Goal: Task Accomplishment & Management: Use online tool/utility

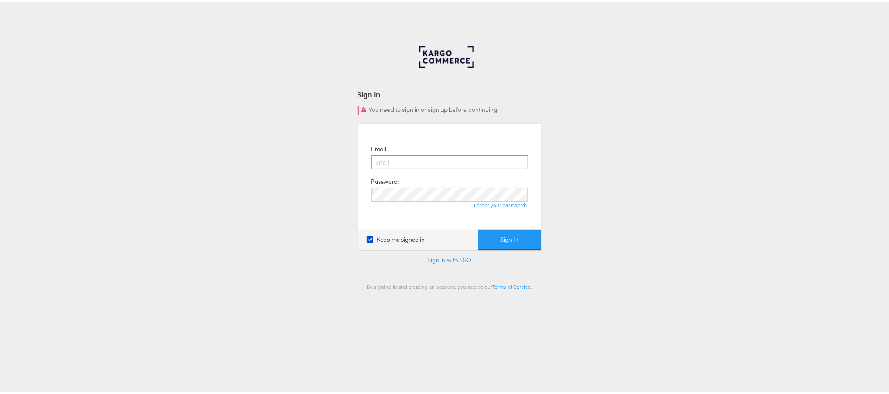
click at [397, 164] on input "email" at bounding box center [449, 160] width 157 height 14
type input "sanjana.pradhan@kargo.com"
click at [479, 228] on button "Sign In" at bounding box center [510, 238] width 63 height 20
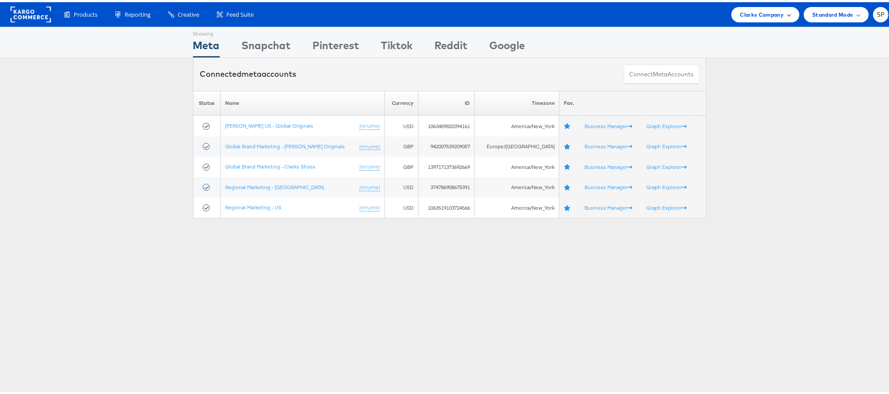
click at [752, 11] on span "Clarks Company" at bounding box center [763, 12] width 44 height 9
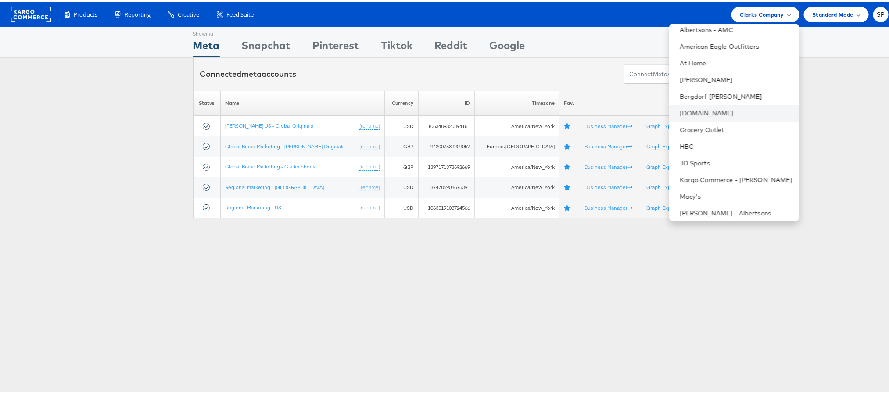
scroll to position [39, 0]
click at [691, 129] on link "Grocery Outlet" at bounding box center [736, 127] width 113 height 9
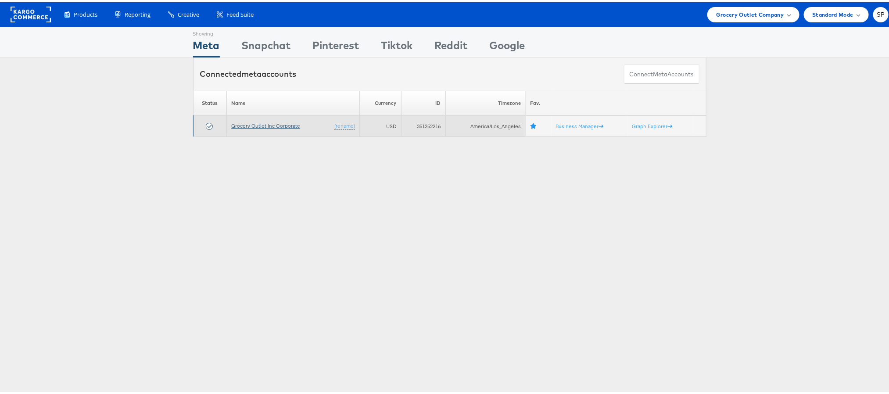
click at [269, 125] on link "Grocery Outlet Inc Corporate" at bounding box center [265, 123] width 69 height 7
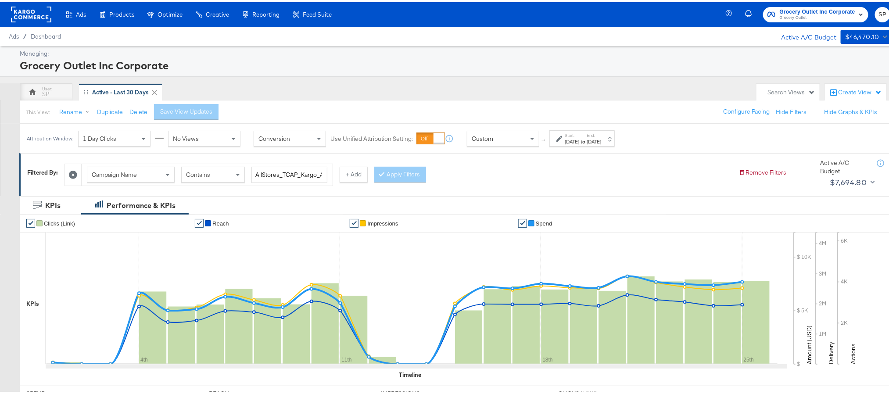
click at [580, 140] on div "Sep 1st 2025" at bounding box center [572, 139] width 14 height 7
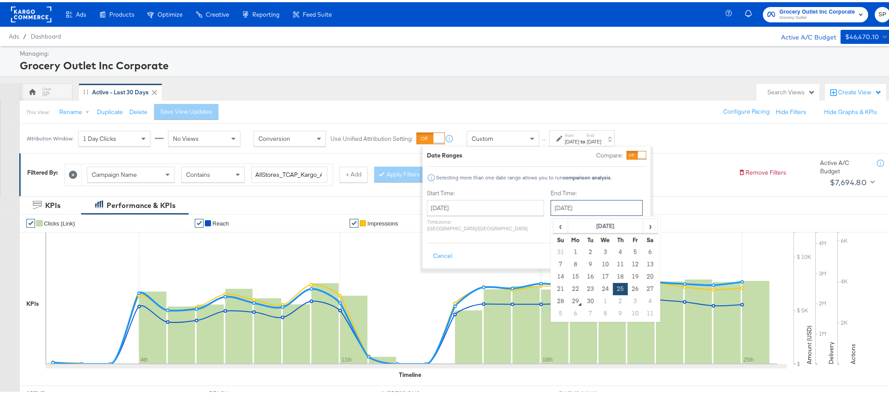
click at [569, 207] on input "[DATE]" at bounding box center [597, 206] width 92 height 16
click at [554, 301] on td "28" at bounding box center [561, 299] width 15 height 12
type input "[DATE]"
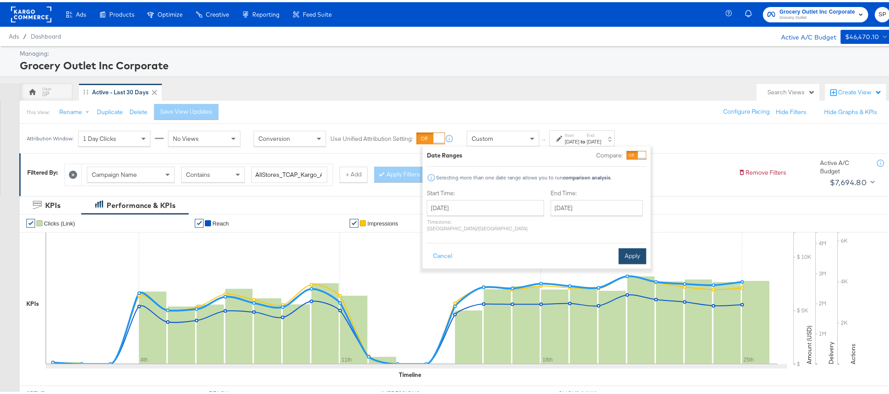
click at [632, 247] on button "Apply" at bounding box center [633, 254] width 28 height 16
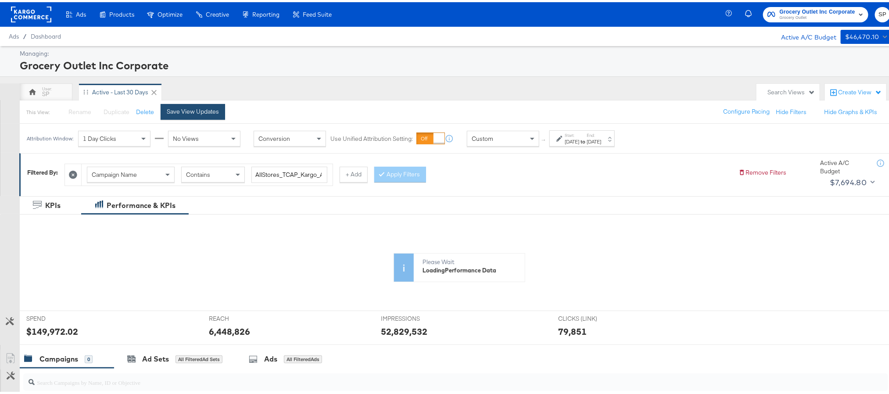
click at [194, 113] on div "Save View Updates" at bounding box center [193, 109] width 52 height 8
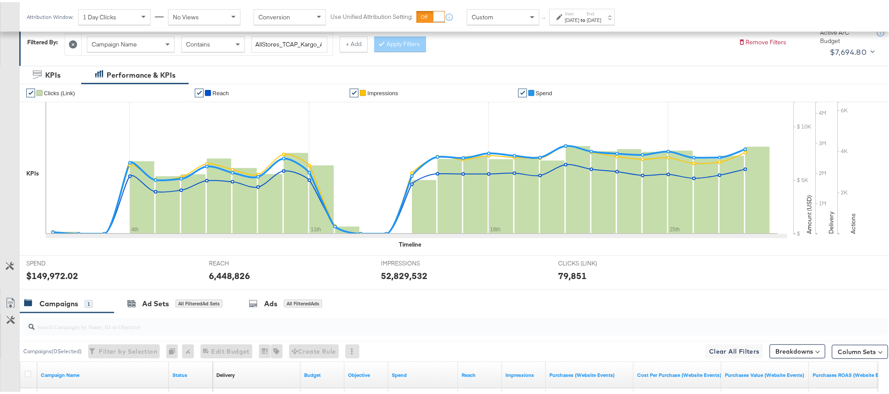
scroll to position [241, 0]
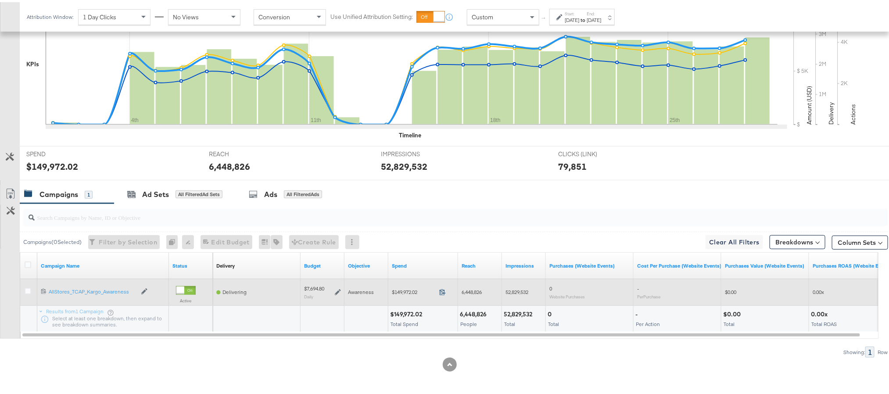
click at [445, 292] on icon at bounding box center [443, 290] width 6 height 6
click at [445, 290] on icon at bounding box center [442, 290] width 7 height 7
click at [338, 290] on icon at bounding box center [338, 290] width 6 height 6
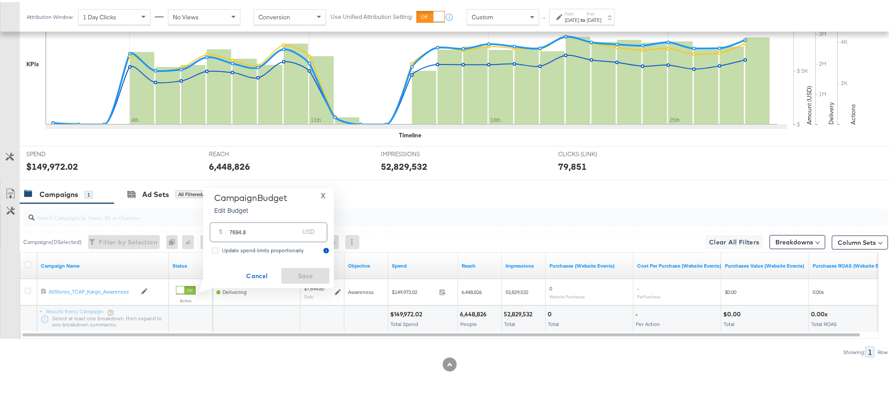
click at [283, 230] on input "7694.8" at bounding box center [264, 226] width 69 height 19
paste input "$7,763.99"
type input "7763.99"
click at [294, 270] on span "Save" at bounding box center [305, 274] width 41 height 11
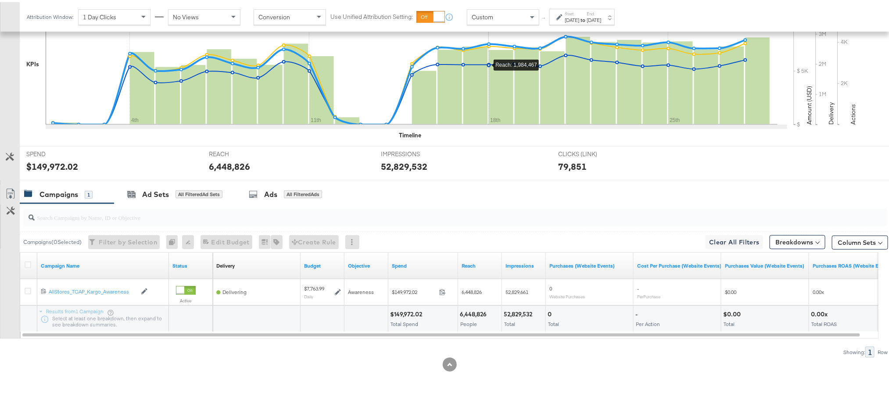
scroll to position [0, 0]
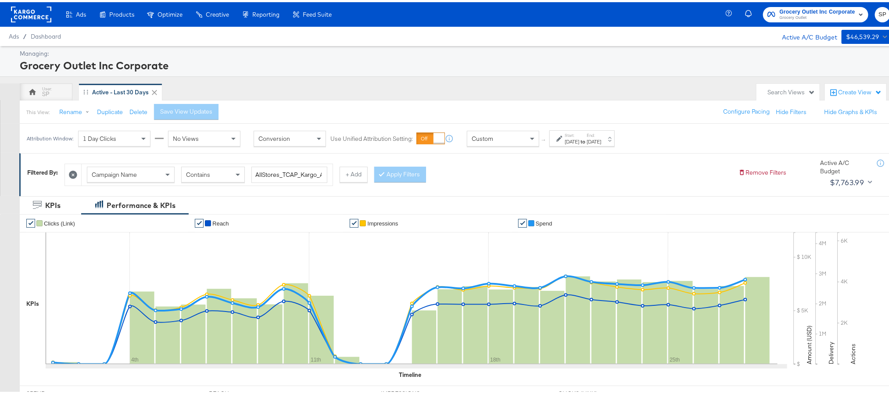
click at [34, 17] on rect at bounding box center [31, 12] width 40 height 16
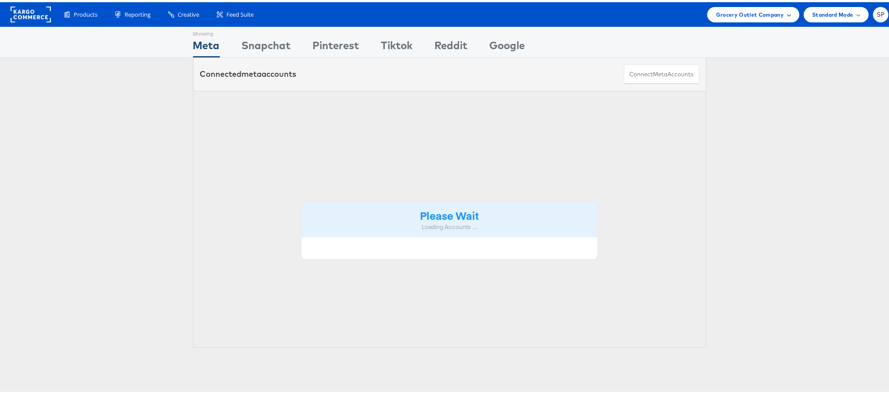
click at [741, 15] on span "Grocery Outlet Company" at bounding box center [751, 12] width 68 height 9
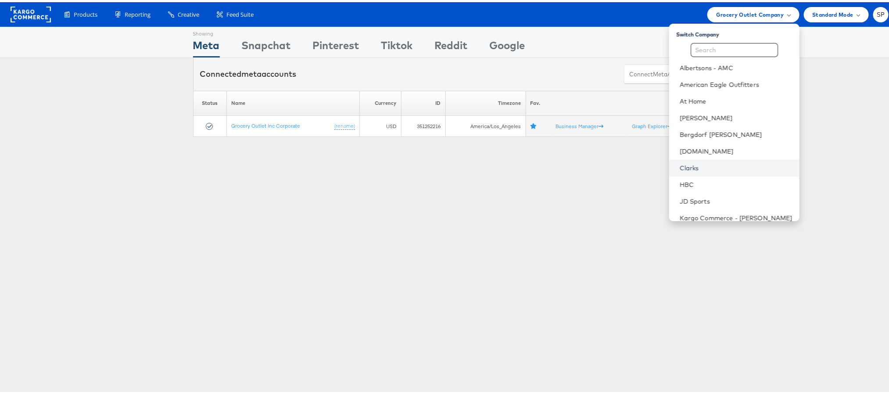
click at [684, 168] on link "Clarks" at bounding box center [736, 166] width 113 height 9
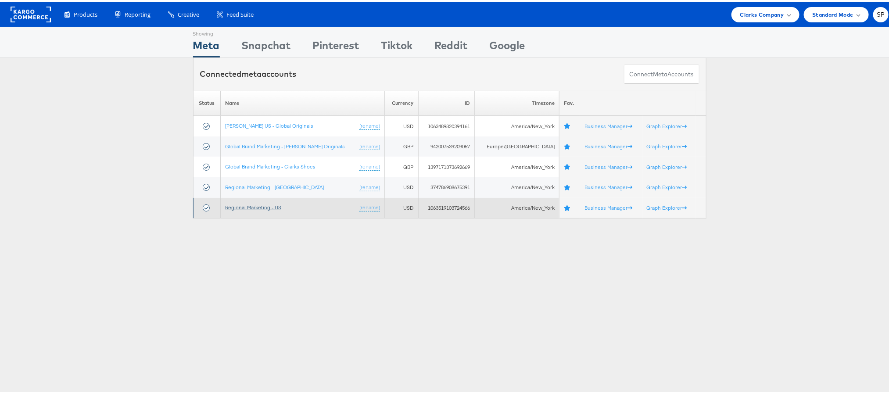
click at [265, 206] on link "Regional Marketing - US" at bounding box center [253, 205] width 56 height 7
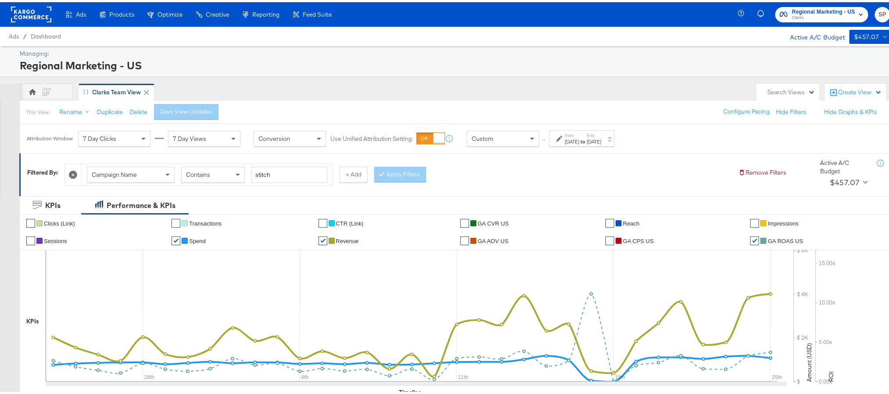
click at [574, 139] on div "[DATE]" at bounding box center [572, 139] width 14 height 7
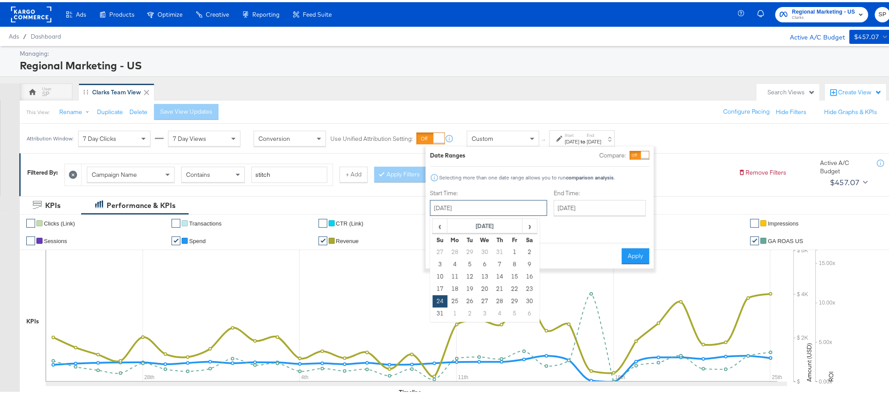
click at [496, 207] on input "[DATE]" at bounding box center [488, 206] width 117 height 16
click at [530, 227] on span "›" at bounding box center [530, 223] width 14 height 13
click at [498, 288] on td "25" at bounding box center [500, 287] width 15 height 12
type input "[DATE]"
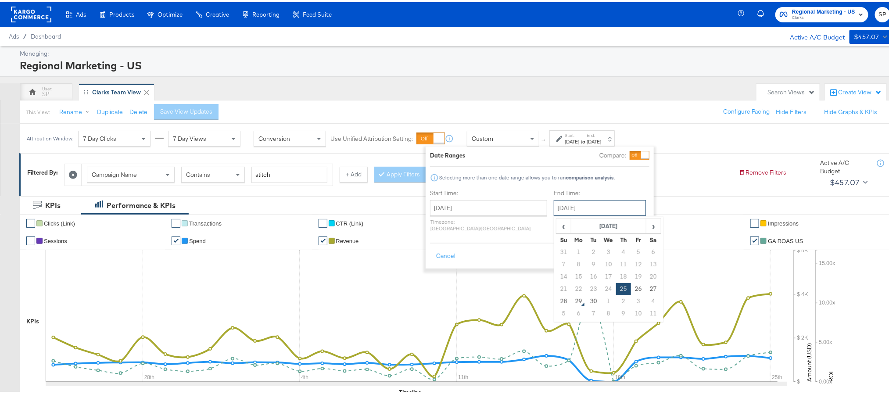
click at [581, 207] on input "[DATE]" at bounding box center [600, 206] width 92 height 16
click at [557, 302] on td "28" at bounding box center [564, 299] width 15 height 12
type input "[DATE]"
click at [639, 252] on button "Apply" at bounding box center [636, 254] width 28 height 16
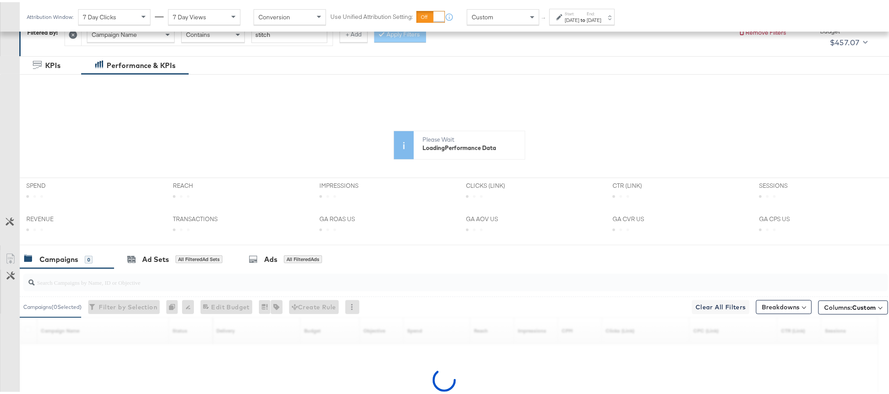
scroll to position [234, 0]
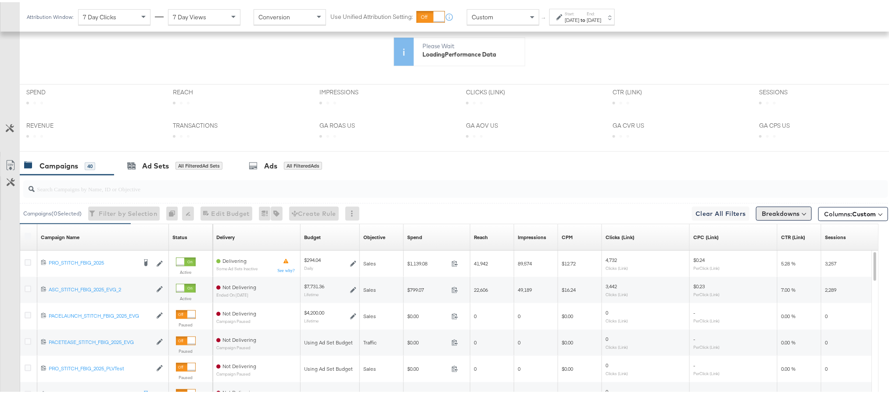
click at [782, 214] on button "Breakdowns" at bounding box center [784, 212] width 56 height 14
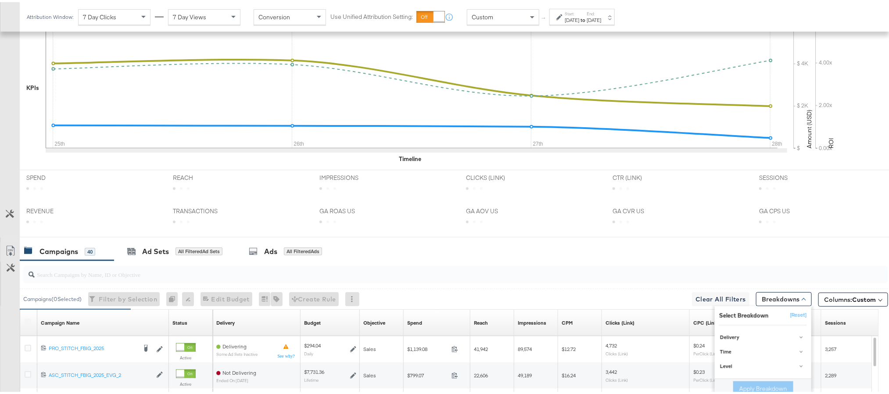
scroll to position [319, 0]
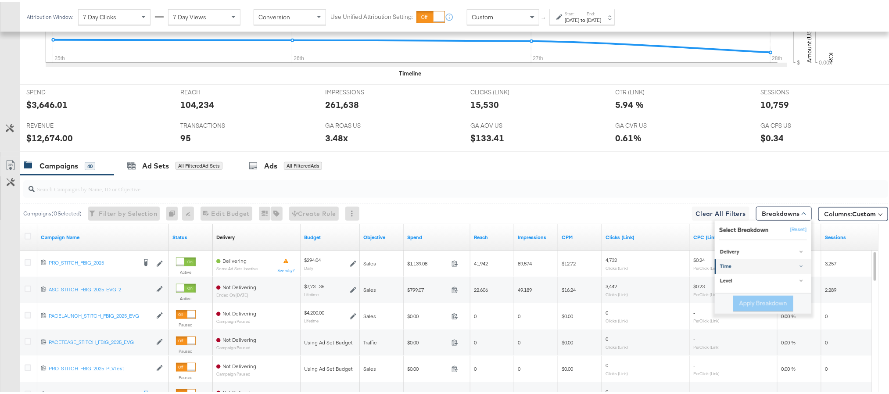
click at [753, 265] on div "Time" at bounding box center [763, 264] width 87 height 7
click at [738, 288] on div "Day" at bounding box center [764, 286] width 95 height 9
click at [743, 346] on button "Apply Breakdown" at bounding box center [764, 347] width 60 height 16
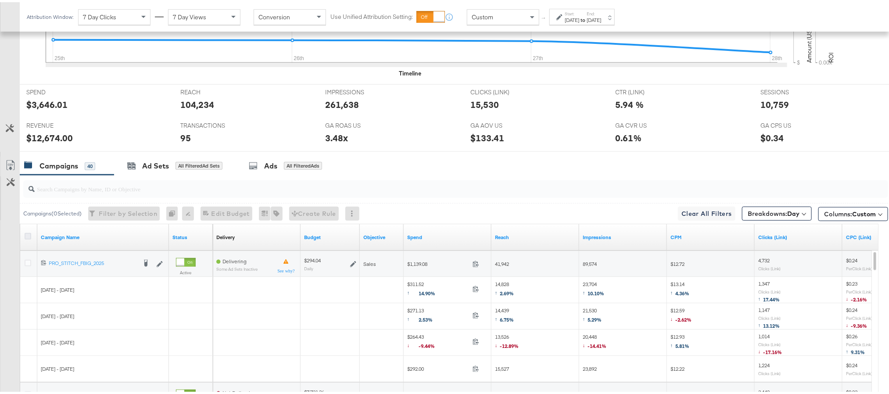
click at [28, 234] on icon at bounding box center [28, 234] width 7 height 7
click at [0, 0] on input "checkbox" at bounding box center [0, 0] width 0 height 0
click at [10, 165] on icon at bounding box center [10, 163] width 11 height 11
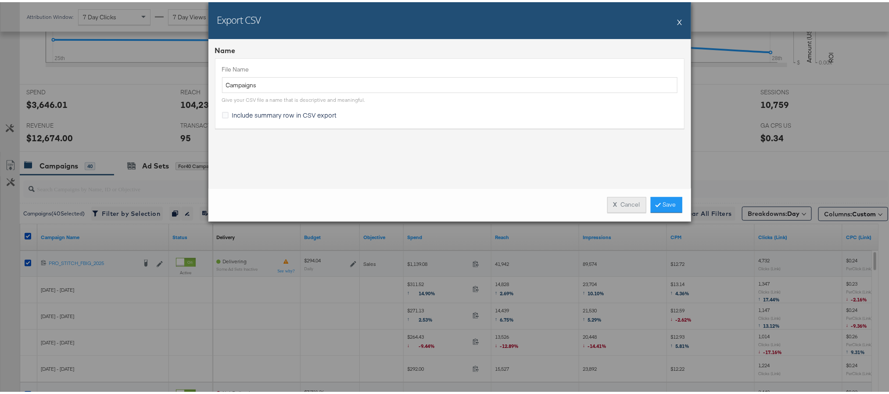
click at [628, 203] on button "X Cancel" at bounding box center [627, 203] width 39 height 16
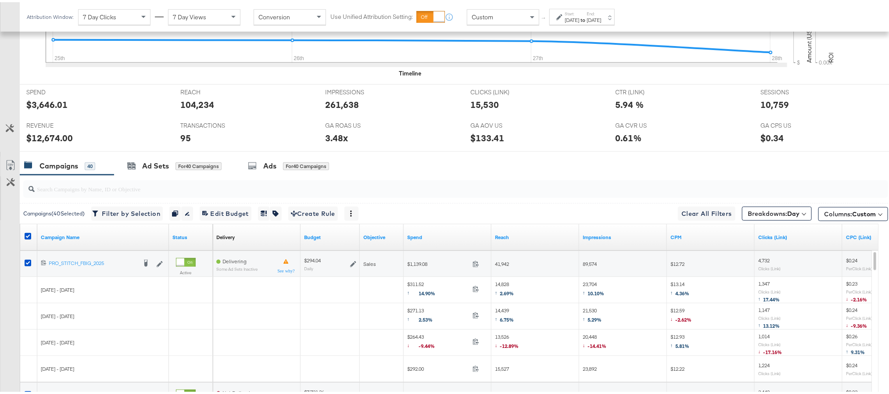
scroll to position [317, 0]
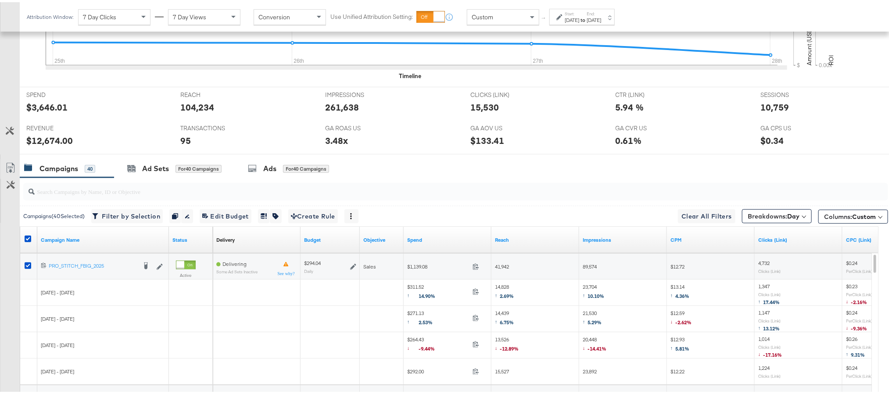
click at [587, 19] on strong "to" at bounding box center [583, 17] width 7 height 7
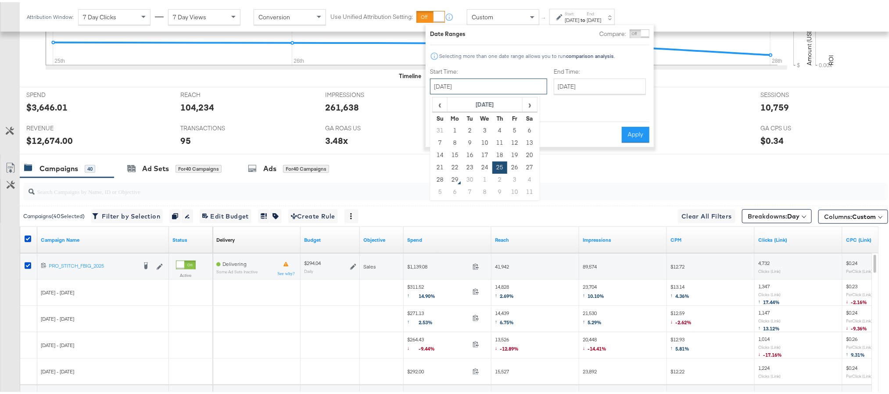
click at [498, 88] on input "[DATE]" at bounding box center [488, 84] width 117 height 16
click at [482, 161] on td "24" at bounding box center [485, 165] width 15 height 12
type input "[DATE]"
click at [633, 130] on button "Apply" at bounding box center [636, 133] width 28 height 16
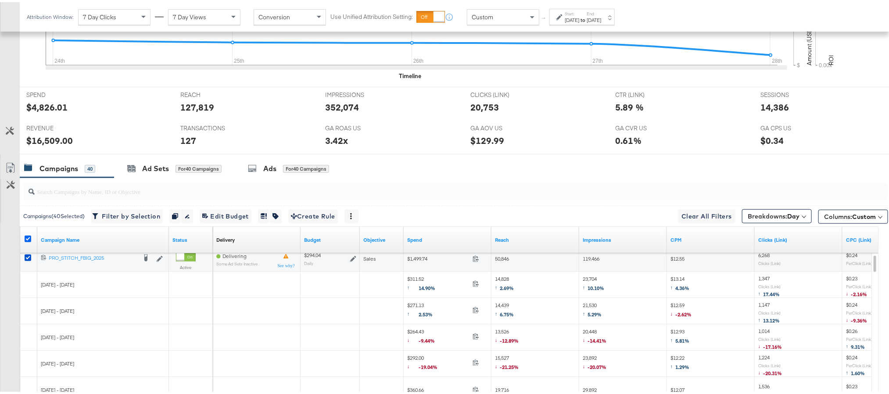
click at [28, 240] on icon at bounding box center [28, 237] width 7 height 7
click at [0, 0] on input "checkbox" at bounding box center [0, 0] width 0 height 0
click at [28, 240] on icon at bounding box center [28, 237] width 7 height 7
click at [0, 0] on input "checkbox" at bounding box center [0, 0] width 0 height 0
click at [9, 163] on icon at bounding box center [10, 166] width 11 height 11
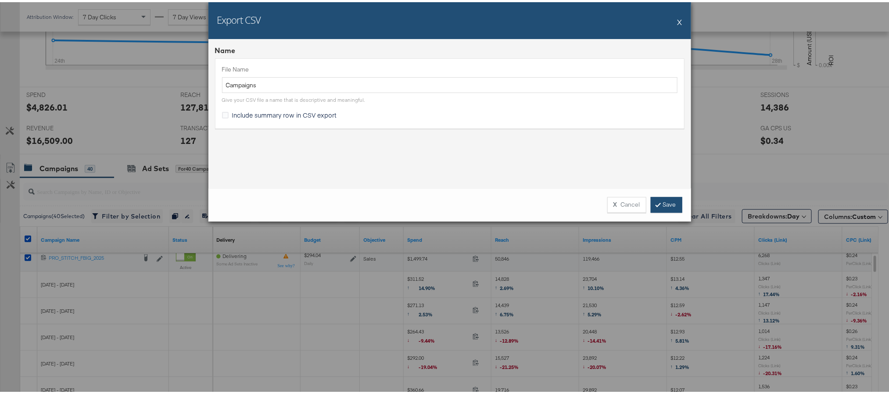
click at [659, 201] on link "Save" at bounding box center [667, 203] width 32 height 16
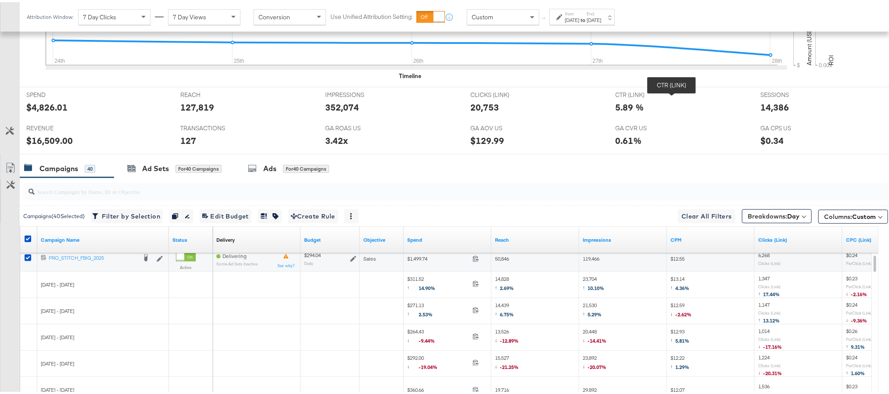
scroll to position [0, 0]
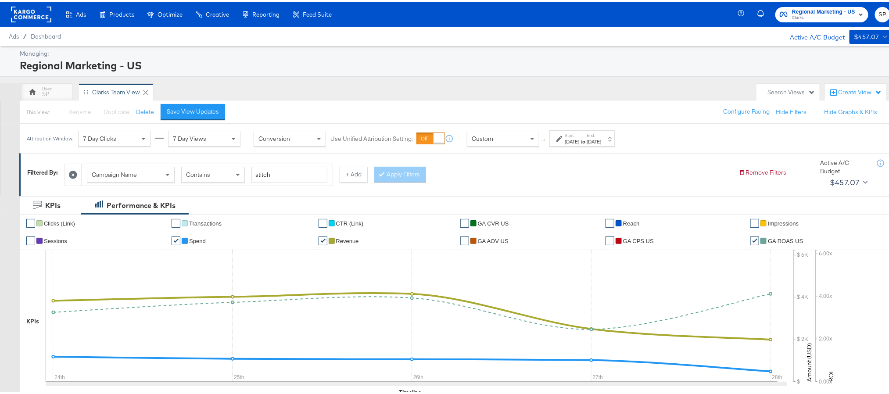
click at [580, 141] on div "Sep 24th 2025" at bounding box center [572, 139] width 14 height 7
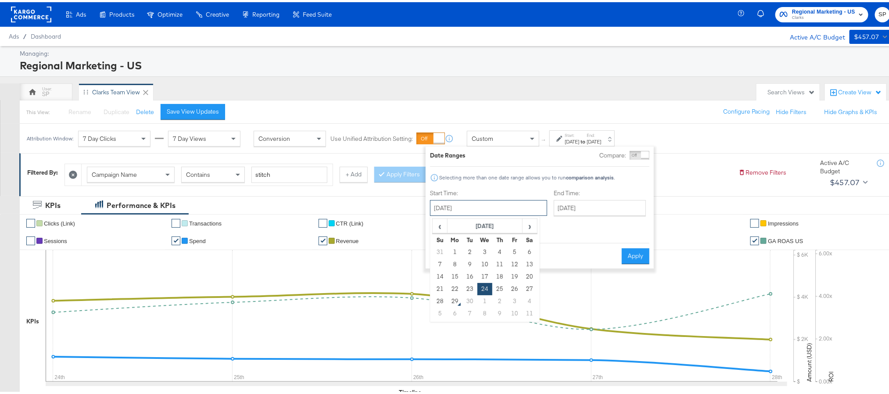
click at [497, 207] on input "September 24th 2025" at bounding box center [488, 206] width 117 height 16
click at [473, 285] on td "23" at bounding box center [470, 287] width 15 height 12
type input "September 23rd 2025"
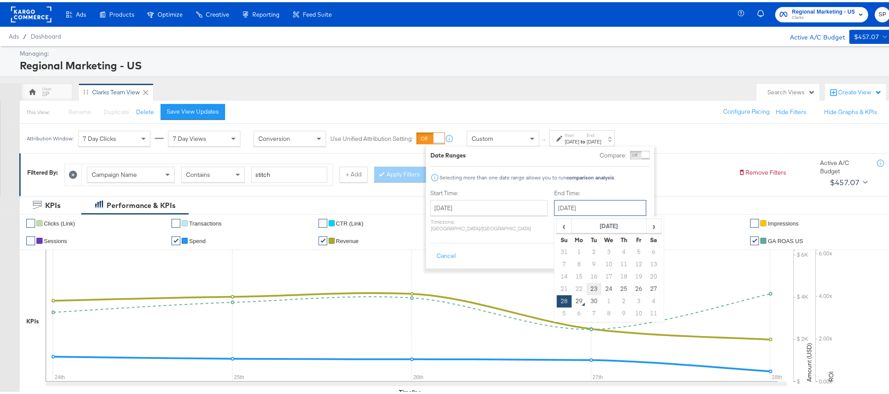
drag, startPoint x: 569, startPoint y: 205, endPoint x: 569, endPoint y: 290, distance: 84.3
click at [569, 214] on div "September 28th 2025 ‹ September 2025 › Su Mo Tu We Th Fr Sa 31 1 2 3 4 5 6 7 8 …" at bounding box center [601, 206] width 92 height 16
click at [587, 290] on td "23" at bounding box center [594, 287] width 15 height 12
type input "September 23rd 2025"
click at [635, 251] on button "Apply" at bounding box center [637, 254] width 28 height 16
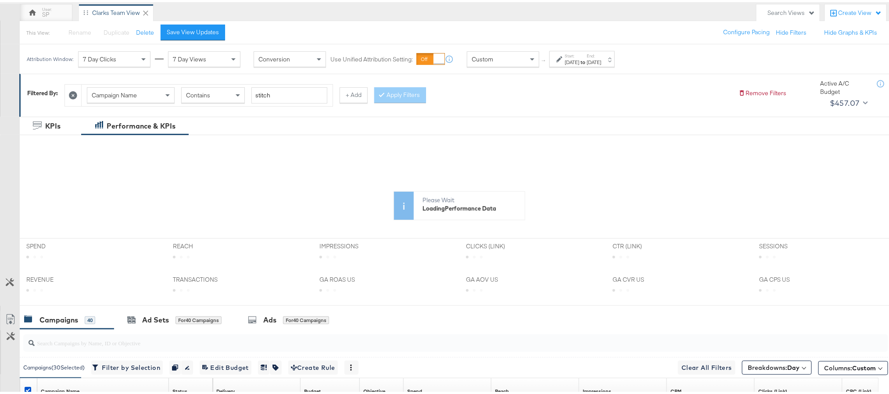
scroll to position [82, 0]
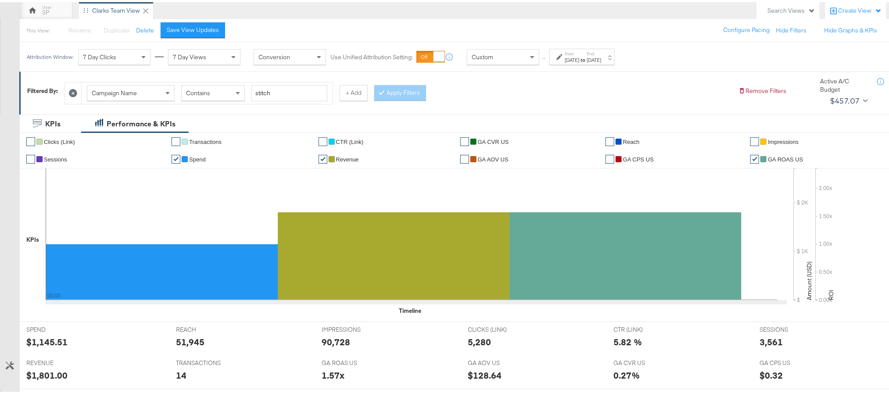
click at [601, 55] on div "Sep 23rd 2025" at bounding box center [594, 57] width 14 height 7
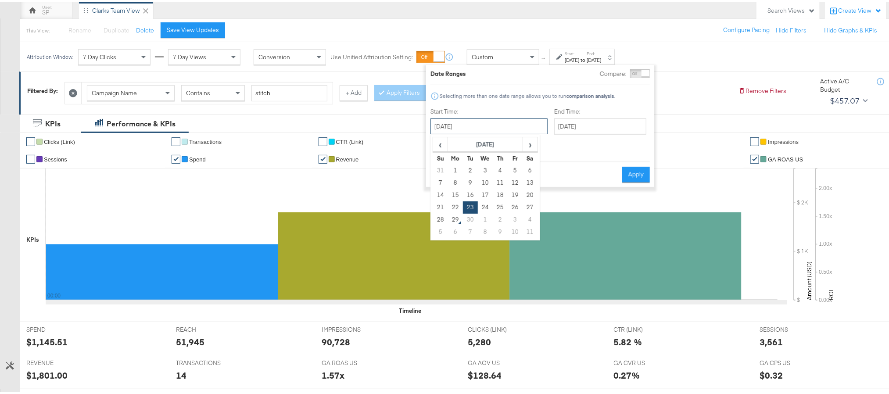
click at [491, 119] on input "September 23rd 2025" at bounding box center [489, 124] width 117 height 16
click at [482, 203] on td "24" at bounding box center [485, 205] width 15 height 12
type input "September 24th 2025"
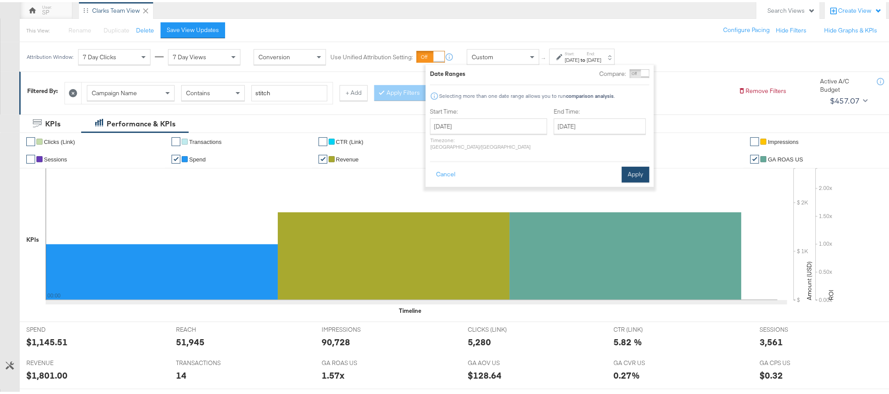
click at [630, 169] on button "Apply" at bounding box center [636, 173] width 28 height 16
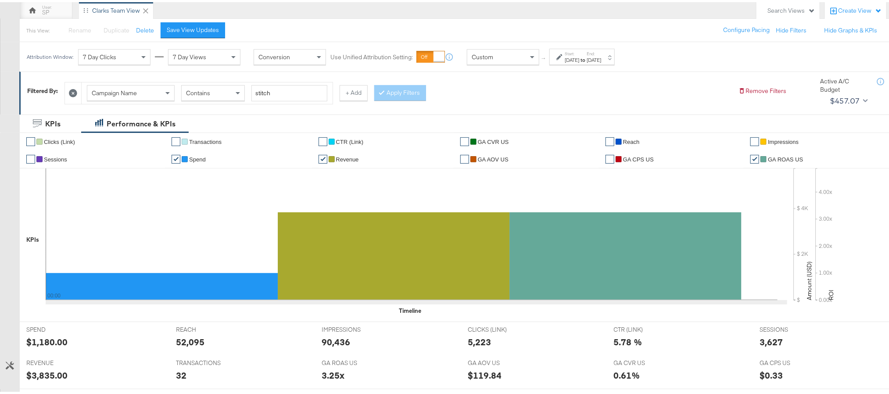
click at [601, 57] on div "Sep 24th 2025" at bounding box center [594, 57] width 14 height 7
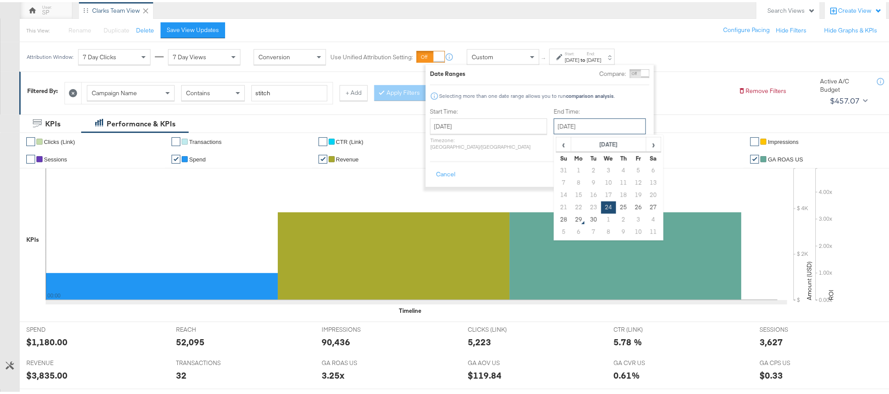
click at [587, 126] on input "September 24th 2025" at bounding box center [600, 124] width 92 height 16
click at [557, 219] on td "28" at bounding box center [564, 218] width 15 height 12
type input "[DATE]"
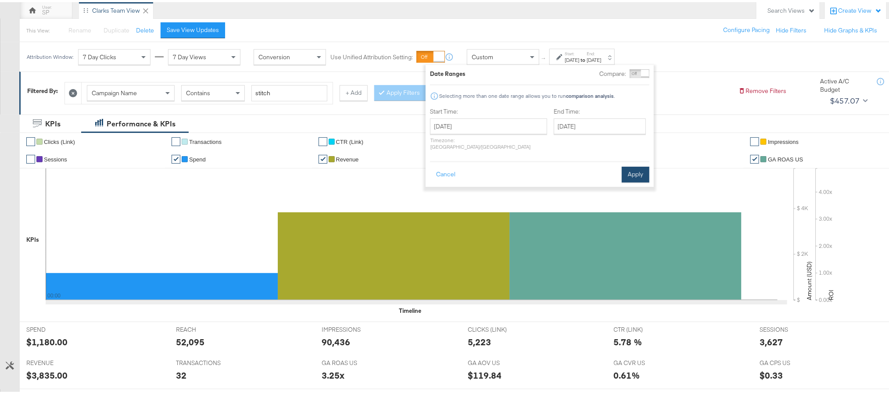
click at [636, 171] on button "Apply" at bounding box center [636, 173] width 28 height 16
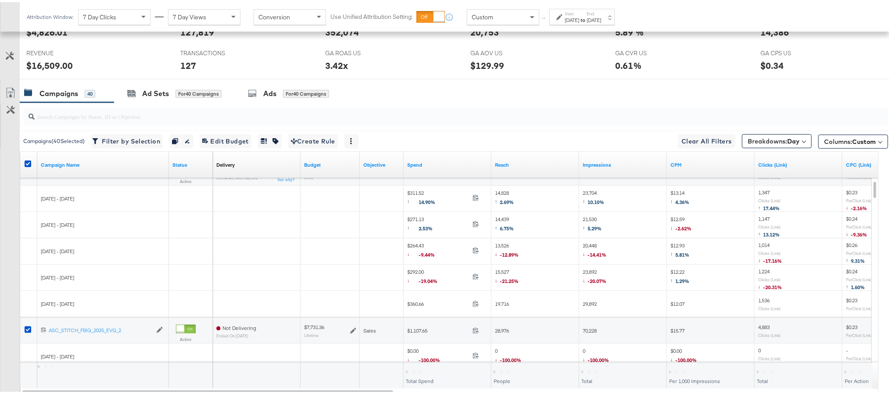
scroll to position [392, 0]
click at [9, 90] on icon at bounding box center [10, 90] width 11 height 11
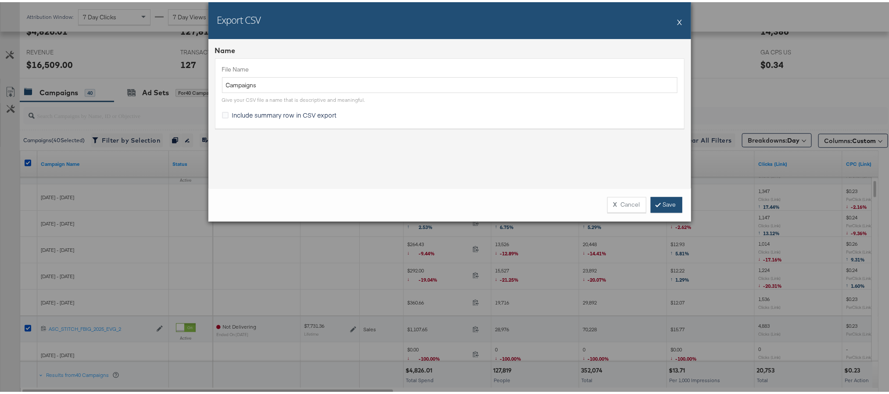
click at [663, 201] on link "Save" at bounding box center [667, 203] width 32 height 16
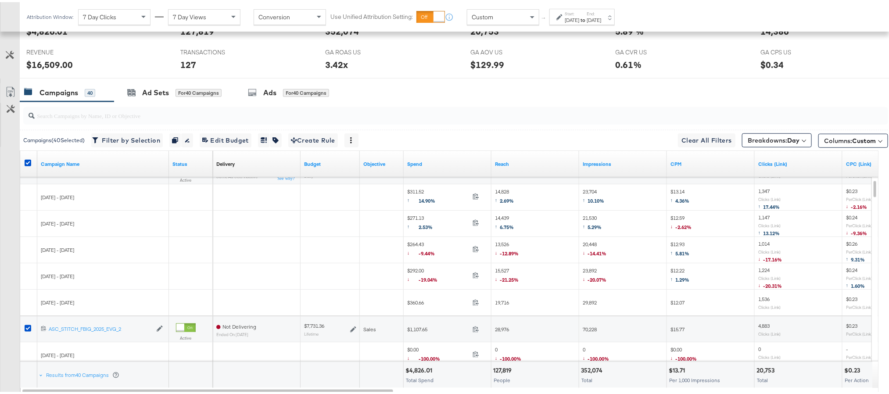
click at [630, 92] on div "Campaigns 40 Ad Sets for 40 Campaigns Ads for 40 Campaigns" at bounding box center [460, 90] width 880 height 19
click at [767, 141] on span "Breakdowns: Day" at bounding box center [774, 138] width 52 height 9
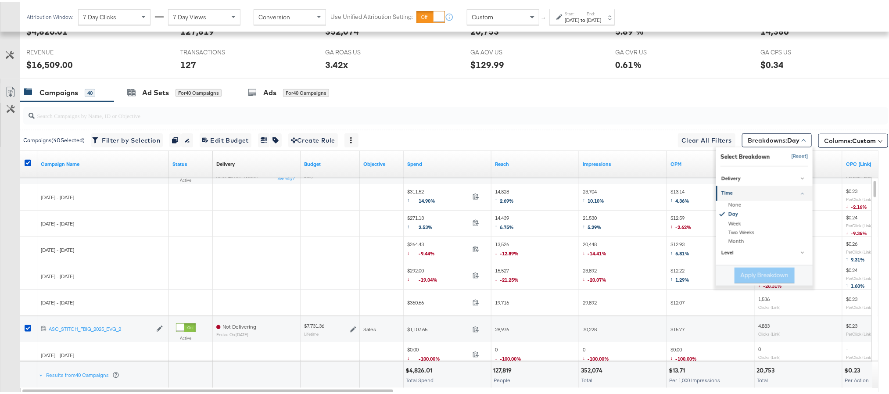
click at [788, 157] on button "[Reset]" at bounding box center [798, 155] width 22 height 14
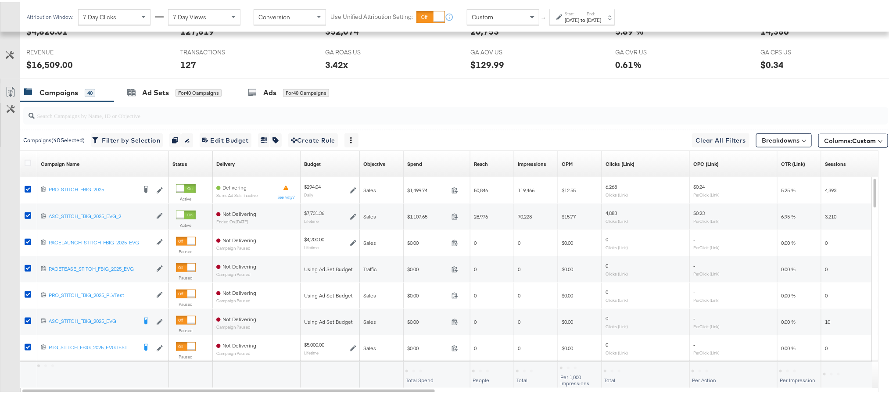
click at [580, 13] on label "Start:" at bounding box center [572, 12] width 14 height 6
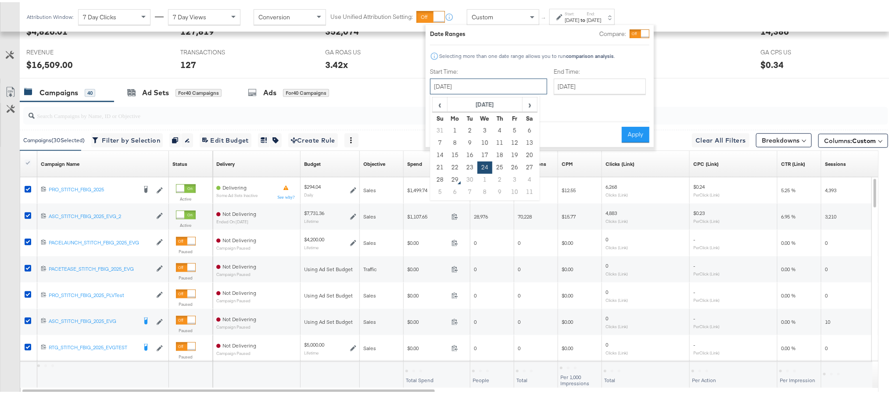
click at [499, 83] on input "September 24th 2025" at bounding box center [488, 84] width 117 height 16
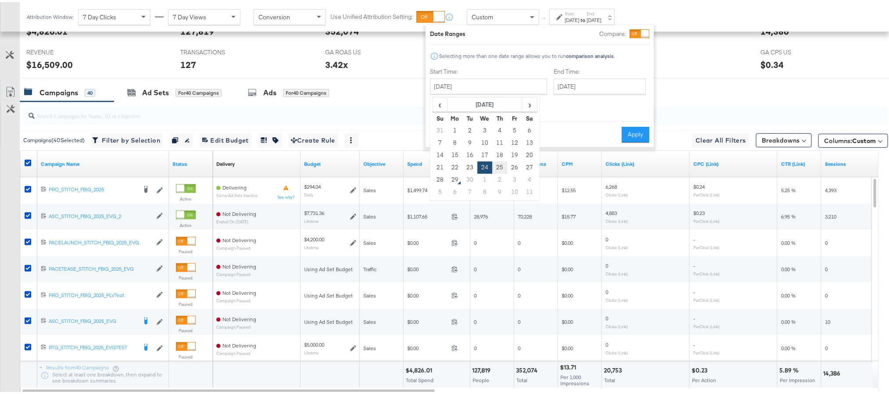
click at [506, 166] on td "25" at bounding box center [500, 165] width 15 height 12
type input "September 25th 2025"
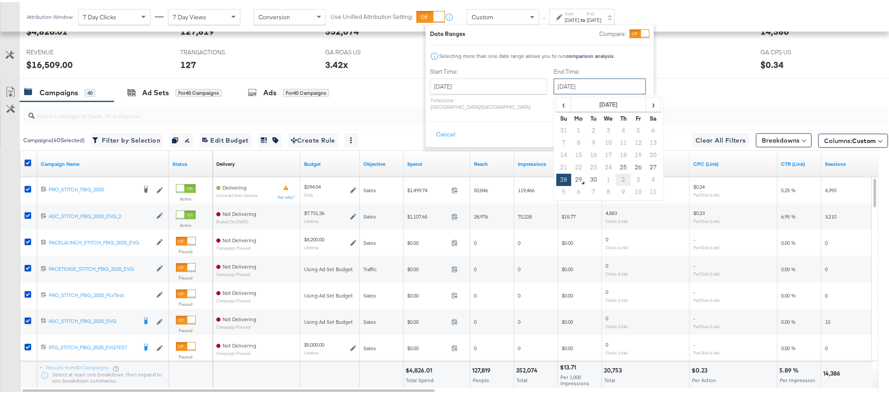
drag, startPoint x: 592, startPoint y: 88, endPoint x: 601, endPoint y: 172, distance: 83.9
click at [601, 92] on div "September 28th 2025 ‹ September 2025 › Su Mo Tu We Th Fr Sa 31 1 2 3 4 5 6 7 8 …" at bounding box center [600, 84] width 92 height 16
click at [616, 165] on td "25" at bounding box center [623, 165] width 15 height 12
type input "September 25th 2025"
click at [635, 125] on button "Apply" at bounding box center [636, 133] width 28 height 16
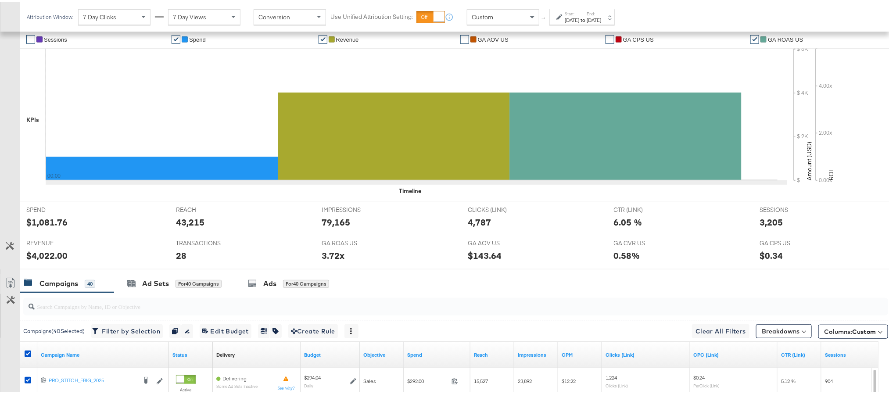
scroll to position [202, 0]
click at [25, 353] on icon at bounding box center [28, 351] width 7 height 7
click at [0, 0] on input "checkbox" at bounding box center [0, 0] width 0 height 0
click at [47, 219] on div "$1,081.76" at bounding box center [46, 219] width 41 height 13
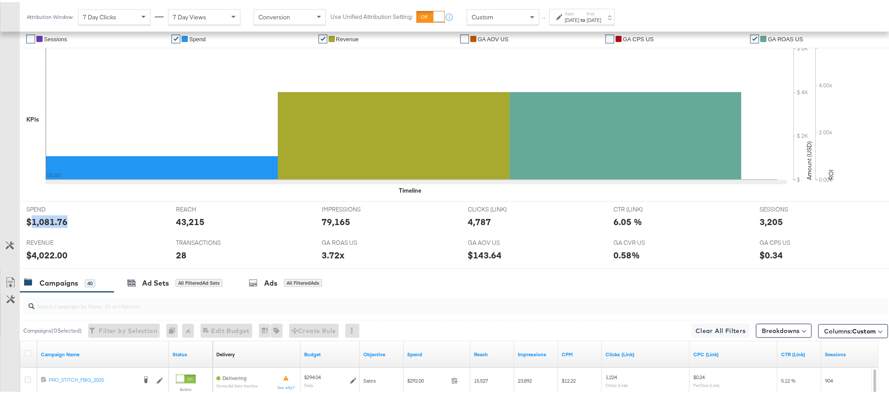
copy div "1,081.76"
click at [330, 221] on div "79,165" at bounding box center [336, 219] width 29 height 13
copy div "79,165"
click at [476, 220] on div "4,787" at bounding box center [479, 219] width 23 height 13
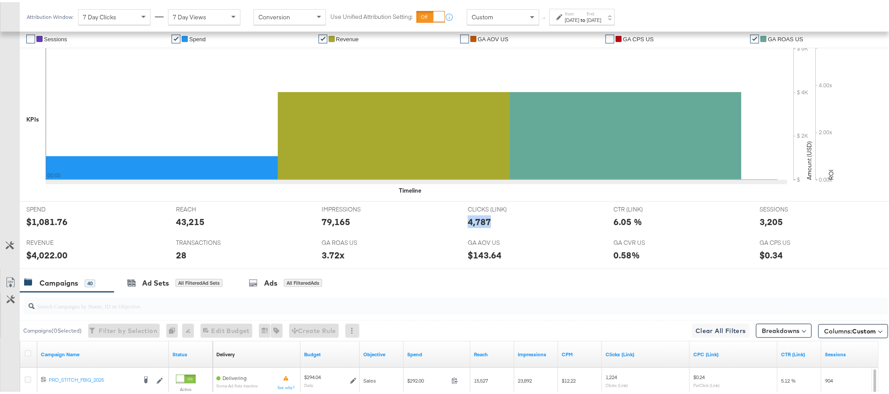
click at [476, 220] on div "4,787" at bounding box center [479, 219] width 23 height 13
copy div "4,787"
click at [763, 223] on div "3,205" at bounding box center [771, 219] width 23 height 13
copy div "3,205"
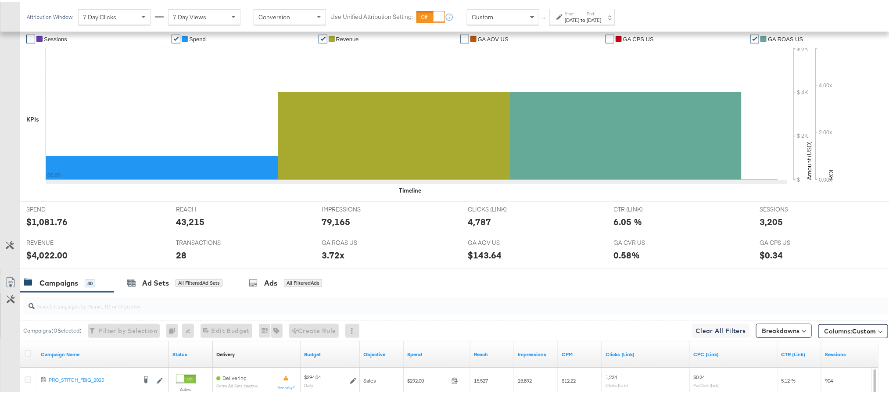
click at [48, 255] on div "$4,022.00" at bounding box center [46, 253] width 41 height 13
copy div "4,022.00"
click at [178, 256] on div "28" at bounding box center [181, 253] width 11 height 13
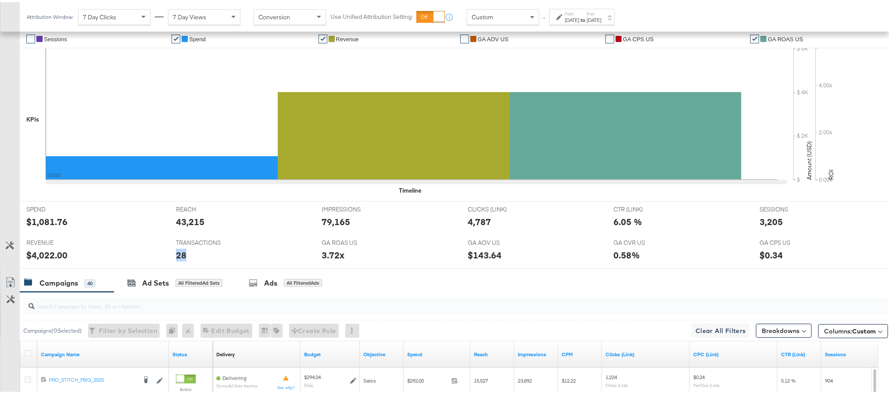
copy div "28"
click at [587, 16] on strong "to" at bounding box center [583, 17] width 7 height 7
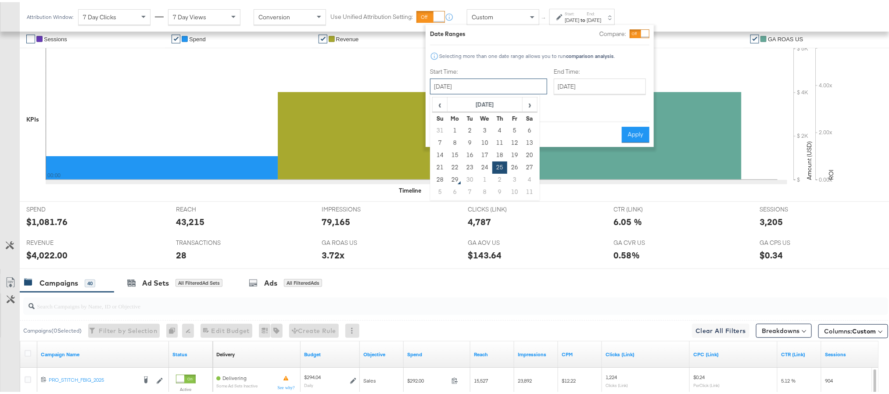
click at [494, 87] on input "September 25th 2025" at bounding box center [488, 84] width 117 height 16
click at [515, 165] on td "26" at bounding box center [515, 165] width 15 height 12
type input "September 26th 2025"
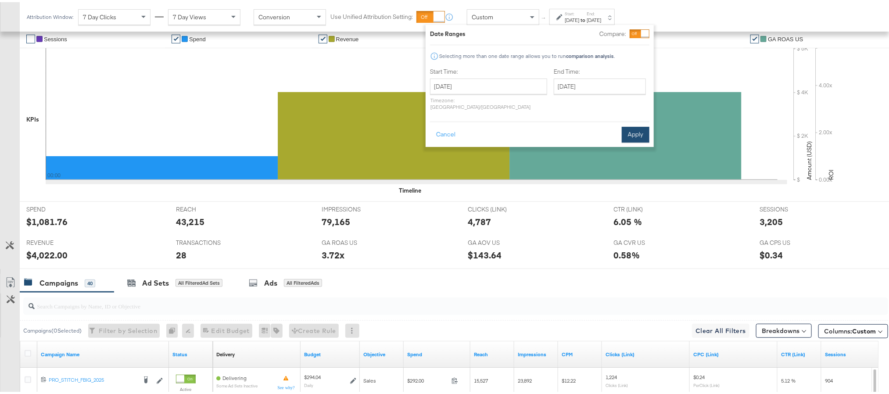
click at [634, 125] on button "Apply" at bounding box center [636, 133] width 28 height 16
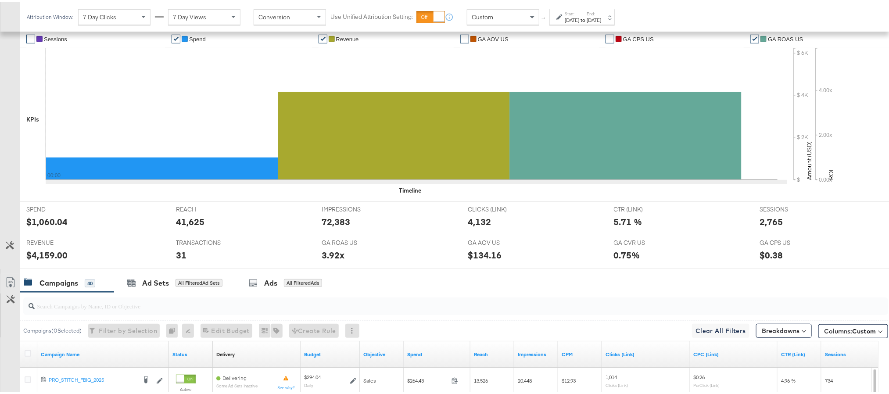
click at [41, 220] on div "$1,060.04" at bounding box center [46, 219] width 41 height 13
copy div "1,060.04"
click at [186, 224] on div "41,625" at bounding box center [190, 219] width 29 height 13
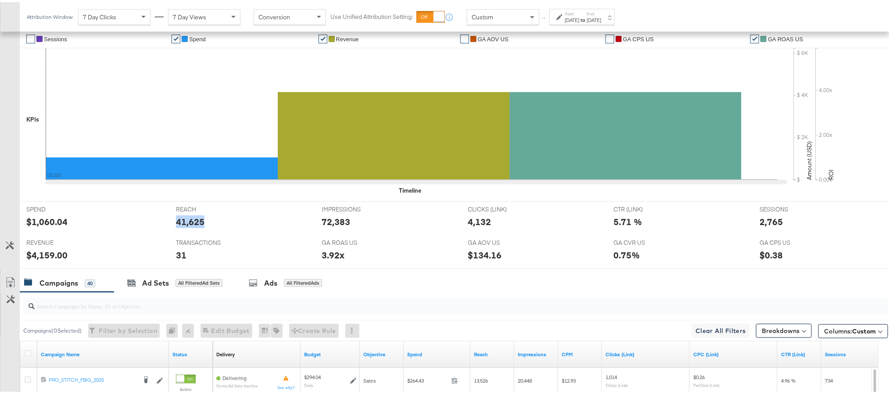
copy div "41,625"
click at [335, 217] on div "72,383" at bounding box center [336, 219] width 29 height 13
copy div "72,383"
click at [335, 217] on div "72,383" at bounding box center [336, 219] width 29 height 13
click at [475, 218] on div "4,132" at bounding box center [479, 219] width 23 height 13
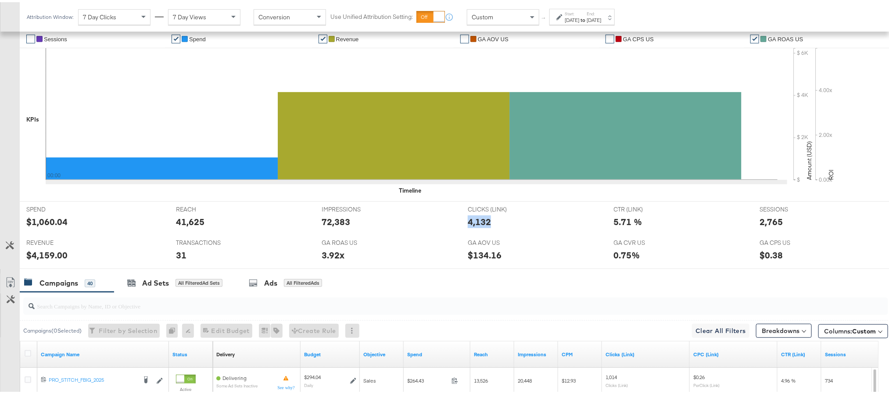
click at [475, 218] on div "4,132" at bounding box center [479, 219] width 23 height 13
copy div "4,132"
click at [761, 221] on div "2,765" at bounding box center [771, 219] width 23 height 13
click at [45, 255] on div "$4,159.00" at bounding box center [46, 253] width 41 height 13
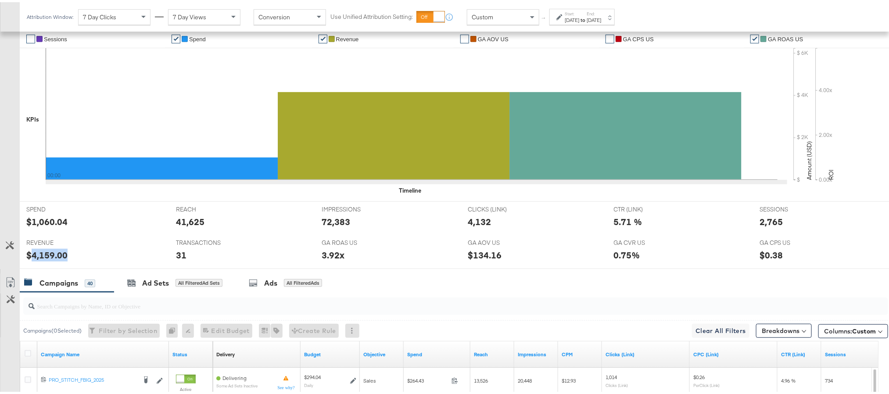
click at [45, 255] on div "$4,159.00" at bounding box center [46, 253] width 41 height 13
click at [601, 18] on div "Sep 26th 2025" at bounding box center [594, 17] width 14 height 7
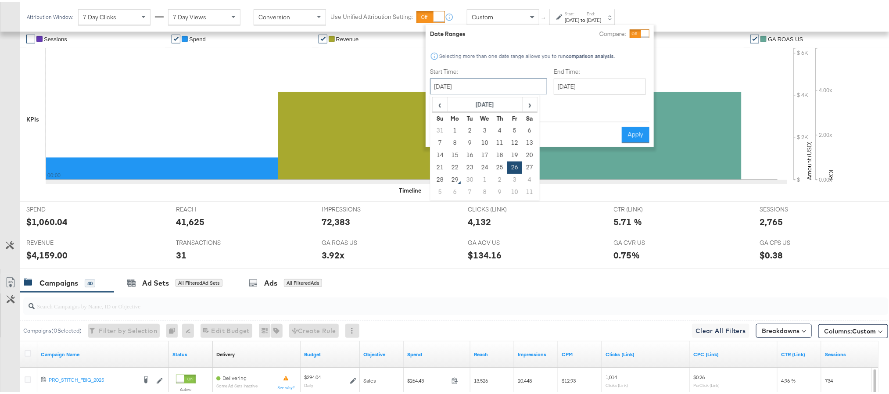
click at [473, 90] on input "September 26th 2025" at bounding box center [488, 84] width 117 height 16
click at [526, 165] on td "27" at bounding box center [529, 165] width 15 height 12
type input "September 27th 2025"
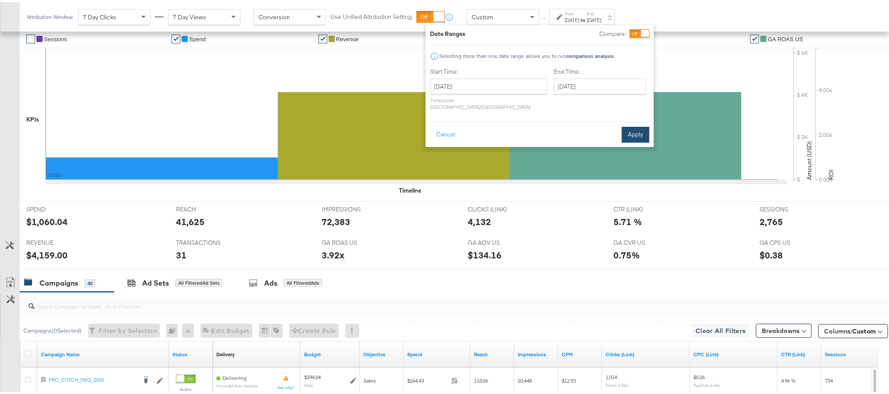
click at [634, 126] on button "Apply" at bounding box center [636, 133] width 28 height 16
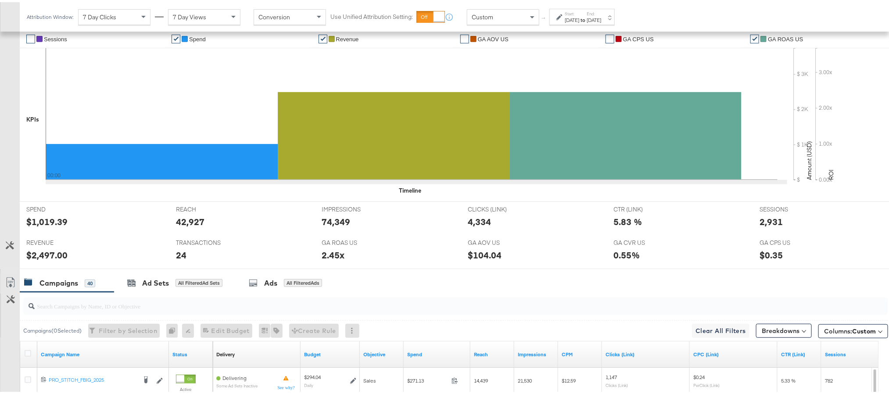
click at [42, 221] on div "$1,019.39" at bounding box center [46, 219] width 41 height 13
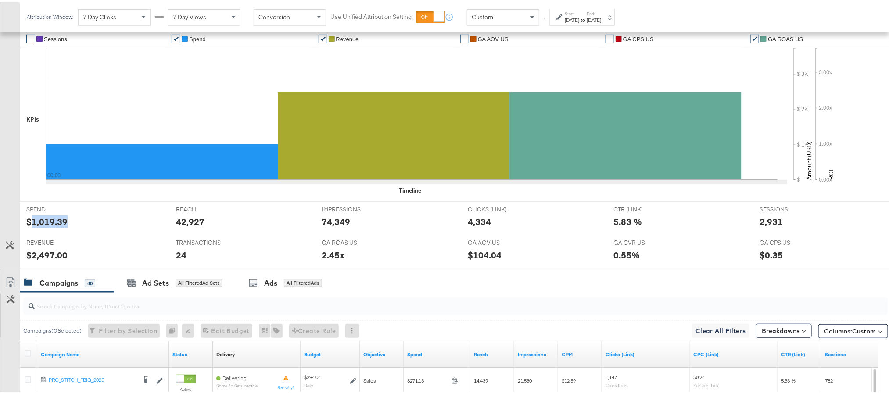
click at [42, 221] on div "$1,019.39" at bounding box center [46, 219] width 41 height 13
click at [335, 222] on div "74,349" at bounding box center [336, 219] width 29 height 13
click at [472, 220] on div "4,334" at bounding box center [479, 219] width 23 height 13
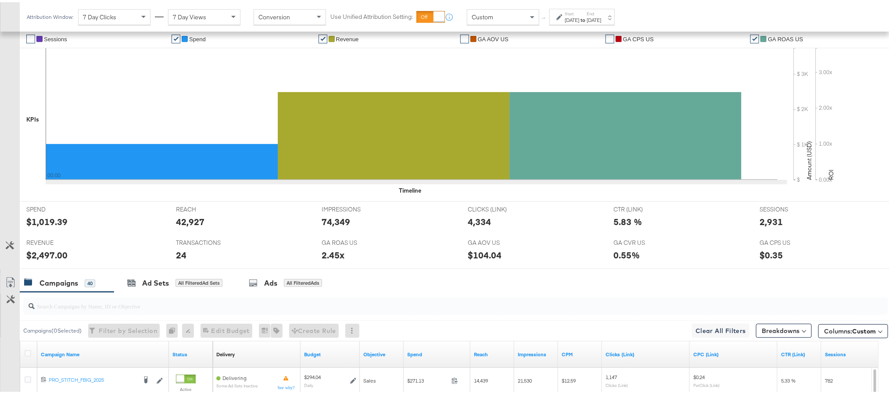
click at [760, 220] on div "2,931" at bounding box center [771, 219] width 23 height 13
click at [40, 253] on div "$2,497.00" at bounding box center [46, 253] width 41 height 13
click at [580, 11] on label "Start:" at bounding box center [572, 12] width 14 height 6
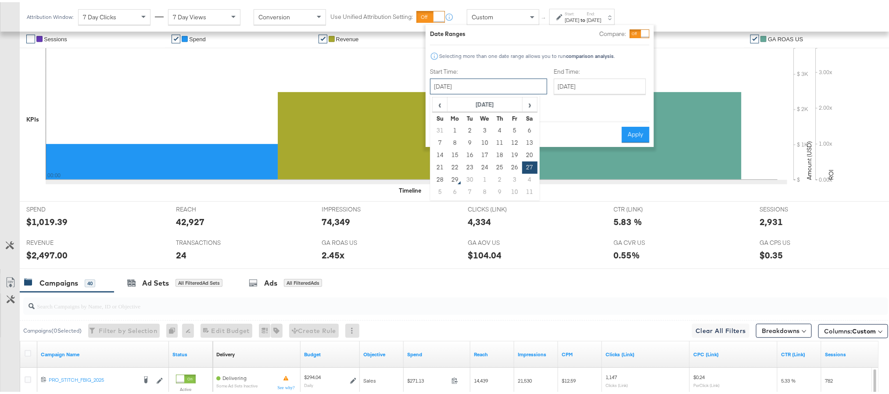
click at [504, 83] on input "September 27th 2025" at bounding box center [488, 84] width 117 height 16
click at [441, 176] on td "28" at bounding box center [440, 178] width 15 height 12
type input "September 28th 2025"
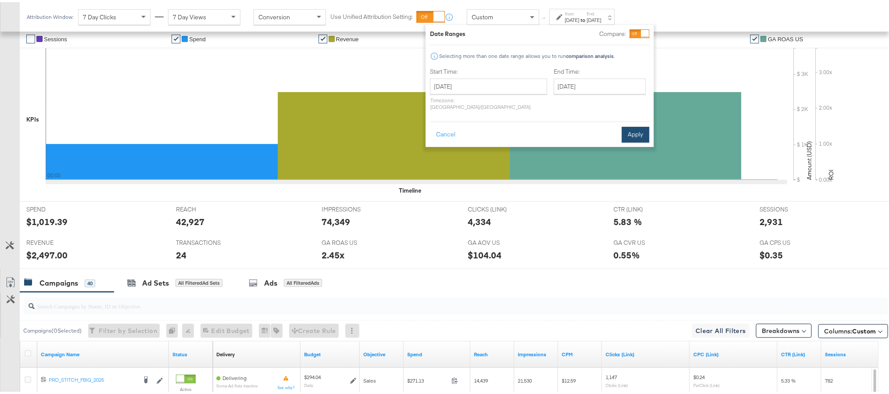
click at [644, 125] on button "Apply" at bounding box center [636, 133] width 28 height 16
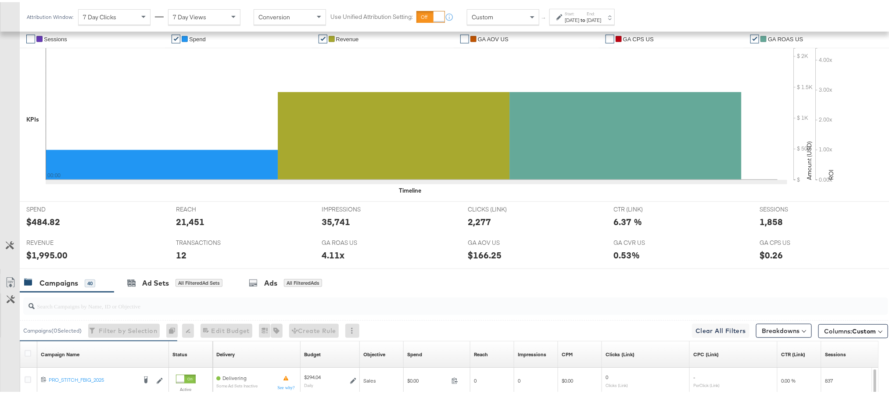
click at [46, 225] on div "$484.82" at bounding box center [43, 219] width 34 height 13
click at [187, 224] on div "21,451" at bounding box center [190, 219] width 29 height 13
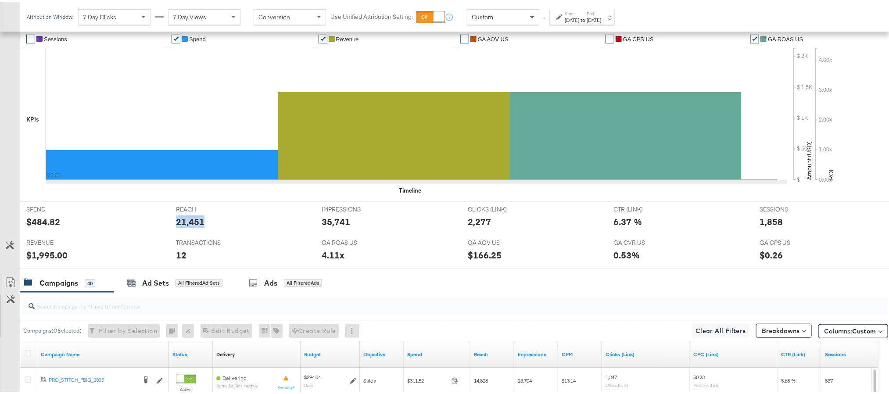
click at [187, 224] on div "21,451" at bounding box center [190, 219] width 29 height 13
click at [328, 221] on div "35,741" at bounding box center [336, 219] width 29 height 13
click at [476, 220] on div "2,277" at bounding box center [479, 219] width 23 height 13
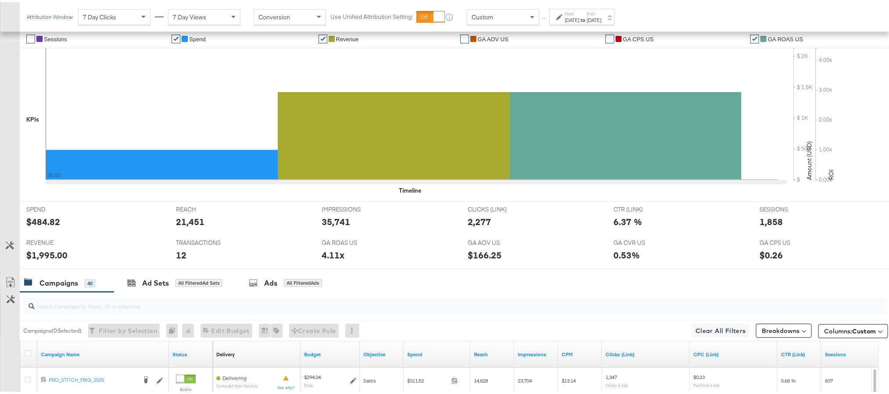
click at [765, 222] on div "1,858" at bounding box center [771, 219] width 23 height 13
click at [47, 253] on div "$1,995.00" at bounding box center [46, 253] width 41 height 13
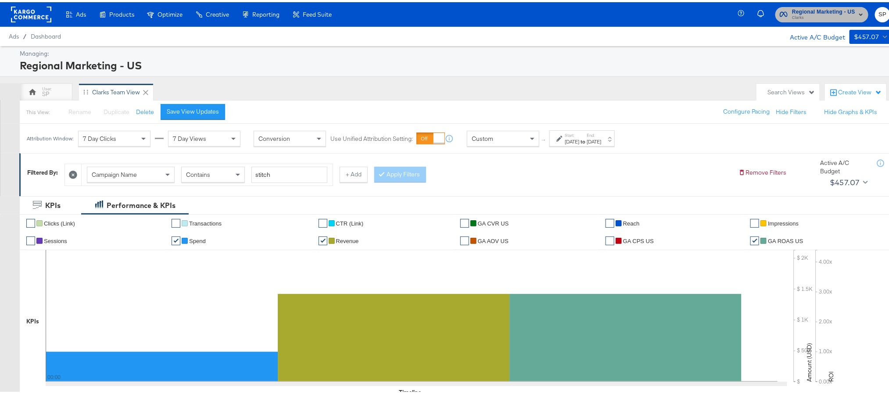
click at [830, 11] on span "Regional Marketing - US" at bounding box center [823, 9] width 63 height 9
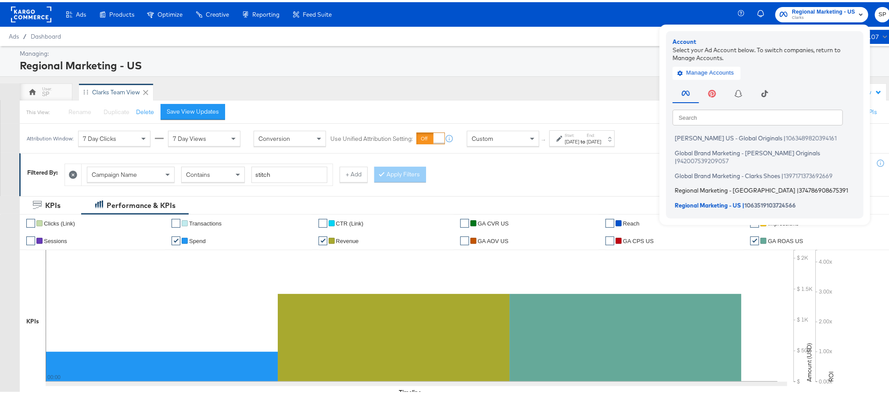
click at [717, 185] on span "Regional Marketing - CA" at bounding box center [735, 188] width 121 height 7
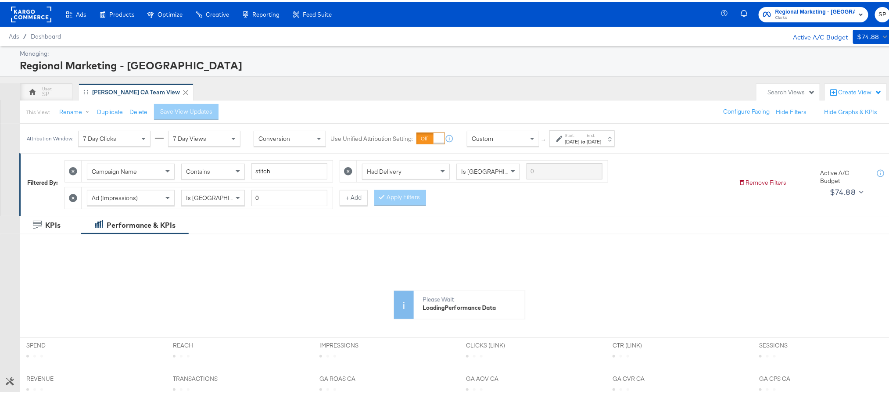
click at [601, 141] on div "[DATE]" at bounding box center [594, 139] width 14 height 7
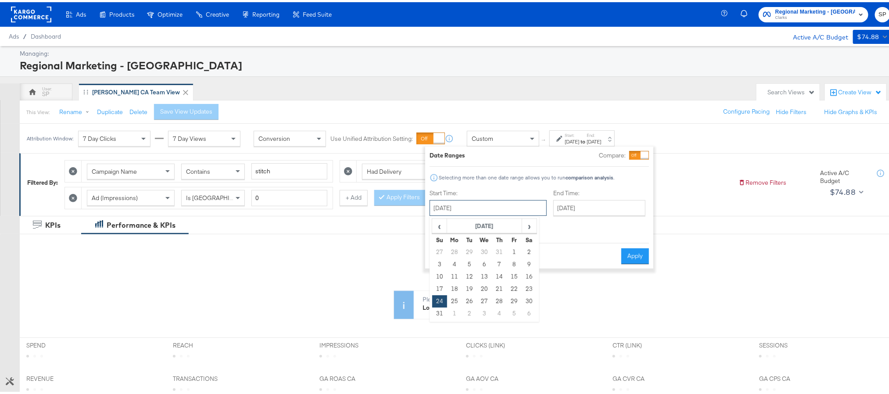
click at [482, 210] on input "[DATE]" at bounding box center [488, 206] width 117 height 16
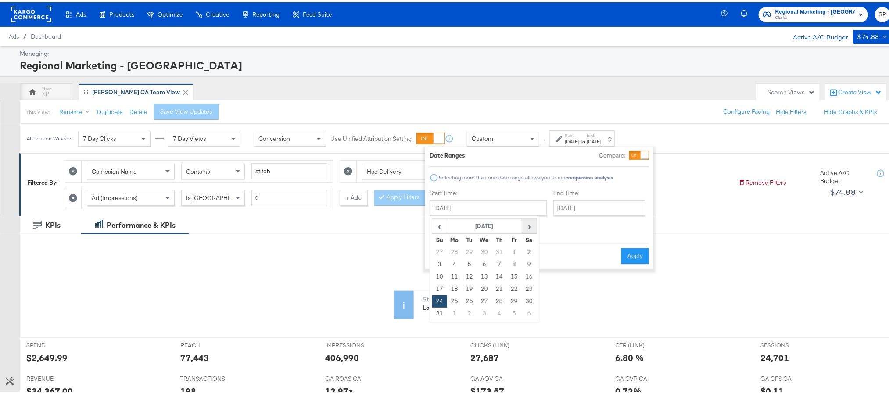
click at [531, 227] on span "›" at bounding box center [530, 223] width 14 height 13
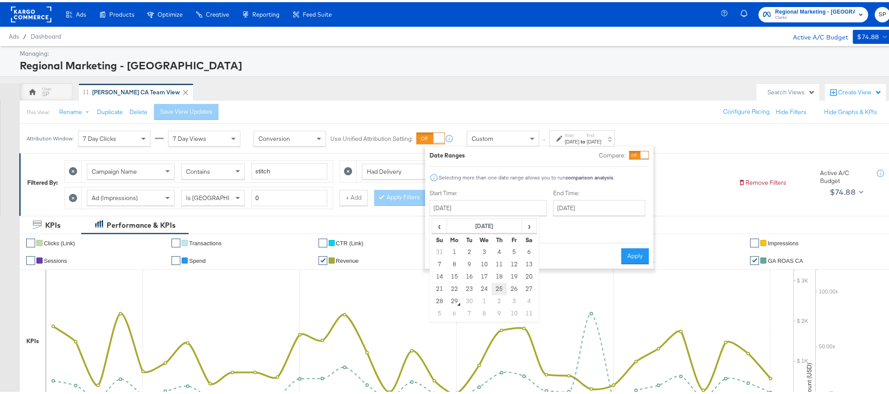
click at [498, 292] on td "25" at bounding box center [499, 287] width 15 height 12
type input "[DATE]"
click at [640, 248] on button "Apply" at bounding box center [636, 254] width 28 height 16
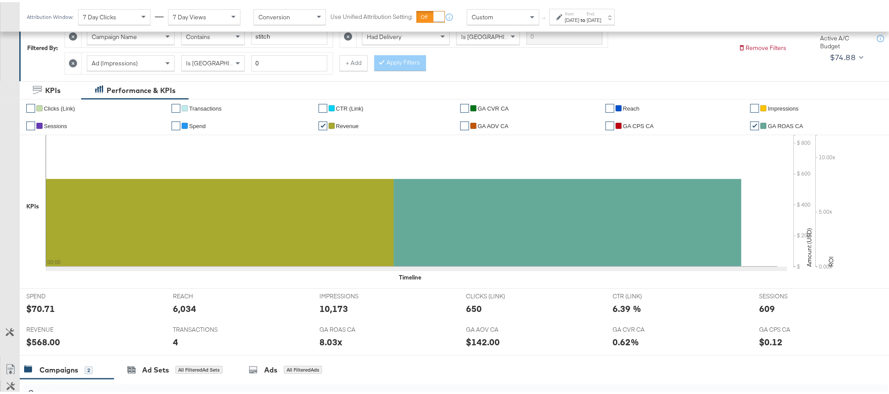
scroll to position [225, 0]
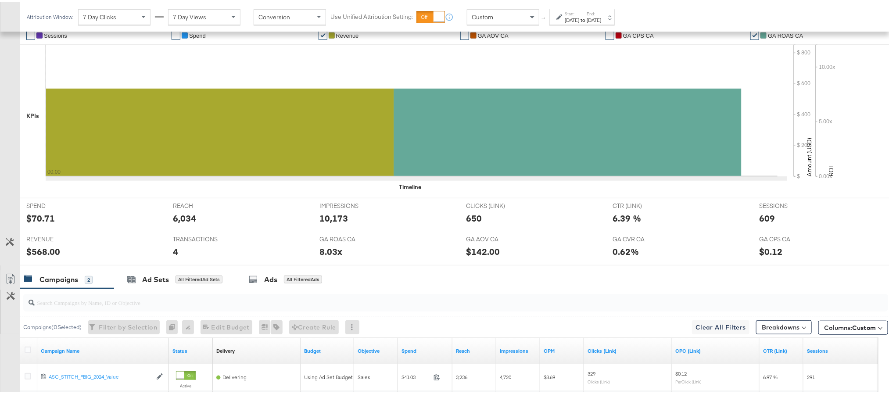
click at [45, 219] on div "$70.71" at bounding box center [40, 216] width 29 height 13
copy div "70.71"
click at [335, 220] on div "10,173" at bounding box center [334, 216] width 29 height 13
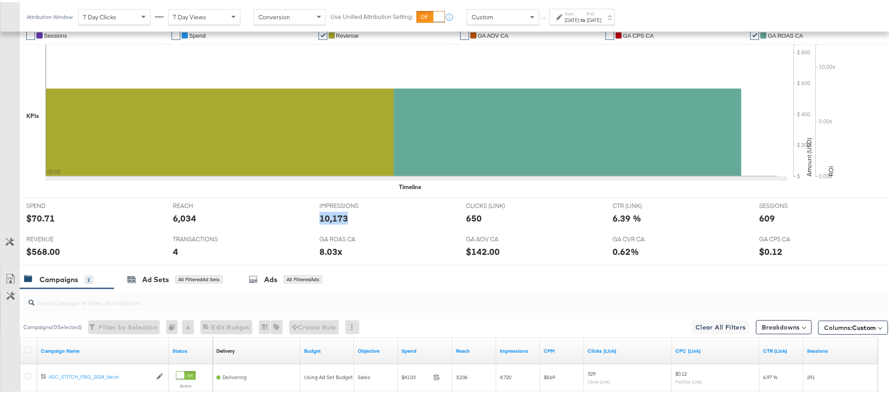
copy div "10,173"
click at [469, 216] on div "650" at bounding box center [474, 216] width 16 height 13
copy div "650"
click at [766, 219] on div "609" at bounding box center [768, 216] width 16 height 13
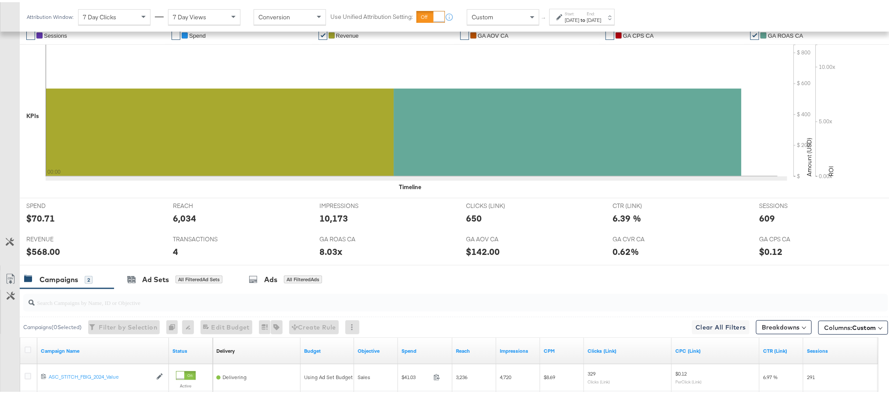
click at [766, 219] on div "609" at bounding box center [768, 216] width 16 height 13
click at [763, 219] on div "609" at bounding box center [768, 216] width 16 height 13
copy div "609"
click at [43, 251] on div "$568.00" at bounding box center [43, 249] width 34 height 13
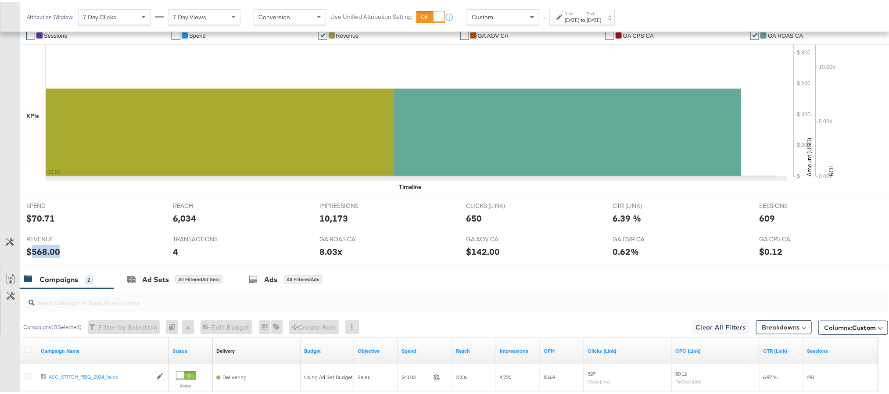
click at [43, 251] on div "$568.00" at bounding box center [43, 249] width 34 height 13
copy div "568.00"
click at [580, 20] on div "[DATE]" at bounding box center [572, 17] width 14 height 7
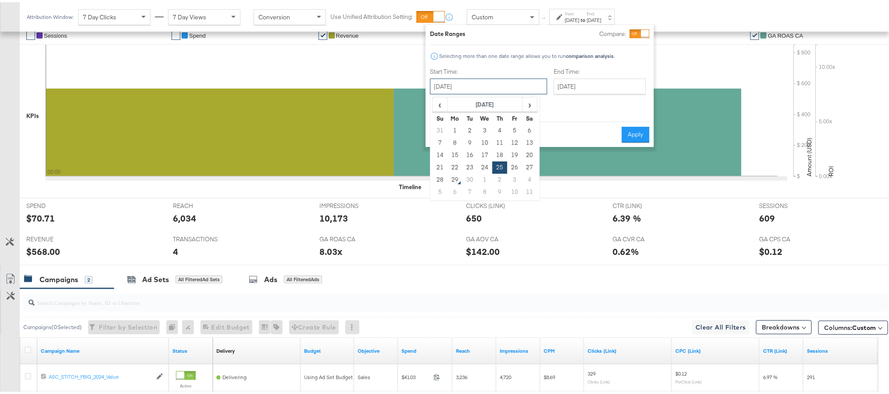
click at [488, 87] on input "[DATE]" at bounding box center [488, 84] width 117 height 16
click at [513, 165] on td "26" at bounding box center [515, 165] width 15 height 12
type input "[DATE]"
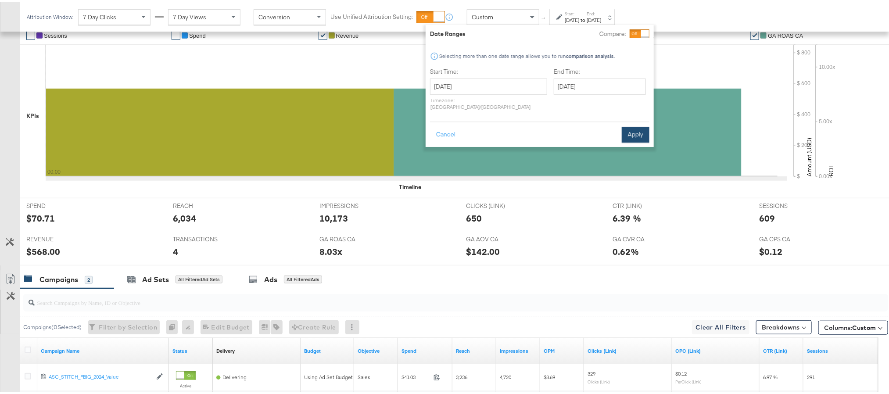
click at [634, 125] on button "Apply" at bounding box center [636, 133] width 28 height 16
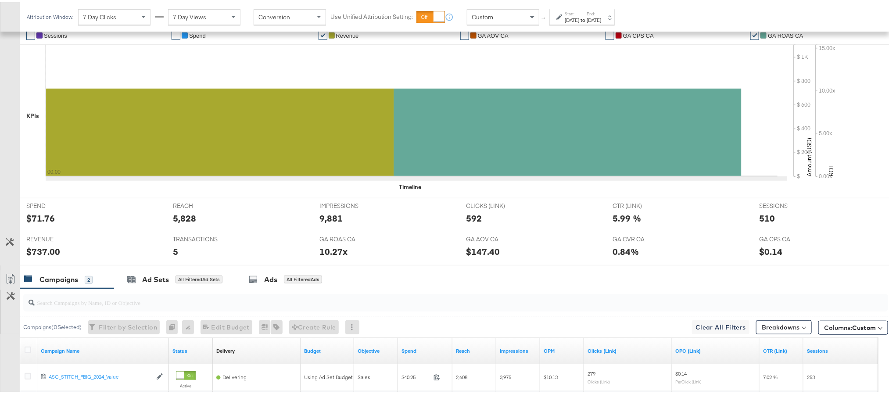
click at [46, 218] on div "$71.76" at bounding box center [40, 216] width 29 height 13
copy div "71.76"
click at [332, 220] on div "9,881" at bounding box center [331, 216] width 23 height 13
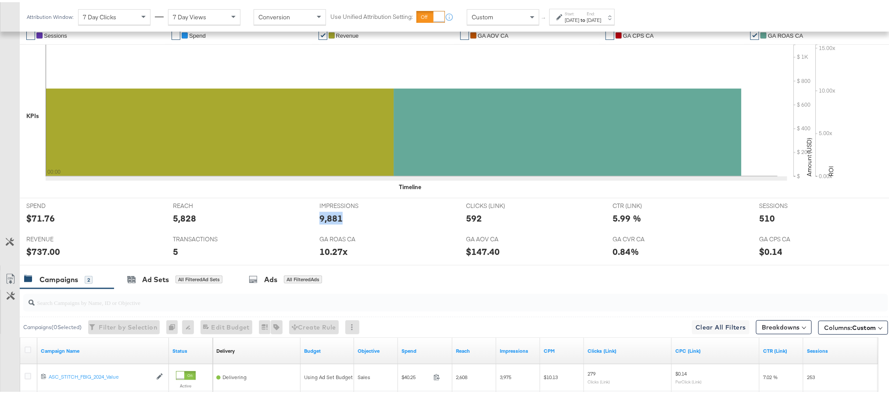
copy div "9,881"
click at [472, 223] on div "592" at bounding box center [474, 216] width 16 height 13
copy div "592"
click at [760, 218] on div "510" at bounding box center [768, 216] width 16 height 13
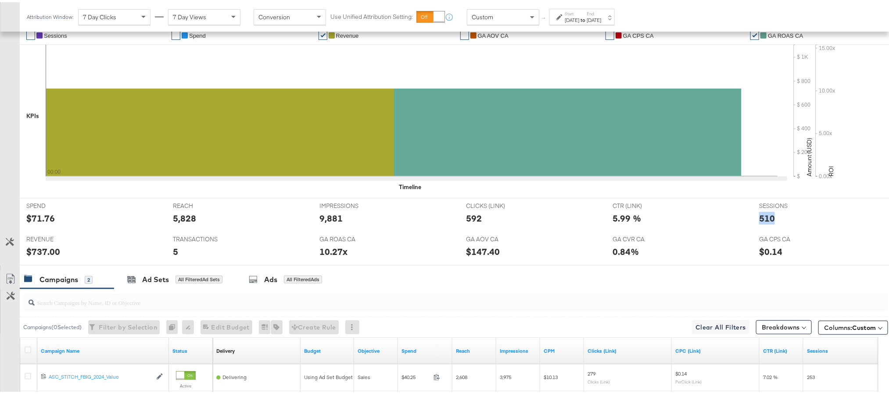
click at [760, 218] on div "510" at bounding box center [768, 216] width 16 height 13
copy div "510"
click at [41, 254] on div "$737.00" at bounding box center [43, 249] width 34 height 13
copy div "737.00"
click at [41, 254] on div "$737.00" at bounding box center [43, 249] width 34 height 13
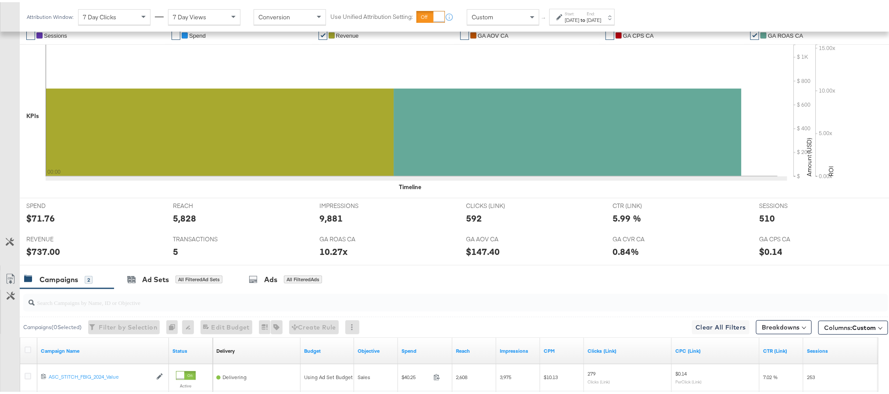
click at [580, 19] on div "[DATE]" at bounding box center [572, 17] width 14 height 7
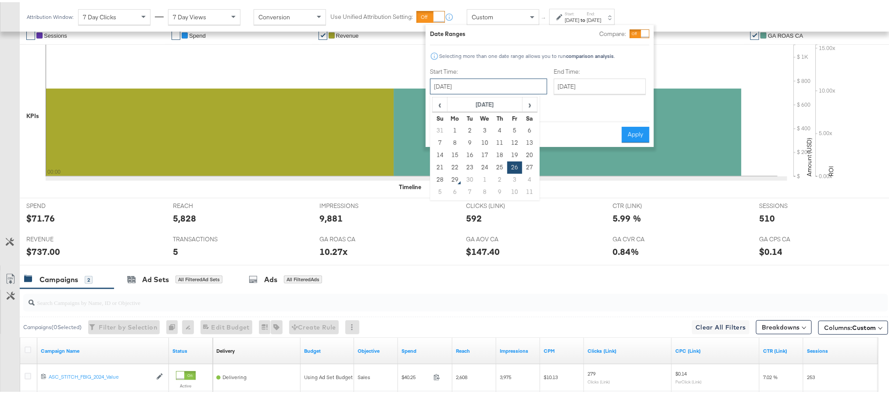
click at [504, 78] on input "[DATE]" at bounding box center [488, 84] width 117 height 16
click at [527, 166] on td "27" at bounding box center [529, 165] width 15 height 12
type input "[DATE]"
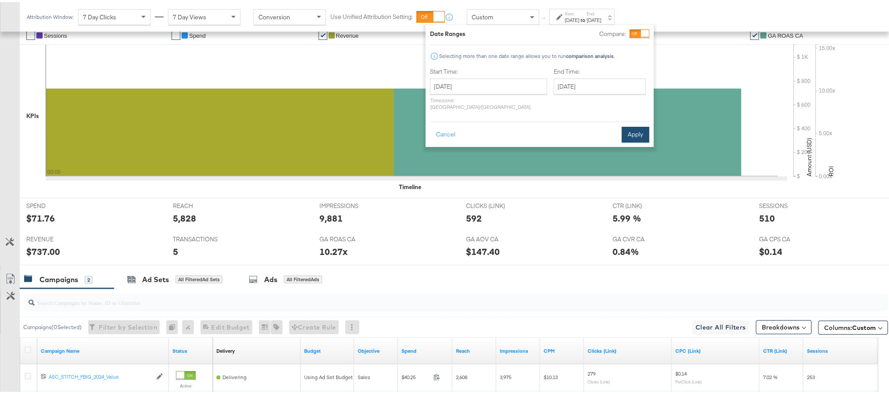
click at [631, 125] on button "Apply" at bounding box center [636, 133] width 28 height 16
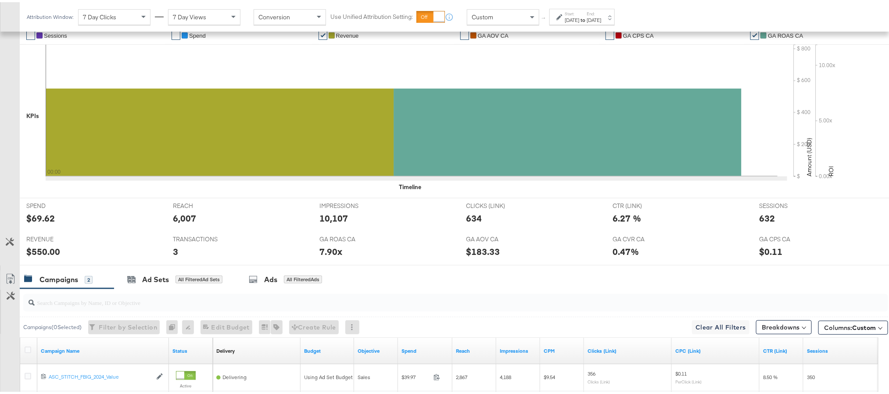
click at [41, 219] on div "$69.62" at bounding box center [40, 216] width 29 height 13
click at [329, 220] on div "10,107" at bounding box center [334, 216] width 29 height 13
click at [468, 223] on div "634" at bounding box center [474, 216] width 16 height 13
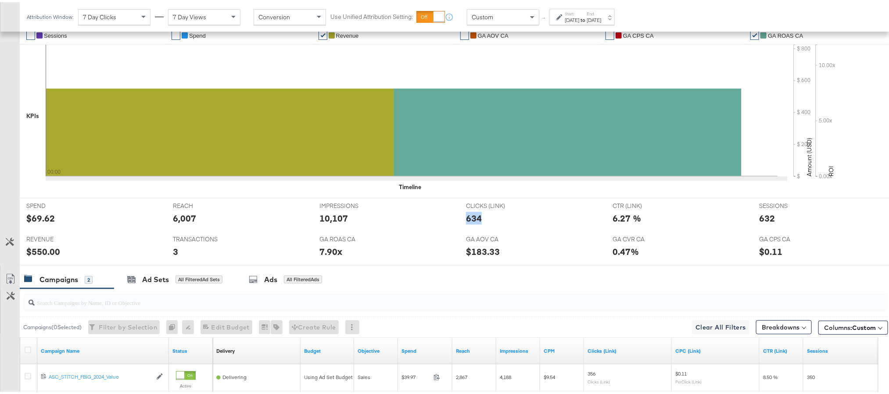
click at [468, 223] on div "634" at bounding box center [474, 216] width 16 height 13
click at [764, 218] on div "632" at bounding box center [768, 216] width 16 height 13
click at [33, 252] on div "$550.00" at bounding box center [43, 249] width 34 height 13
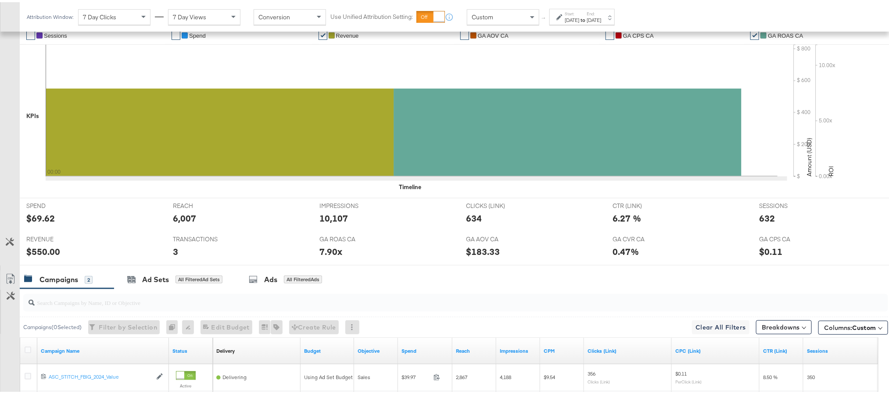
click at [580, 14] on label "Start:" at bounding box center [572, 12] width 14 height 6
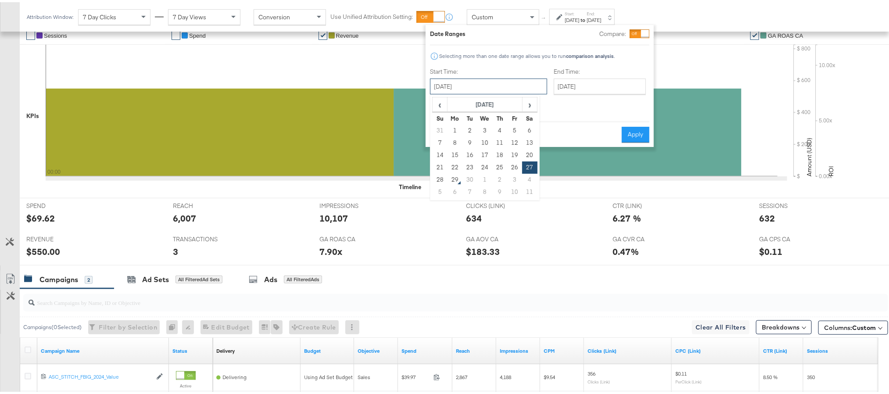
click at [487, 82] on input "[DATE]" at bounding box center [488, 84] width 117 height 16
click at [446, 178] on td "28" at bounding box center [440, 178] width 15 height 12
type input "[DATE]"
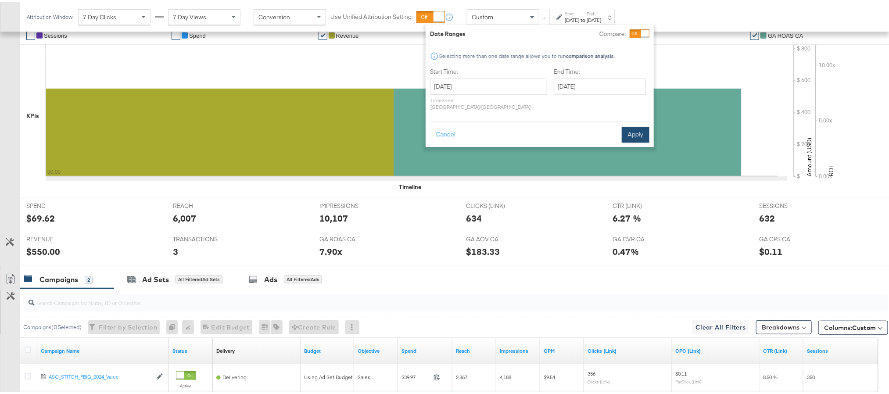
click at [648, 125] on button "Apply" at bounding box center [636, 133] width 28 height 16
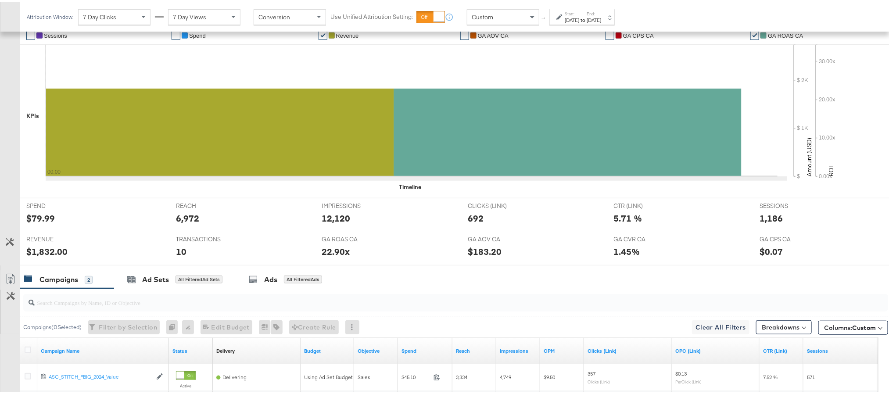
click at [45, 219] on div "$79.99" at bounding box center [40, 216] width 29 height 13
click at [338, 220] on div "12,120" at bounding box center [336, 216] width 29 height 13
click at [473, 221] on div "692" at bounding box center [476, 216] width 16 height 13
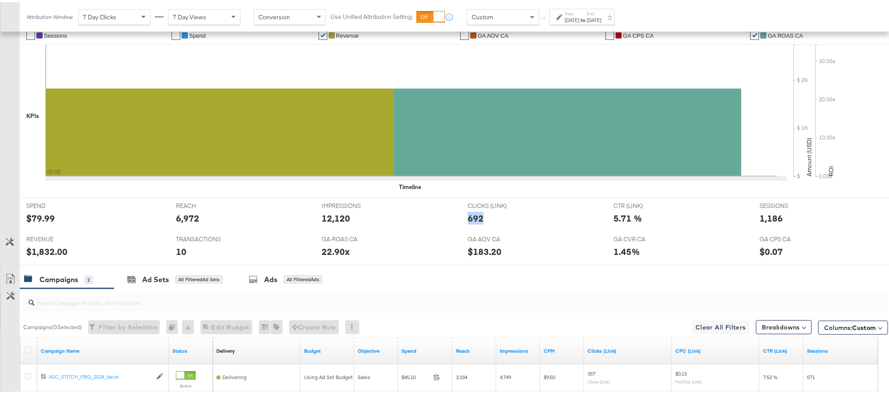
click at [473, 221] on div "692" at bounding box center [476, 216] width 16 height 13
click at [760, 218] on div "1,186" at bounding box center [771, 216] width 23 height 13
click at [40, 251] on div "$1,832.00" at bounding box center [46, 249] width 41 height 13
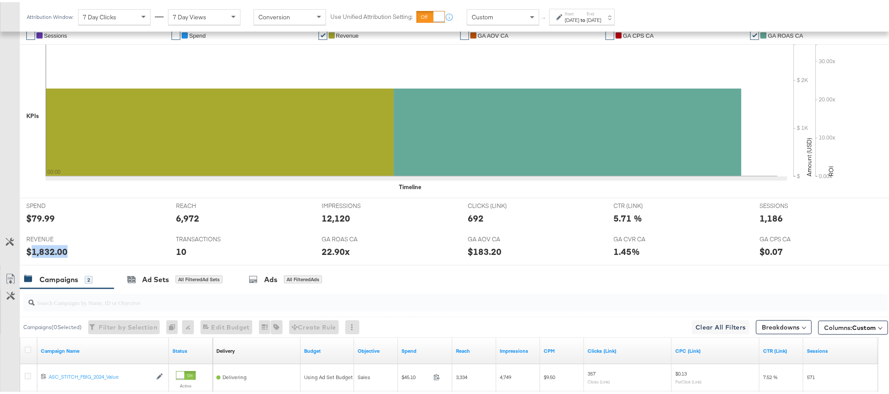
scroll to position [0, 0]
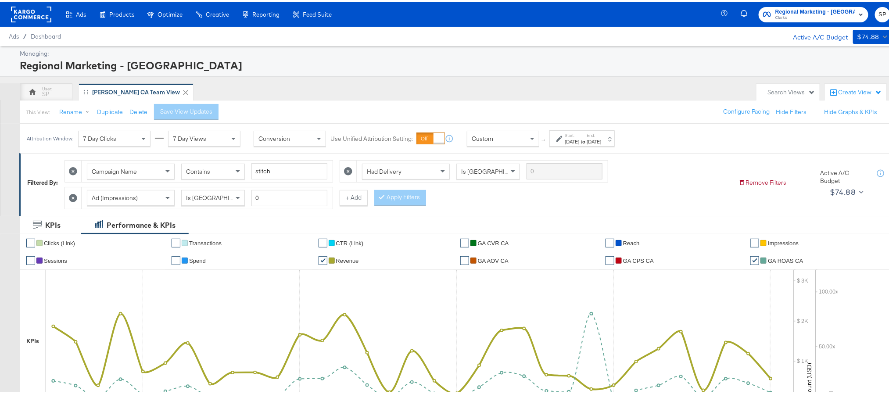
click at [587, 141] on strong "to" at bounding box center [583, 139] width 7 height 7
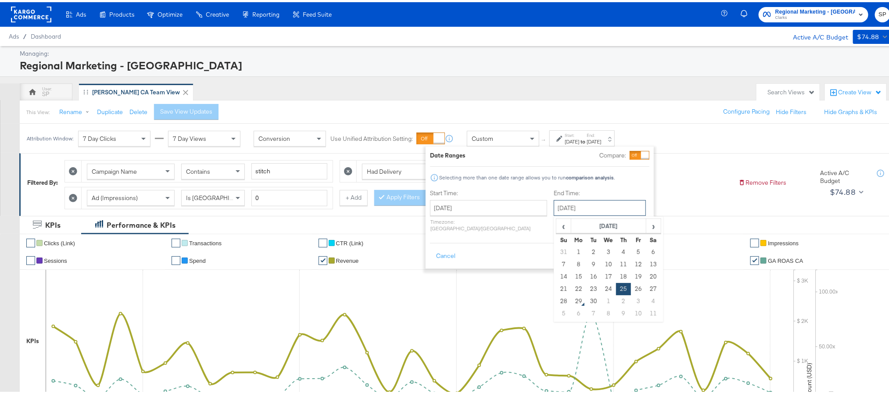
click at [571, 210] on input "[DATE]" at bounding box center [600, 206] width 92 height 16
click at [646, 284] on td "27" at bounding box center [653, 287] width 15 height 12
type input "[DATE]"
click at [639, 248] on button "Apply" at bounding box center [636, 254] width 28 height 16
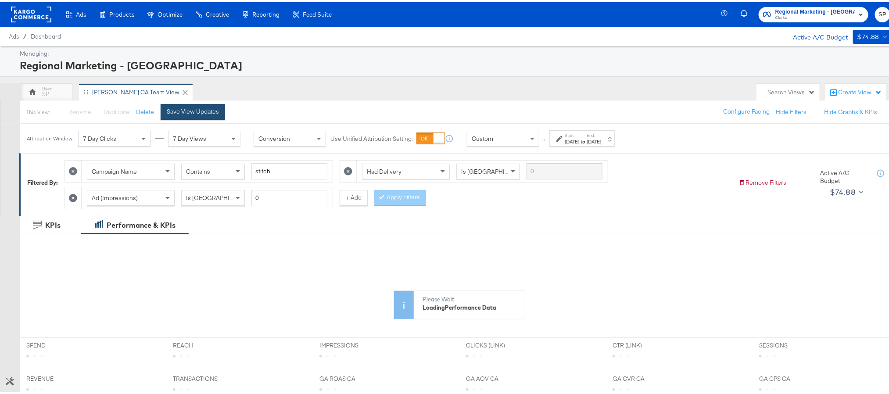
click at [199, 112] on div "Save View Updates" at bounding box center [193, 109] width 52 height 8
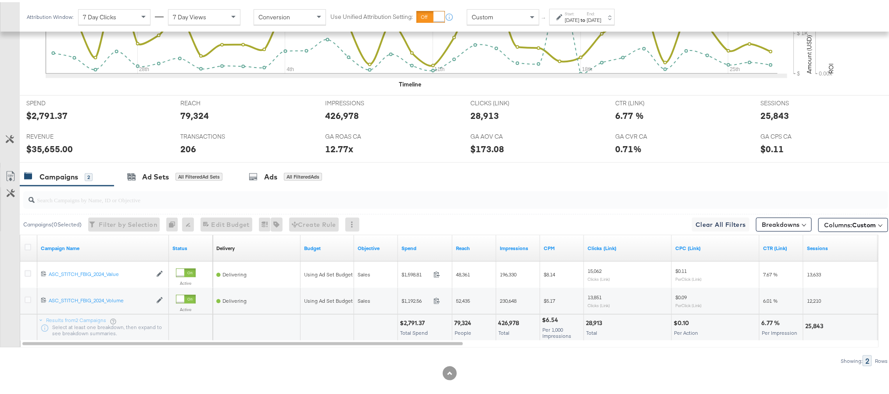
scroll to position [340, 0]
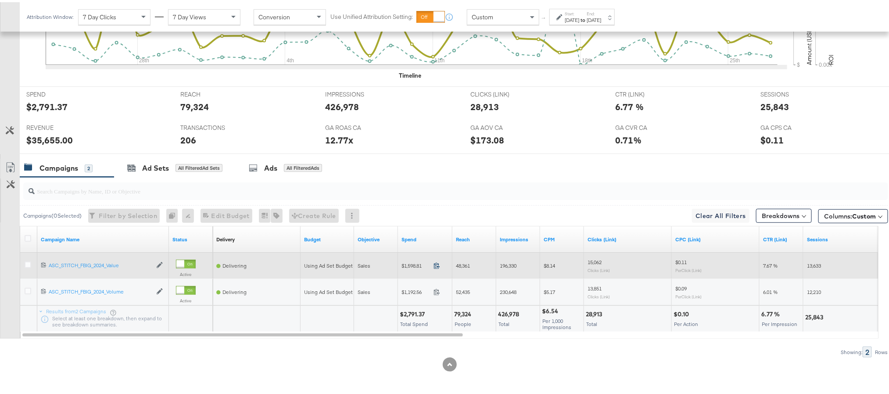
click at [436, 266] on icon at bounding box center [437, 263] width 7 height 7
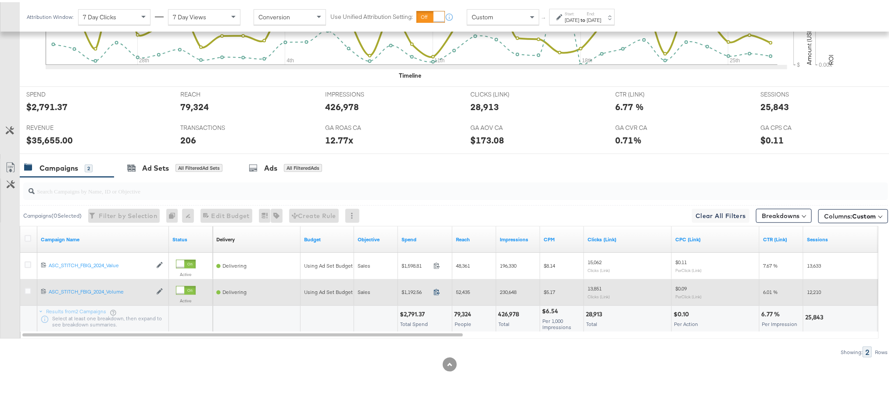
click at [436, 291] on icon at bounding box center [437, 290] width 7 height 7
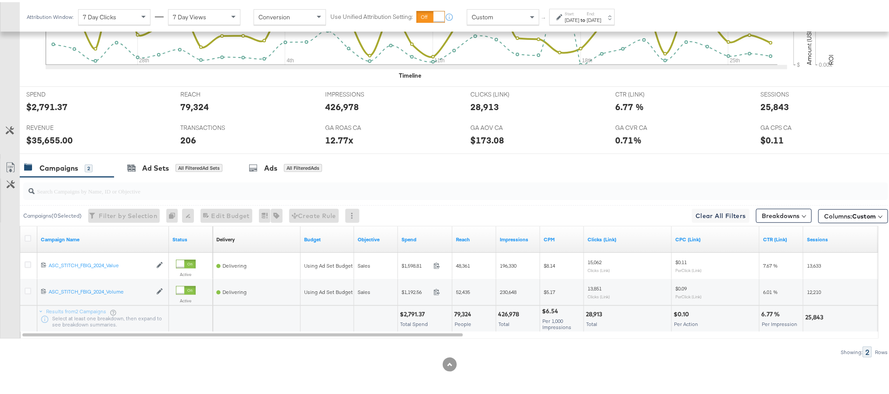
click at [48, 138] on div "$35,655.00" at bounding box center [49, 138] width 47 height 13
copy div "35,655.00"
click at [333, 141] on div "12.77x" at bounding box center [339, 138] width 28 height 13
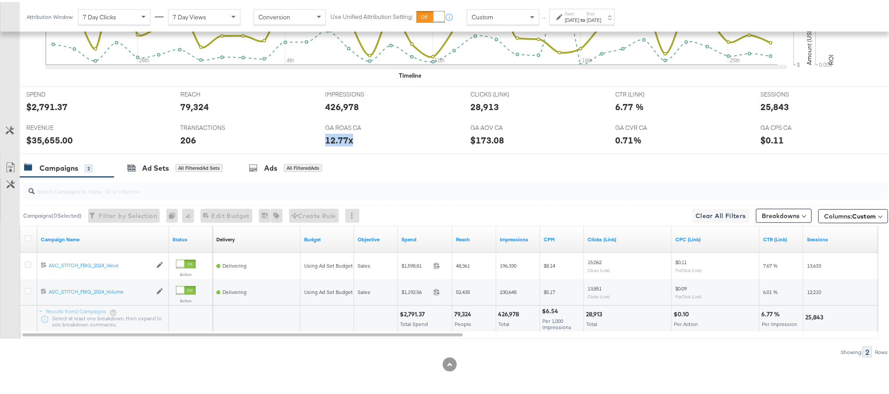
copy div "12.77x"
click at [767, 102] on div "25,843" at bounding box center [775, 104] width 29 height 13
copy div "25,843"
click at [587, 14] on strong "to" at bounding box center [583, 17] width 7 height 7
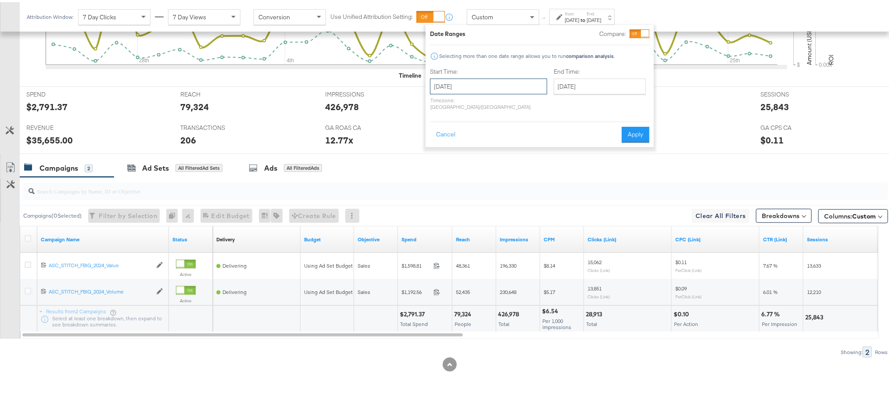
click at [488, 83] on input "[DATE]" at bounding box center [488, 84] width 117 height 16
click at [527, 103] on span "›" at bounding box center [530, 102] width 14 height 13
click at [488, 163] on td "24" at bounding box center [485, 165] width 15 height 12
type input "[DATE]"
click at [562, 87] on input "[DATE]" at bounding box center [600, 84] width 92 height 16
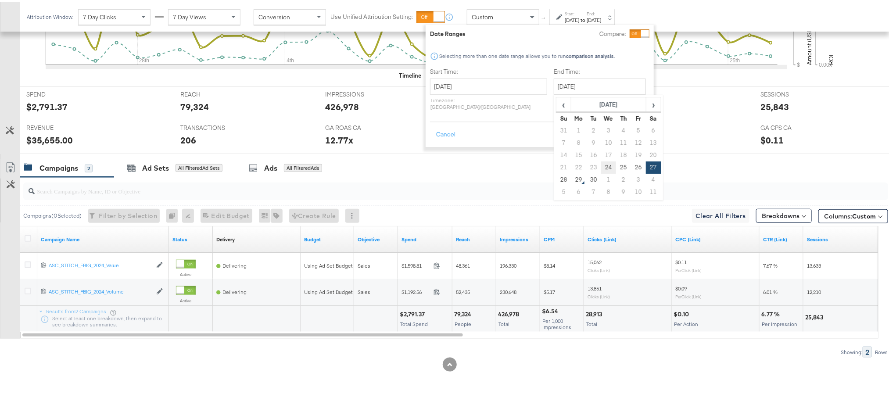
click at [601, 166] on td "24" at bounding box center [608, 165] width 15 height 12
type input "[DATE]"
click at [641, 125] on button "Apply" at bounding box center [636, 133] width 28 height 16
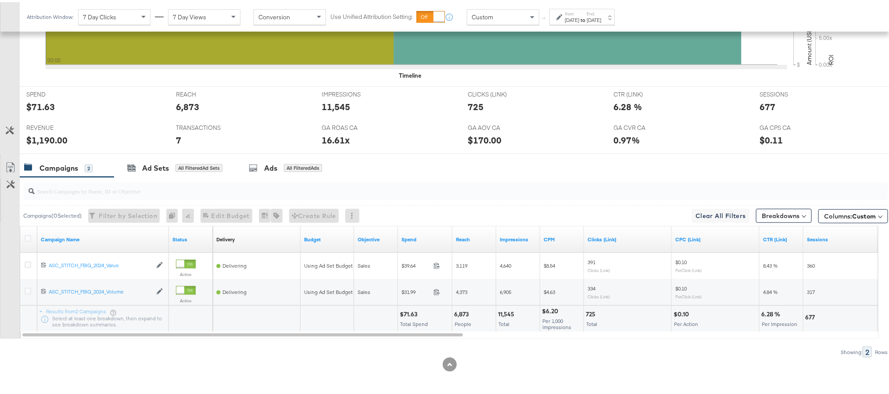
click at [601, 12] on label "End:" at bounding box center [594, 12] width 14 height 6
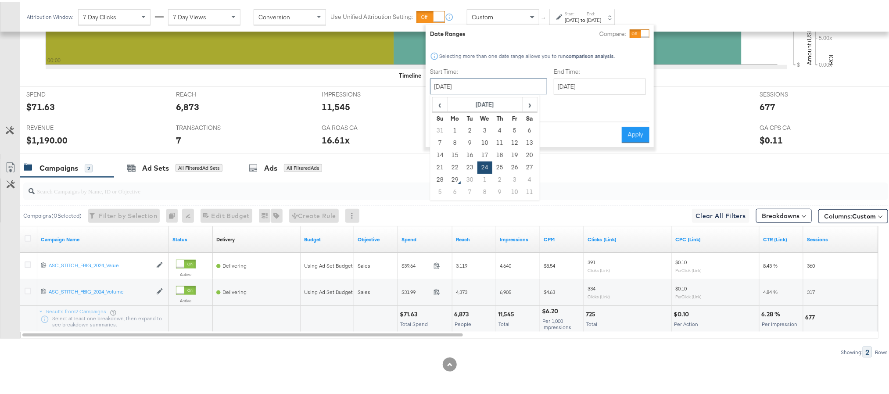
click at [493, 87] on input "[DATE]" at bounding box center [488, 84] width 117 height 16
click at [497, 167] on td "25" at bounding box center [500, 165] width 15 height 12
type input "[DATE]"
click at [632, 127] on button "Apply" at bounding box center [636, 133] width 28 height 16
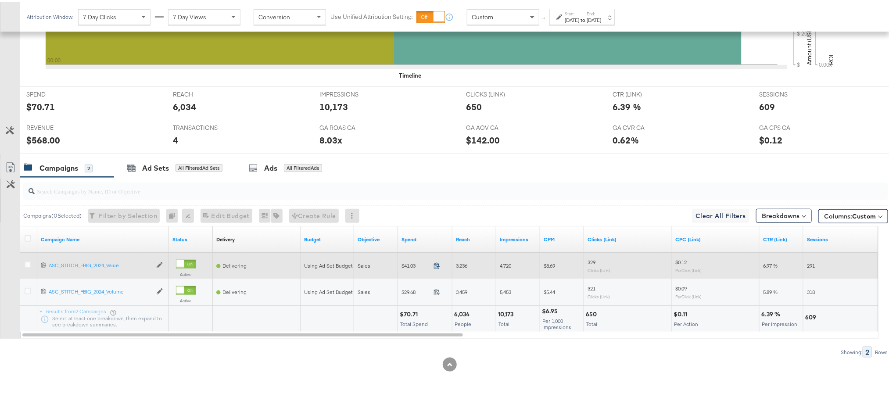
click at [438, 266] on icon at bounding box center [437, 263] width 7 height 7
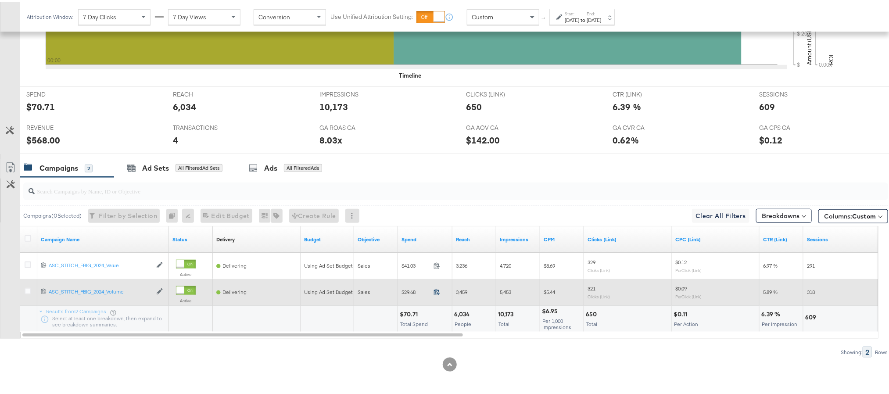
drag, startPoint x: 440, startPoint y: 295, endPoint x: 435, endPoint y: 290, distance: 6.8
click at [435, 290] on div "29.68" at bounding box center [439, 291] width 19 height 8
click at [435, 290] on icon at bounding box center [437, 290] width 7 height 7
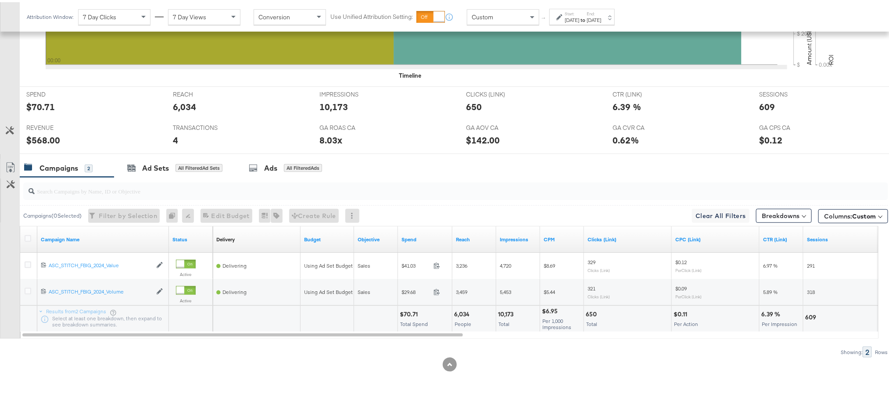
click at [414, 311] on div "$70.71" at bounding box center [410, 312] width 21 height 8
copy div "70.71"
click at [414, 311] on div "$70.71" at bounding box center [410, 312] width 21 height 8
click at [38, 135] on div "$568.00" at bounding box center [43, 138] width 34 height 13
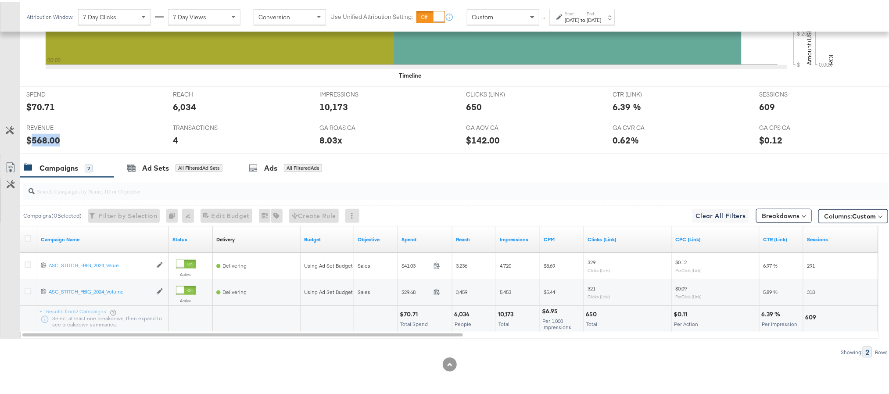
copy div "568.00"
click at [580, 18] on div "[DATE]" at bounding box center [572, 17] width 14 height 7
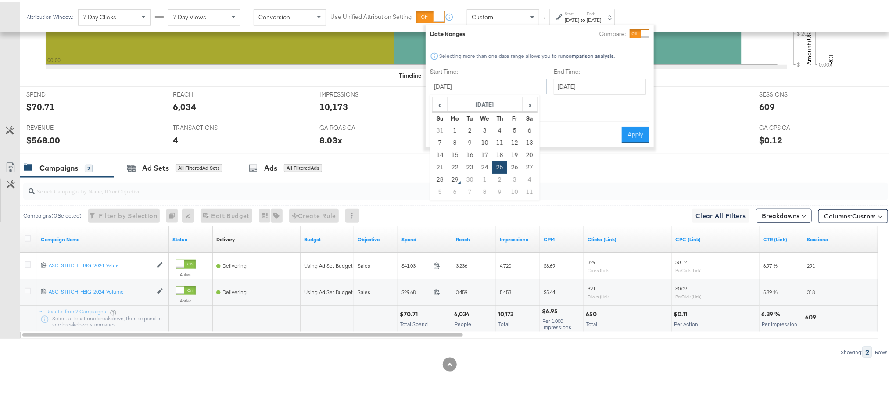
click at [477, 89] on input "[DATE]" at bounding box center [488, 84] width 117 height 16
click at [511, 161] on td "26" at bounding box center [515, 165] width 15 height 12
type input "[DATE]"
click at [634, 126] on button "Apply" at bounding box center [636, 133] width 28 height 16
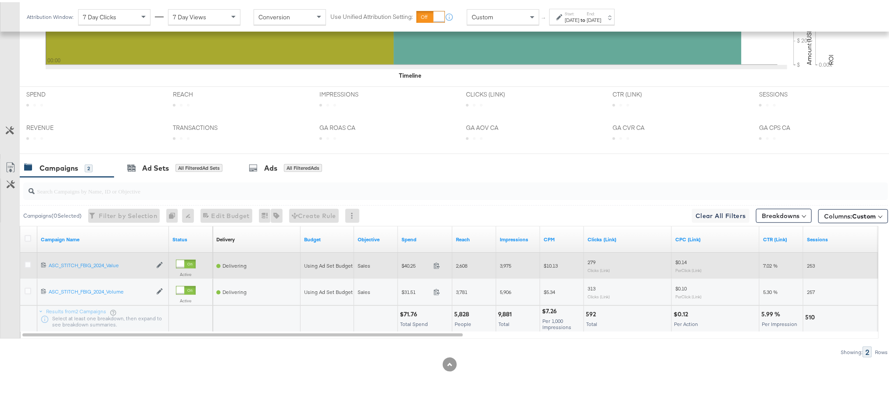
click at [440, 266] on span at bounding box center [439, 265] width 19 height 7
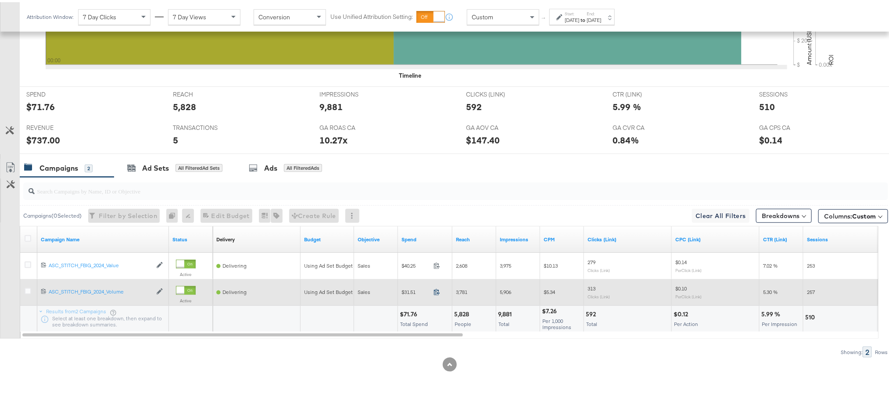
click at [436, 292] on icon at bounding box center [437, 290] width 7 height 7
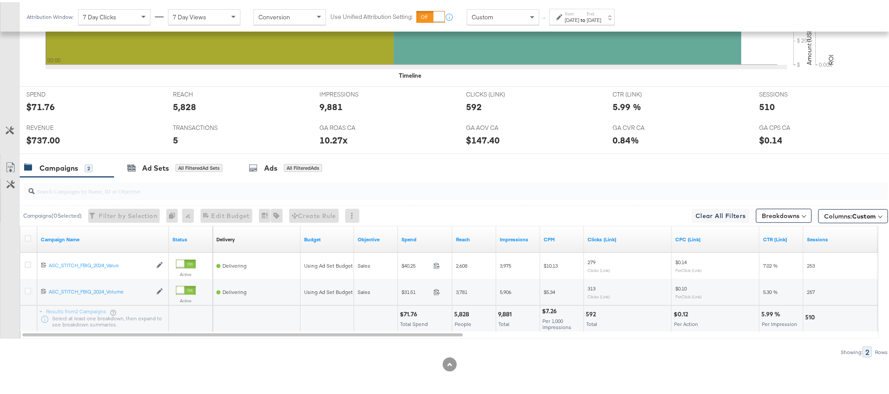
click at [406, 313] on div "$71.76" at bounding box center [410, 312] width 20 height 8
copy div "71.76"
click at [40, 135] on div "$737.00" at bounding box center [43, 138] width 34 height 13
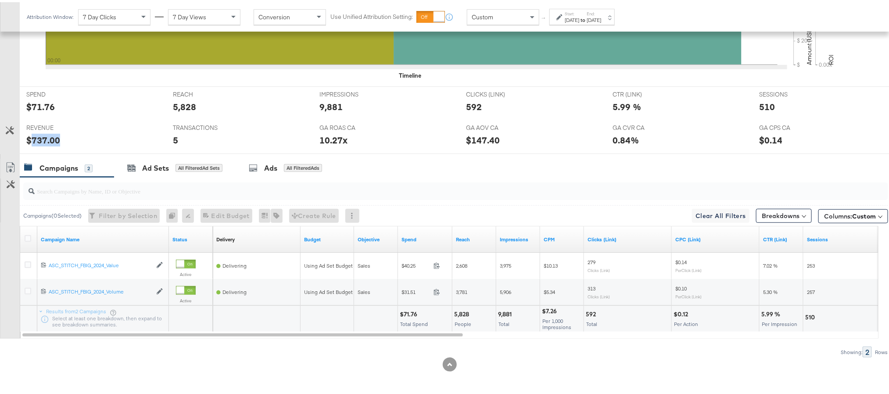
copy div "737.00"
click at [580, 10] on label "Start:" at bounding box center [572, 12] width 14 height 6
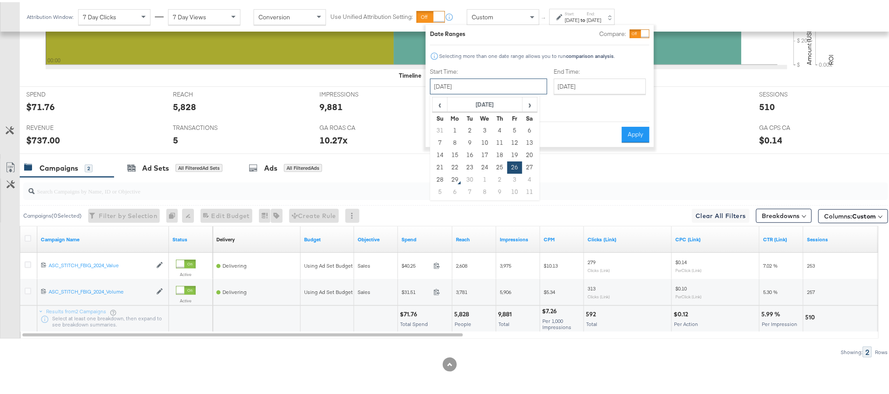
click at [489, 90] on input "September 26th 2025" at bounding box center [488, 84] width 117 height 16
click at [529, 166] on td "27" at bounding box center [529, 165] width 15 height 12
type input "September 27th 2025"
click at [637, 125] on button "Apply" at bounding box center [636, 133] width 28 height 16
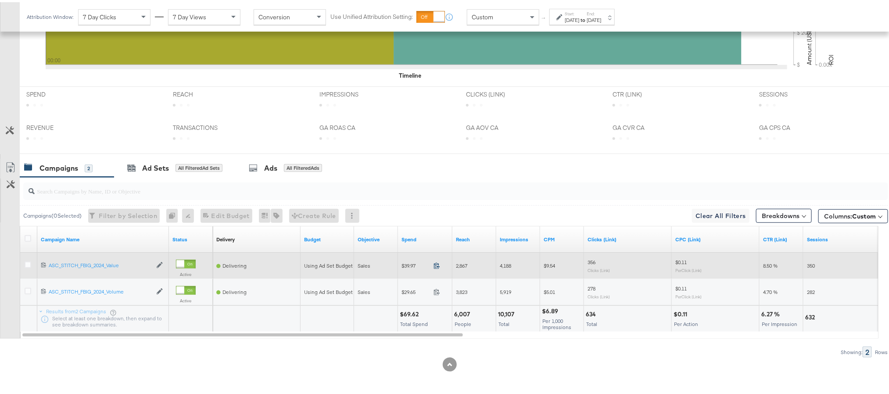
click at [435, 263] on icon at bounding box center [437, 263] width 7 height 7
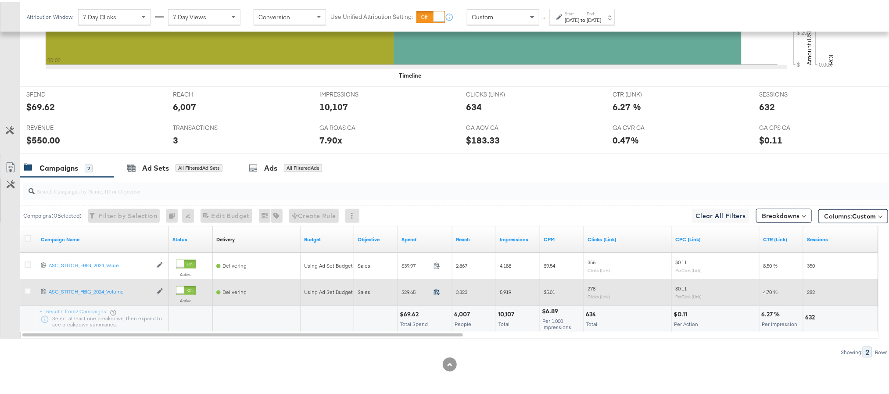
click at [439, 292] on icon at bounding box center [437, 290] width 7 height 7
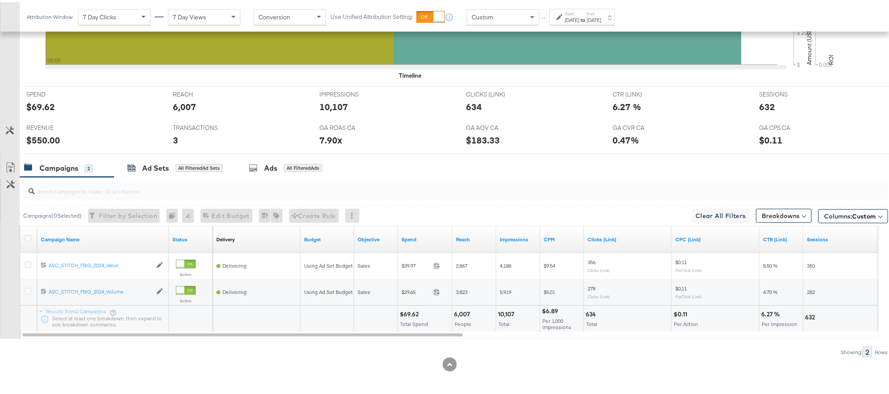
click at [412, 312] on div "$69.62" at bounding box center [411, 312] width 22 height 8
copy div "69.62"
click at [412, 312] on div "$69.62" at bounding box center [411, 312] width 22 height 8
click at [36, 138] on div "$550.00" at bounding box center [43, 138] width 34 height 13
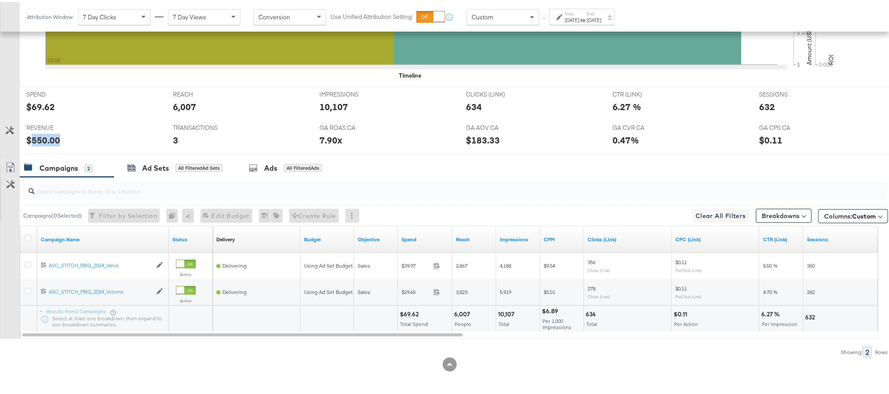
copy div "550.00"
click at [587, 17] on strong "to" at bounding box center [583, 17] width 7 height 7
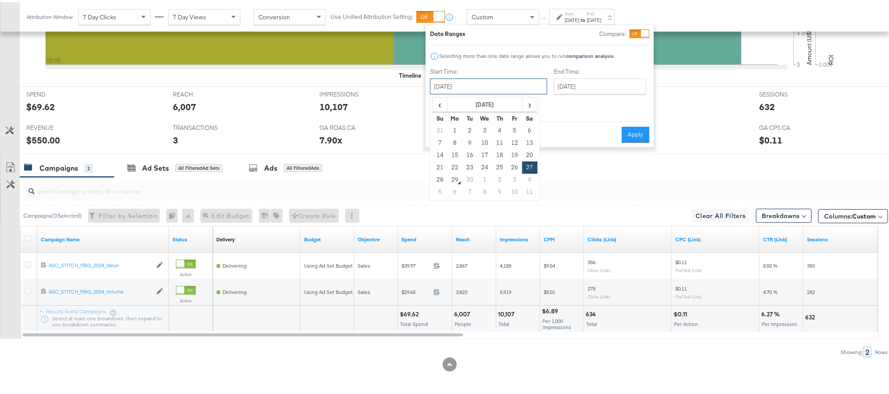
click at [499, 89] on input "September 27th 2025" at bounding box center [488, 84] width 117 height 16
click at [440, 177] on td "28" at bounding box center [440, 178] width 15 height 12
type input "[DATE]"
click at [634, 125] on button "Apply" at bounding box center [636, 133] width 28 height 16
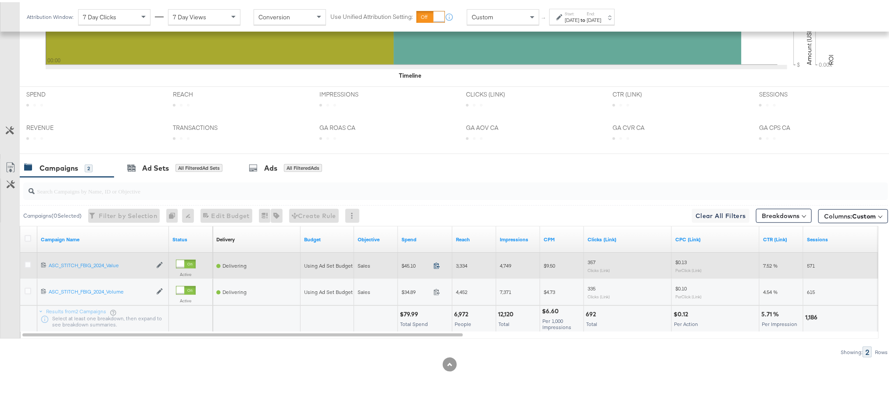
click at [437, 265] on icon at bounding box center [437, 263] width 7 height 7
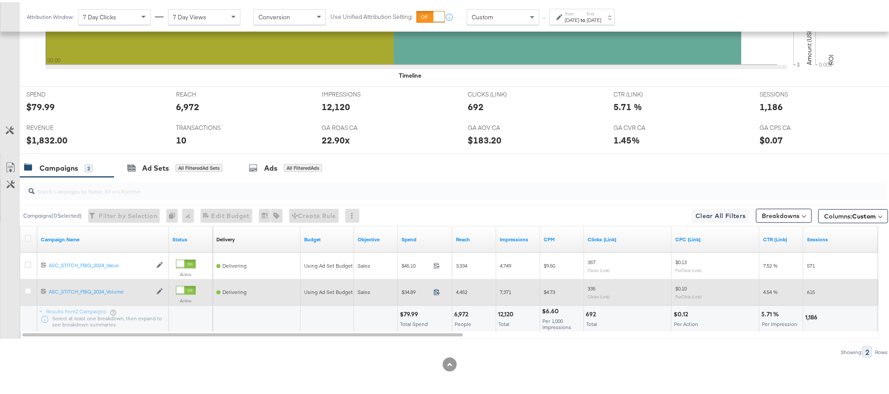
click at [439, 290] on icon at bounding box center [437, 290] width 7 height 7
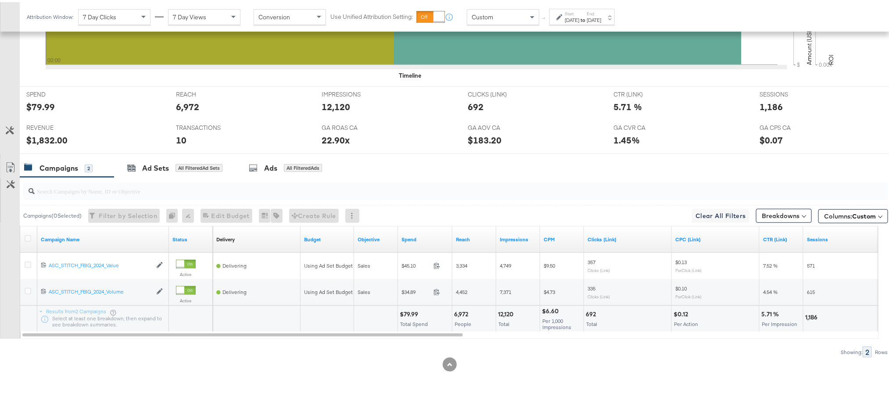
click at [47, 138] on div "$1,832.00" at bounding box center [46, 138] width 41 height 13
copy div "1,832.00"
click at [329, 136] on div "22.90x" at bounding box center [336, 138] width 28 height 13
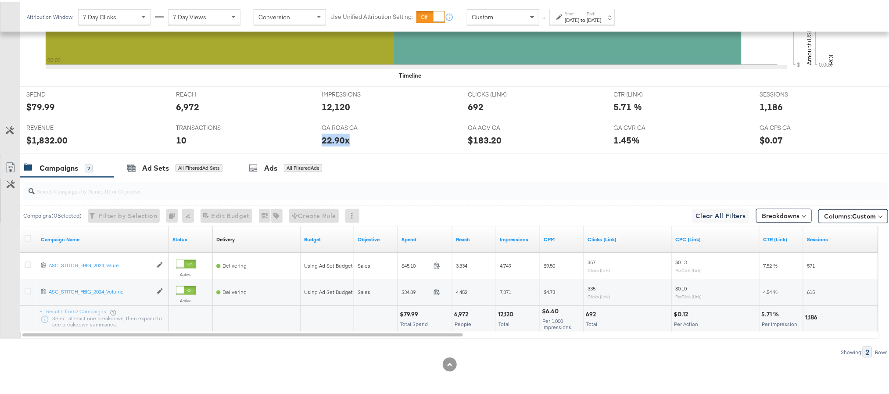
click at [329, 136] on div "22.90x" at bounding box center [336, 138] width 28 height 13
click at [766, 103] on div "1,186" at bounding box center [771, 104] width 23 height 13
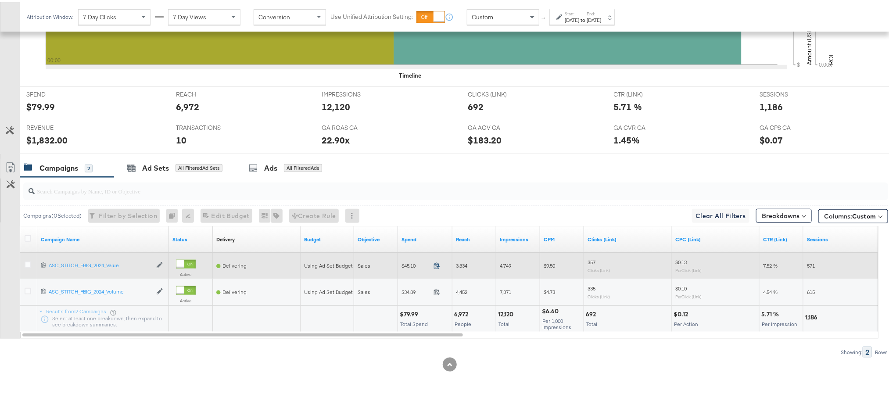
click at [436, 263] on icon at bounding box center [437, 263] width 7 height 7
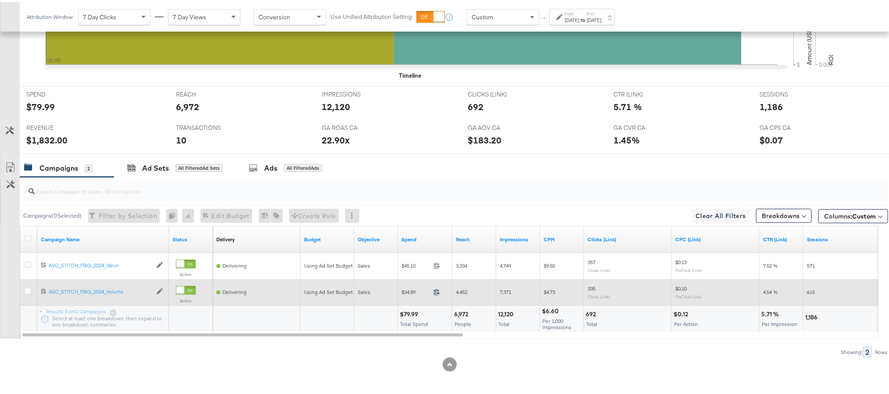
click at [438, 291] on icon at bounding box center [437, 290] width 7 height 7
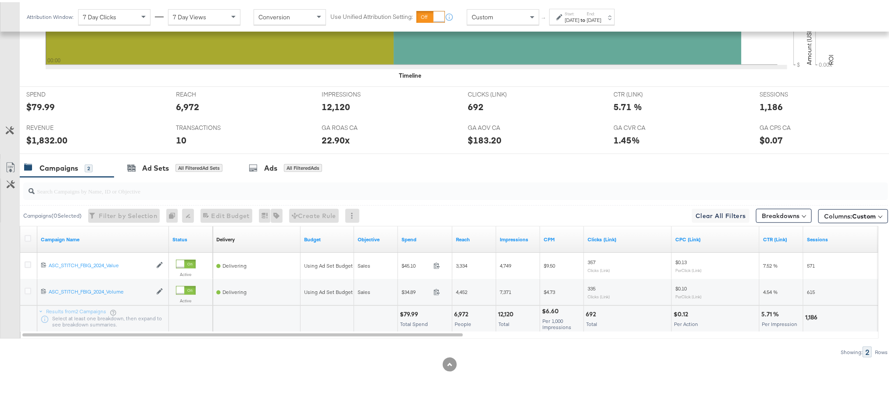
click at [411, 312] on div "$79.99" at bounding box center [410, 312] width 21 height 8
click at [47, 140] on div "$1,832.00" at bounding box center [46, 138] width 41 height 13
click at [148, 173] on div "Ad Sets All Filtered Ad Sets" at bounding box center [175, 166] width 122 height 19
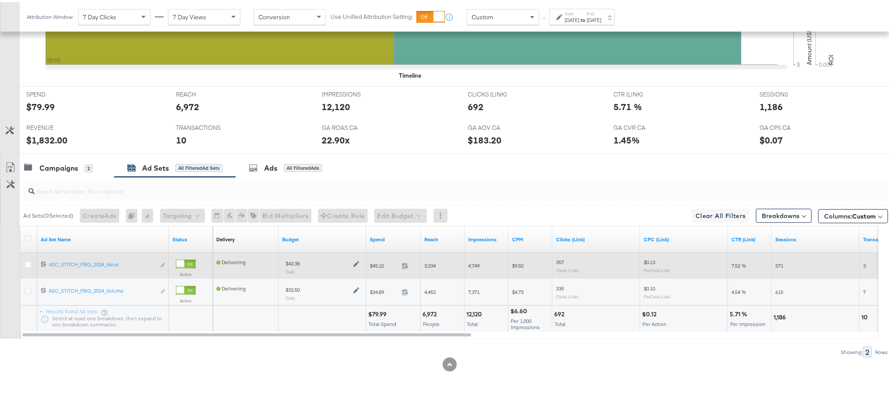
click at [359, 260] on icon at bounding box center [356, 262] width 6 height 6
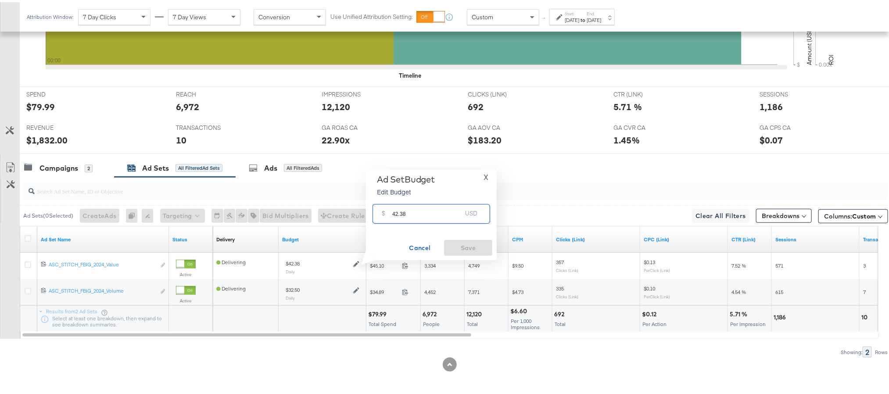
click at [402, 211] on input "42.38" at bounding box center [426, 208] width 69 height 19
paste input "$55.94"
type input "55.94"
click at [470, 248] on span "Save" at bounding box center [468, 246] width 41 height 11
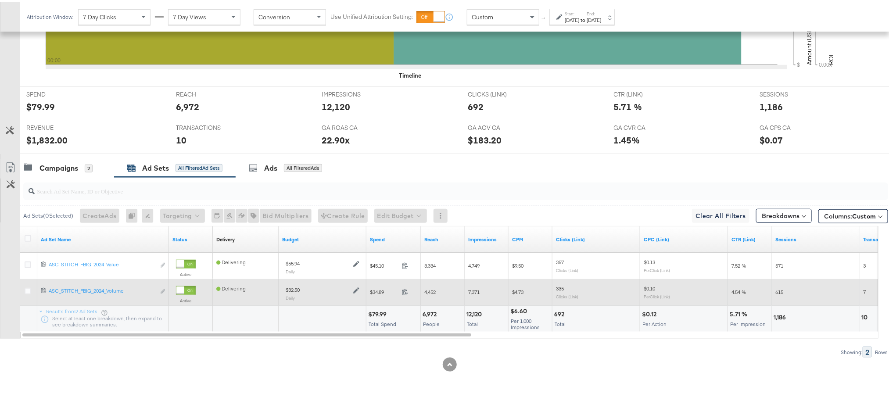
click at [354, 289] on icon at bounding box center [356, 288] width 6 height 6
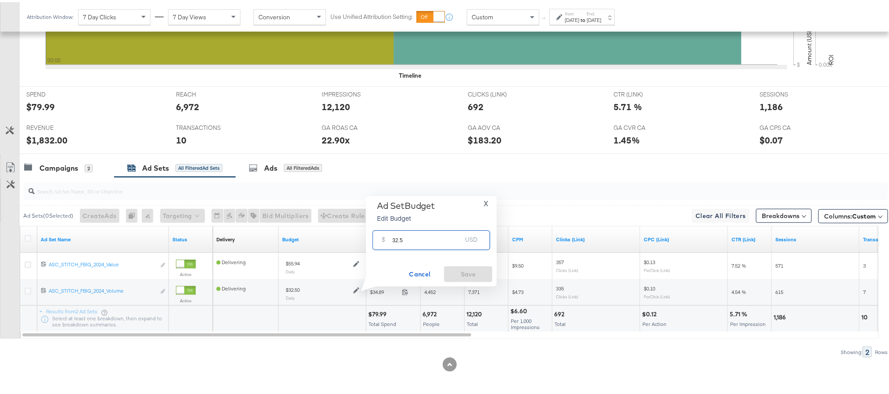
click at [400, 236] on input "32.5" at bounding box center [426, 234] width 69 height 19
paste input "$42.90"
type input "42.90"
click at [467, 268] on span "Save" at bounding box center [468, 272] width 41 height 11
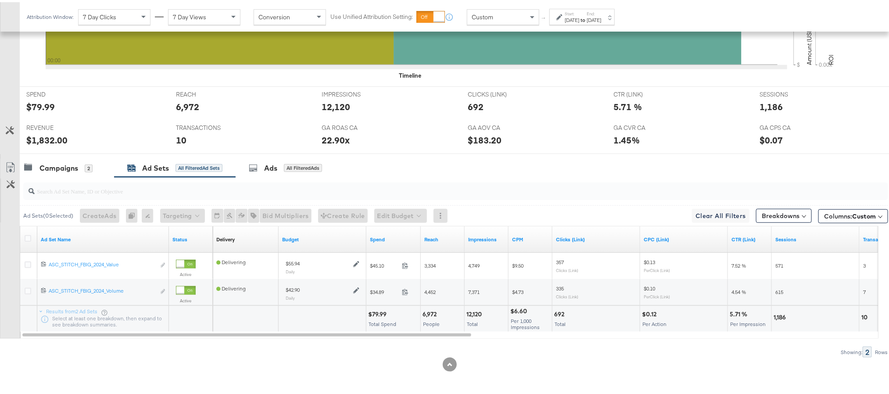
scroll to position [0, 0]
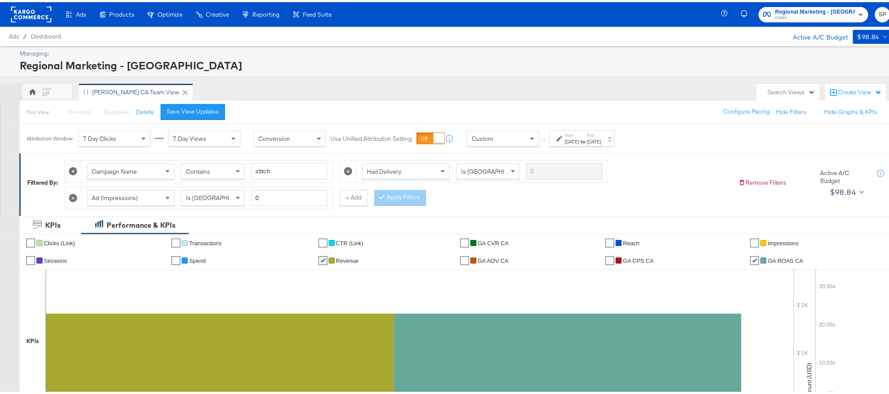
click at [601, 137] on div "[DATE]" at bounding box center [594, 139] width 14 height 7
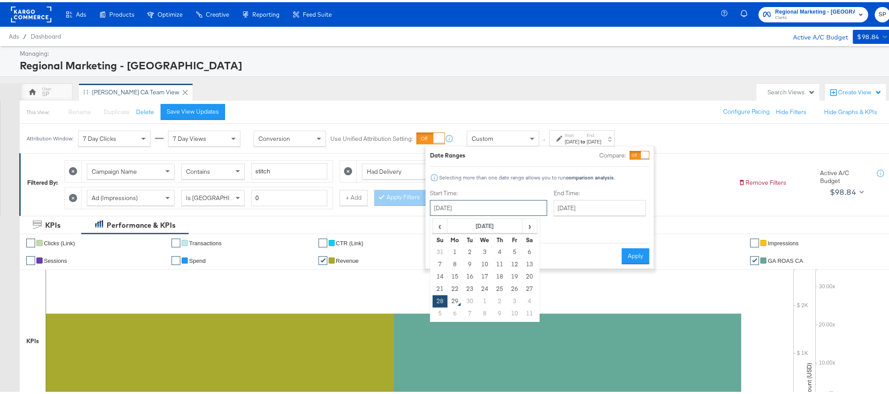
click at [477, 209] on input "[DATE]" at bounding box center [488, 206] width 117 height 16
click at [437, 227] on span "‹" at bounding box center [440, 223] width 14 height 13
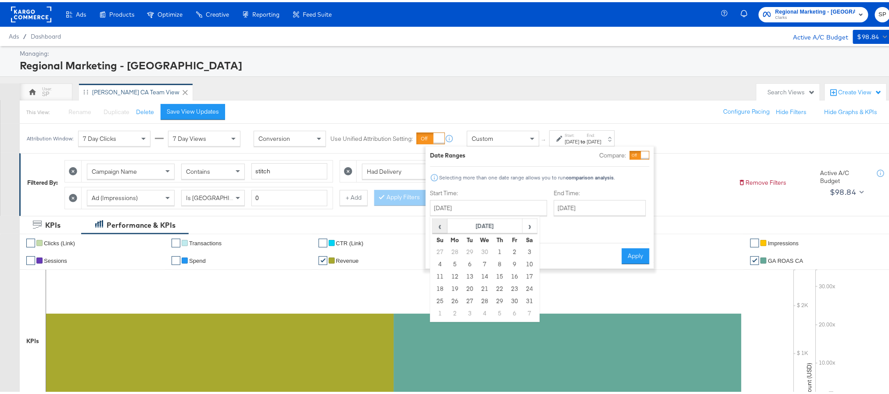
click at [437, 227] on span "‹" at bounding box center [440, 223] width 14 height 13
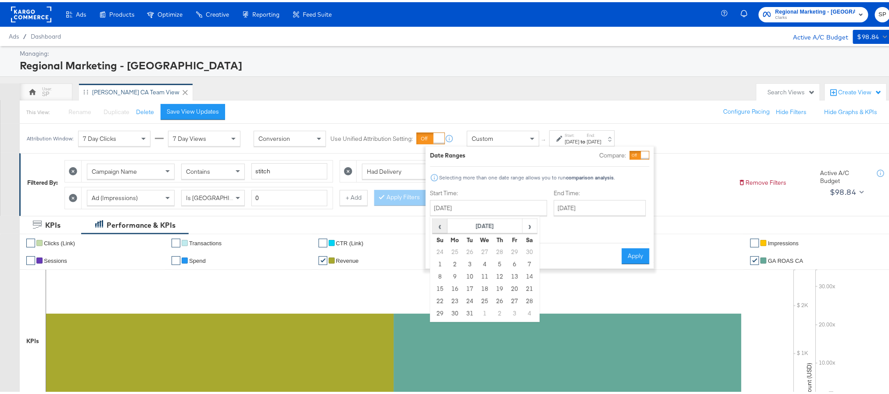
click at [437, 227] on span "‹" at bounding box center [440, 223] width 14 height 13
click at [527, 296] on td "28" at bounding box center [529, 299] width 15 height 12
type input "[DATE]"
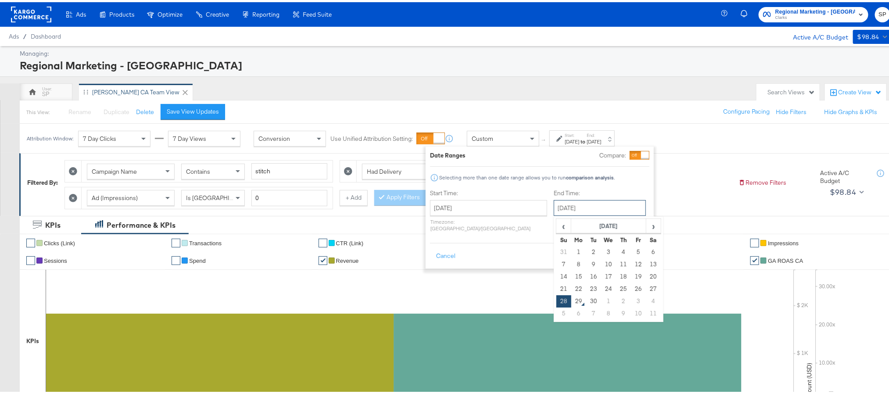
click at [564, 209] on input "[DATE]" at bounding box center [600, 206] width 92 height 16
click at [593, 205] on input "[DATE]" at bounding box center [600, 206] width 92 height 16
click at [572, 225] on th "[DATE]" at bounding box center [609, 224] width 75 height 15
click at [557, 223] on span "‹" at bounding box center [560, 223] width 7 height 13
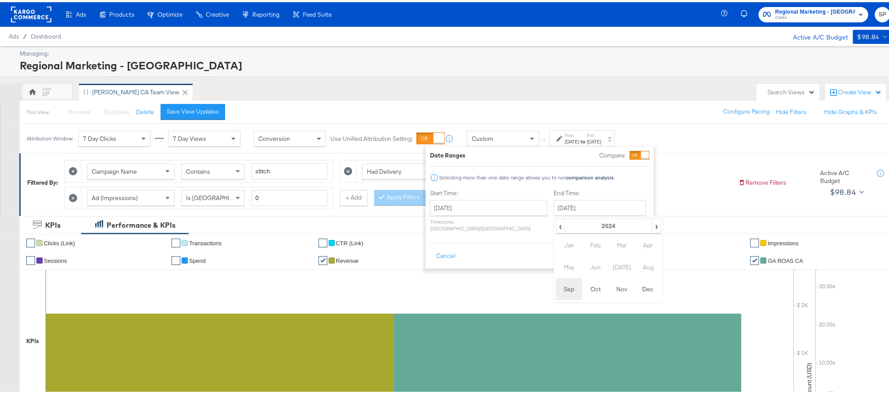
click at [556, 283] on td "Sep" at bounding box center [569, 287] width 26 height 22
click at [646, 301] on td "28" at bounding box center [653, 299] width 15 height 12
type input "[DATE]"
click at [633, 246] on button "Apply" at bounding box center [636, 254] width 28 height 16
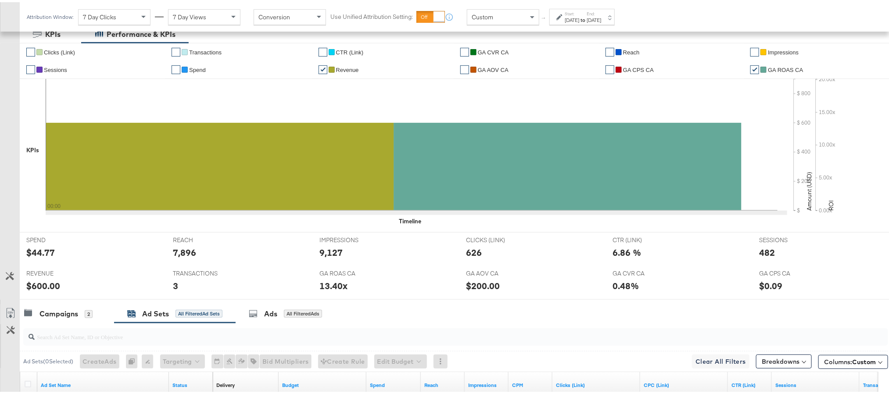
scroll to position [314, 0]
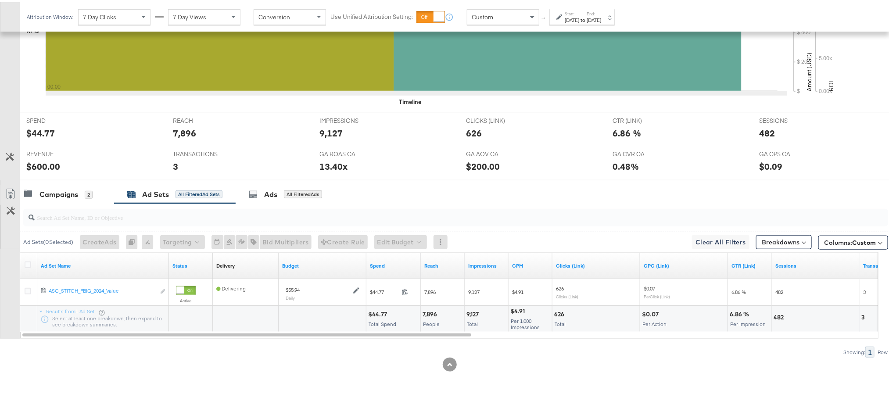
click at [383, 311] on div "$44.77" at bounding box center [379, 312] width 22 height 8
click at [382, 315] on div "$44.77" at bounding box center [379, 312] width 22 height 8
click at [41, 165] on div "$600.00" at bounding box center [43, 164] width 34 height 13
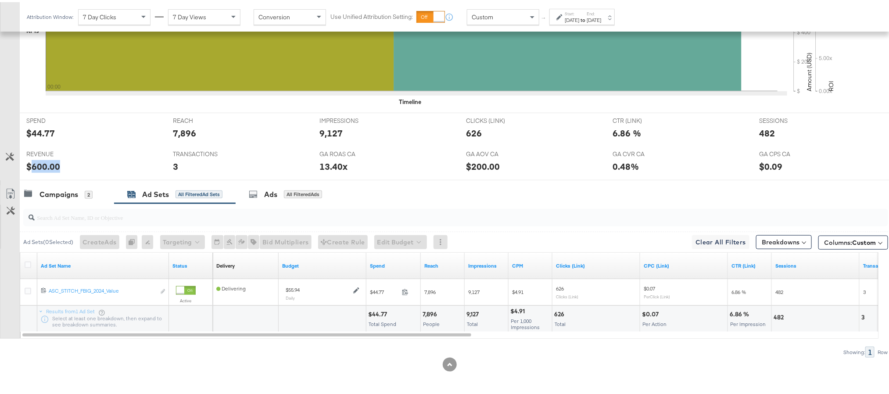
click at [41, 165] on div "$600.00" at bounding box center [43, 164] width 34 height 13
click at [601, 21] on div "[DATE]" at bounding box center [594, 17] width 14 height 7
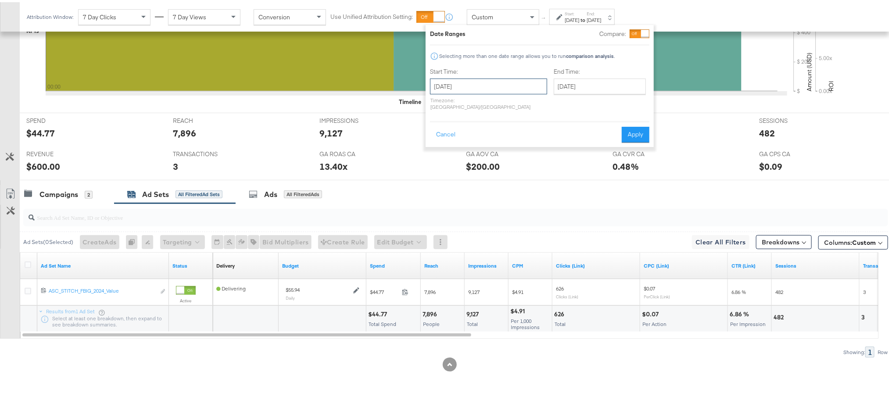
click at [489, 77] on input "[DATE]" at bounding box center [488, 84] width 117 height 16
click at [442, 101] on span "‹" at bounding box center [440, 102] width 14 height 13
click at [490, 181] on td "28" at bounding box center [485, 178] width 15 height 12
type input "August 28th 2024"
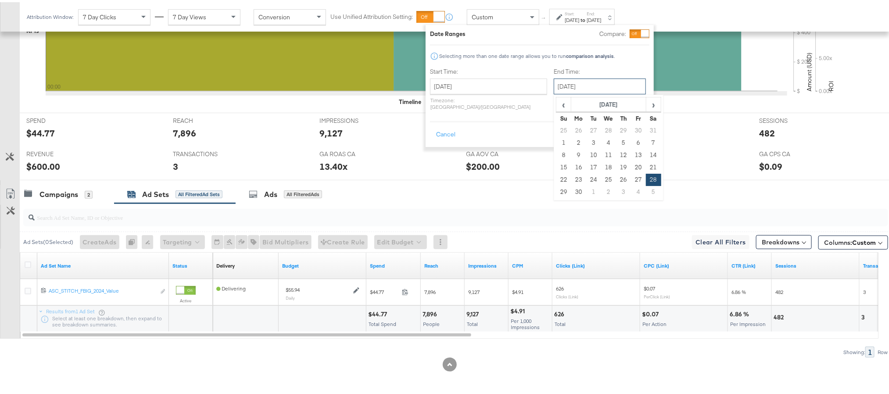
click at [583, 84] on input "September 28th 2024" at bounding box center [600, 84] width 92 height 16
click at [557, 103] on span "‹" at bounding box center [564, 102] width 14 height 13
drag, startPoint x: 584, startPoint y: 184, endPoint x: 584, endPoint y: 178, distance: 5.3
click at [584, 178] on tbody "28 29 30 31 1 2 3 4 5 6 7 8 9 10 11 12 13 14 15 16 17 18 19 20 21 22 23 24 25 2…" at bounding box center [609, 159] width 105 height 74
click at [601, 178] on td "28" at bounding box center [608, 178] width 15 height 12
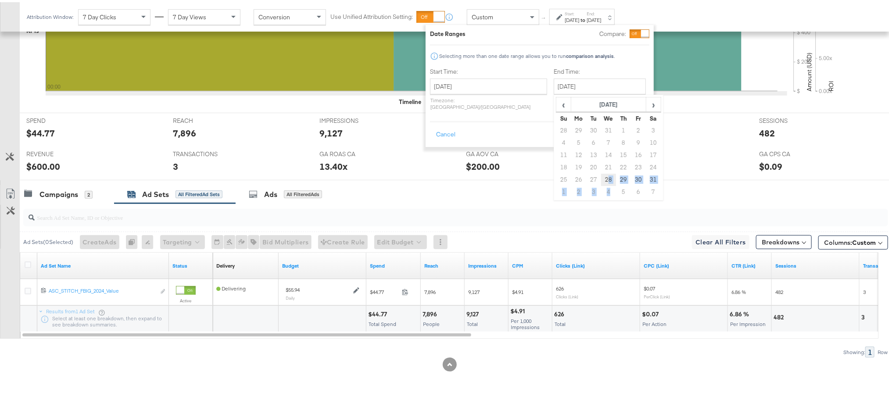
type input "August 28th 2024"
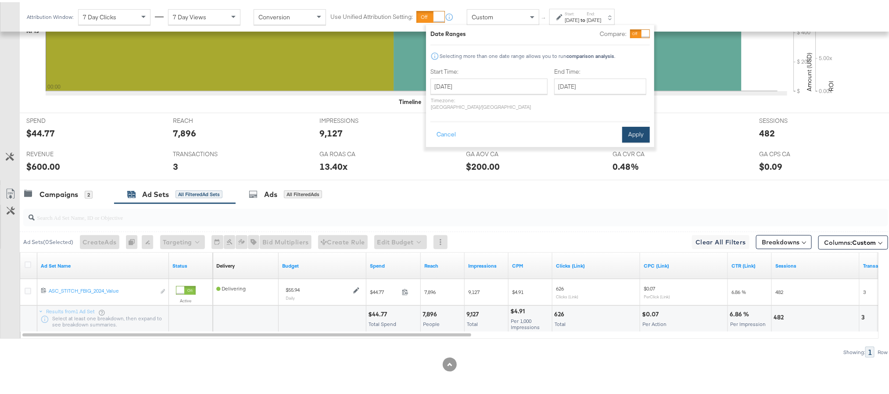
click at [639, 125] on button "Apply" at bounding box center [637, 133] width 28 height 16
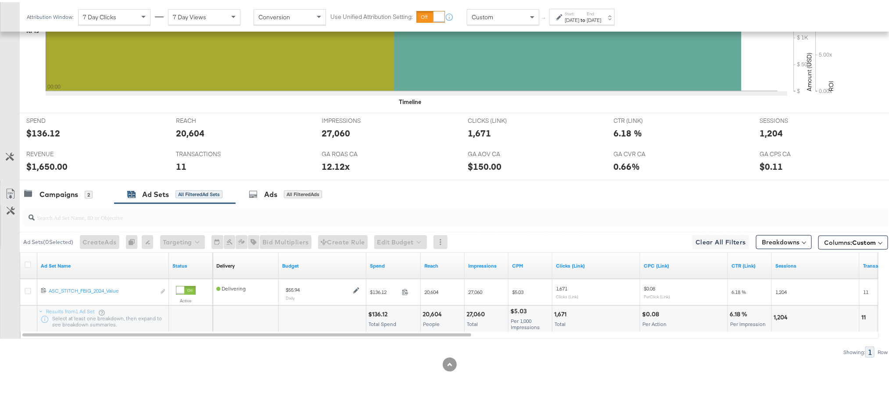
scroll to position [0, 0]
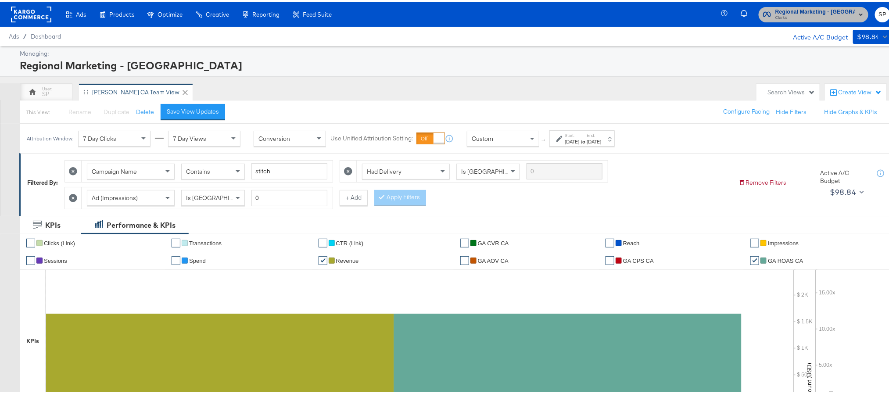
click at [838, 15] on span "Clarks" at bounding box center [816, 15] width 80 height 7
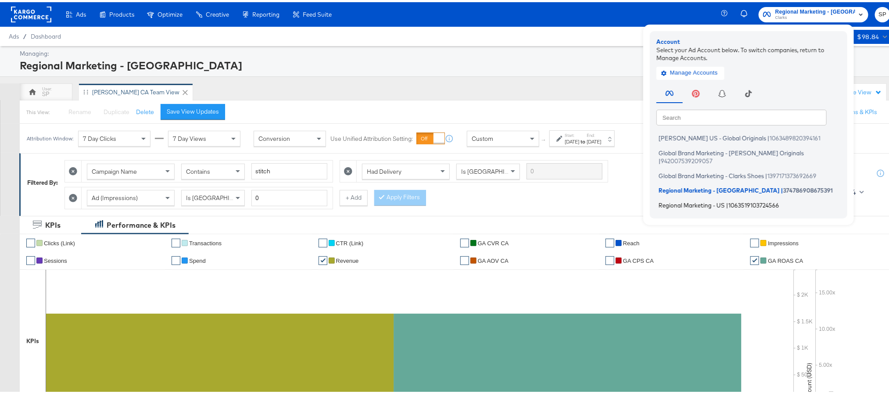
click at [717, 197] on li "Regional Marketing - US | 1063519103724566" at bounding box center [751, 203] width 189 height 13
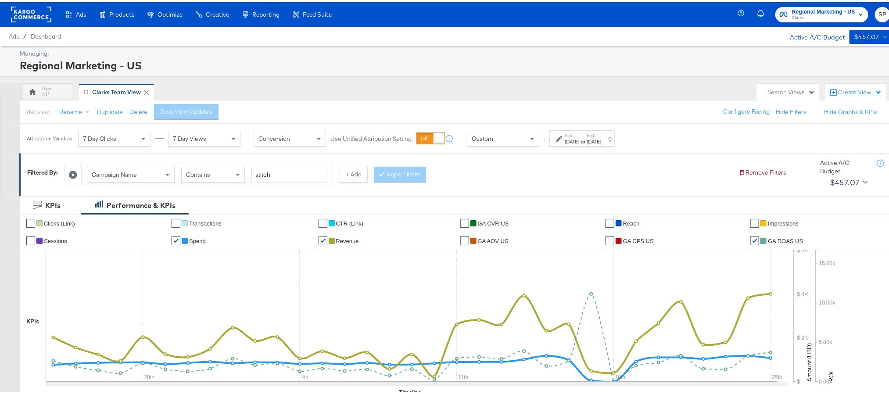
click at [580, 139] on div "[DATE]" at bounding box center [572, 139] width 14 height 7
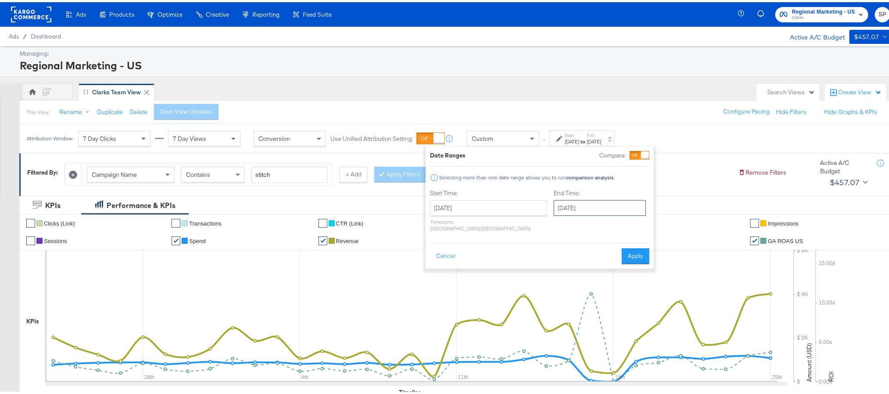
click at [592, 206] on input "[DATE]" at bounding box center [600, 206] width 92 height 16
click at [646, 285] on td "27" at bounding box center [653, 287] width 15 height 12
type input "September 27th 2025"
click at [639, 249] on button "Apply" at bounding box center [636, 254] width 28 height 16
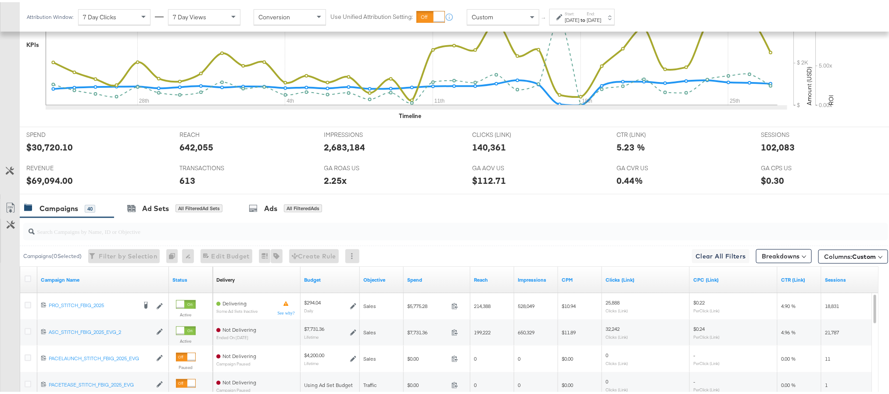
scroll to position [362, 0]
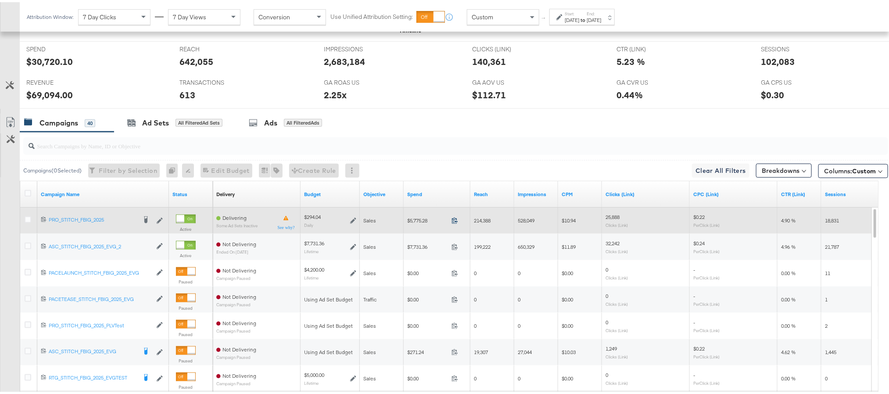
click at [456, 220] on icon at bounding box center [455, 218] width 7 height 7
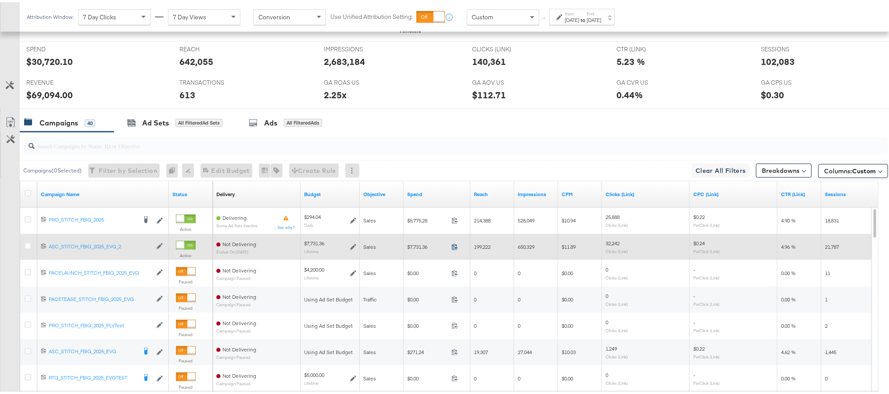
click at [453, 245] on icon at bounding box center [455, 244] width 7 height 7
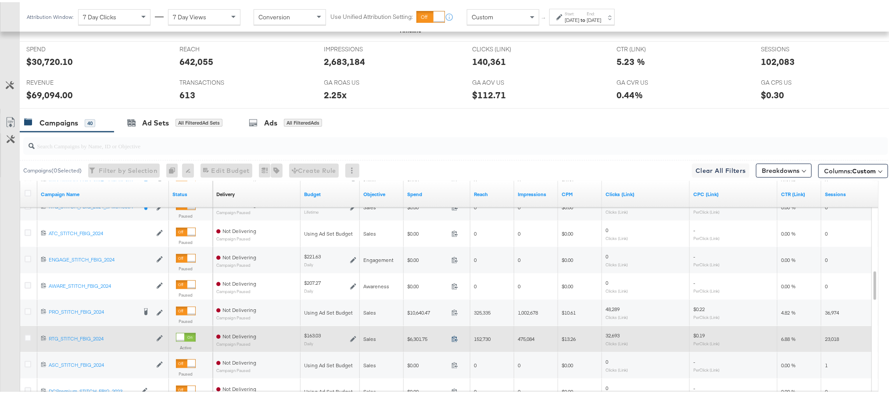
click at [452, 340] on icon at bounding box center [455, 337] width 7 height 7
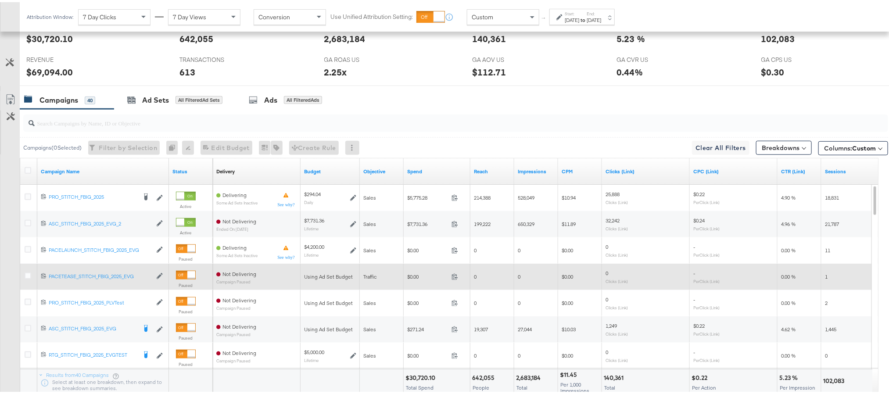
scroll to position [385, 0]
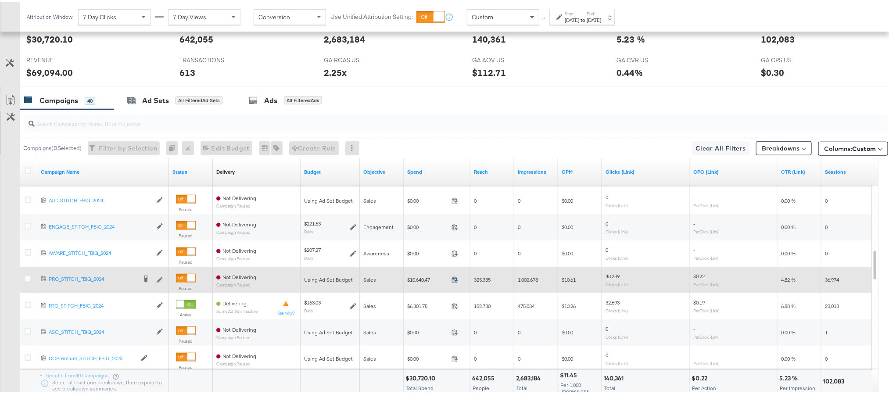
click at [455, 280] on icon at bounding box center [455, 277] width 7 height 7
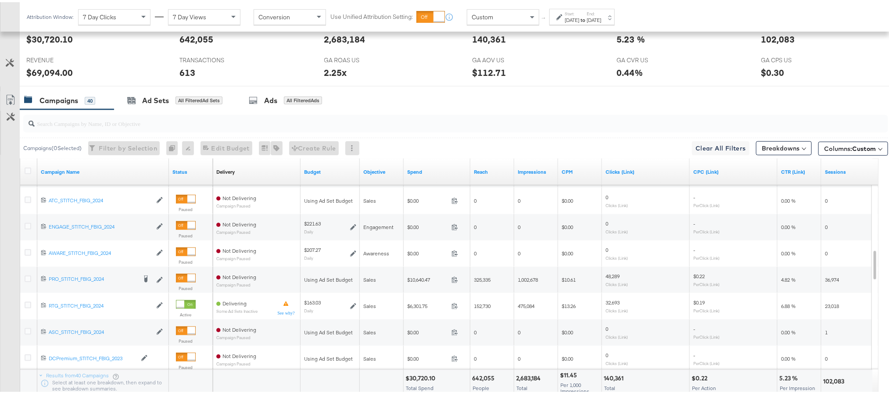
click at [53, 70] on div "$69,094.00" at bounding box center [49, 70] width 47 height 13
copy div "69,094.00"
click at [328, 68] on div "2.25x" at bounding box center [335, 70] width 23 height 13
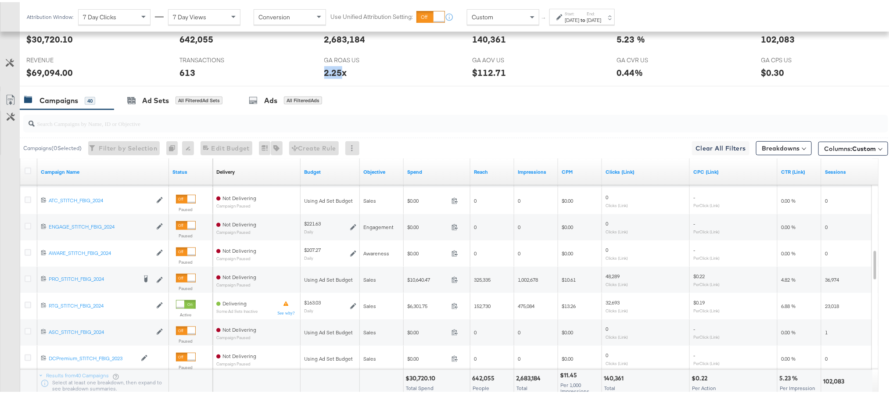
copy div "2.25"
click at [767, 41] on div "102,083" at bounding box center [779, 37] width 34 height 13
copy div "102,083"
click at [767, 41] on div "102,083" at bounding box center [779, 37] width 34 height 13
click at [580, 20] on div "Aug 24th 2025" at bounding box center [572, 17] width 14 height 7
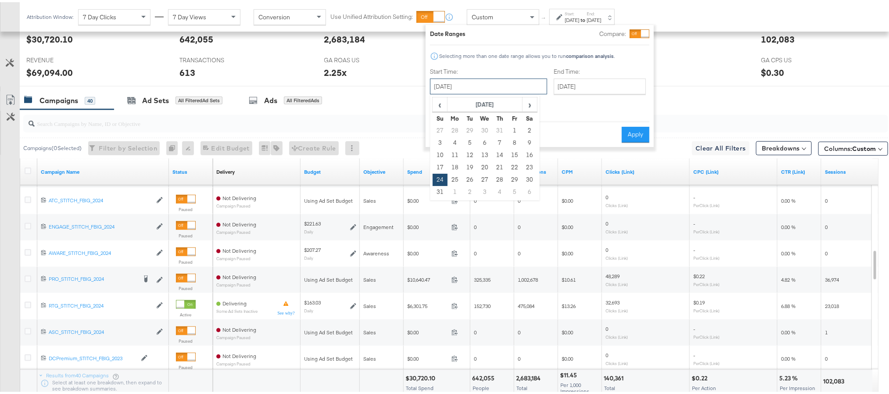
click at [503, 86] on input "August 24th 2025" at bounding box center [488, 84] width 117 height 16
click at [529, 107] on span "›" at bounding box center [530, 102] width 14 height 13
click at [396, 70] on div "2.25x" at bounding box center [391, 70] width 135 height 13
click at [468, 84] on input "August 24th 2025" at bounding box center [488, 84] width 117 height 16
click at [503, 165] on td "25" at bounding box center [500, 165] width 15 height 12
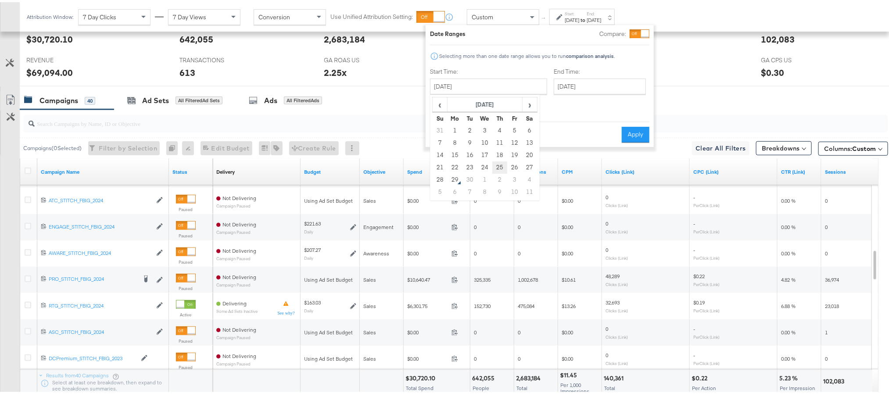
type input "September 25th 2025"
click at [554, 83] on input "September 27th 2025" at bounding box center [600, 84] width 92 height 16
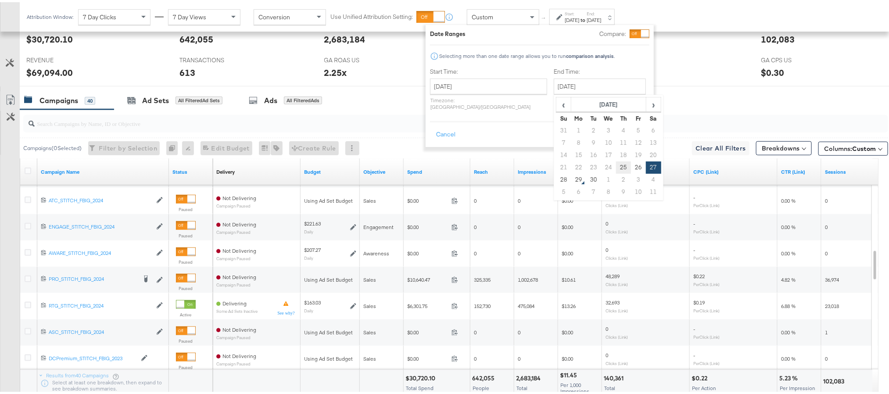
click at [616, 166] on td "25" at bounding box center [623, 165] width 15 height 12
type input "September 25th 2025"
click at [628, 132] on button "Apply" at bounding box center [636, 133] width 28 height 16
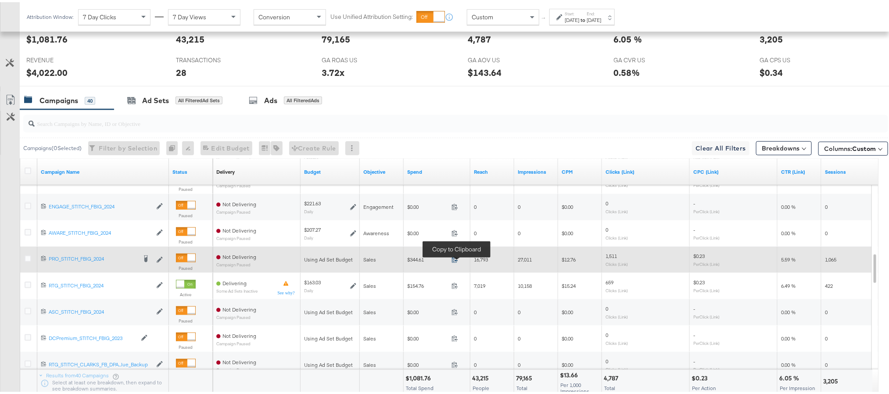
click at [456, 261] on icon at bounding box center [455, 257] width 7 height 7
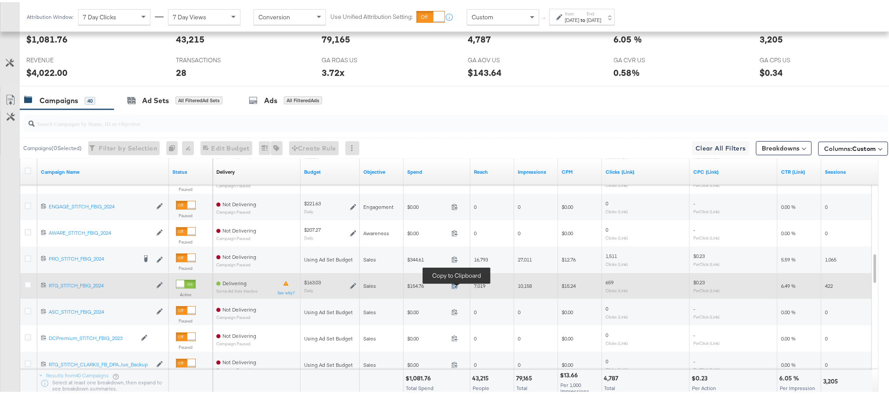
click at [457, 286] on icon at bounding box center [455, 284] width 7 height 7
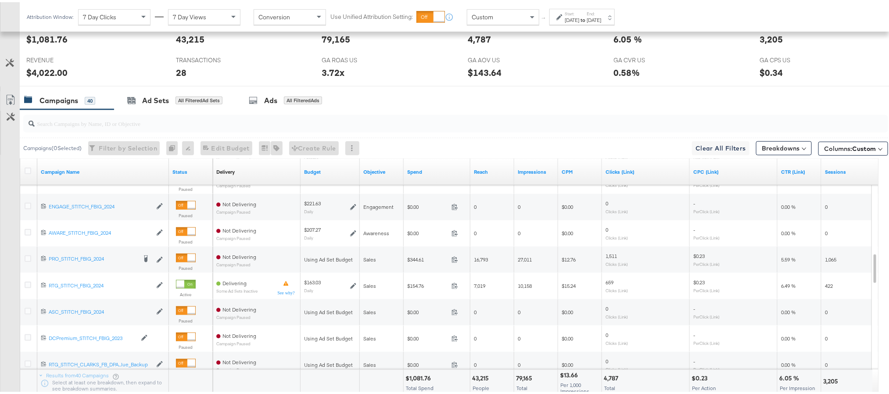
click at [423, 377] on div "$1,081.76" at bounding box center [420, 376] width 28 height 8
copy div "1,081.76"
click at [48, 72] on div "$4,022.00" at bounding box center [46, 70] width 41 height 13
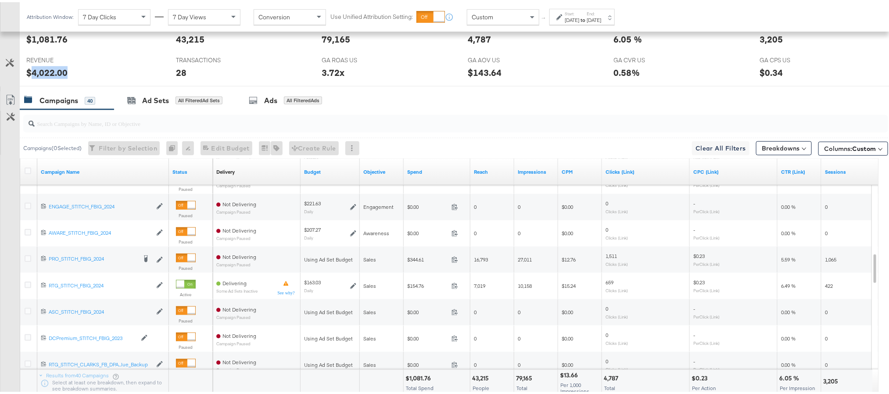
copy div "4,022.00"
click at [580, 13] on label "Start:" at bounding box center [572, 12] width 14 height 6
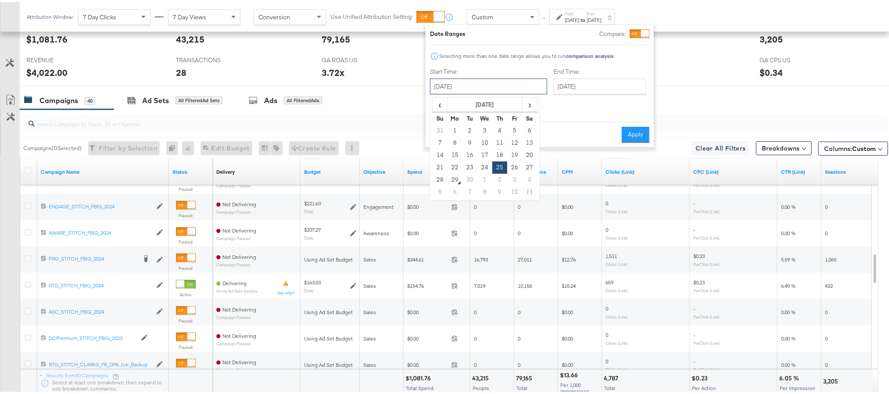
click at [508, 87] on input "September 25th 2025" at bounding box center [488, 84] width 117 height 16
click at [517, 167] on td "26" at bounding box center [515, 165] width 15 height 12
type input "September 26th 2025"
click at [626, 126] on button "Apply" at bounding box center [636, 133] width 28 height 16
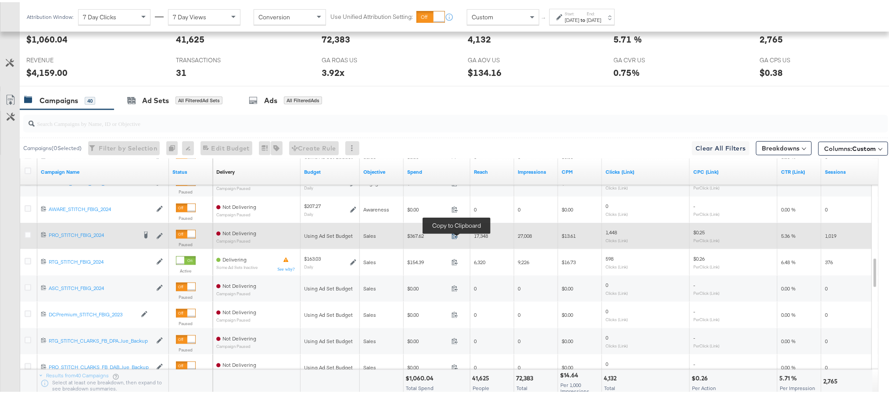
click at [454, 236] on icon at bounding box center [455, 233] width 7 height 7
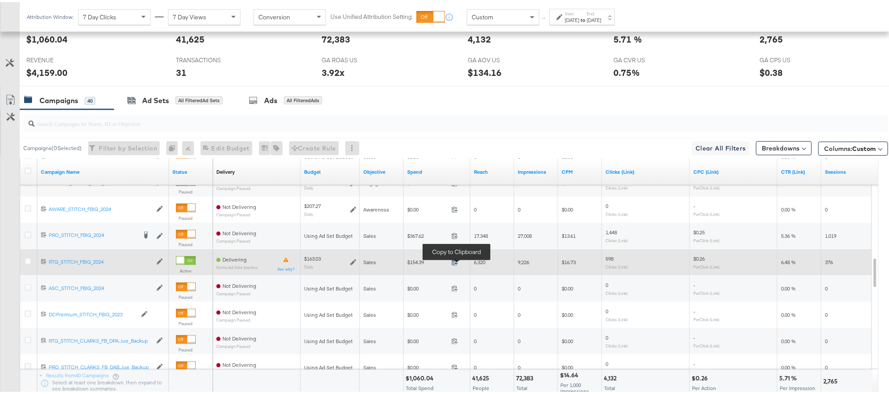
click at [453, 263] on icon at bounding box center [455, 260] width 7 height 7
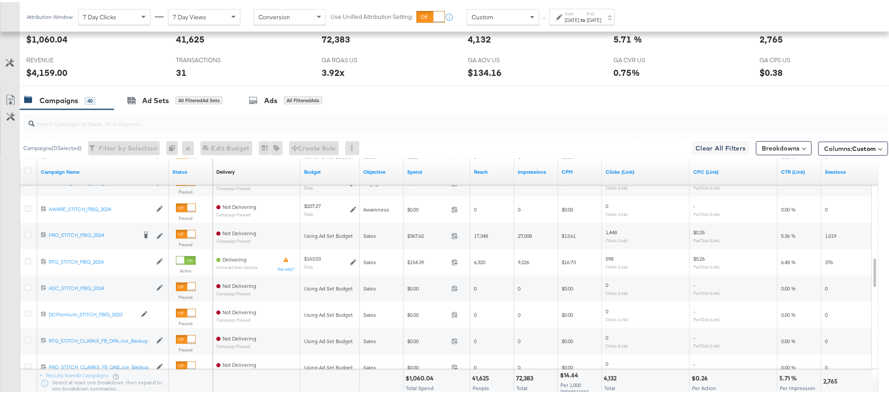
click at [47, 70] on div "$4,159.00" at bounding box center [46, 70] width 41 height 13
copy div "4,159.00"
click at [421, 378] on div "$1,060.04" at bounding box center [421, 376] width 31 height 8
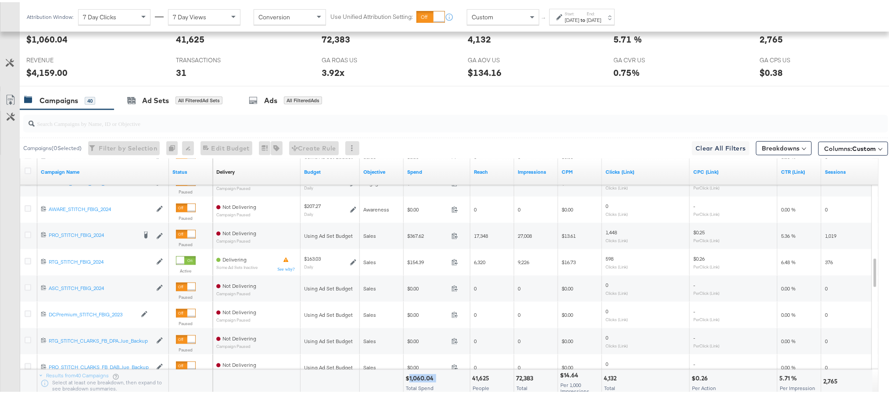
copy div "1,060.04"
click at [580, 14] on div "Sep 26th 2025" at bounding box center [572, 17] width 14 height 7
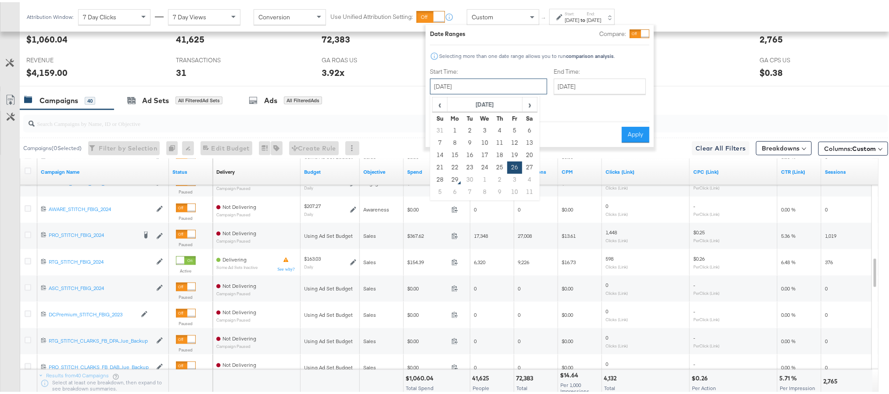
click at [492, 84] on input "September 26th 2025" at bounding box center [488, 84] width 117 height 16
click at [533, 163] on td "27" at bounding box center [529, 165] width 15 height 12
type input "September 27th 2025"
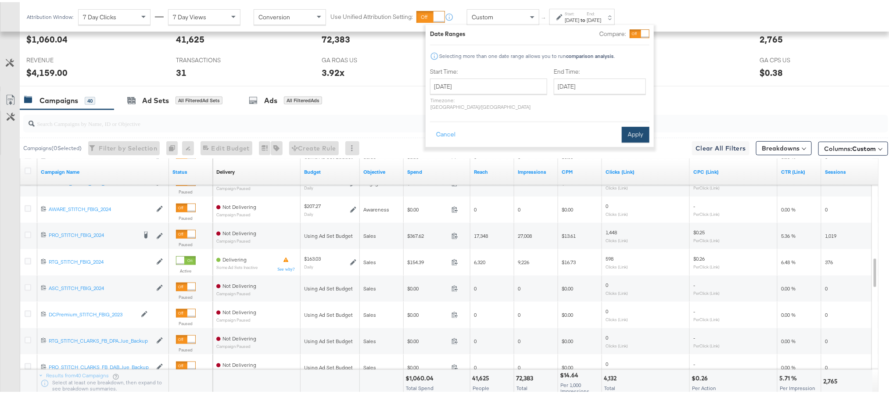
click at [626, 125] on button "Apply" at bounding box center [636, 133] width 28 height 16
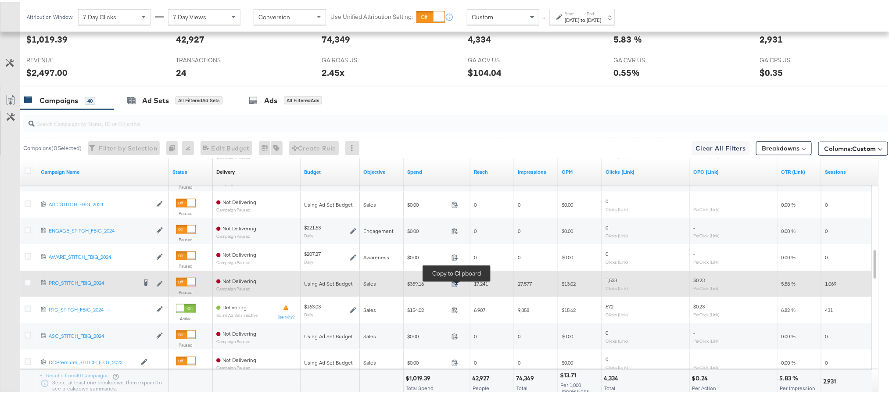
click at [454, 282] on icon at bounding box center [455, 281] width 7 height 7
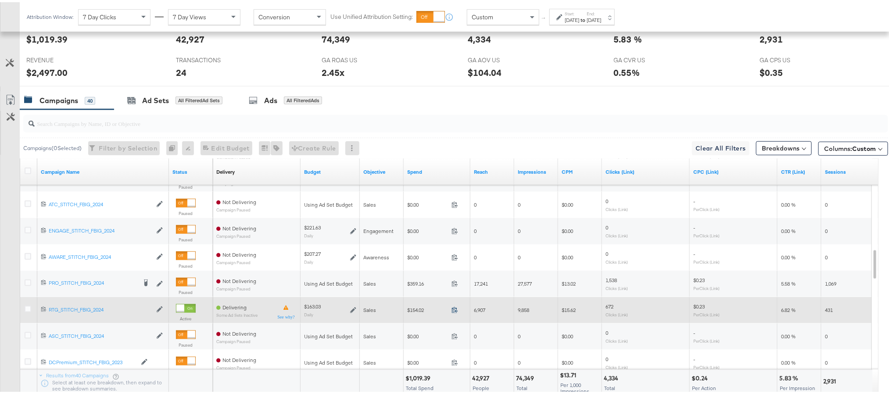
click at [454, 311] on icon at bounding box center [455, 308] width 7 height 7
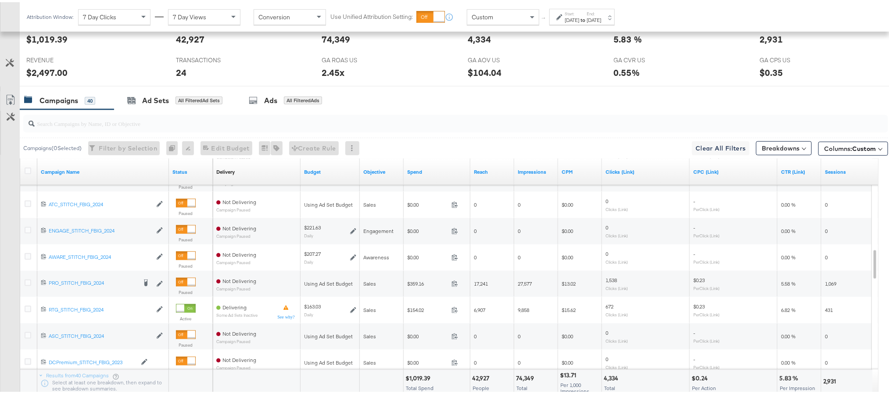
click at [423, 376] on div "$1,019.39" at bounding box center [420, 376] width 28 height 8
copy div "1,019.39"
click at [43, 70] on div "$2,497.00" at bounding box center [46, 70] width 41 height 13
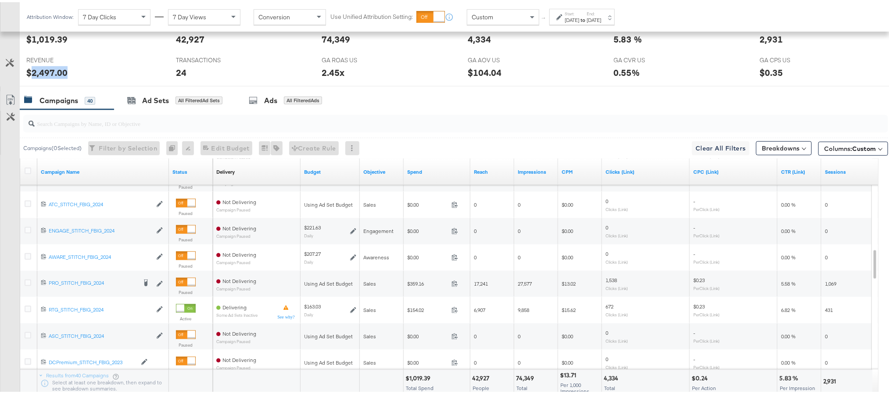
copy div "2,497.00"
click at [580, 16] on div "Sep 27th 2025" at bounding box center [572, 17] width 14 height 7
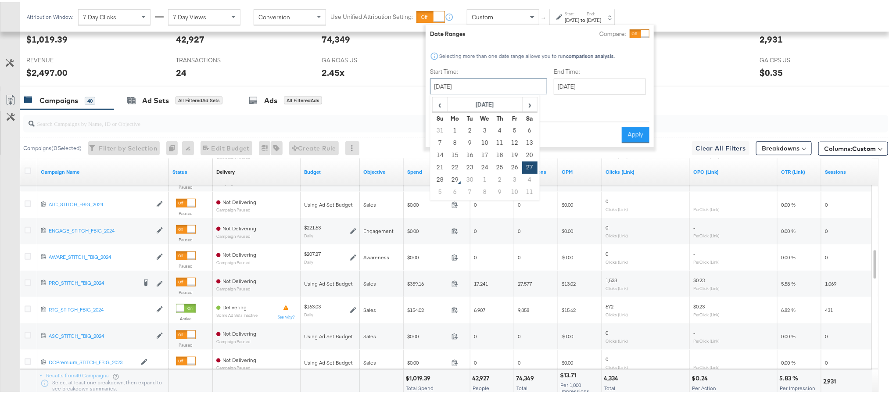
click at [506, 83] on input "September 27th 2025" at bounding box center [488, 84] width 117 height 16
click at [439, 178] on td "28" at bounding box center [440, 178] width 15 height 12
type input "[DATE]"
click at [644, 125] on button "Apply" at bounding box center [636, 133] width 28 height 16
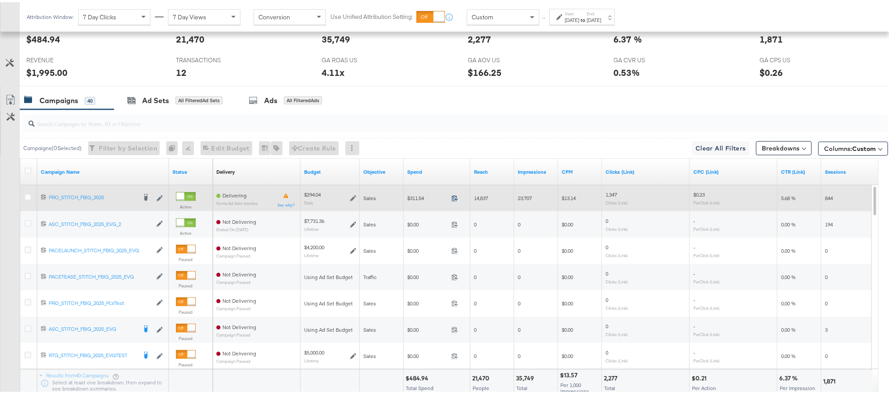
click at [453, 199] on icon at bounding box center [455, 196] width 7 height 7
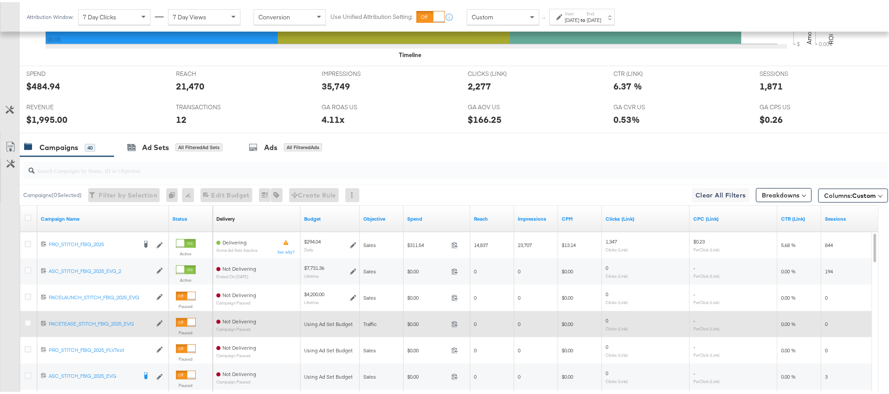
scroll to position [346, 0]
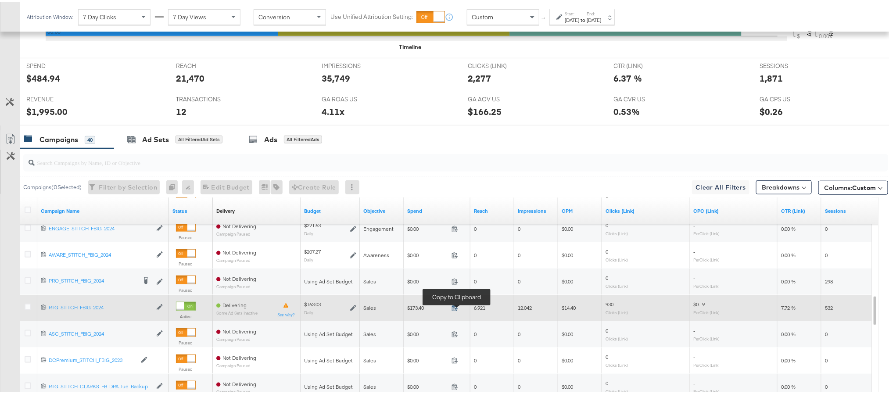
click at [454, 307] on icon at bounding box center [455, 305] width 7 height 7
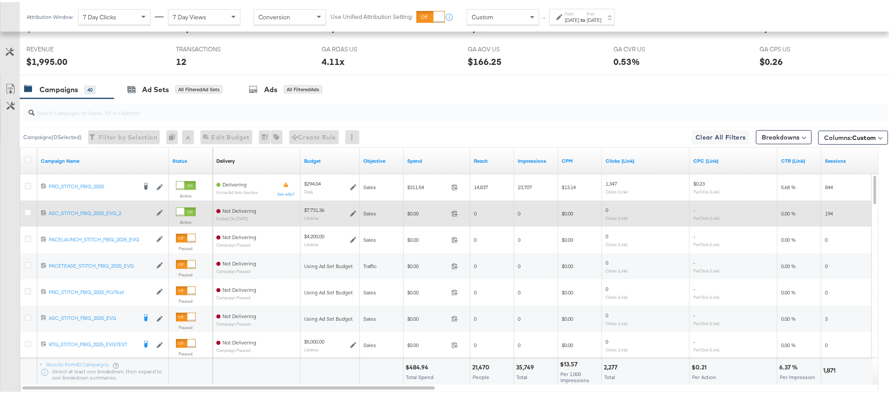
scroll to position [394, 0]
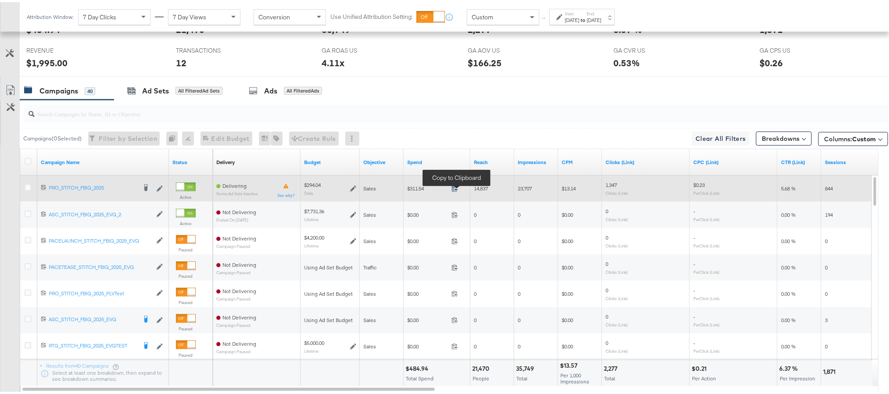
click at [458, 188] on icon at bounding box center [455, 186] width 7 height 7
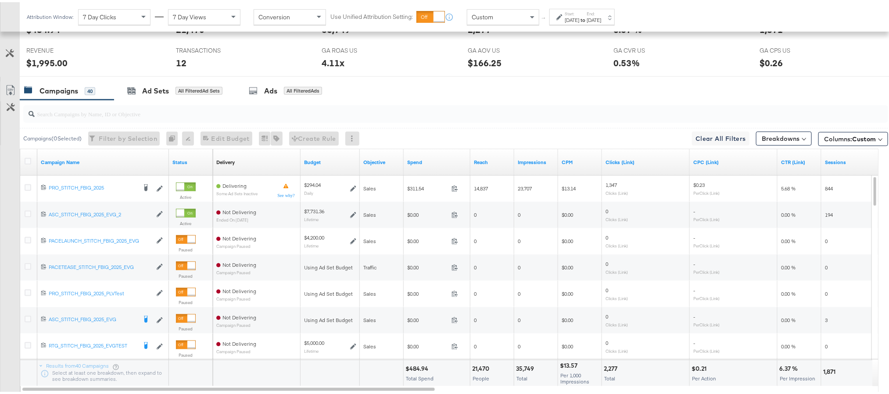
click at [36, 61] on div "$1,995.00" at bounding box center [46, 60] width 41 height 13
copy div "1,995.00"
click at [329, 63] on div "4.11x" at bounding box center [333, 60] width 23 height 13
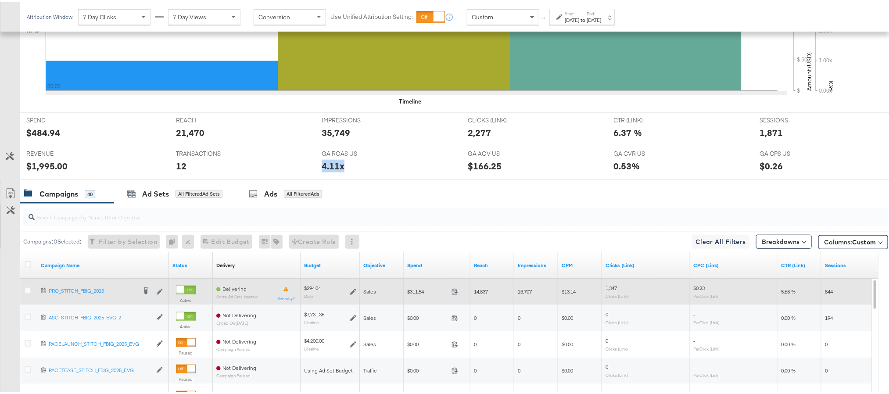
scroll to position [284, 0]
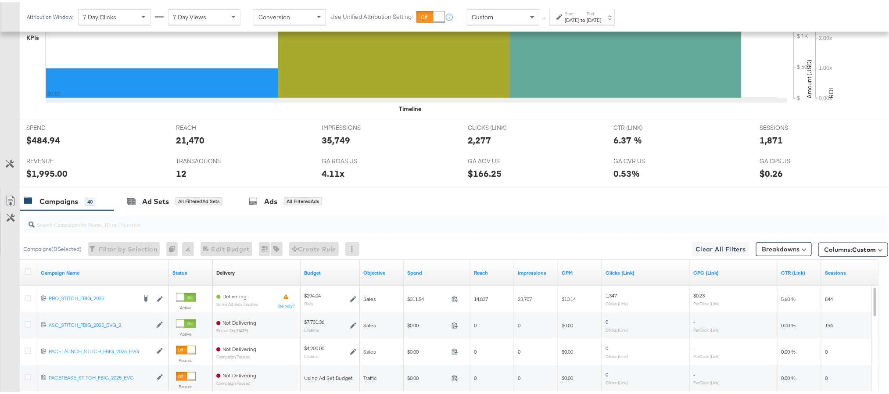
drag, startPoint x: 759, startPoint y: 147, endPoint x: 762, endPoint y: 138, distance: 8.7
click at [762, 138] on div "SESSIONS SESSIONS 1,871" at bounding box center [826, 134] width 146 height 33
click at [762, 138] on div "1,871" at bounding box center [771, 138] width 23 height 13
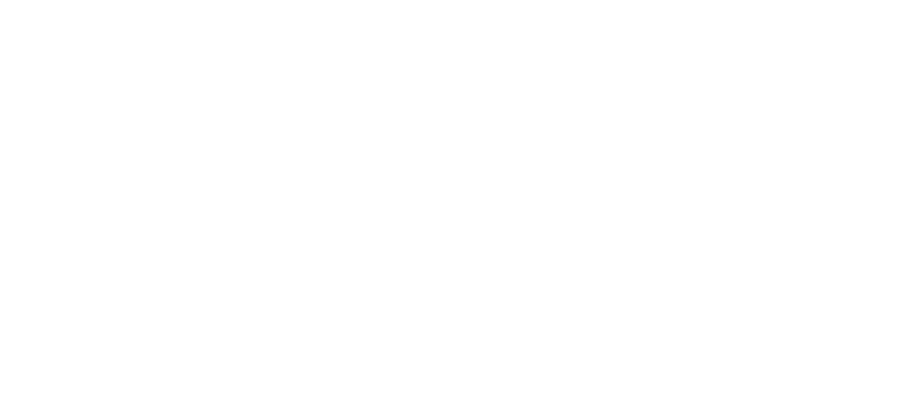
click at [455, 325] on html at bounding box center [450, 197] width 900 height 394
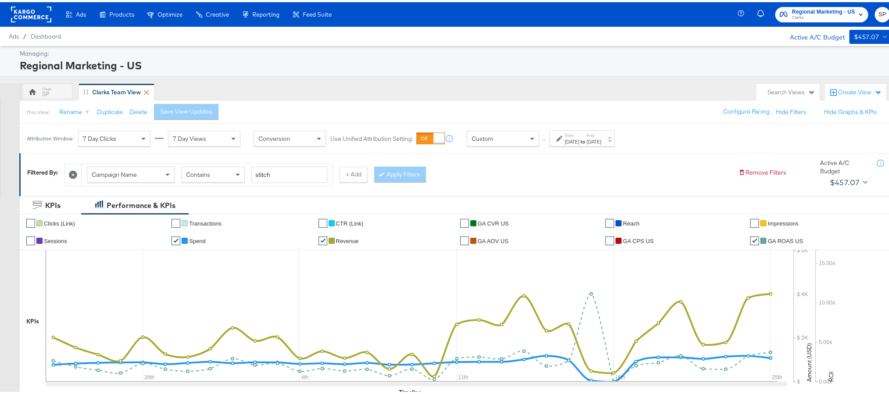
click at [580, 140] on div "[DATE]" at bounding box center [572, 139] width 14 height 7
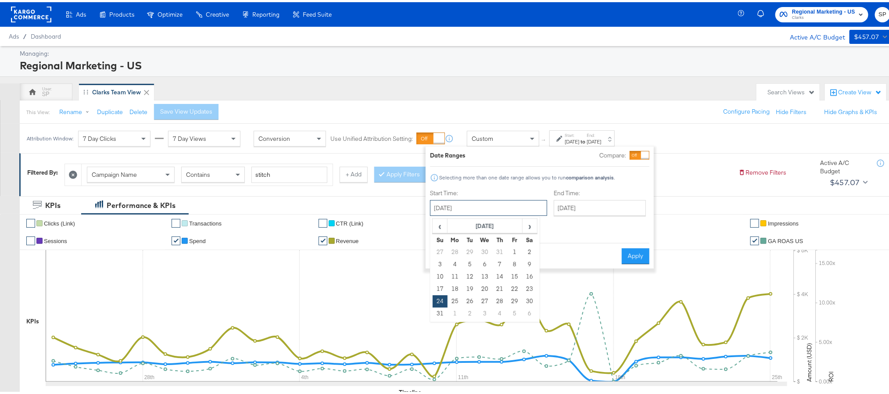
click at [492, 205] on input "[DATE]" at bounding box center [488, 206] width 117 height 16
click at [524, 225] on span "›" at bounding box center [530, 223] width 14 height 13
click at [443, 300] on td "28" at bounding box center [440, 299] width 15 height 12
type input "[DATE]"
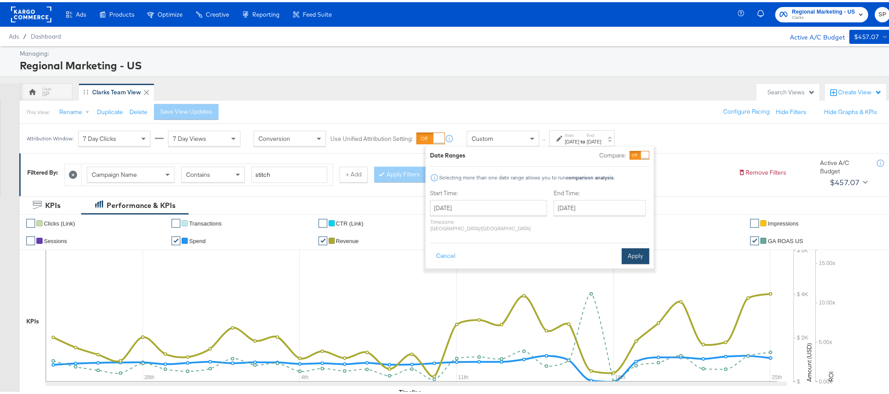
click at [635, 247] on button "Apply" at bounding box center [636, 254] width 28 height 16
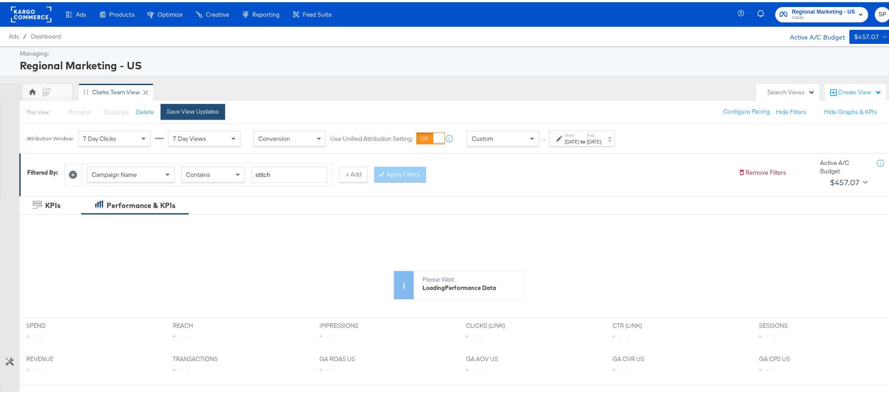
click at [197, 107] on div "Save View Updates" at bounding box center [193, 109] width 52 height 8
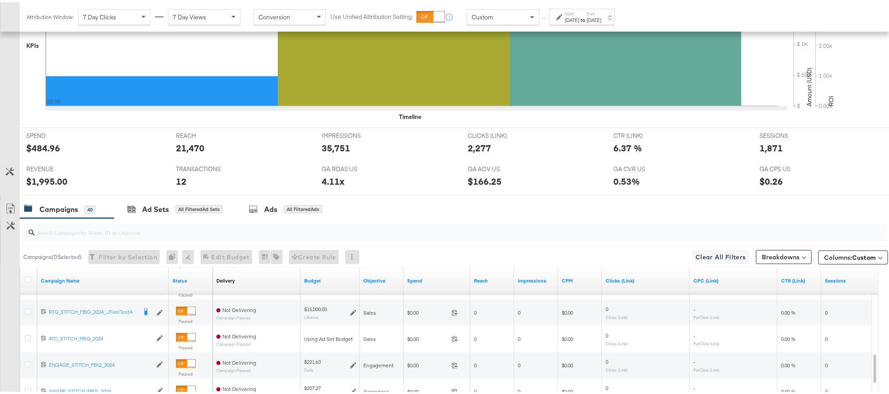
scroll to position [371, 0]
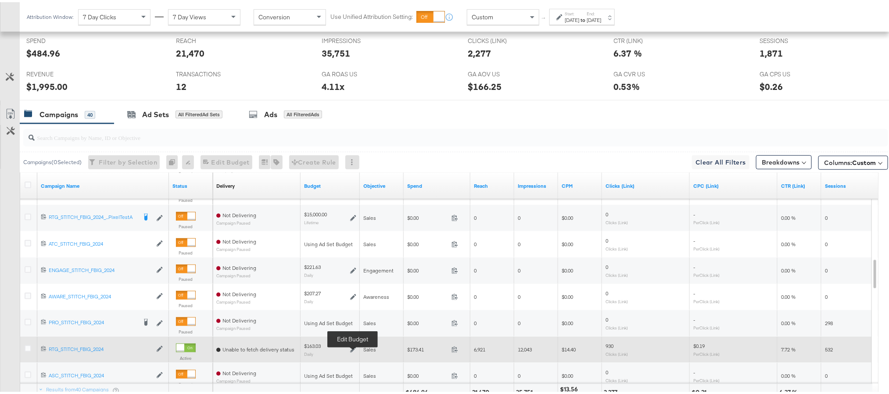
click at [355, 351] on icon at bounding box center [353, 348] width 6 height 6
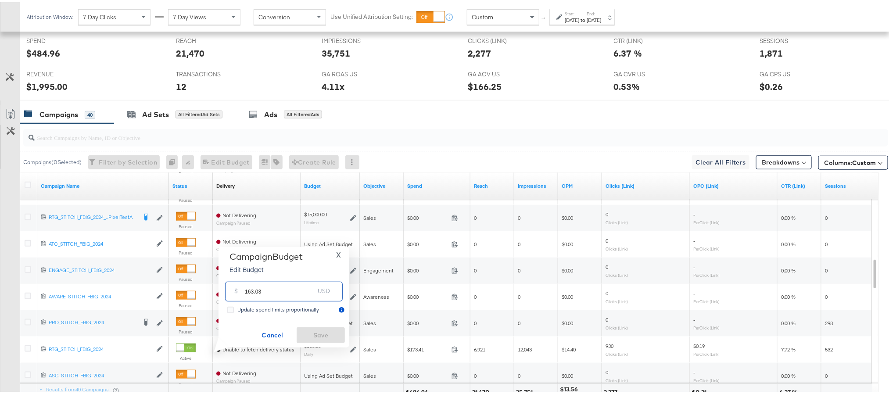
click at [302, 294] on input "163.03" at bounding box center [279, 286] width 69 height 19
paste input "$265.2"
type input "265.23"
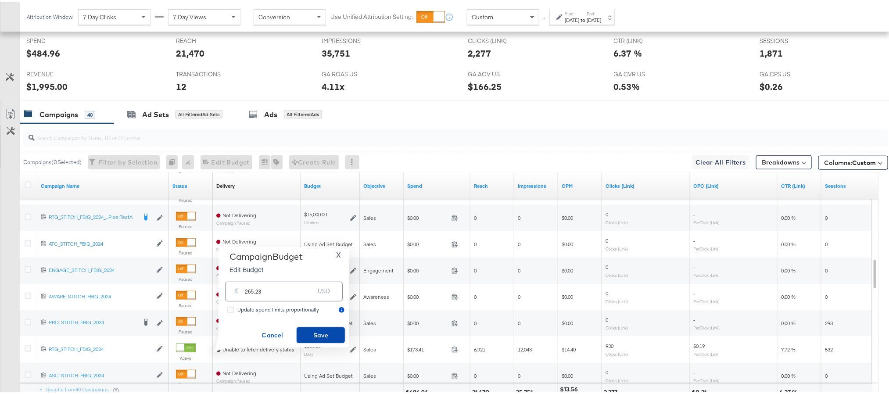
click at [319, 336] on span "Save" at bounding box center [320, 333] width 41 height 11
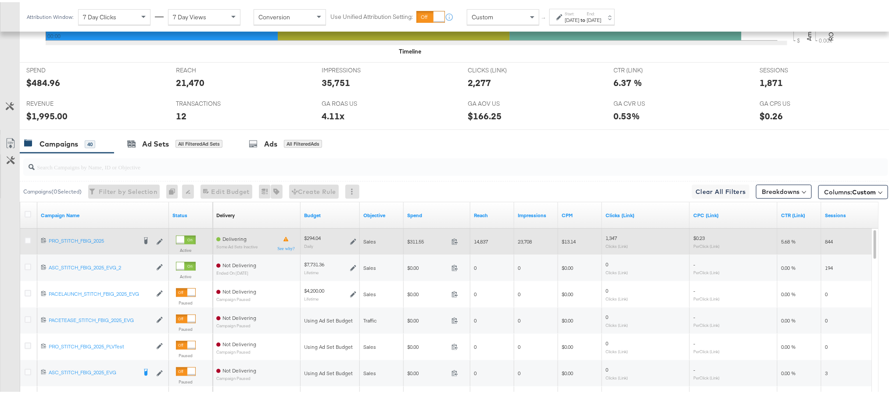
scroll to position [340, 0]
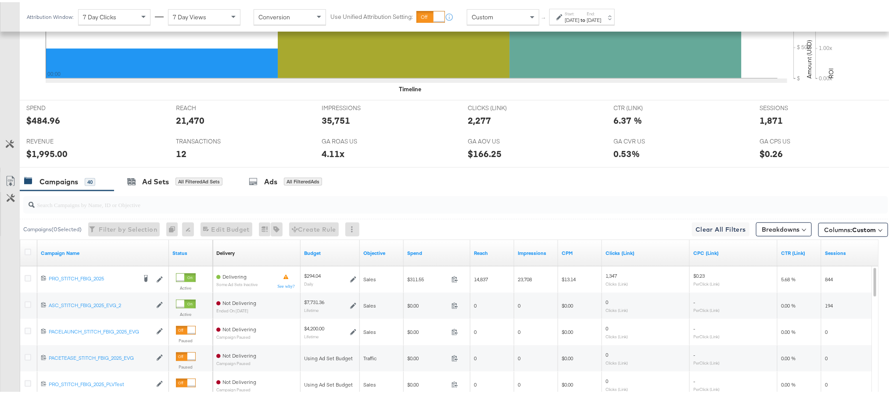
scroll to position [303, 0]
click at [43, 119] on div "$484.96" at bounding box center [43, 118] width 34 height 13
copy div "484.96"
click at [47, 152] on div "$1,995.00" at bounding box center [46, 151] width 41 height 13
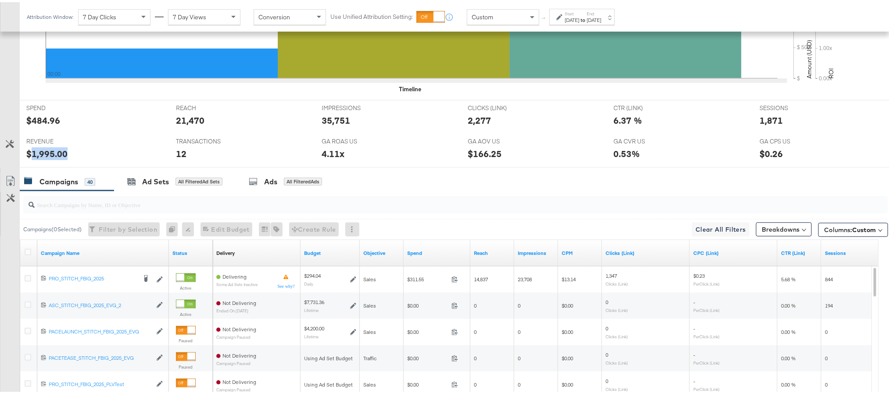
click at [47, 152] on div "$1,995.00" at bounding box center [46, 151] width 41 height 13
copy div "1,995.00"
click at [601, 14] on div "[DATE]" at bounding box center [594, 17] width 14 height 7
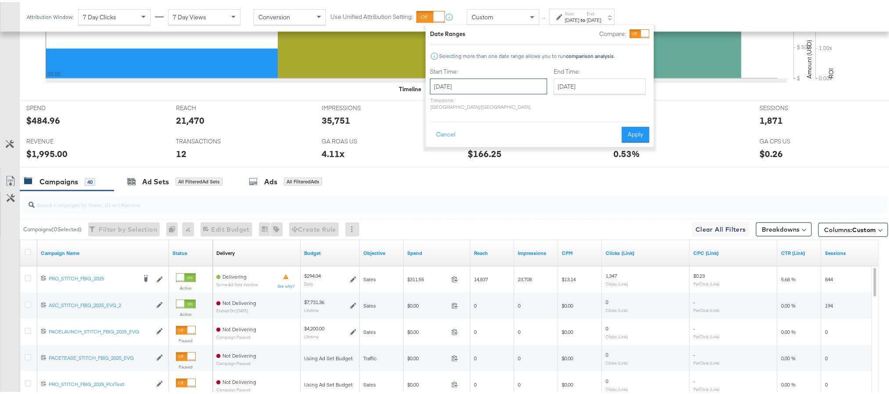
click at [512, 86] on input "[DATE]" at bounding box center [488, 84] width 117 height 16
click at [491, 103] on th "[DATE]" at bounding box center [485, 102] width 75 height 15
click at [442, 106] on th "2025" at bounding box center [484, 102] width 87 height 15
click at [477, 142] on td "2024" at bounding box center [472, 144] width 26 height 22
click at [451, 161] on td "Sep" at bounding box center [445, 166] width 26 height 22
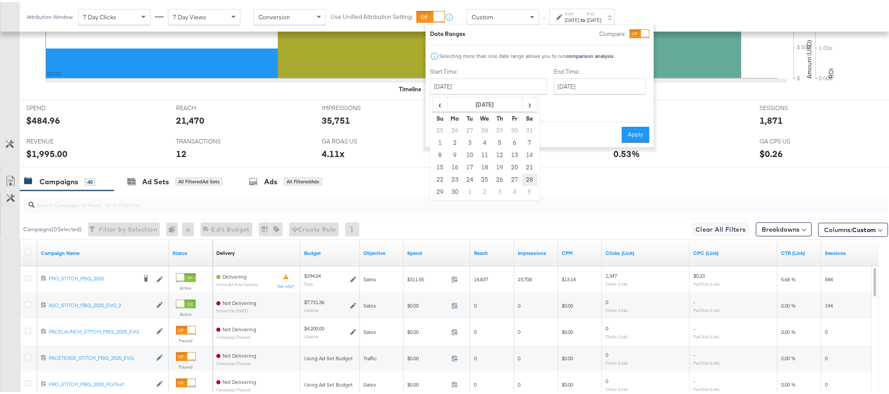
click at [527, 175] on td "28" at bounding box center [529, 178] width 15 height 12
type input "[DATE]"
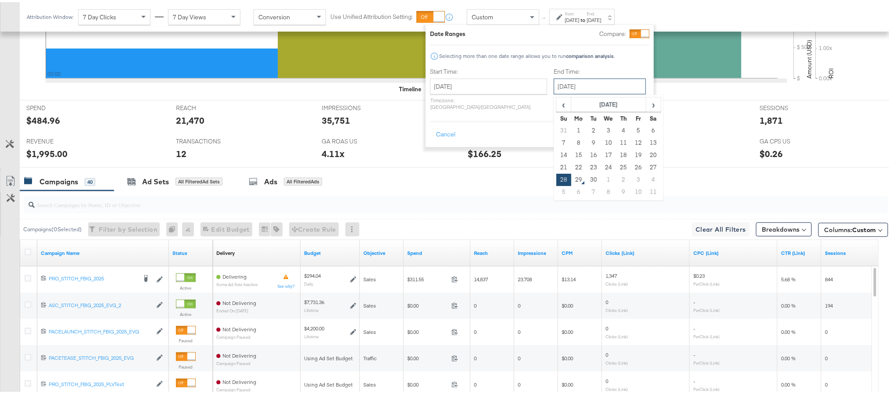
click at [586, 88] on input "[DATE]" at bounding box center [600, 84] width 92 height 16
click at [572, 101] on th "[DATE]" at bounding box center [609, 102] width 75 height 15
click at [557, 104] on span "‹" at bounding box center [560, 102] width 7 height 13
click at [556, 163] on td "Sep" at bounding box center [569, 166] width 26 height 22
click at [646, 180] on td "28" at bounding box center [653, 178] width 15 height 12
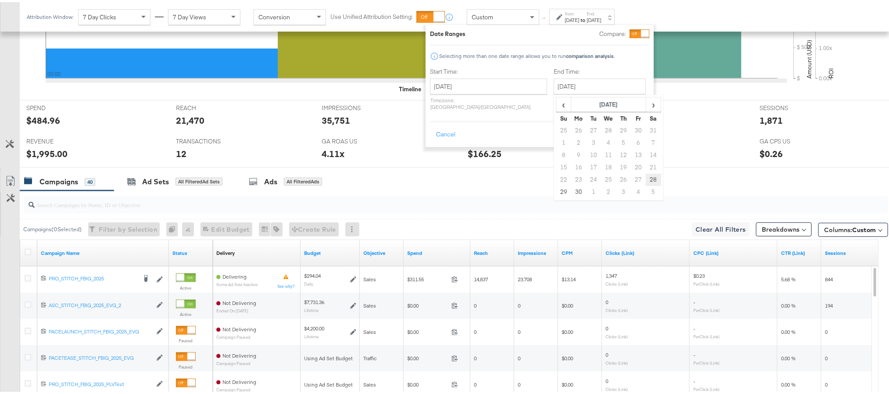
type input "[DATE]"
click at [631, 125] on button "Apply" at bounding box center [636, 133] width 28 height 16
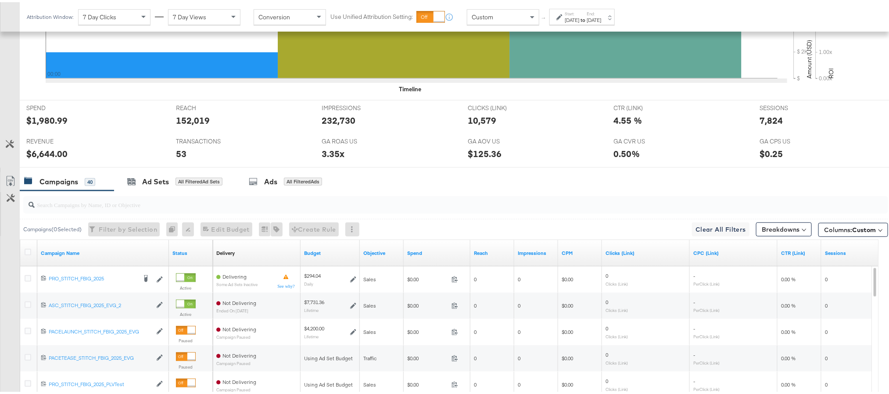
click at [46, 116] on div "$1,980.99" at bounding box center [46, 118] width 41 height 13
copy div "1,980.99"
click at [42, 153] on div "$6,644.00" at bounding box center [46, 151] width 41 height 13
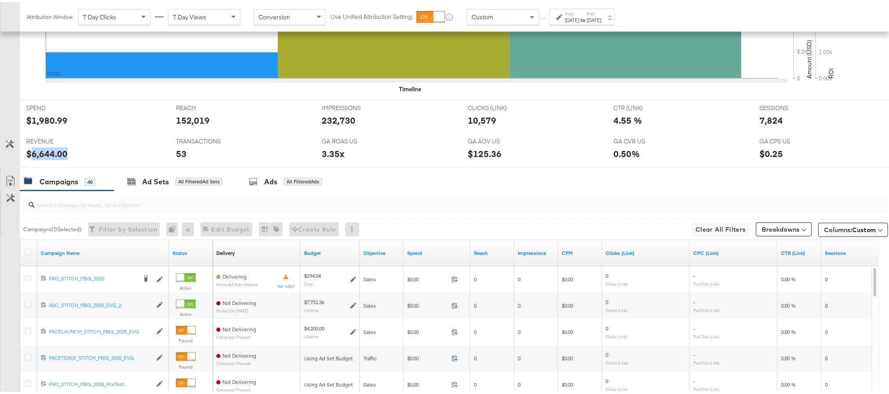
copy div "6,644.00"
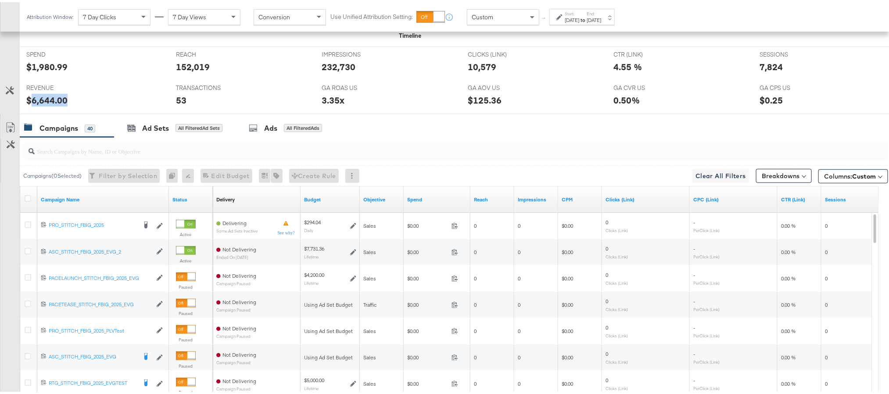
scroll to position [359, 0]
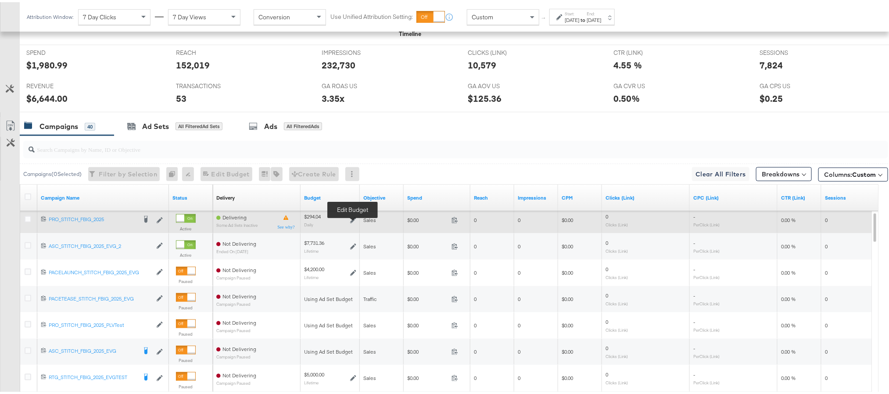
click at [353, 220] on icon at bounding box center [353, 218] width 6 height 6
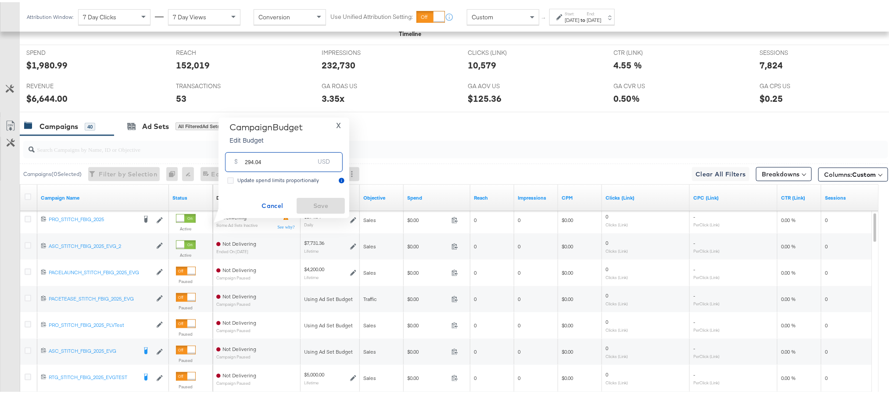
click at [292, 158] on input "294.04" at bounding box center [279, 156] width 69 height 19
paste input "$480.00"
type input "480.00"
click at [310, 209] on button "Save" at bounding box center [321, 204] width 48 height 16
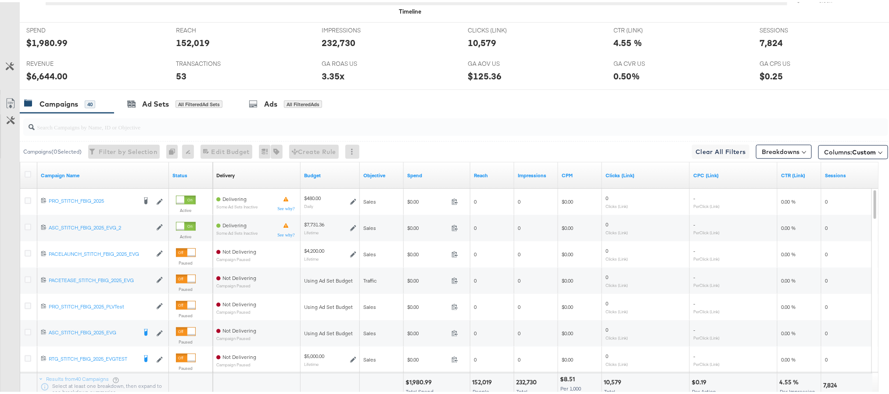
scroll to position [0, 0]
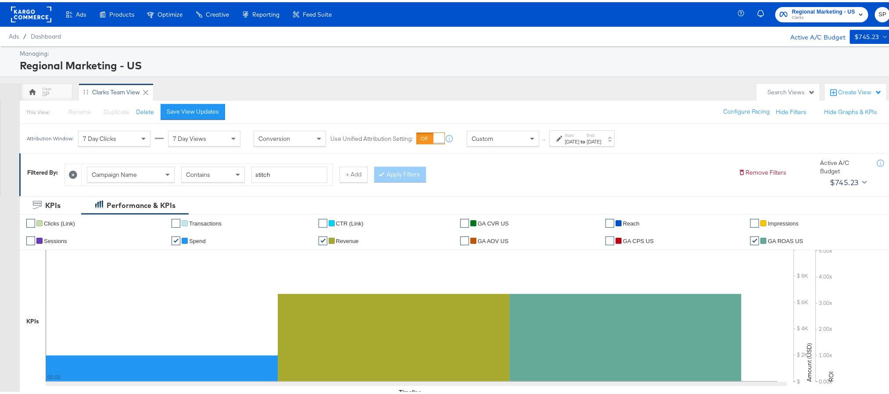
click at [24, 12] on rect at bounding box center [31, 12] width 40 height 16
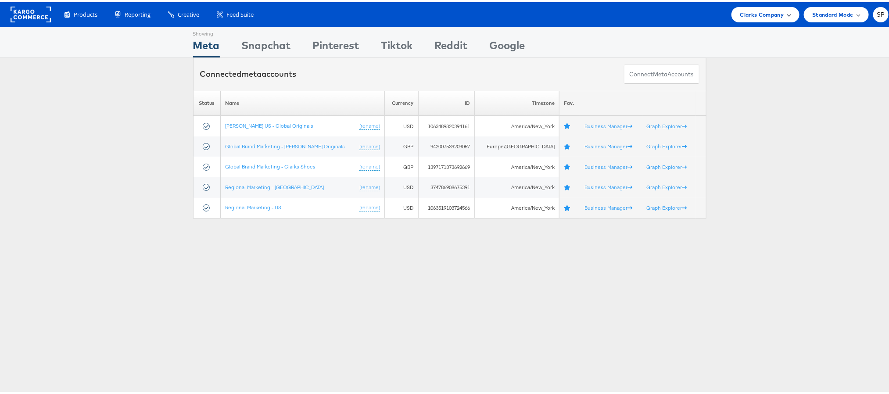
click at [751, 15] on span "Clarks Company" at bounding box center [763, 12] width 44 height 9
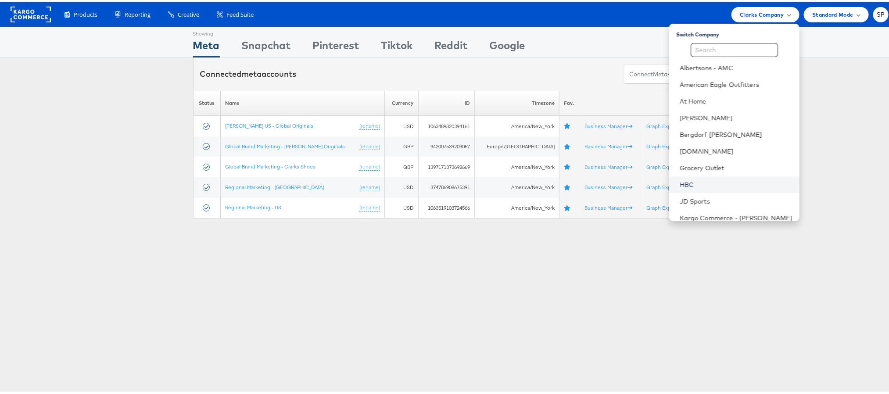
scroll to position [108, 0]
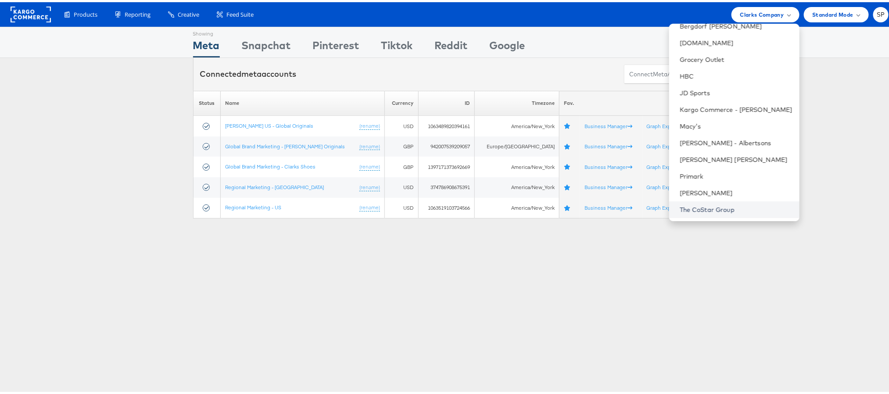
click at [687, 203] on link "The CoStar Group" at bounding box center [736, 207] width 113 height 9
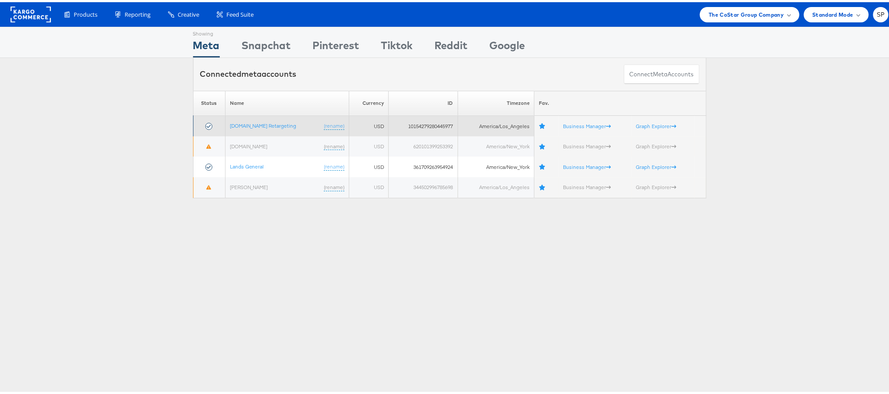
click at [259, 128] on td "Apartments.com Retargeting (rename)" at bounding box center [287, 124] width 124 height 21
click at [261, 125] on link "[DOMAIN_NAME] Retargeting" at bounding box center [263, 123] width 67 height 7
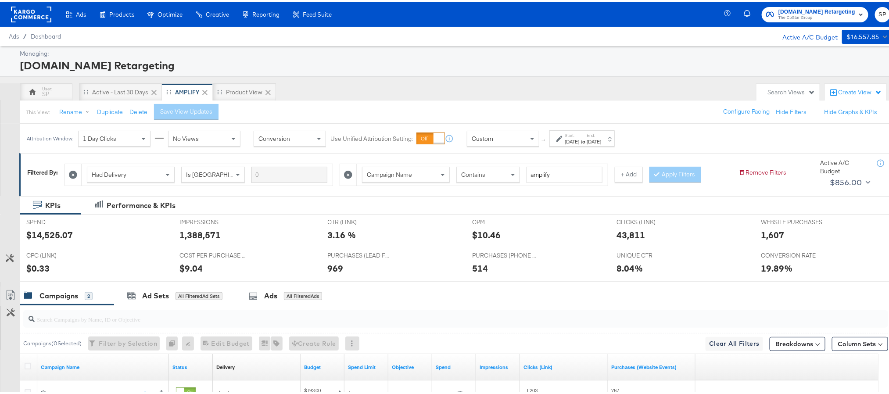
click at [587, 138] on strong "to" at bounding box center [583, 139] width 7 height 7
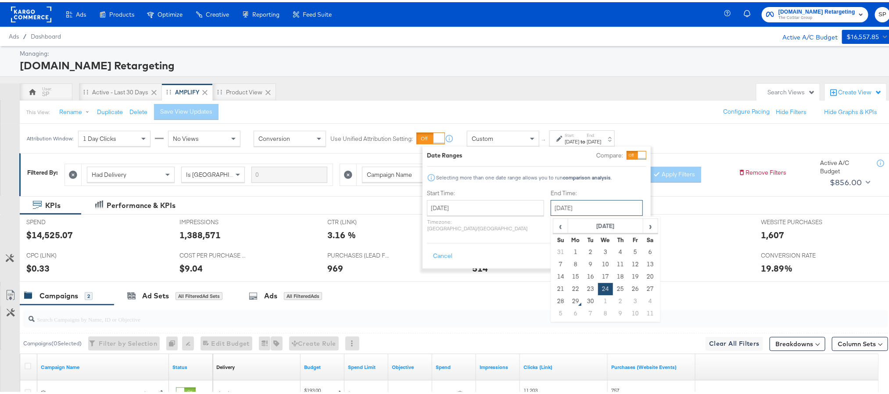
click at [577, 207] on input "[DATE]" at bounding box center [597, 206] width 92 height 16
click at [554, 295] on td "28" at bounding box center [561, 299] width 15 height 12
type input "[DATE]"
click at [623, 248] on button "Apply" at bounding box center [633, 254] width 28 height 16
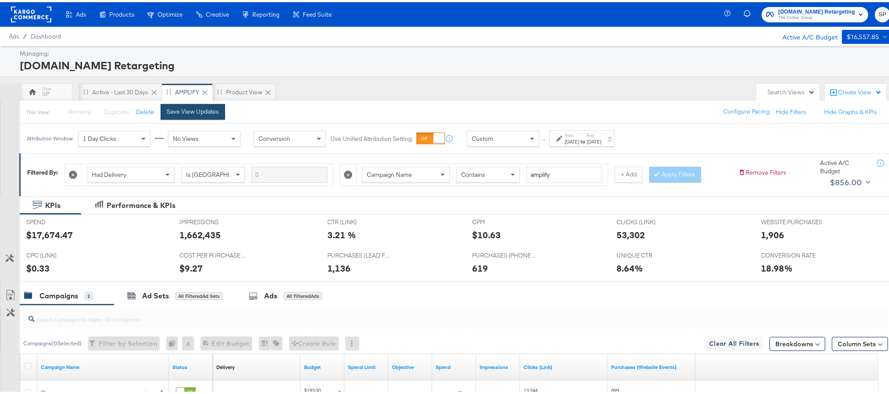
click at [178, 107] on div "Save View Updates" at bounding box center [193, 109] width 52 height 8
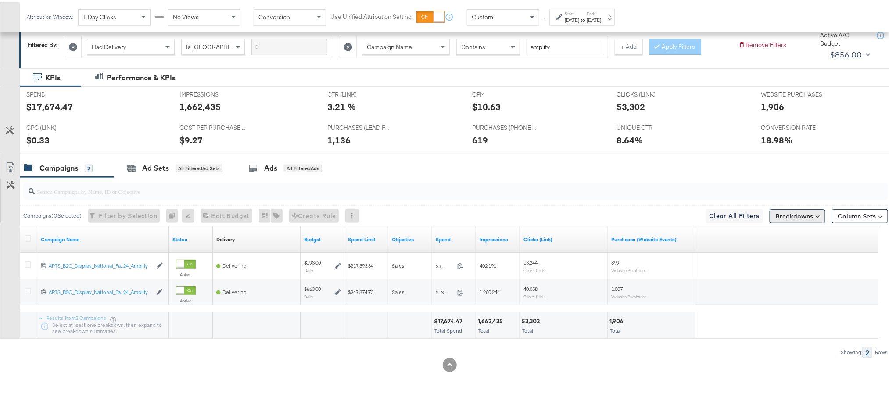
click at [780, 212] on button "Breakdowns" at bounding box center [798, 214] width 56 height 14
click at [760, 253] on div "Delivery" at bounding box center [777, 252] width 87 height 7
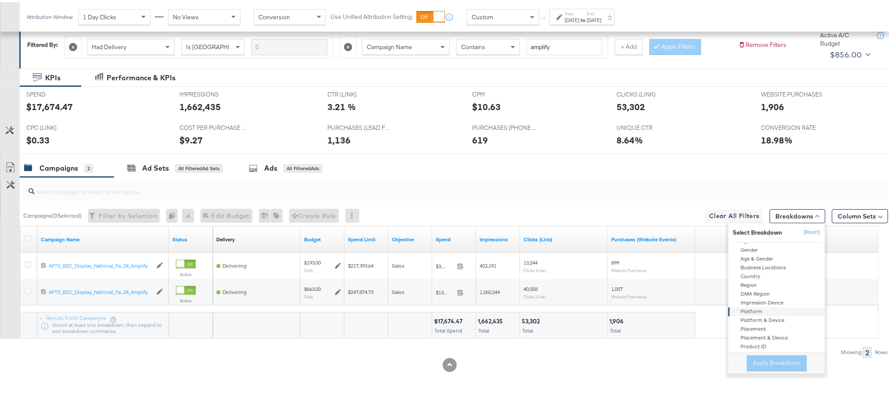
scroll to position [36, 0]
click at [761, 343] on div "Product ID" at bounding box center [777, 343] width 95 height 9
click at [760, 360] on button "Apply Breakdown" at bounding box center [777, 361] width 60 height 16
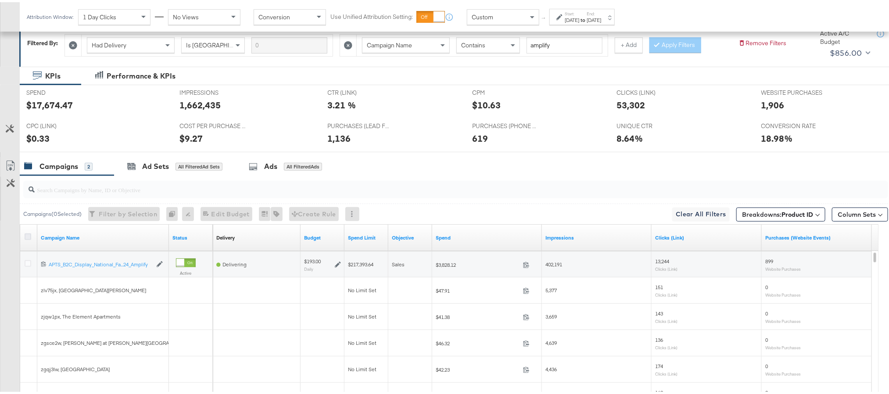
click at [28, 237] on icon at bounding box center [28, 234] width 7 height 7
click at [0, 0] on input "checkbox" at bounding box center [0, 0] width 0 height 0
click at [7, 165] on icon at bounding box center [10, 163] width 11 height 11
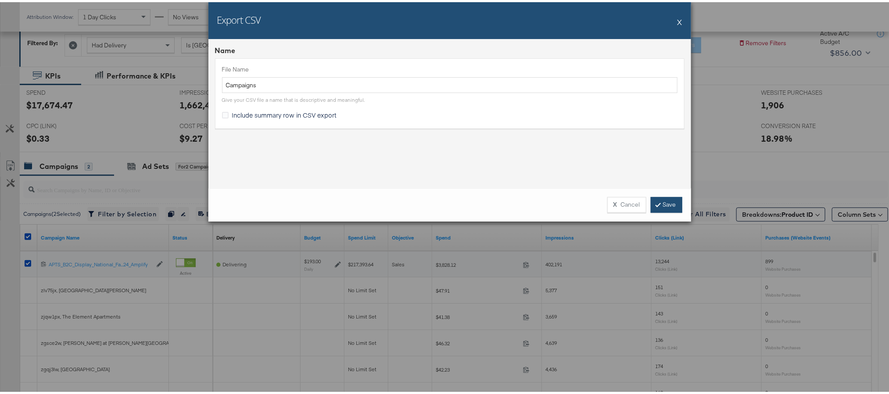
click at [665, 201] on link "Save" at bounding box center [667, 203] width 32 height 16
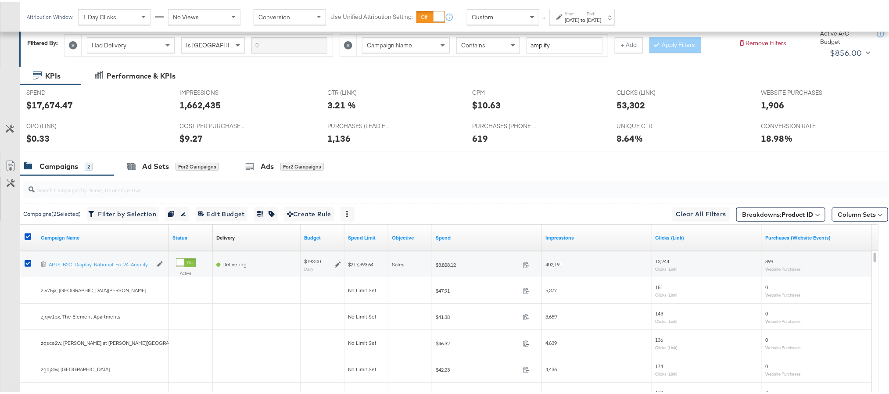
scroll to position [0, 0]
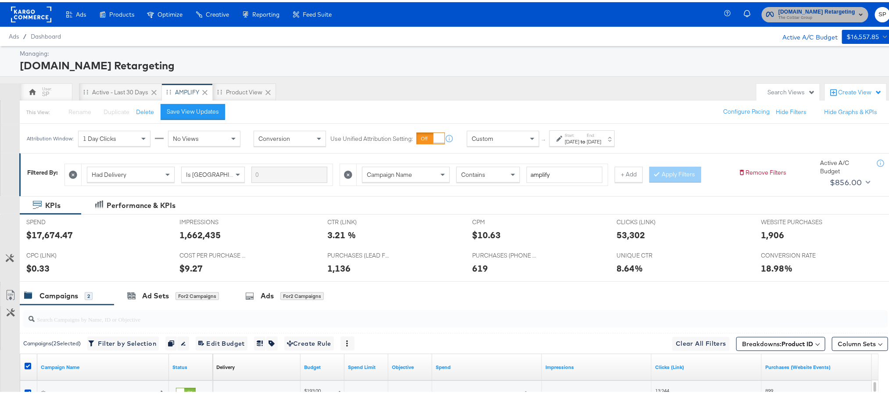
click at [819, 17] on span "The CoStar Group" at bounding box center [817, 15] width 77 height 7
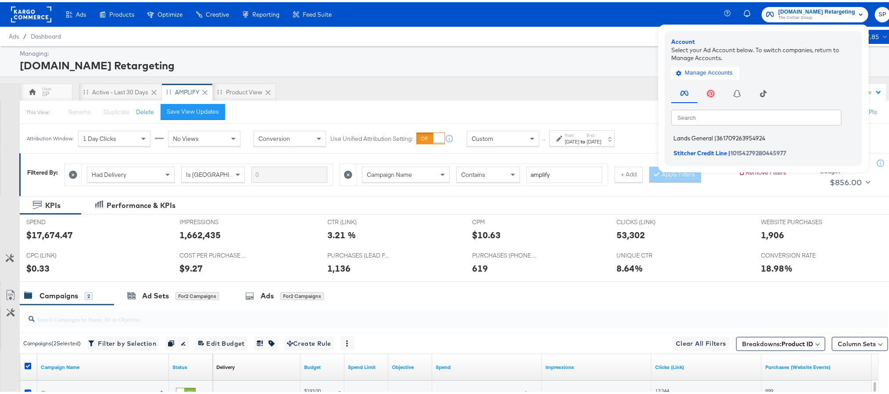
click at [746, 138] on span "361709263954924" at bounding box center [741, 136] width 49 height 7
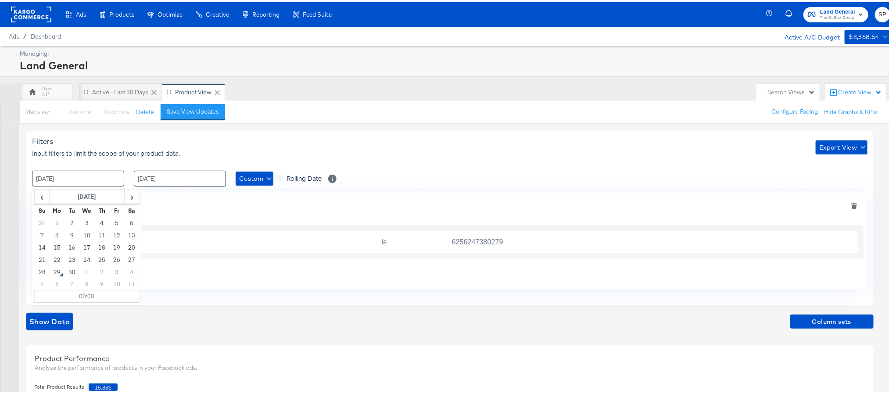
click at [74, 181] on input "[DATE]" at bounding box center [78, 177] width 92 height 16
click at [62, 257] on td "22" at bounding box center [57, 258] width 15 height 12
type input "[DATE] 00:00"
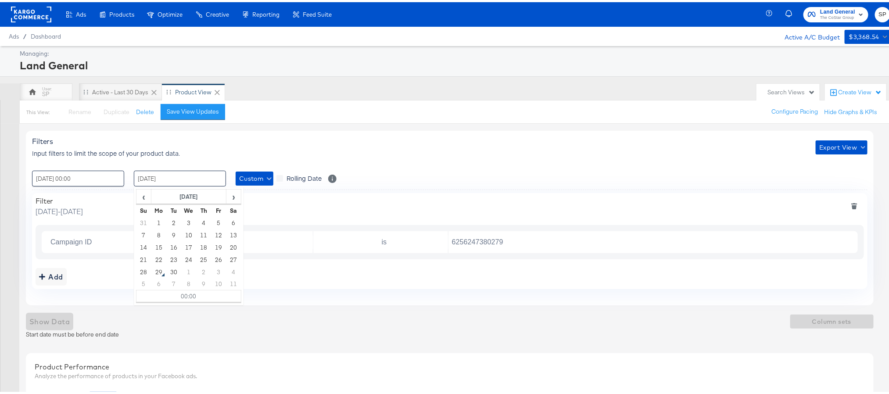
click at [179, 178] on input "[DATE]" at bounding box center [180, 177] width 92 height 16
click at [141, 269] on td "28" at bounding box center [144, 270] width 15 height 12
type input "[DATE] 00:00"
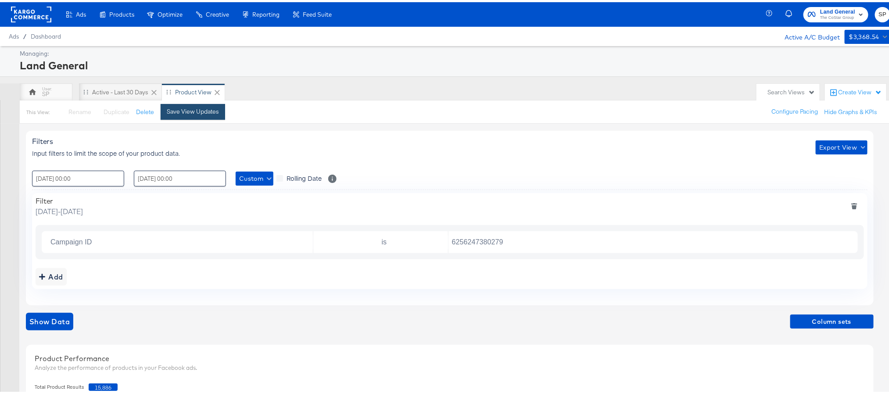
click at [209, 111] on div "Save View Updates" at bounding box center [193, 109] width 52 height 8
click at [367, 125] on div "Filters Input filters to limit the scope of your product data. Export View : [D…" at bounding box center [453, 398] width 855 height 552
click at [479, 240] on input "6256247380279" at bounding box center [651, 240] width 405 height 18
click at [816, 317] on span "Column sets" at bounding box center [832, 319] width 76 height 11
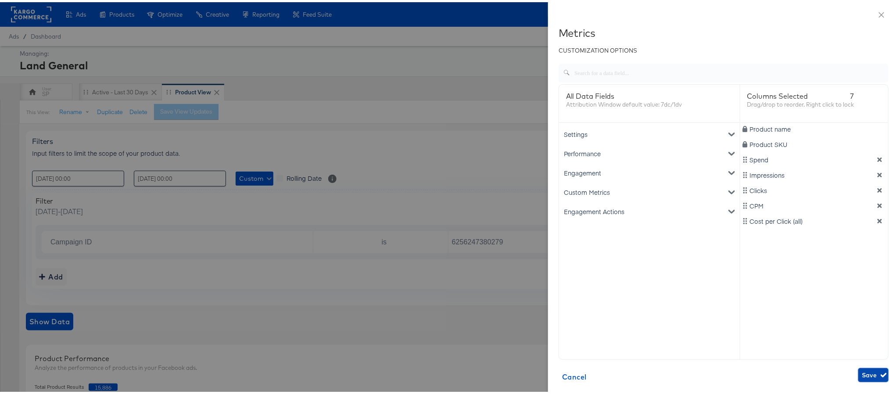
click at [862, 376] on span "Save" at bounding box center [873, 373] width 23 height 11
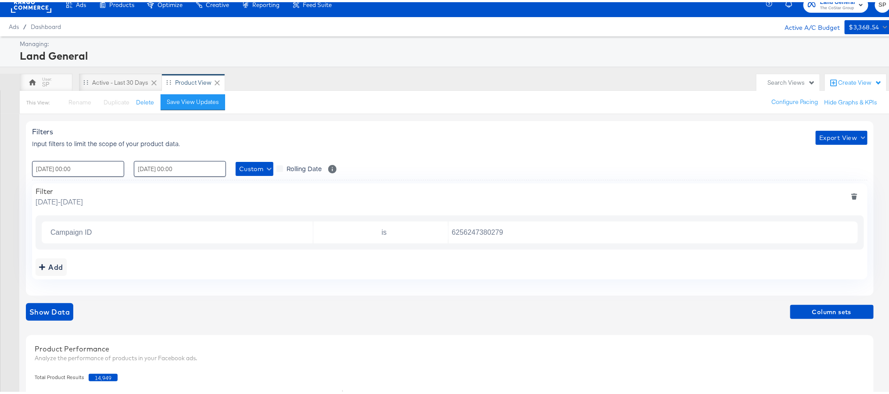
scroll to position [9, 0]
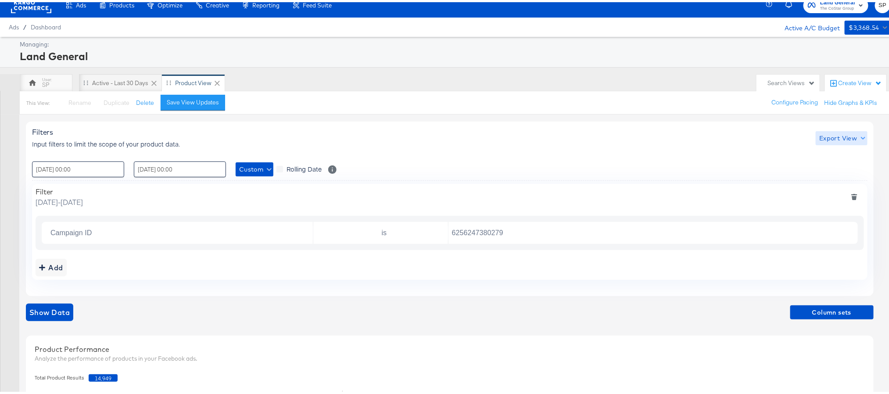
click at [840, 132] on span "Export View" at bounding box center [842, 136] width 44 height 11
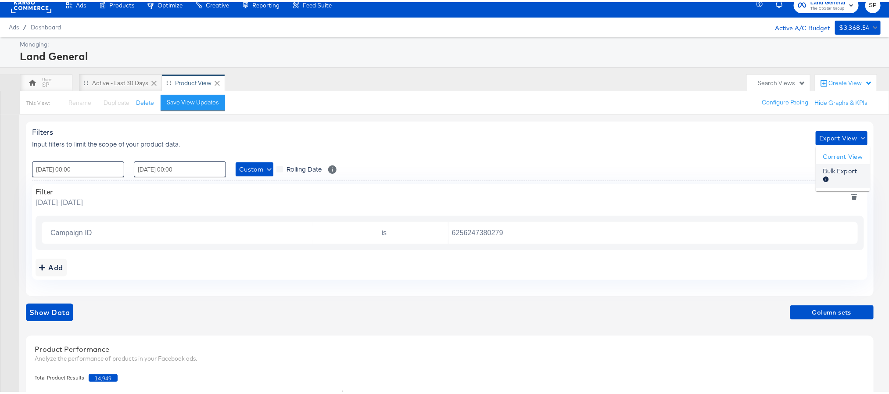
click at [834, 171] on span "Bulk Export" at bounding box center [840, 174] width 34 height 18
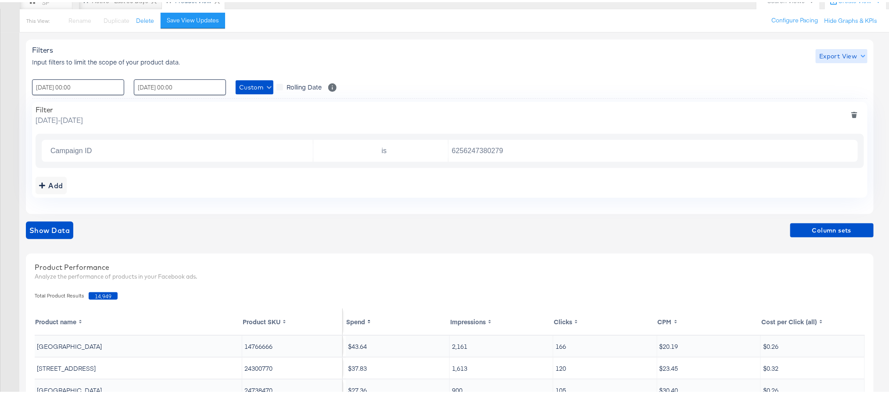
scroll to position [0, 0]
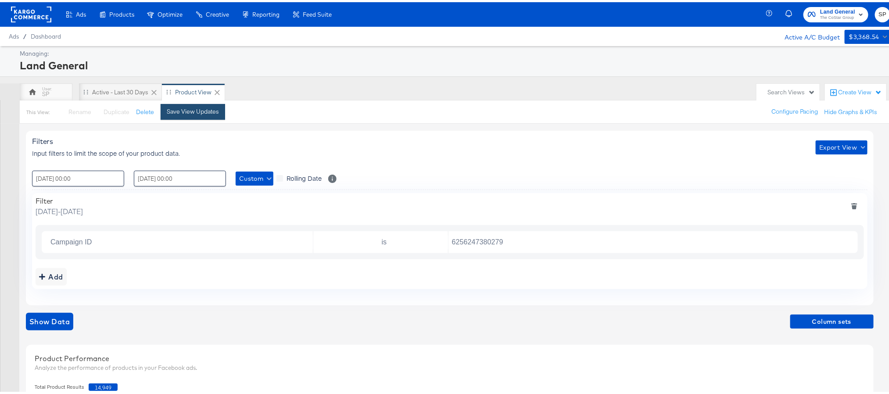
click at [207, 111] on div "Save View Updates" at bounding box center [193, 109] width 52 height 8
click at [493, 240] on input "6256247380279" at bounding box center [651, 240] width 405 height 18
paste input "5070393826"
type input "6507039382679"
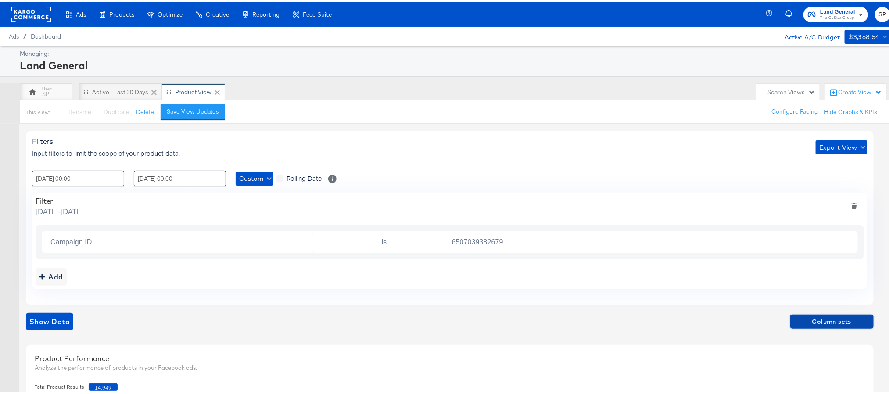
click at [828, 320] on span "Column sets" at bounding box center [832, 319] width 76 height 11
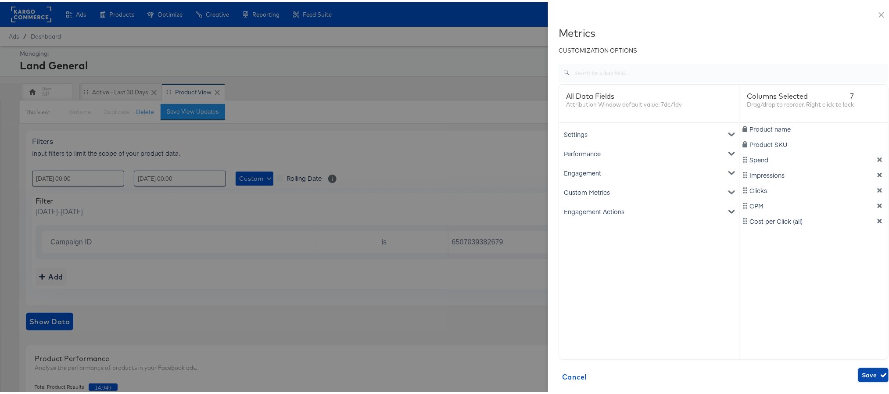
click at [862, 371] on span "Save" at bounding box center [873, 373] width 23 height 11
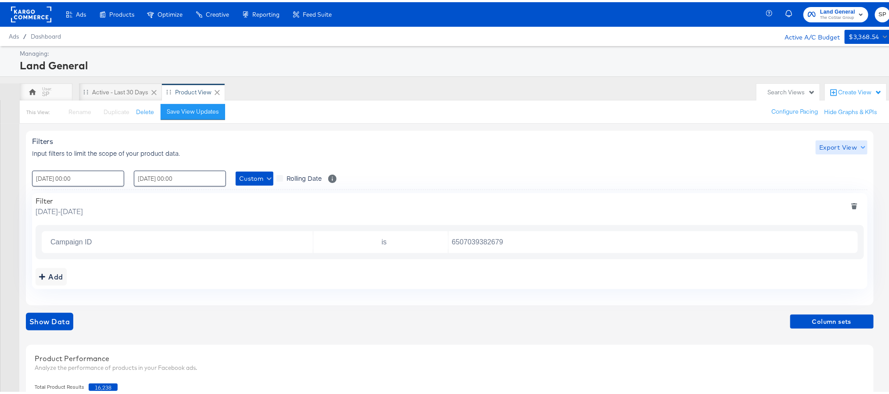
click at [855, 148] on span "Export View" at bounding box center [842, 145] width 44 height 11
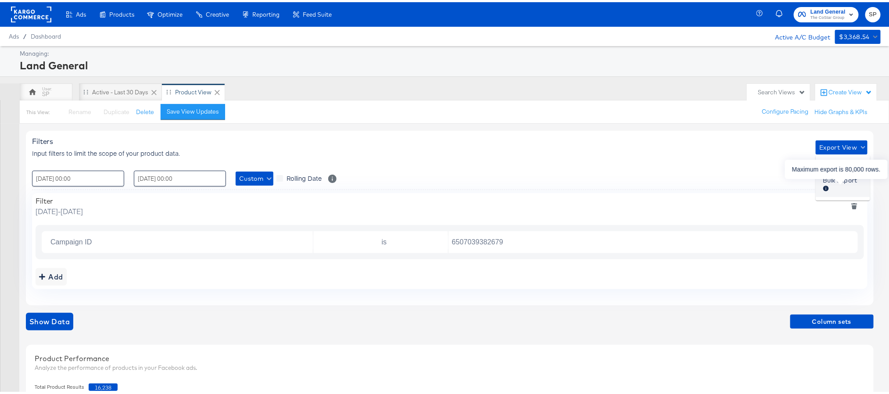
click at [838, 183] on div at bounding box center [840, 187] width 34 height 9
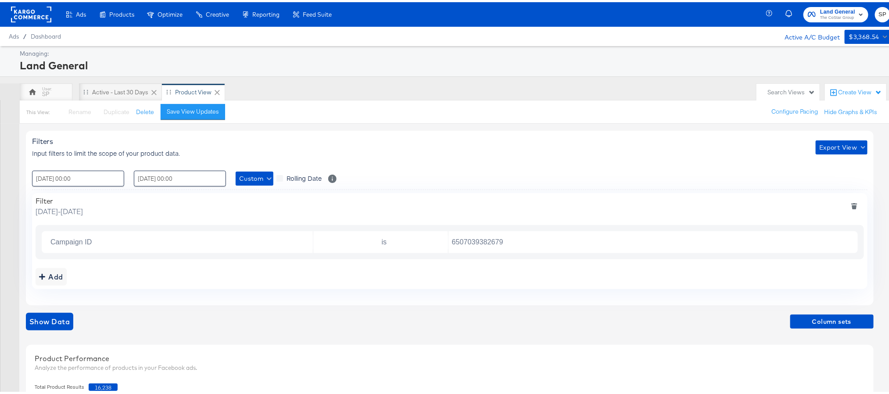
click at [36, 12] on rect at bounding box center [31, 12] width 40 height 16
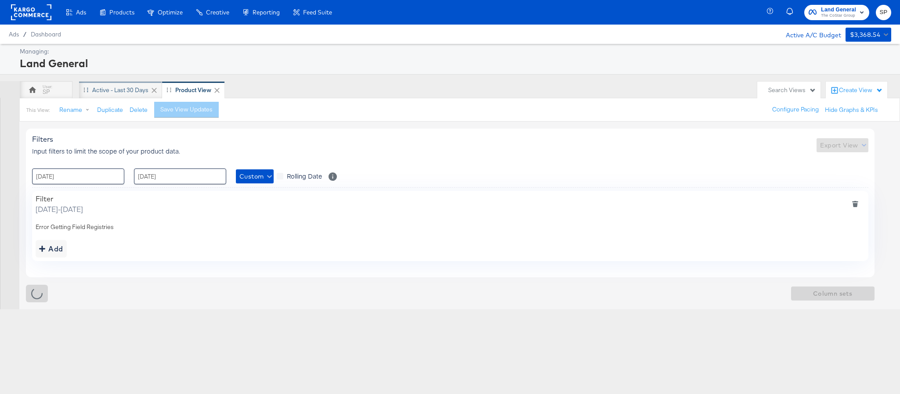
click at [136, 85] on div "Active - Last 30 Days" at bounding box center [120, 90] width 83 height 18
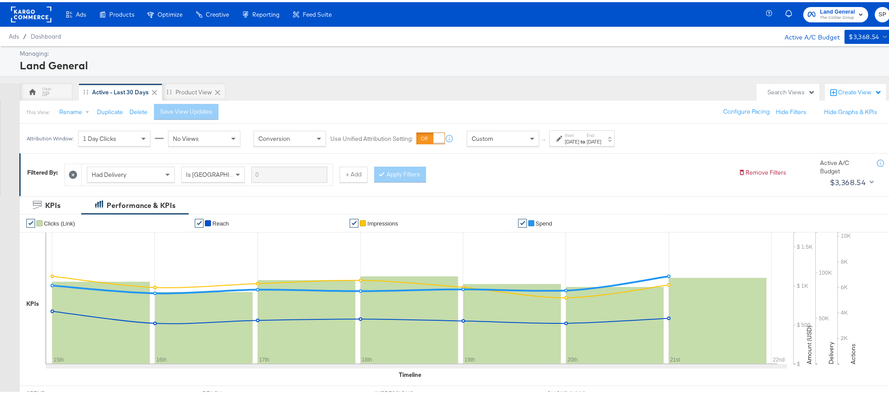
click at [601, 140] on div "[DATE]" at bounding box center [594, 139] width 14 height 7
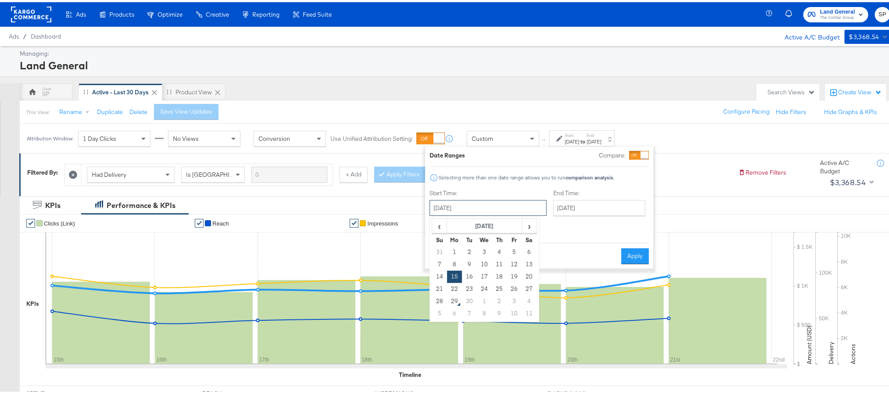
click at [477, 205] on input "September 15th 2025" at bounding box center [488, 206] width 117 height 16
click at [454, 286] on td "22" at bounding box center [454, 287] width 15 height 12
type input "September 22nd 2025"
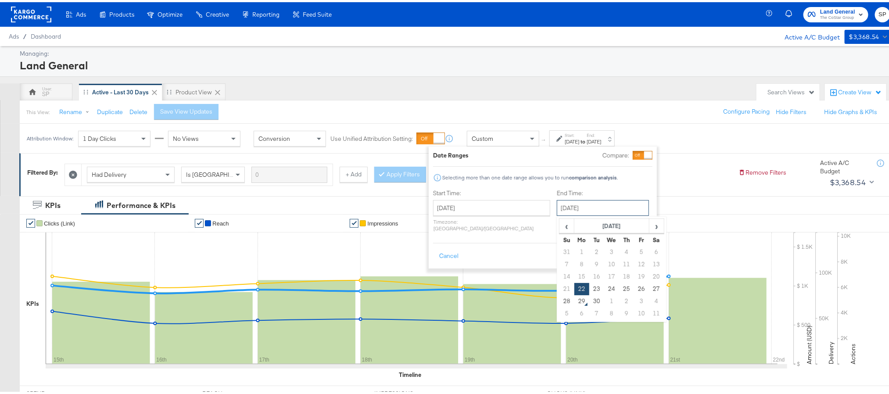
click at [560, 209] on input "September 22nd 2025" at bounding box center [603, 206] width 92 height 16
click at [560, 299] on td "28" at bounding box center [567, 299] width 15 height 12
type input "September 28th 2025"
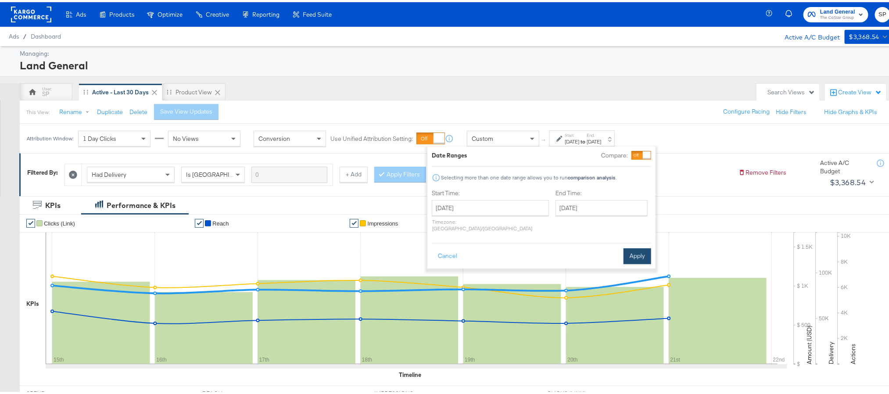
click at [632, 246] on button "Apply" at bounding box center [638, 254] width 28 height 16
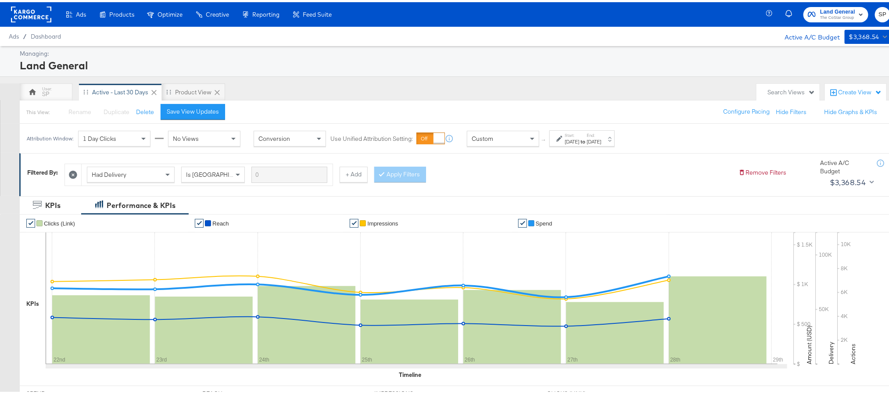
click at [601, 137] on div "Sep 28th 2025" at bounding box center [594, 139] width 14 height 7
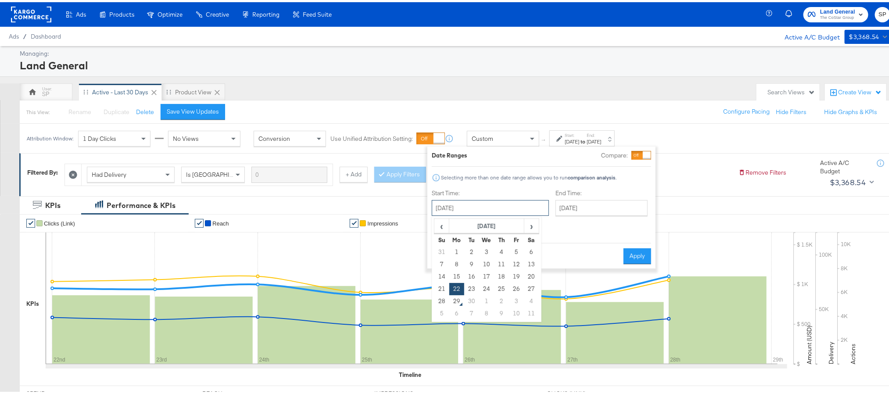
click at [503, 203] on input "September 22nd 2025" at bounding box center [490, 206] width 117 height 16
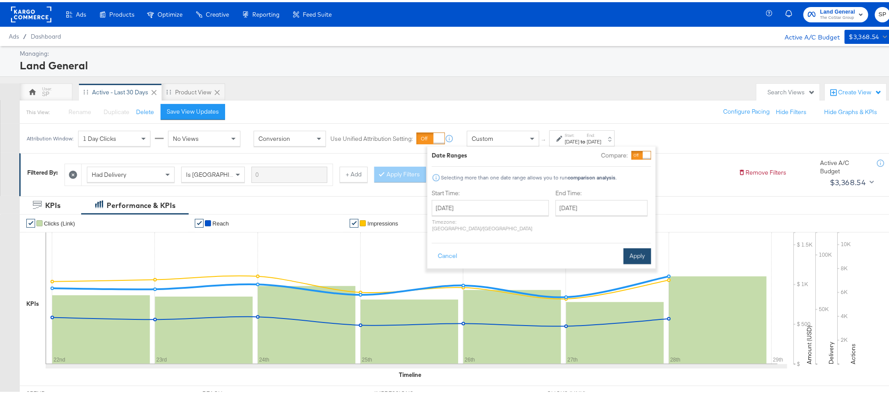
click at [636, 248] on button "Apply" at bounding box center [638, 254] width 28 height 16
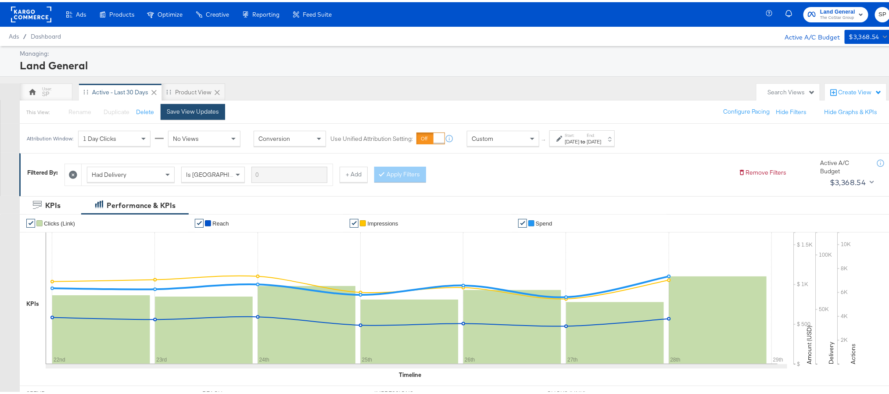
click at [204, 103] on button "Save View Updates" at bounding box center [193, 110] width 65 height 16
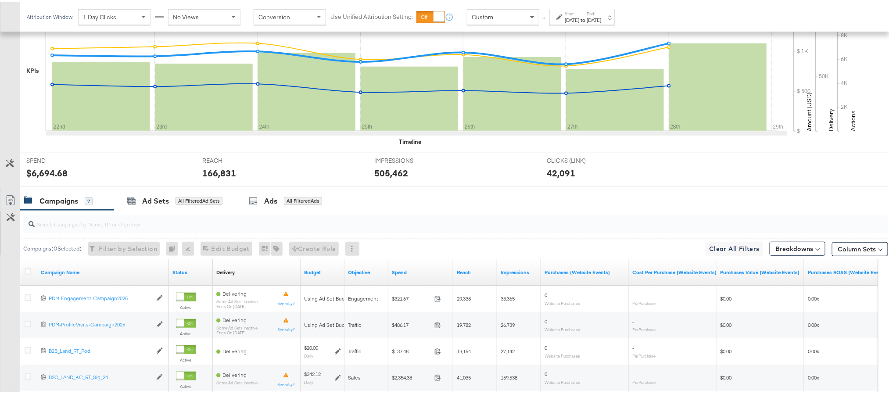
scroll to position [232, 0]
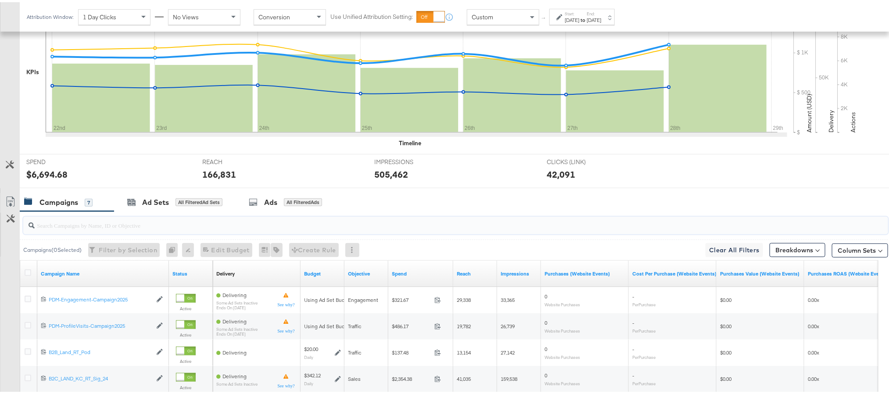
click at [241, 224] on input "search" at bounding box center [422, 219] width 774 height 17
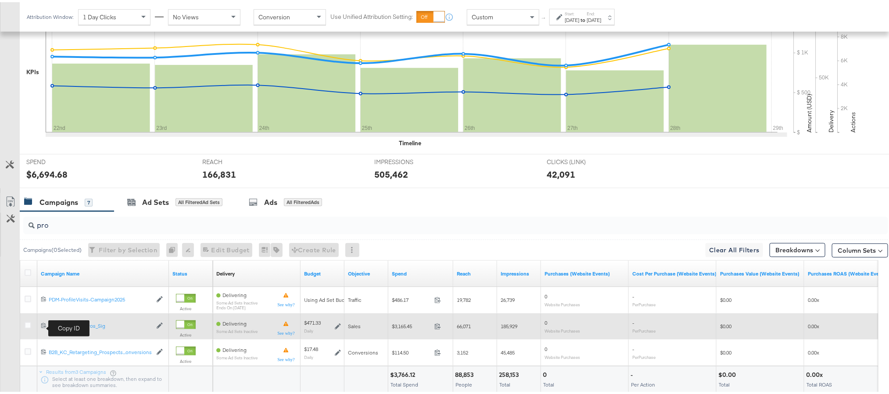
click at [43, 326] on icon at bounding box center [44, 323] width 6 height 6
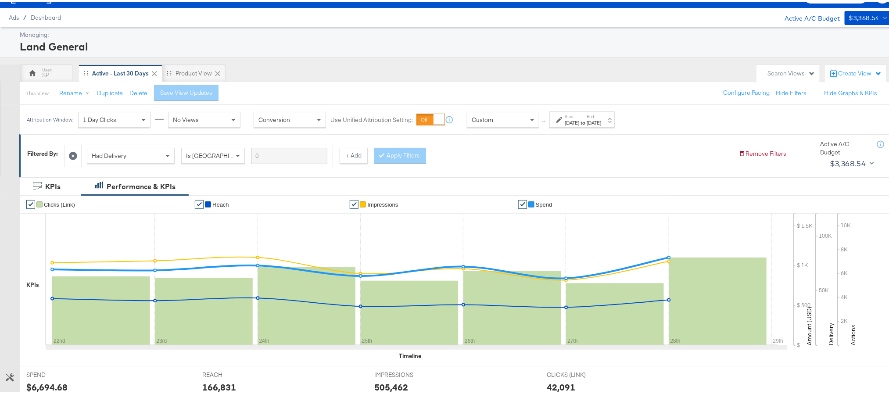
scroll to position [0, 0]
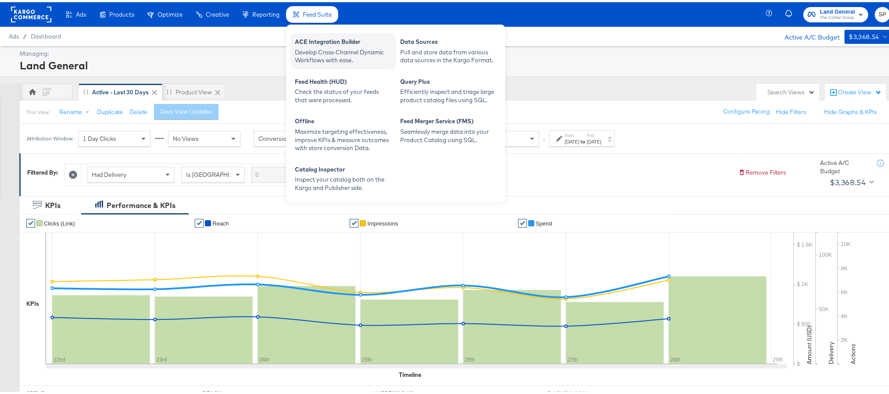
click at [317, 40] on div "ACE Integration Builder" at bounding box center [343, 41] width 97 height 11
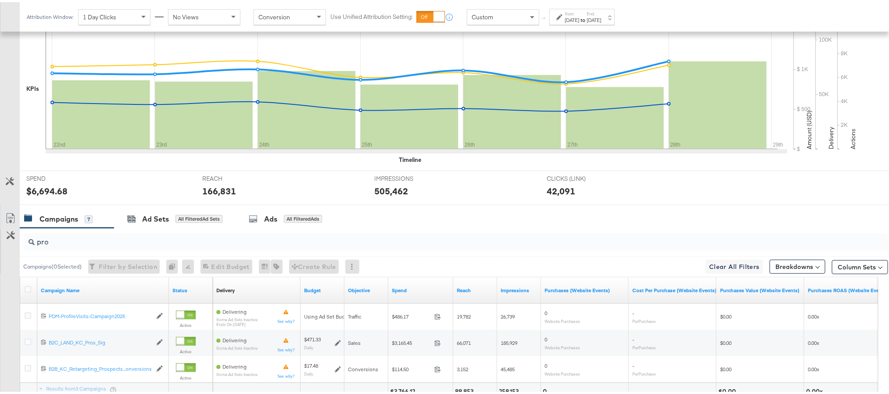
scroll to position [216, 0]
click at [215, 237] on input "pro" at bounding box center [422, 235] width 774 height 17
type input "p"
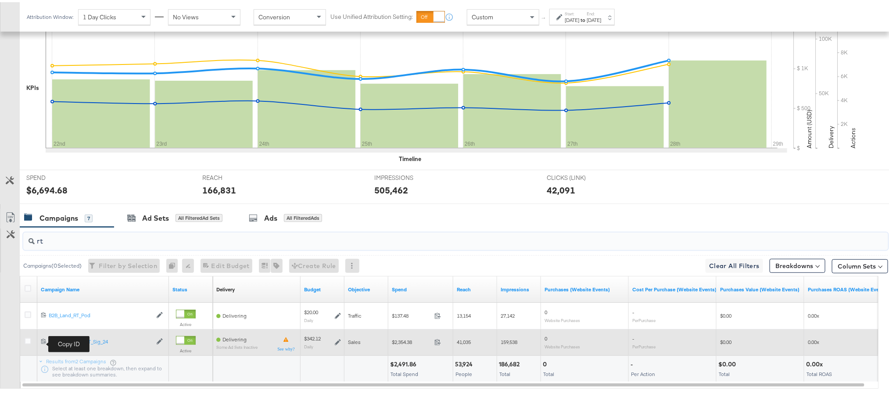
type input "rt"
click at [41, 343] on span at bounding box center [45, 340] width 8 height 7
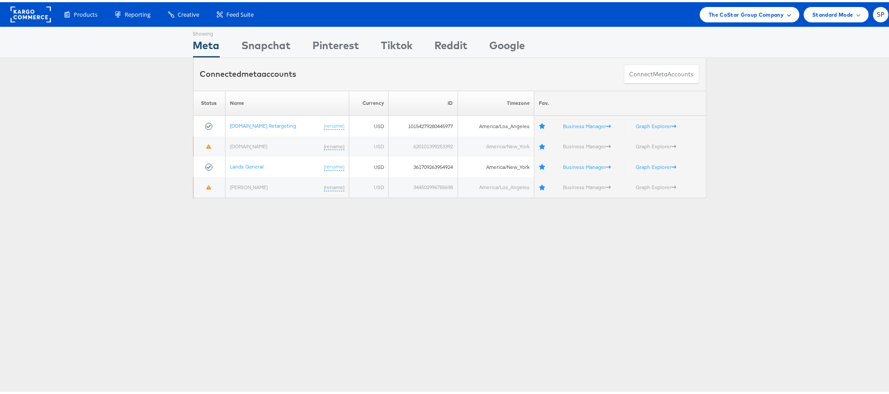
click at [768, 18] on div "The CoStar Group Company" at bounding box center [749, 12] width 99 height 15
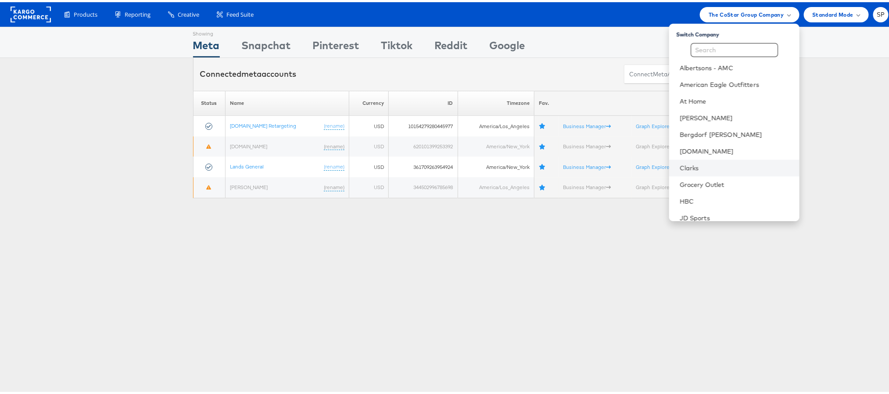
scroll to position [108, 0]
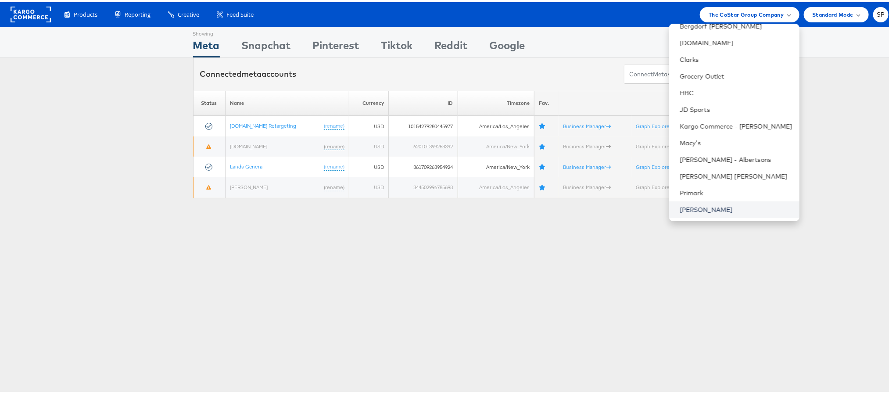
click at [697, 207] on link "[PERSON_NAME]" at bounding box center [736, 207] width 113 height 9
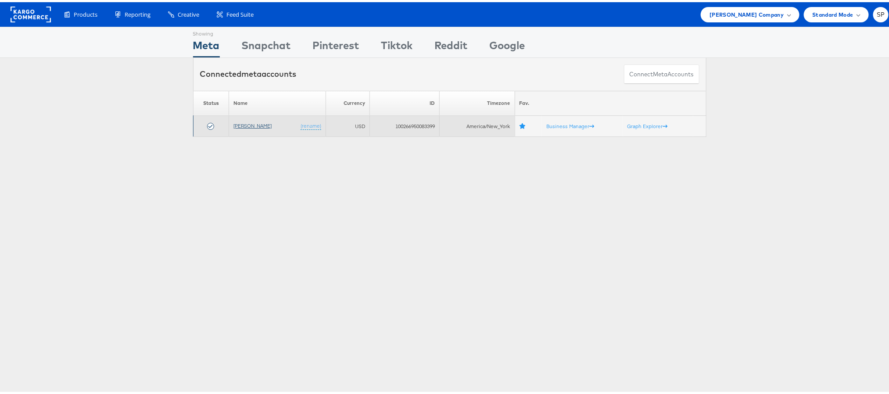
click at [255, 123] on link "[PERSON_NAME]" at bounding box center [253, 123] width 38 height 7
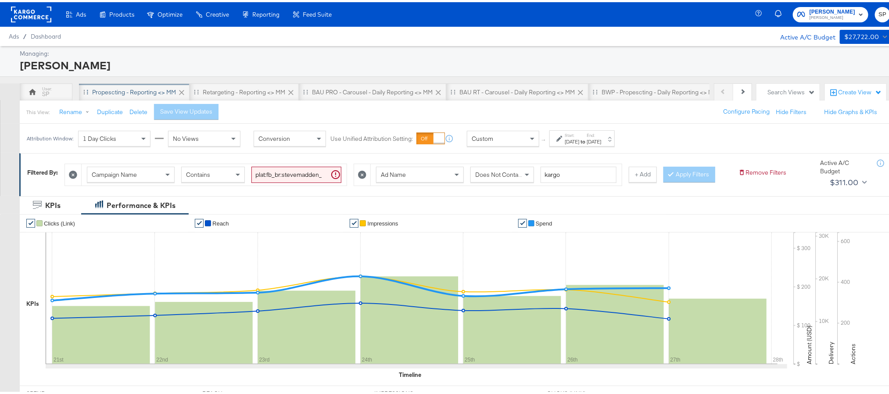
click at [148, 84] on div "Propescting - Reporting <> MM" at bounding box center [134, 90] width 111 height 18
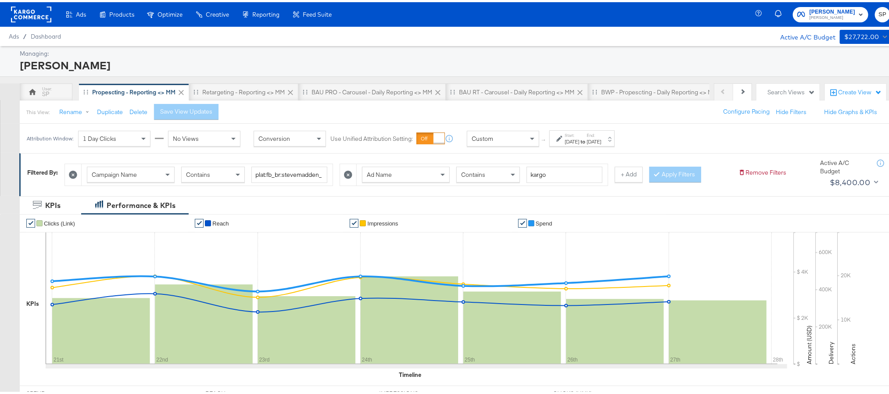
click at [587, 137] on strong "to" at bounding box center [583, 139] width 7 height 7
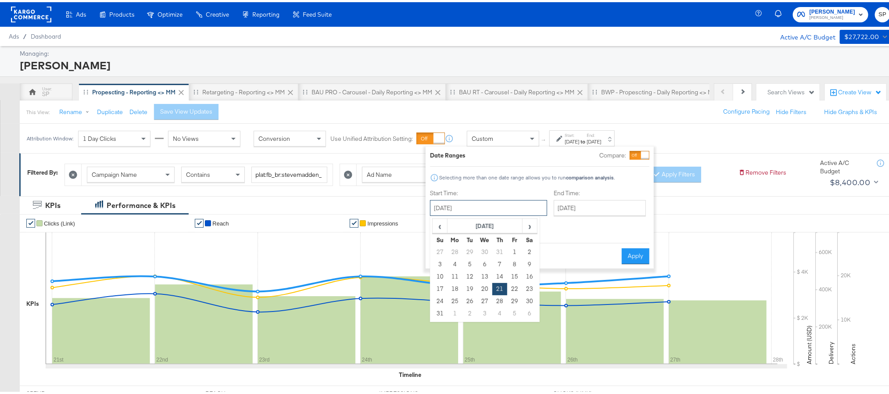
click at [499, 203] on input "August 21st 2025" at bounding box center [488, 206] width 117 height 16
click at [524, 224] on span "›" at bounding box center [530, 223] width 14 height 13
click at [493, 290] on td "25" at bounding box center [500, 287] width 15 height 12
type input "September 25th 2025"
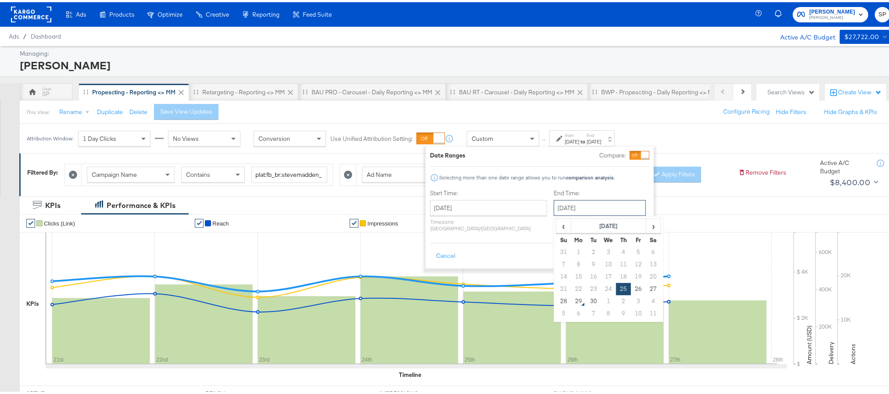
click at [577, 204] on input "September 25th 2025" at bounding box center [600, 206] width 92 height 16
click at [557, 299] on td "28" at bounding box center [564, 299] width 15 height 12
type input "[DATE]"
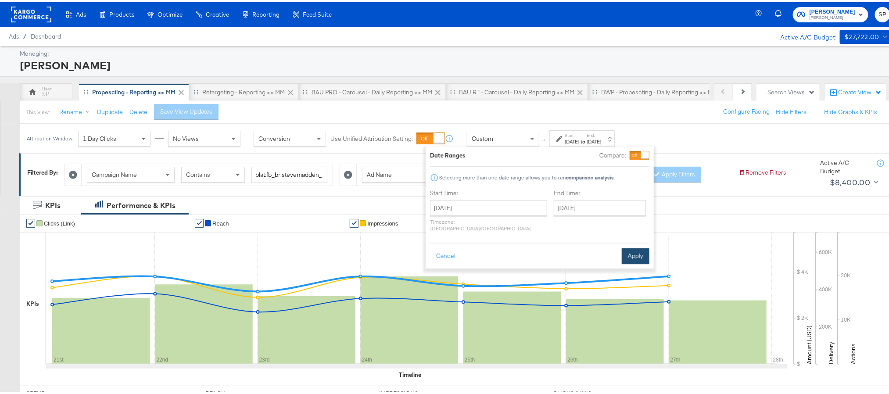
click at [634, 249] on button "Apply" at bounding box center [636, 254] width 28 height 16
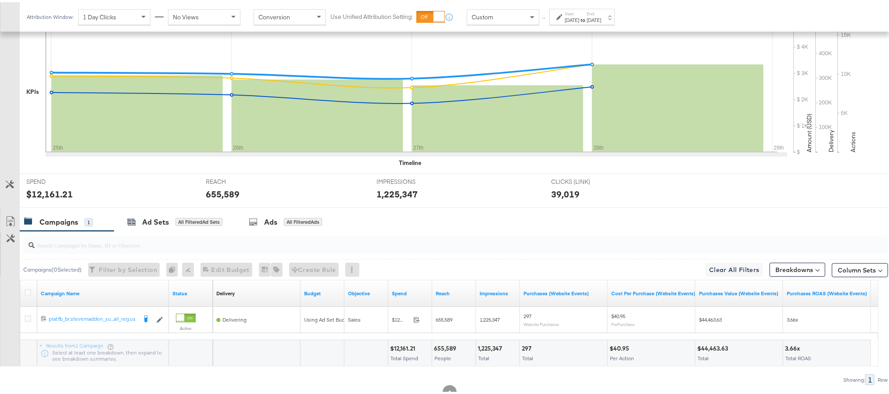
scroll to position [241, 0]
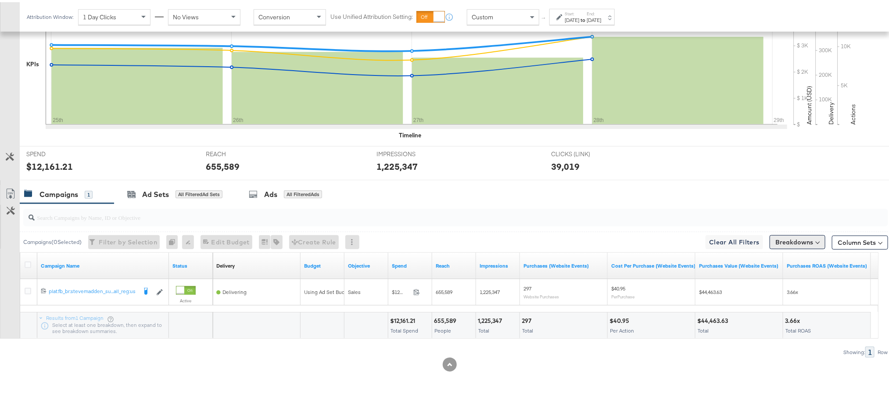
click at [804, 240] on button "Breakdowns" at bounding box center [798, 240] width 56 height 14
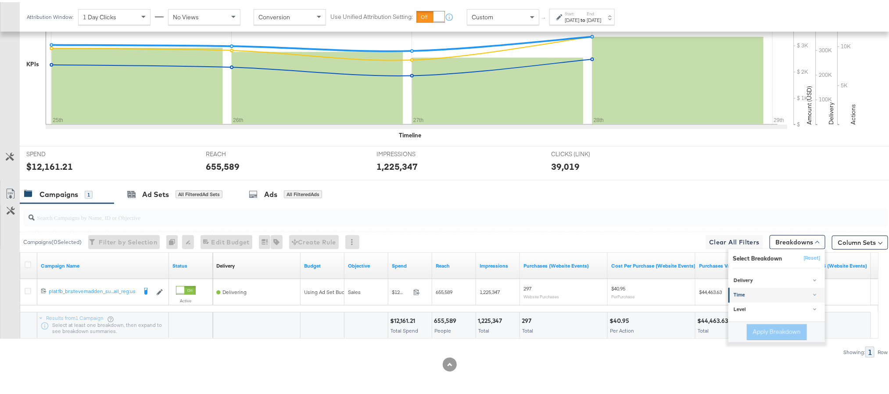
click at [764, 292] on div "Time" at bounding box center [777, 293] width 87 height 7
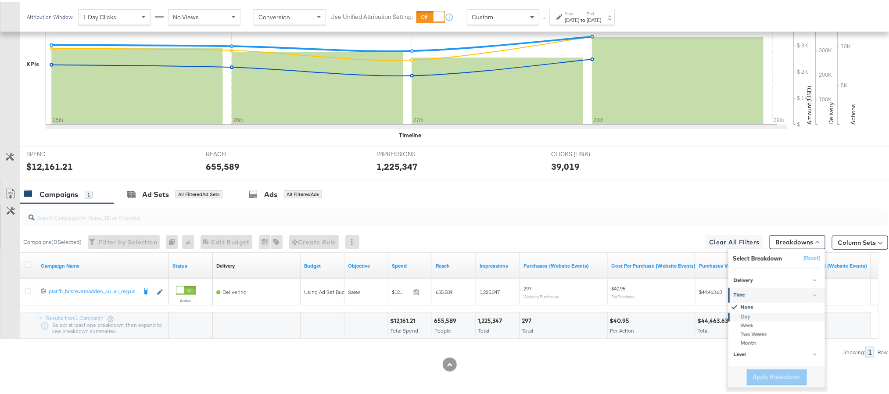
click at [757, 312] on div "Day" at bounding box center [777, 315] width 95 height 9
click at [766, 369] on button "Apply Breakdown" at bounding box center [777, 375] width 60 height 16
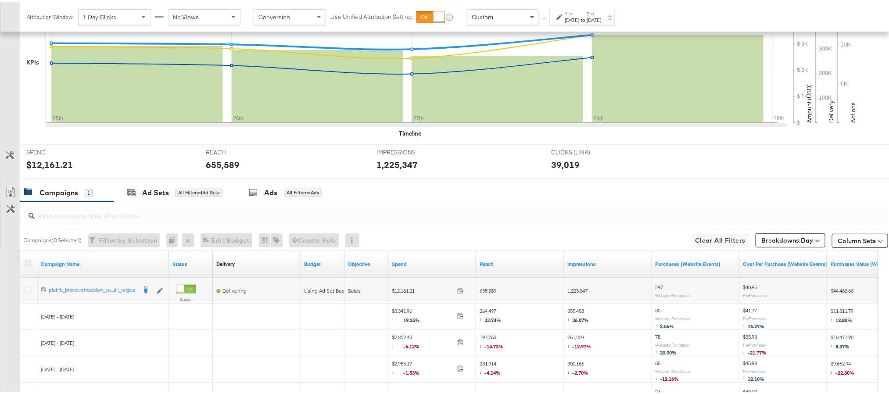
click at [28, 261] on icon at bounding box center [28, 261] width 7 height 7
click at [0, 0] on input "checkbox" at bounding box center [0, 0] width 0 height 0
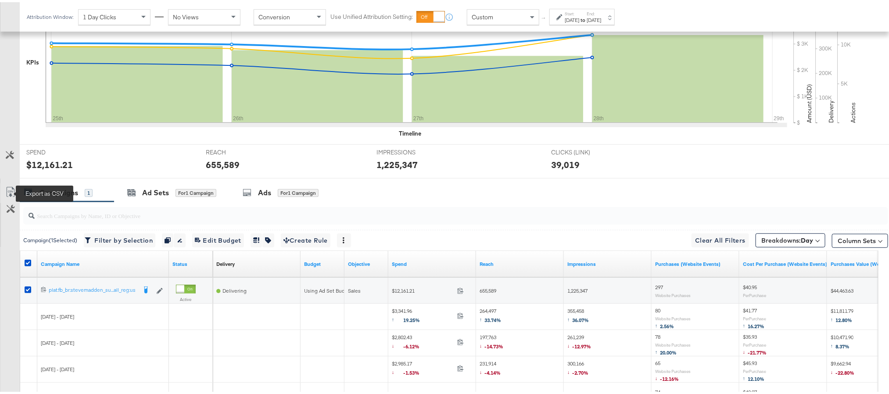
click at [7, 195] on icon at bounding box center [10, 190] width 11 height 11
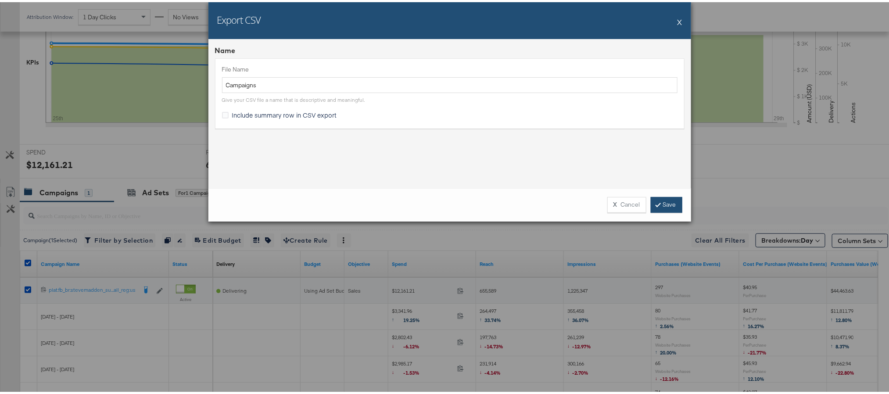
click at [667, 199] on link "Save" at bounding box center [667, 203] width 32 height 16
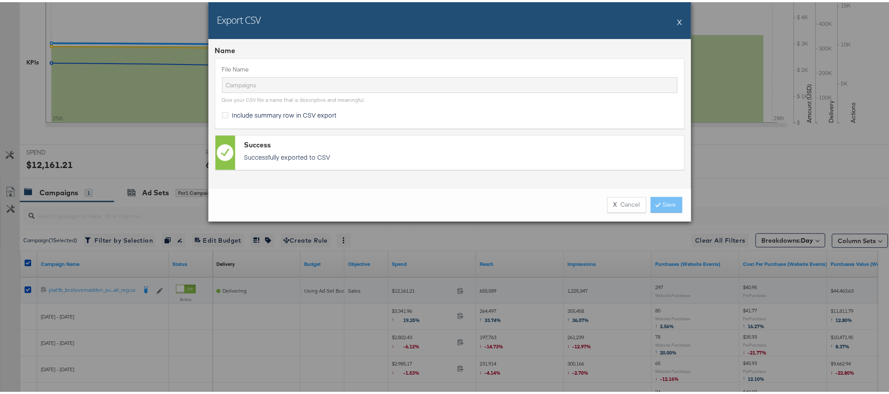
scroll to position [0, 0]
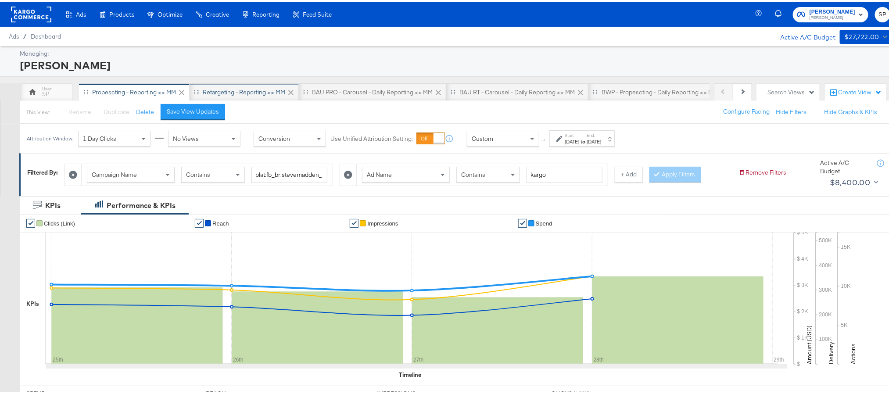
click at [252, 86] on div "Retargeting - Reporting <> MM" at bounding box center [244, 90] width 109 height 18
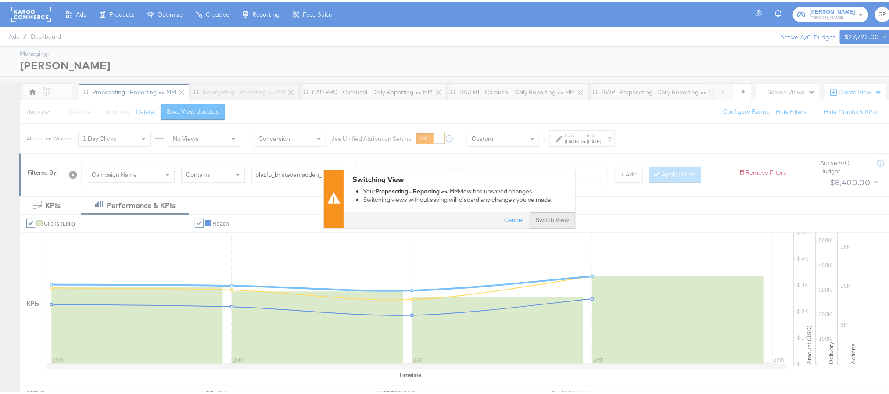
click at [539, 215] on button "Switch View" at bounding box center [553, 219] width 46 height 16
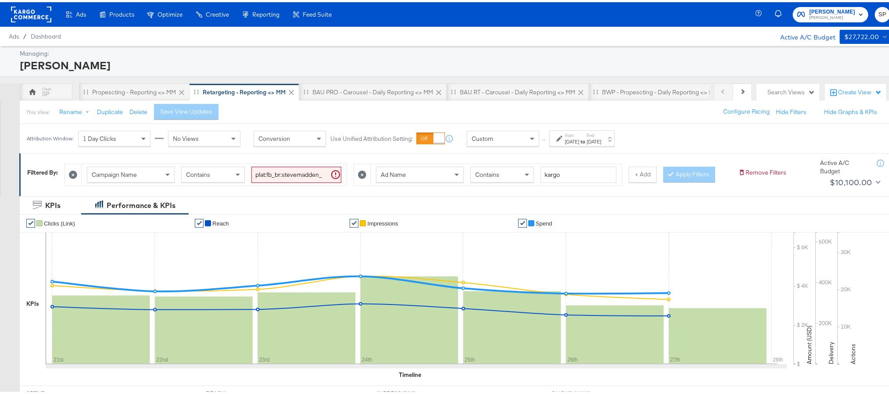
click at [577, 139] on div "Aug 21st 2025" at bounding box center [572, 139] width 14 height 7
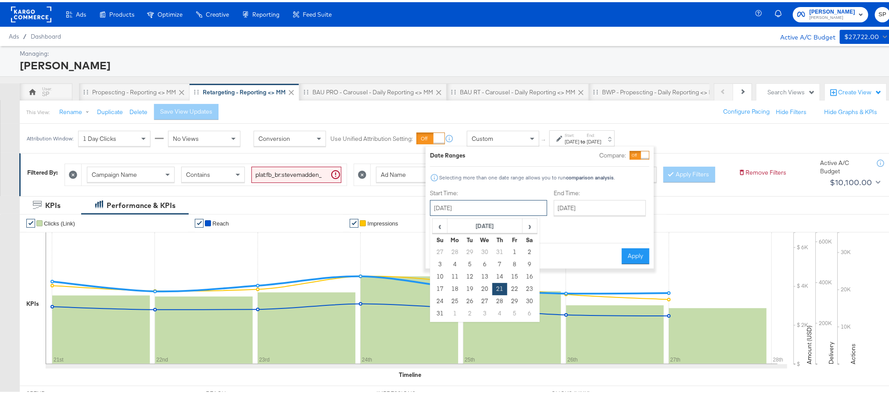
click at [495, 212] on input "August 21st 2025" at bounding box center [488, 206] width 117 height 16
click at [529, 226] on span "›" at bounding box center [530, 223] width 14 height 13
click at [500, 292] on td "25" at bounding box center [500, 287] width 15 height 12
type input "September 25th 2025"
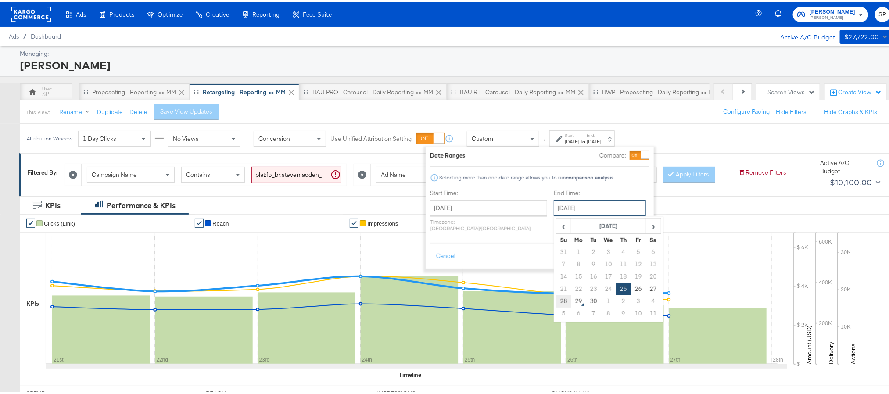
drag, startPoint x: 583, startPoint y: 209, endPoint x: 541, endPoint y: 299, distance: 99.4
click at [554, 214] on div "September 25th 2025 ‹ September 2025 › Su Mo Tu We Th Fr Sa 31 1 2 3 4 5 6 7 8 …" at bounding box center [600, 206] width 92 height 16
click at [557, 299] on td "28" at bounding box center [564, 299] width 15 height 12
type input "[DATE]"
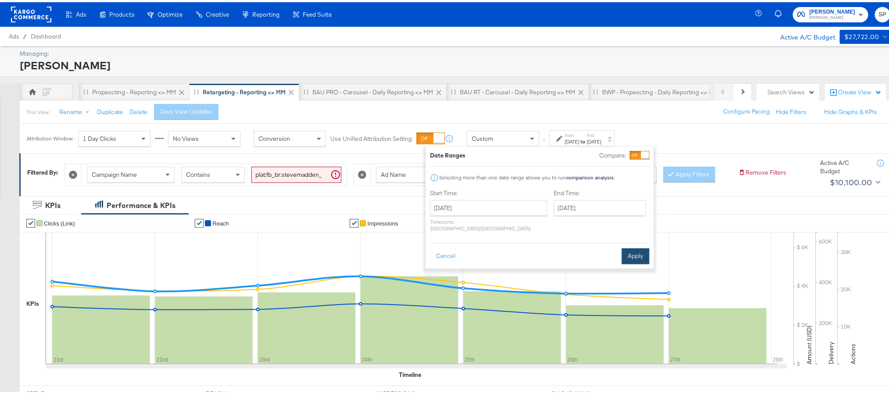
click at [631, 246] on button "Apply" at bounding box center [636, 254] width 28 height 16
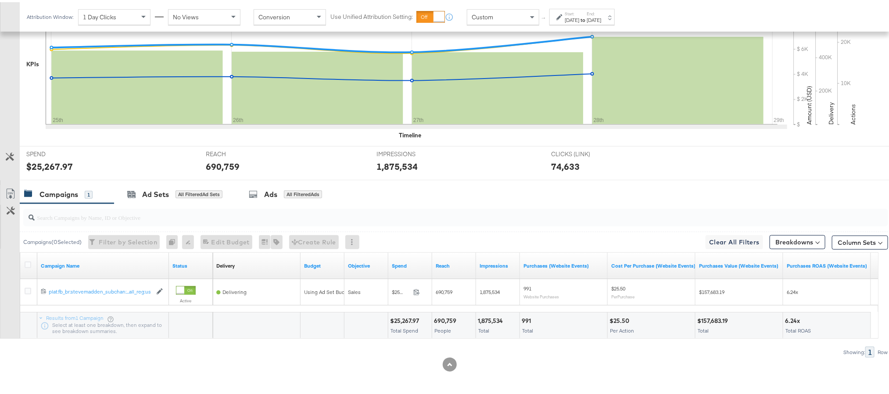
scroll to position [256, 0]
click at [779, 244] on button "Breakdowns" at bounding box center [798, 240] width 56 height 14
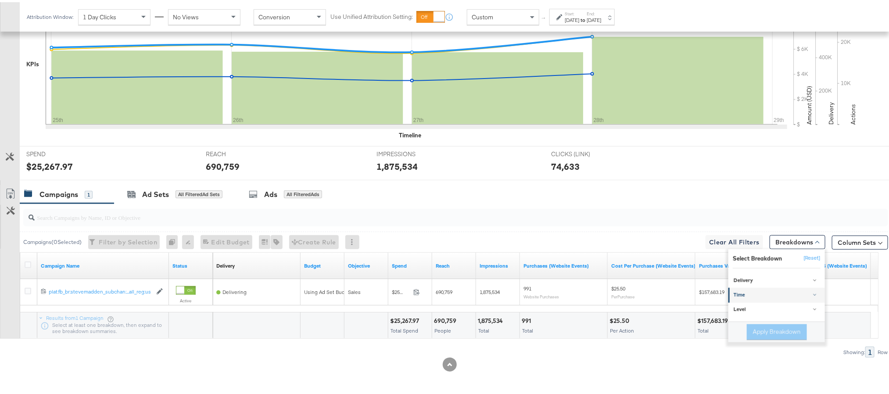
click at [759, 289] on link "Time" at bounding box center [777, 293] width 97 height 14
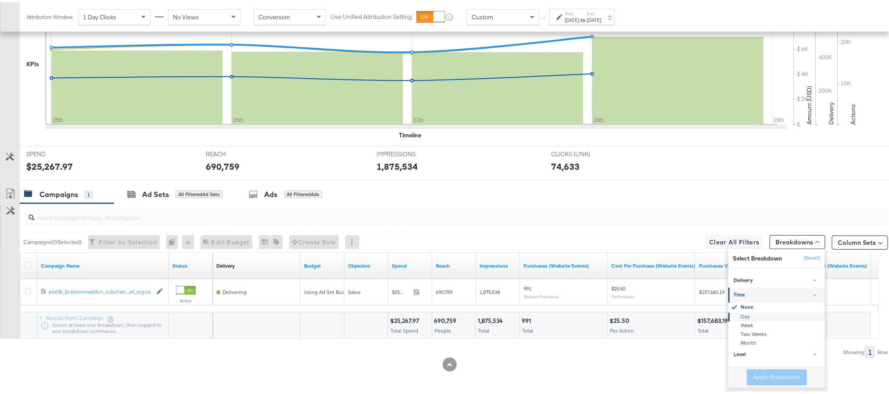
click at [755, 316] on div "Day" at bounding box center [777, 315] width 95 height 9
click at [758, 374] on button "Apply Breakdown" at bounding box center [777, 375] width 60 height 16
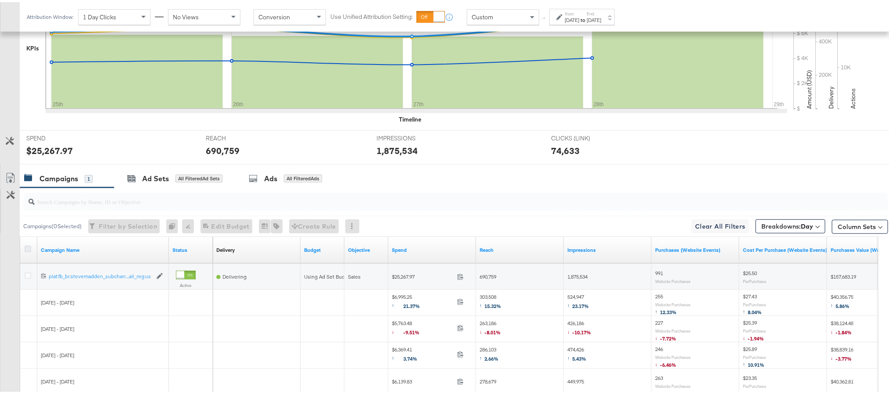
click at [28, 250] on icon at bounding box center [28, 247] width 7 height 7
click at [0, 0] on input "checkbox" at bounding box center [0, 0] width 0 height 0
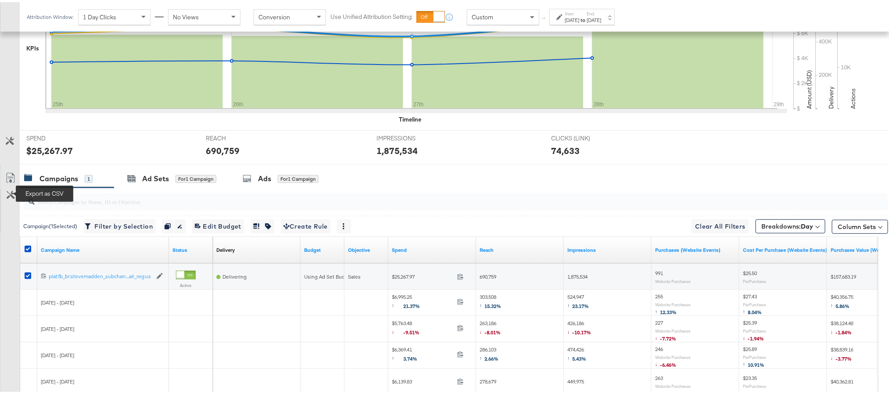
click at [9, 181] on icon at bounding box center [10, 176] width 11 height 11
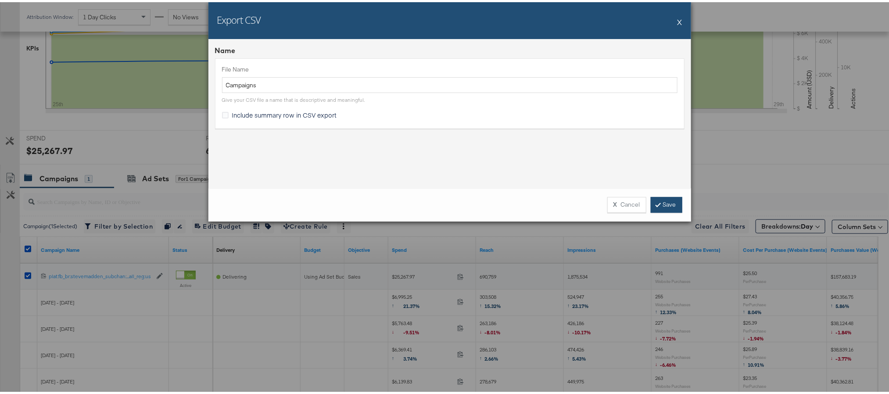
click at [673, 202] on link "Save" at bounding box center [667, 203] width 32 height 16
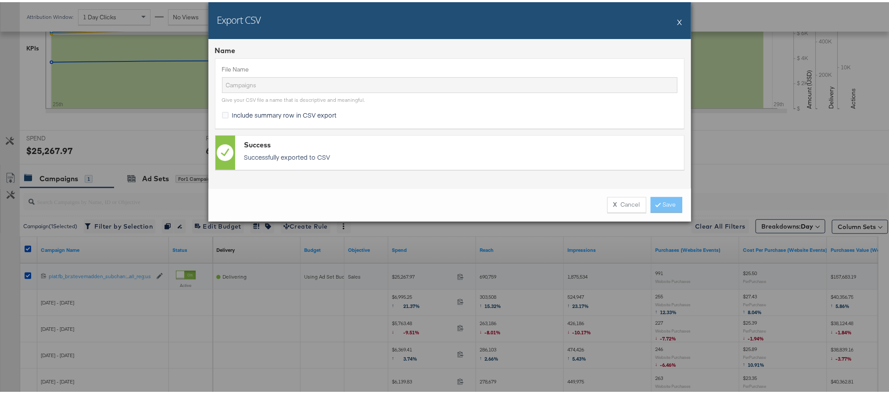
click at [678, 20] on button "X" at bounding box center [680, 20] width 5 height 18
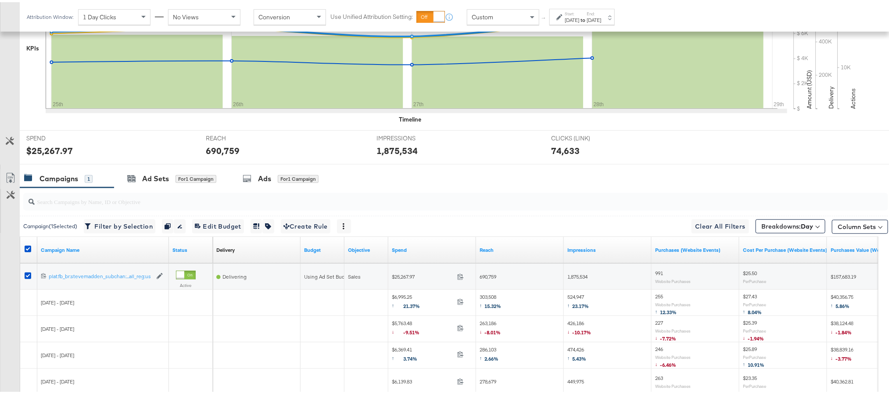
scroll to position [0, 0]
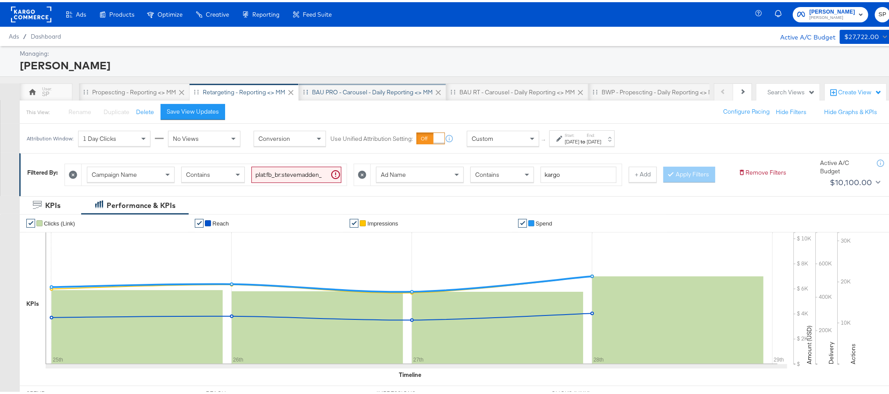
click at [352, 92] on div "BAU PRO - Carousel - Daily Reporting <> MM" at bounding box center [372, 90] width 121 height 8
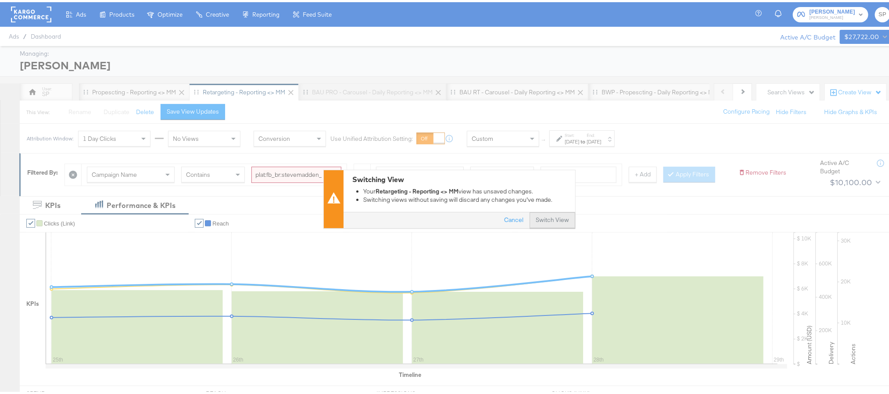
click at [549, 217] on button "Switch View" at bounding box center [553, 219] width 46 height 16
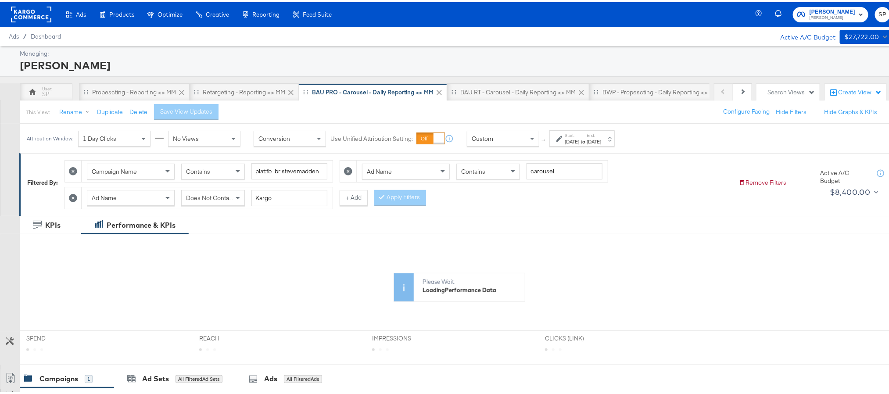
click at [615, 144] on div "Start: Aug 21st 2025 to End: Aug 27th 2025" at bounding box center [582, 136] width 65 height 16
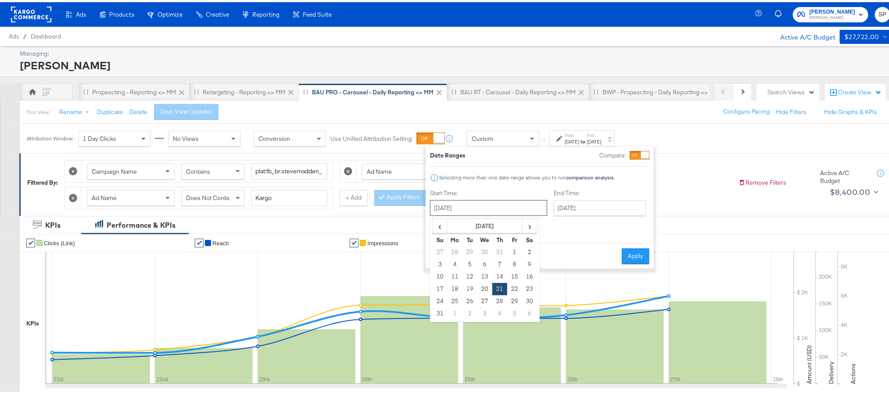
click at [514, 210] on input "August 21st 2025" at bounding box center [488, 206] width 117 height 16
click at [529, 223] on span "›" at bounding box center [530, 223] width 14 height 13
click at [495, 289] on td "25" at bounding box center [500, 287] width 15 height 12
type input "September 25th 2025"
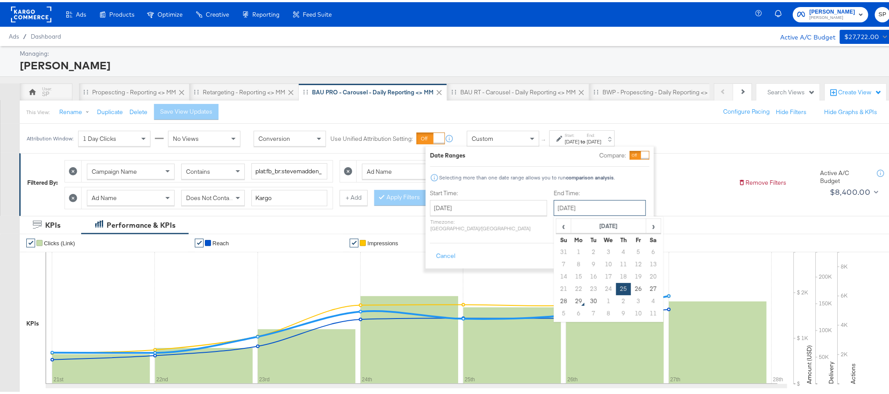
click at [568, 209] on input "September 25th 2025" at bounding box center [600, 206] width 92 height 16
click at [557, 300] on td "28" at bounding box center [564, 299] width 15 height 12
type input "[DATE]"
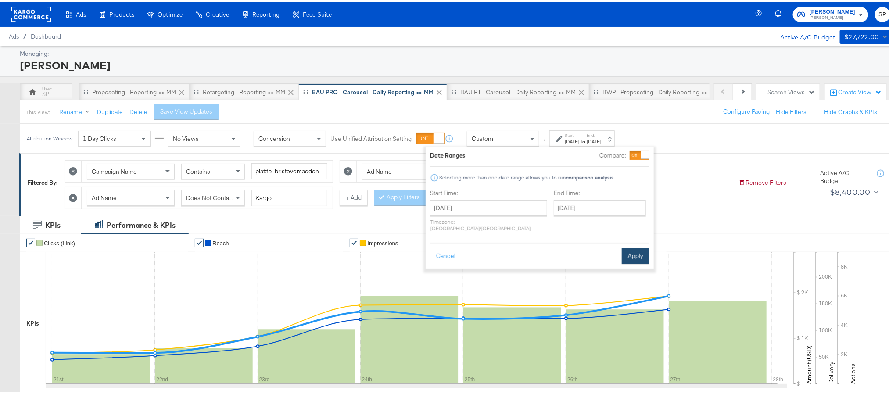
click at [623, 246] on button "Apply" at bounding box center [636, 254] width 28 height 16
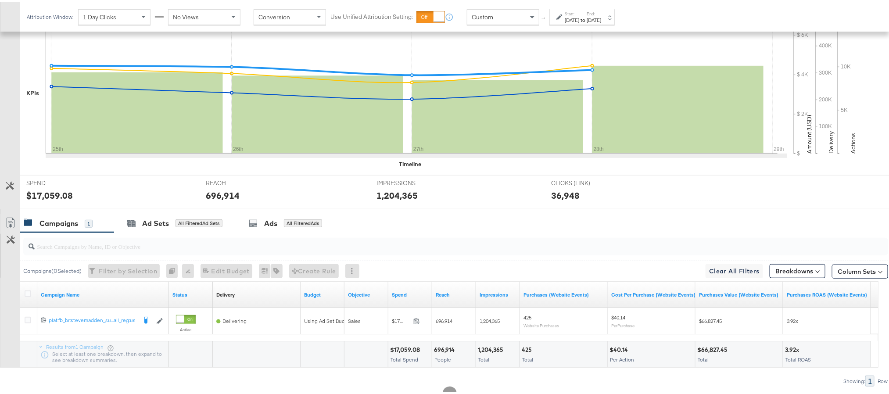
scroll to position [263, 0]
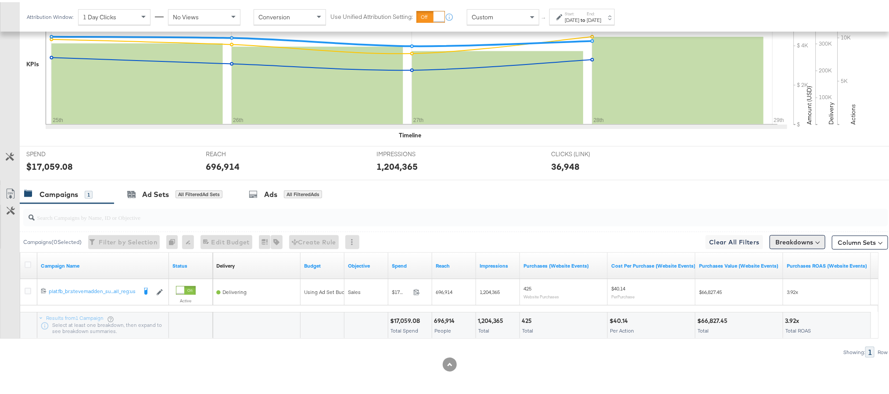
click at [779, 240] on button "Breakdowns" at bounding box center [798, 240] width 56 height 14
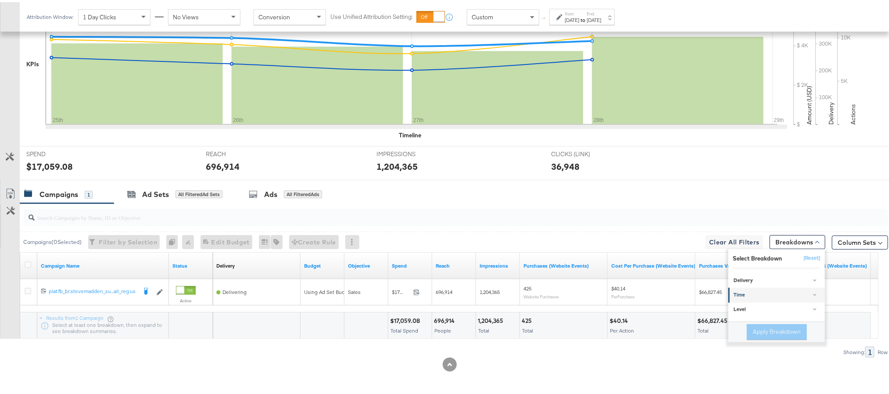
click at [758, 292] on div "Time" at bounding box center [777, 293] width 87 height 7
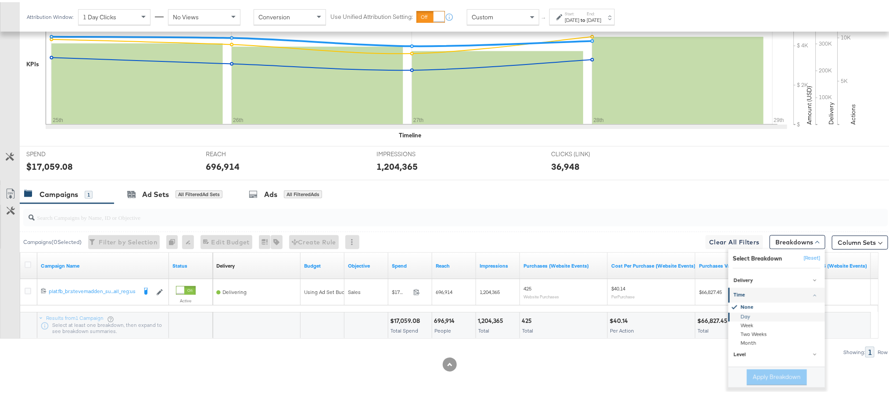
click at [748, 315] on div "Day" at bounding box center [777, 315] width 95 height 9
click at [763, 373] on button "Apply Breakdown" at bounding box center [777, 375] width 60 height 16
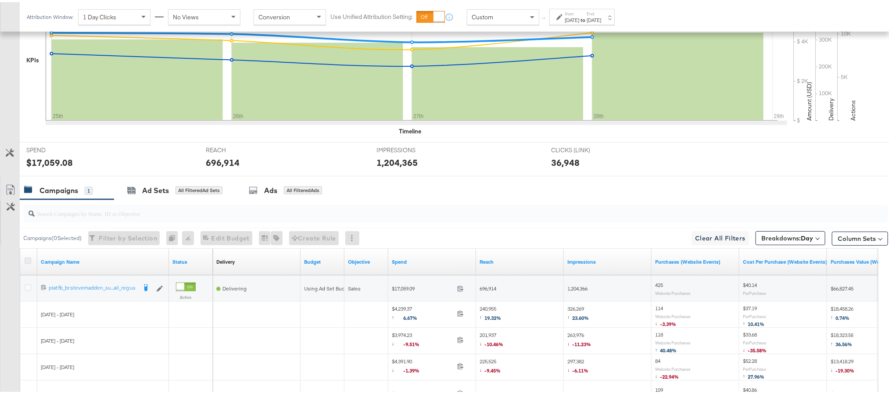
click at [29, 261] on icon at bounding box center [28, 259] width 7 height 7
click at [0, 0] on input "checkbox" at bounding box center [0, 0] width 0 height 0
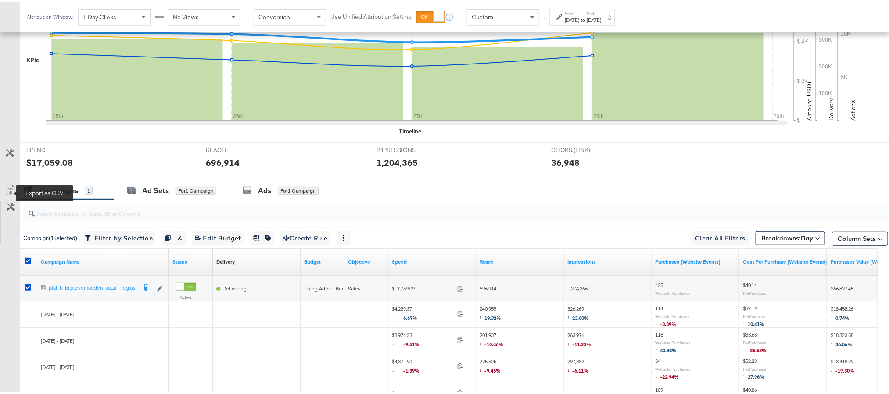
click at [9, 193] on icon at bounding box center [10, 188] width 11 height 11
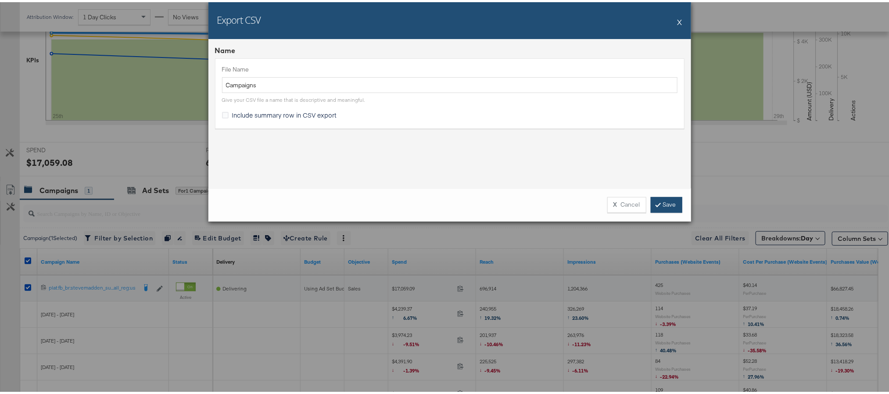
click at [668, 201] on link "Save" at bounding box center [667, 203] width 32 height 16
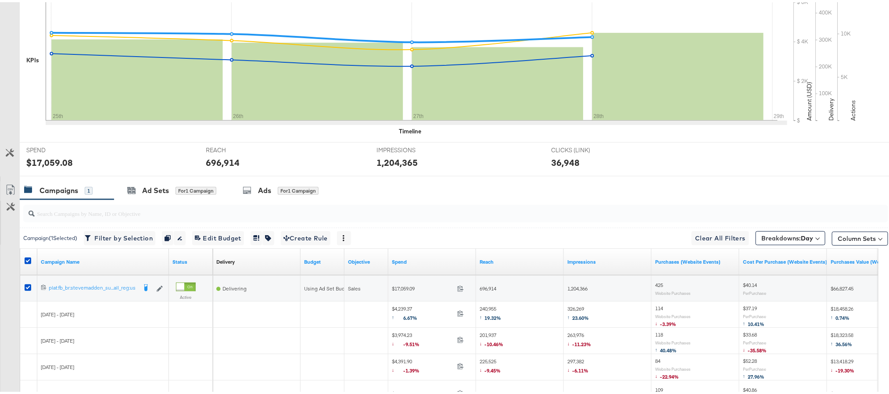
scroll to position [0, 0]
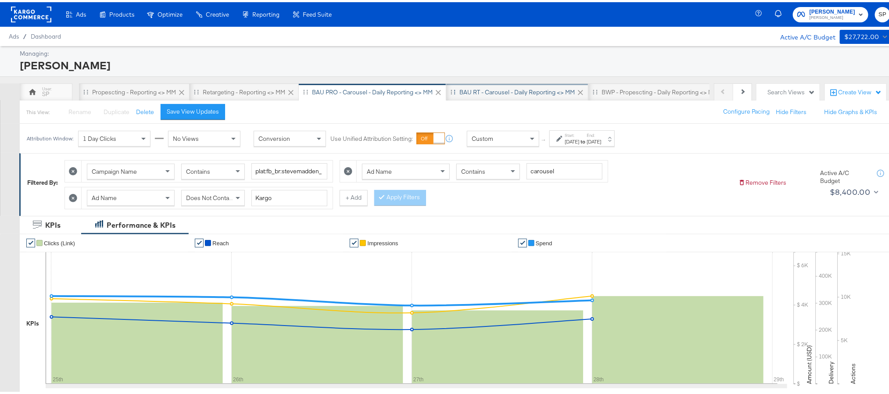
click at [483, 88] on div "BAU RT - Carousel - Daily Reporting <> MM" at bounding box center [517, 90] width 115 height 8
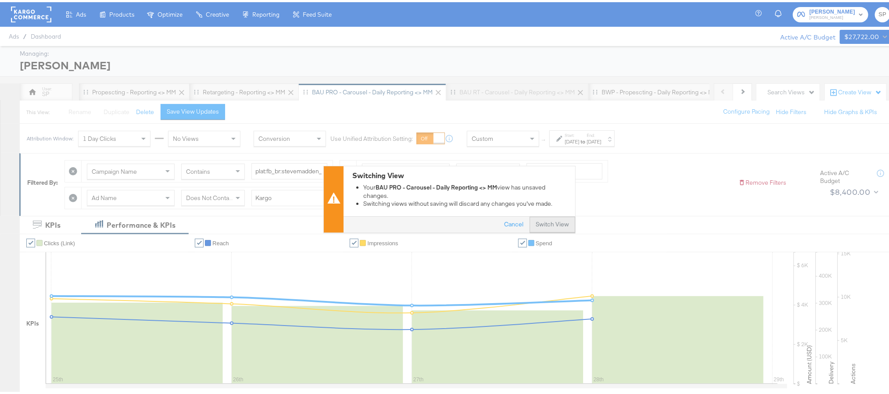
click at [543, 219] on button "Switch View" at bounding box center [553, 223] width 46 height 16
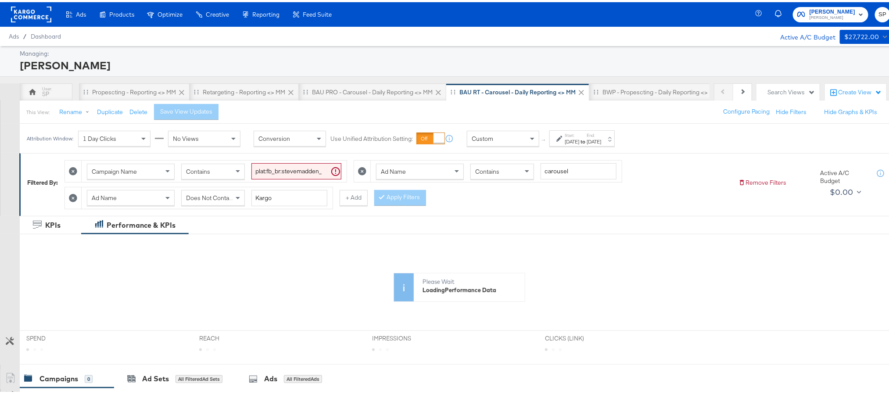
click at [601, 136] on label "End:" at bounding box center [594, 133] width 14 height 6
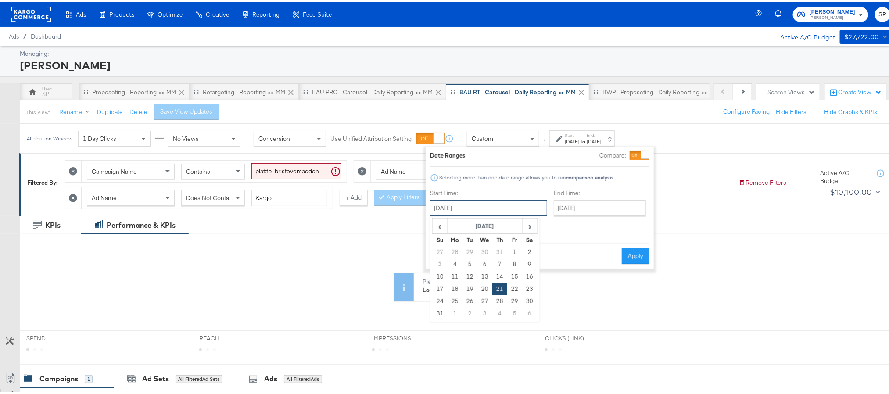
click at [494, 208] on input "August 21st 2025" at bounding box center [488, 206] width 117 height 16
click at [529, 218] on span "›" at bounding box center [530, 223] width 14 height 13
click at [497, 290] on td "25" at bounding box center [500, 287] width 15 height 12
type input "September 25th 2025"
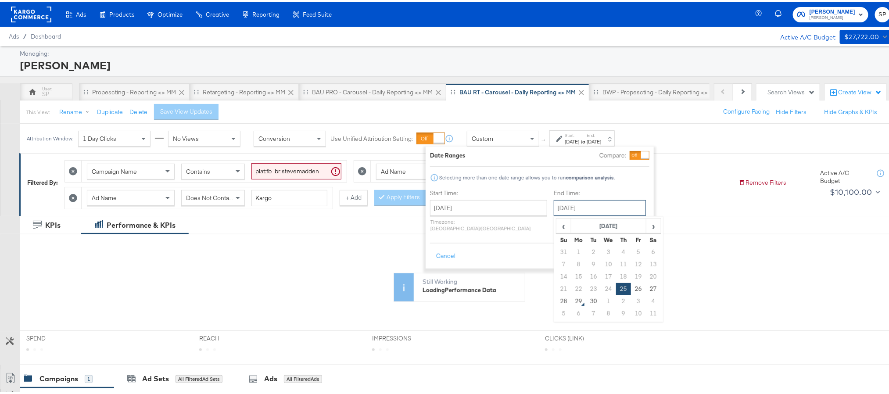
click at [587, 205] on input "September 25th 2025" at bounding box center [600, 206] width 92 height 16
click at [557, 302] on td "28" at bounding box center [564, 299] width 15 height 12
type input "[DATE]"
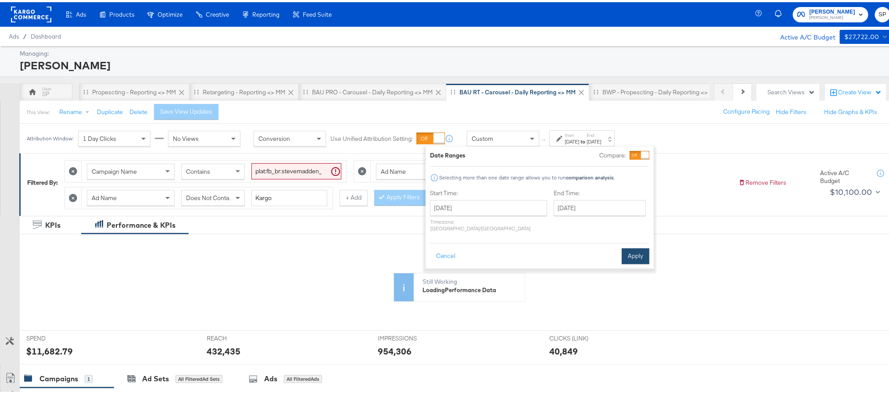
click at [643, 249] on button "Apply" at bounding box center [636, 254] width 28 height 16
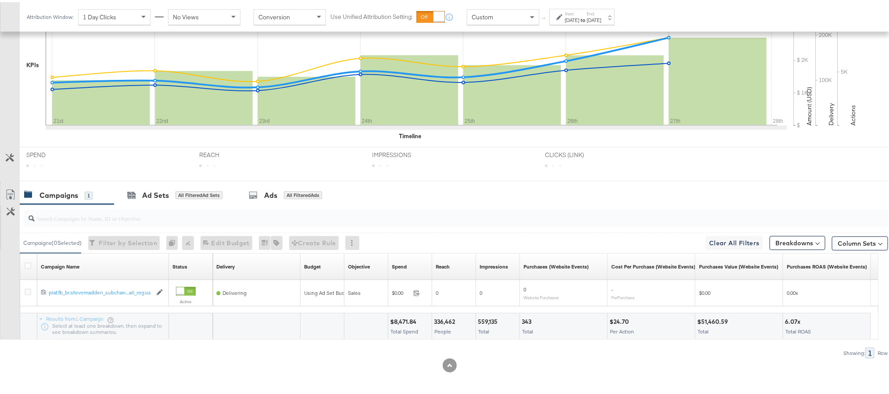
scroll to position [263, 0]
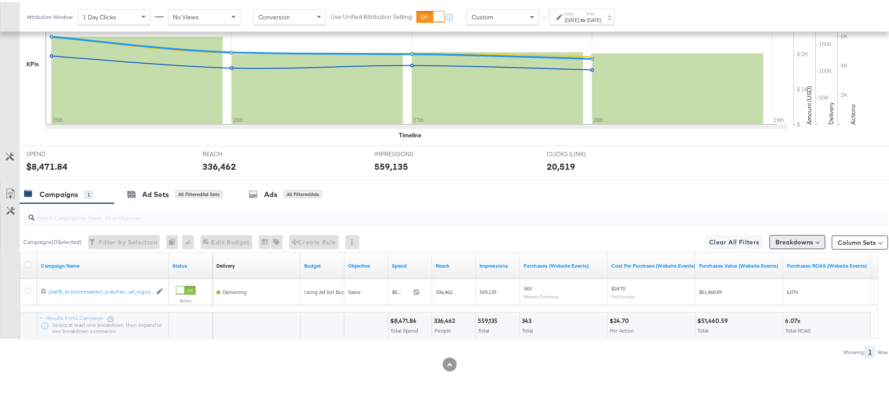
click at [783, 243] on button "Breakdowns" at bounding box center [798, 240] width 56 height 14
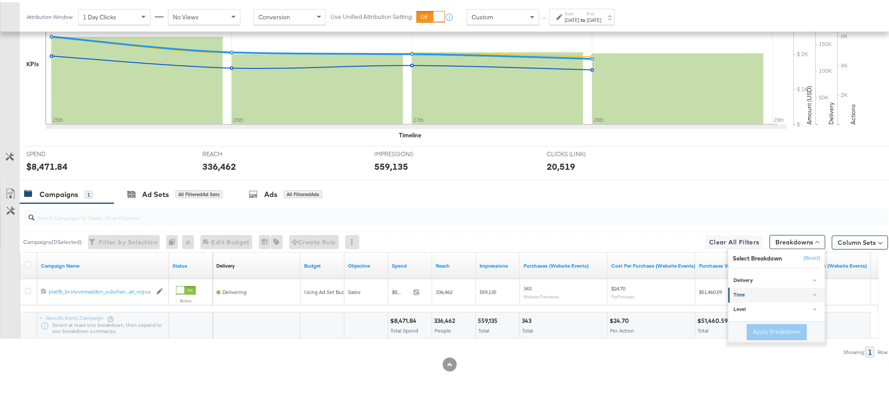
click at [767, 290] on div "Time" at bounding box center [777, 293] width 87 height 7
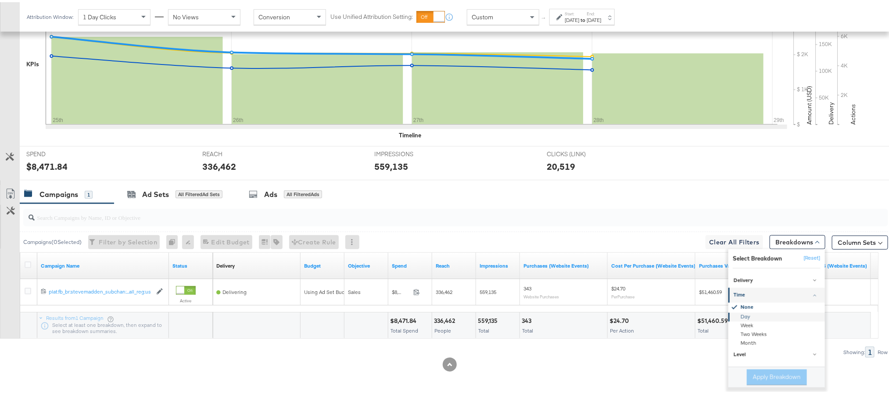
click at [758, 311] on div "Day" at bounding box center [777, 315] width 95 height 9
click at [774, 373] on button "Apply Breakdown" at bounding box center [777, 375] width 60 height 16
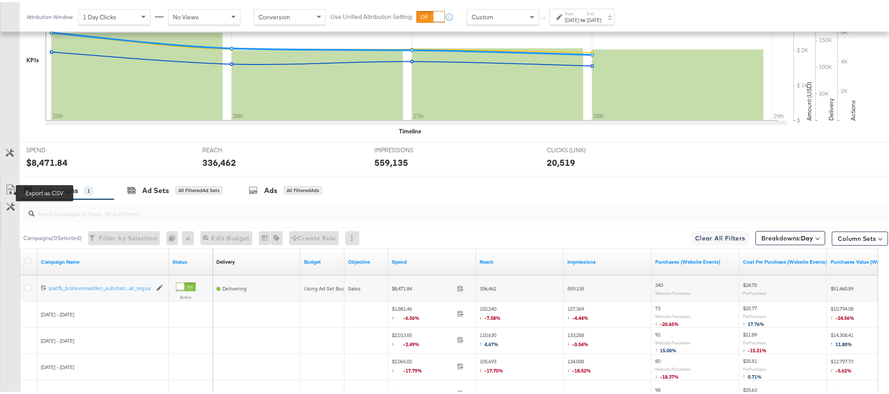
click at [11, 193] on icon at bounding box center [10, 188] width 11 height 11
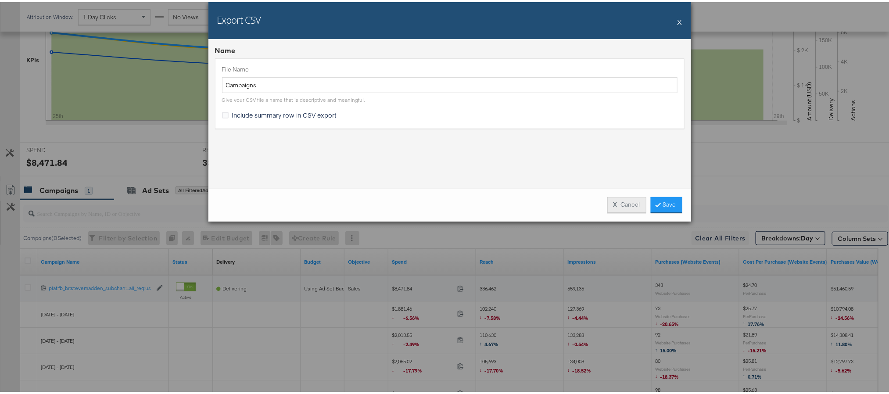
click at [614, 201] on button "X Cancel" at bounding box center [627, 203] width 39 height 16
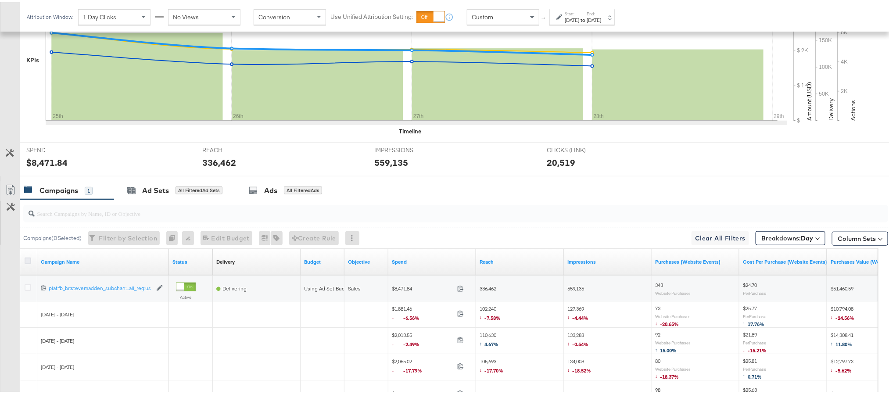
click at [28, 261] on icon at bounding box center [28, 259] width 7 height 7
click at [0, 0] on input "checkbox" at bounding box center [0, 0] width 0 height 0
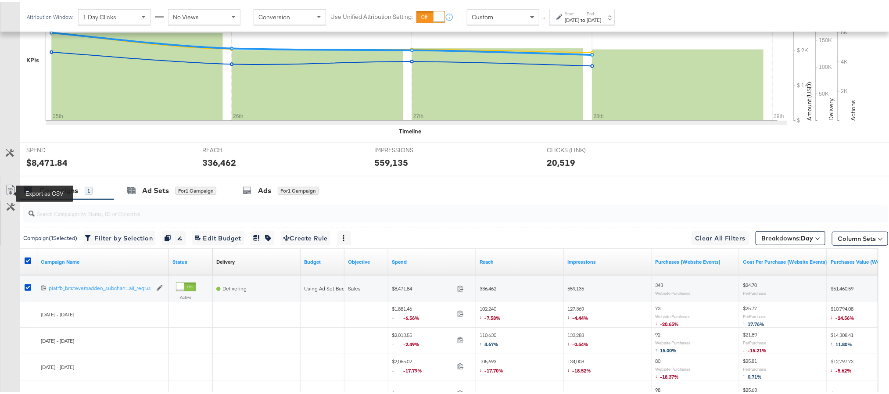
click at [12, 197] on link "Export as CSV" at bounding box center [10, 189] width 20 height 20
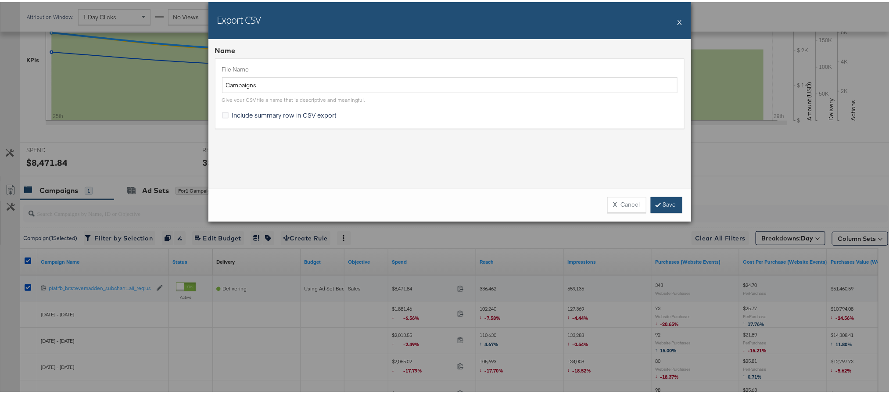
click at [664, 197] on link "Save" at bounding box center [667, 203] width 32 height 16
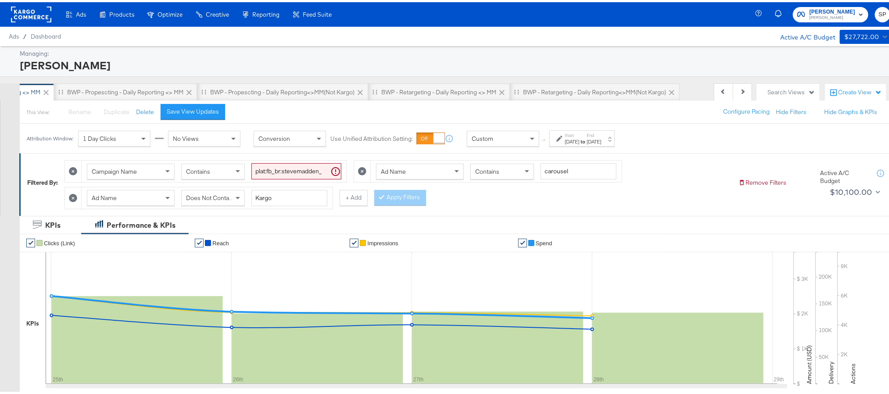
scroll to position [0, 543]
click at [170, 94] on div "BWP - Propescting - Daily Reporting <> MM" at bounding box center [125, 90] width 116 height 8
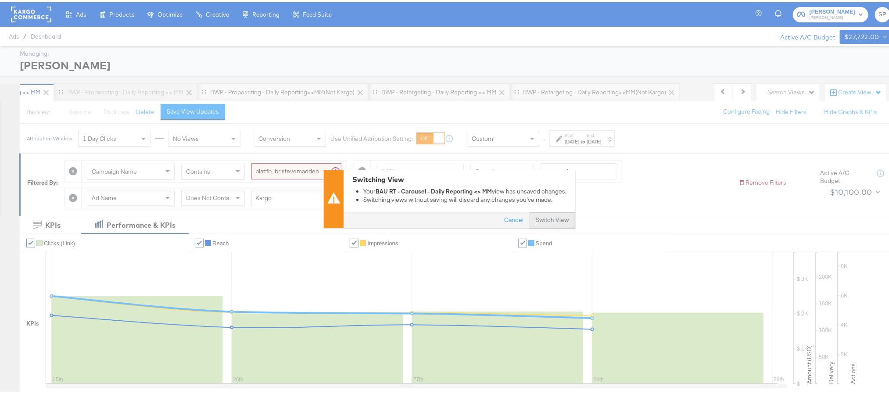
click at [565, 223] on button "Switch View" at bounding box center [553, 219] width 46 height 16
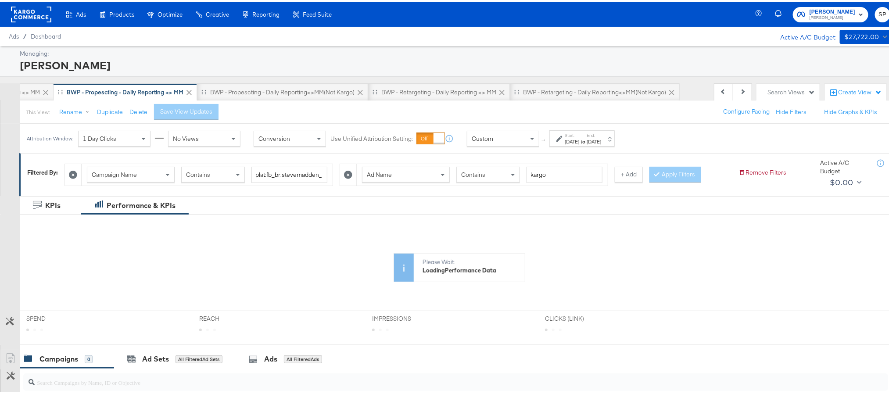
click at [601, 141] on div "Aug 27th 2025" at bounding box center [594, 139] width 14 height 7
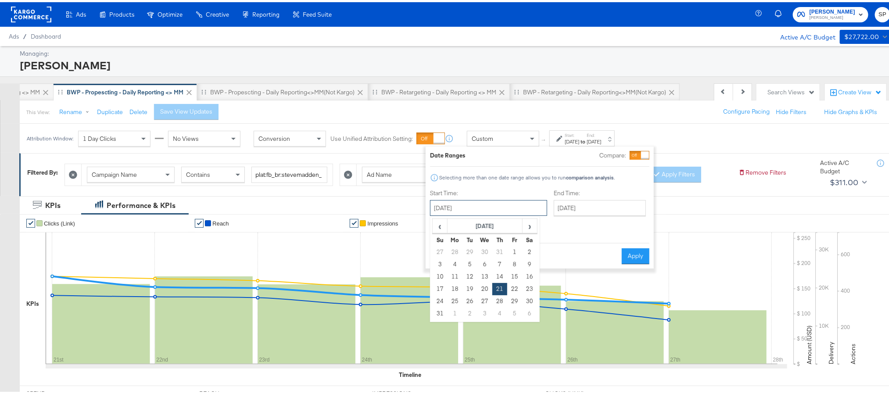
click at [505, 210] on input "August 21st 2025" at bounding box center [488, 206] width 117 height 16
click at [532, 224] on span "›" at bounding box center [530, 223] width 14 height 13
click at [497, 290] on td "25" at bounding box center [500, 287] width 15 height 12
type input "September 25th 2025"
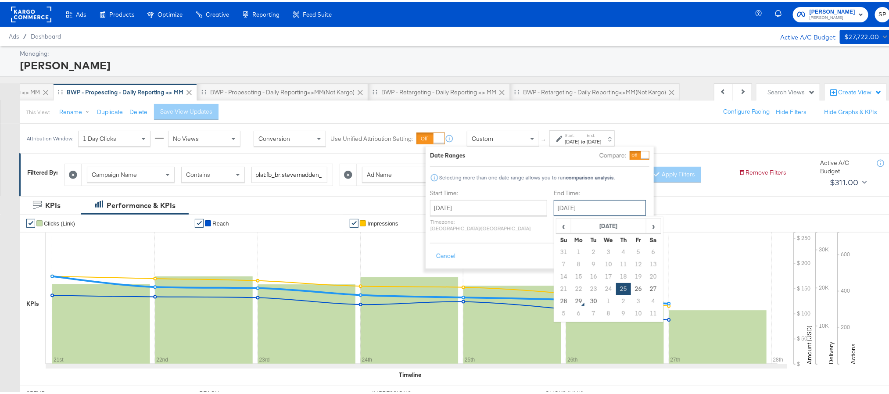
click at [576, 209] on input "September 25th 2025" at bounding box center [600, 206] width 92 height 16
click at [557, 298] on td "28" at bounding box center [564, 299] width 15 height 12
type input "[DATE]"
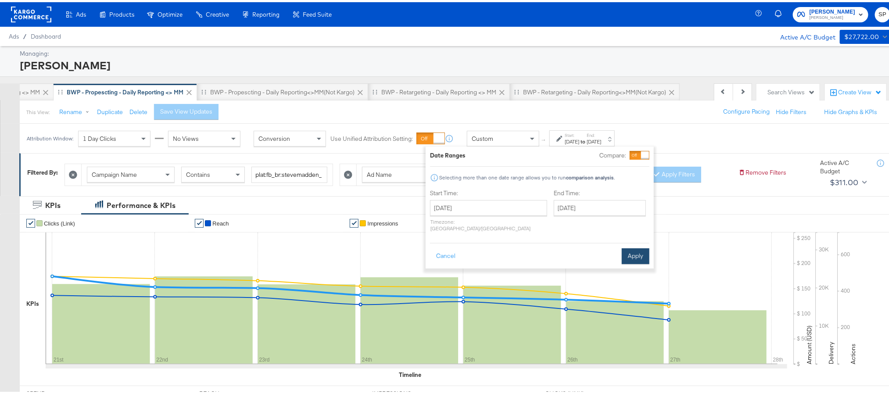
click at [631, 250] on button "Apply" at bounding box center [636, 254] width 28 height 16
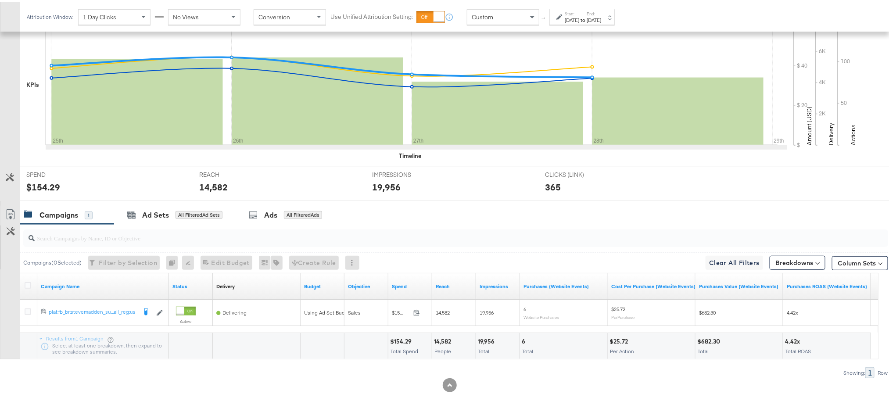
scroll to position [220, 0]
click at [779, 261] on button "Breakdowns" at bounding box center [798, 260] width 56 height 14
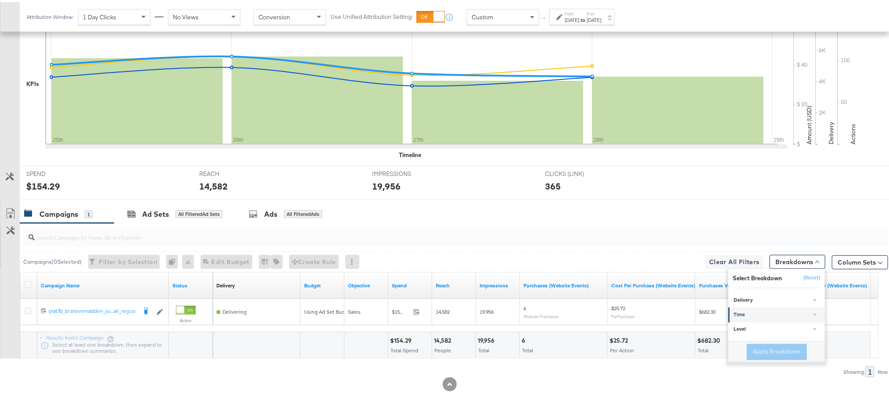
click at [766, 311] on link "Time" at bounding box center [777, 313] width 97 height 14
click at [763, 335] on div "Day" at bounding box center [777, 335] width 95 height 9
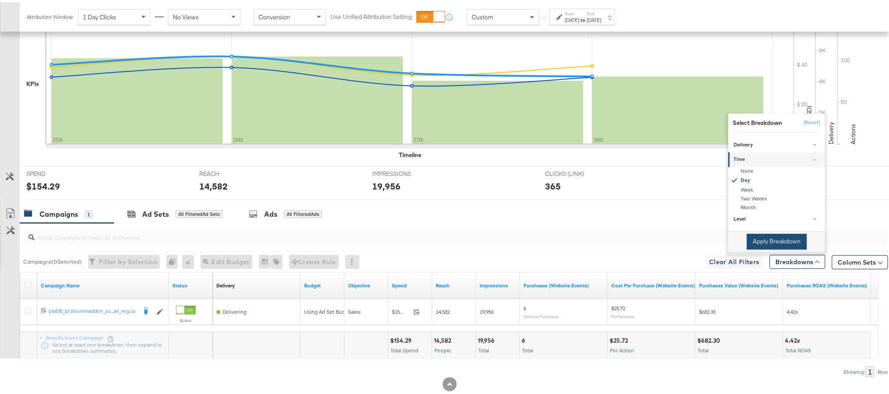
click at [776, 248] on button "Apply Breakdown" at bounding box center [777, 240] width 60 height 16
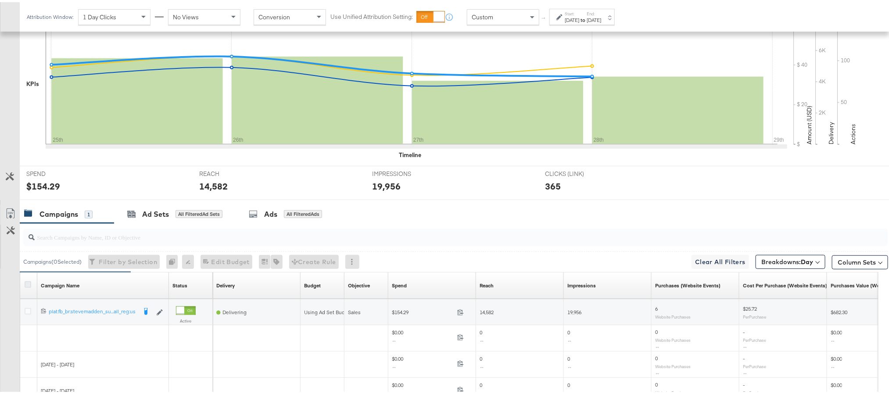
click at [28, 284] on icon at bounding box center [28, 282] width 7 height 7
click at [0, 0] on input "checkbox" at bounding box center [0, 0] width 0 height 0
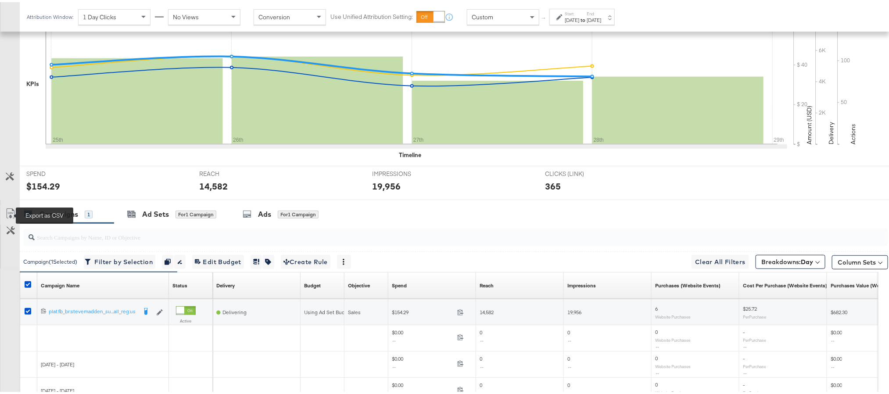
click at [12, 211] on icon at bounding box center [10, 211] width 11 height 11
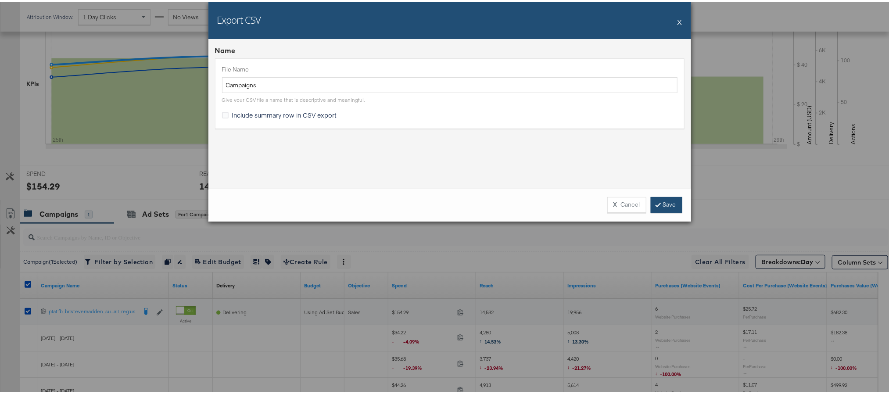
click at [668, 198] on link "Save" at bounding box center [667, 203] width 32 height 16
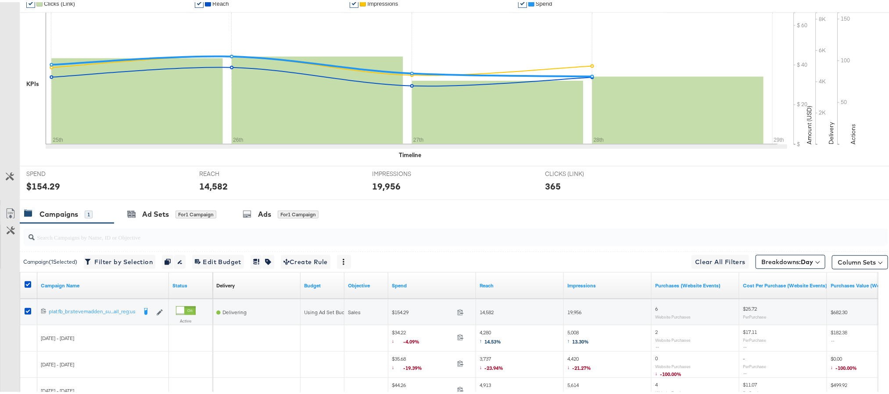
scroll to position [0, 0]
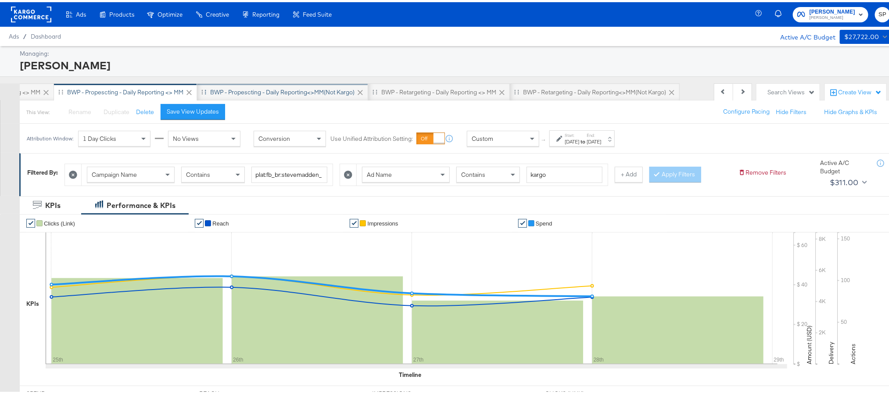
click at [307, 91] on div "BWP - Propescting - Daily Reporting<>MM(not kargo)" at bounding box center [282, 90] width 144 height 8
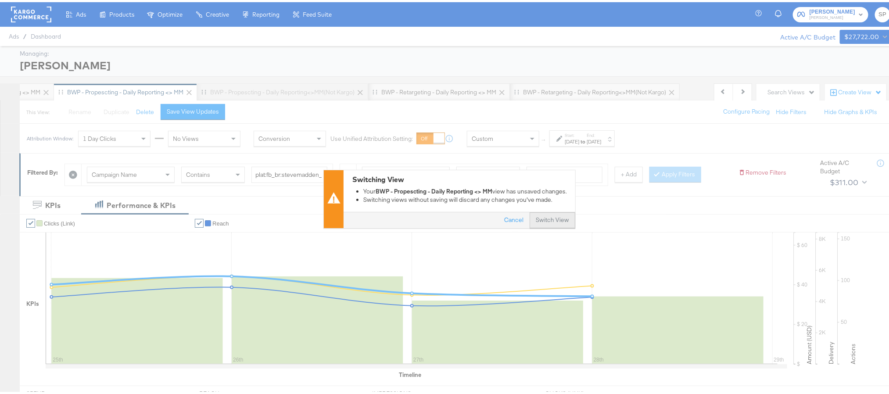
click at [544, 215] on button "Switch View" at bounding box center [553, 219] width 46 height 16
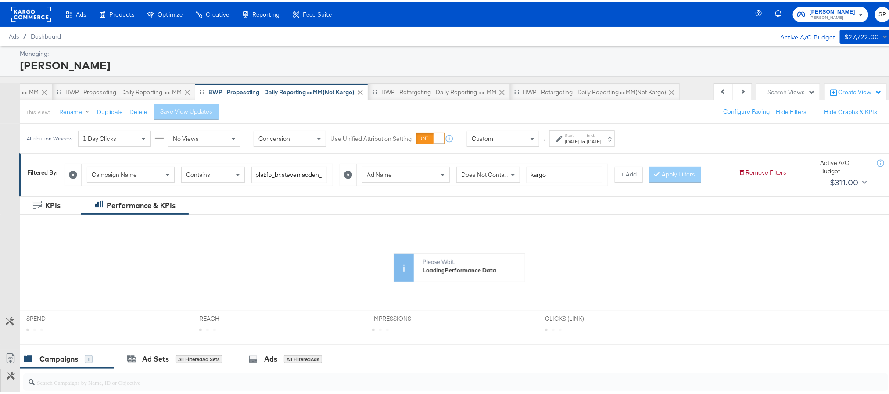
click at [601, 137] on div "Aug 27th 2025" at bounding box center [594, 139] width 14 height 7
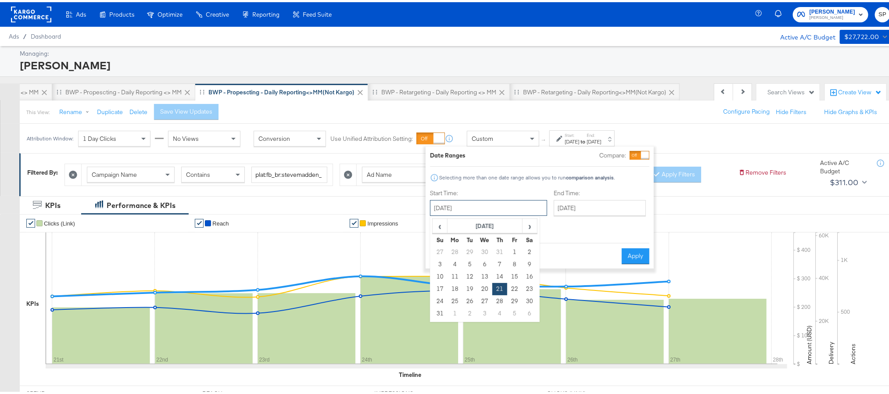
click at [481, 209] on input "August 21st 2025" at bounding box center [488, 206] width 117 height 16
click at [529, 224] on span "›" at bounding box center [530, 223] width 14 height 13
click at [498, 292] on td "25" at bounding box center [500, 287] width 15 height 12
type input "September 25th 2025"
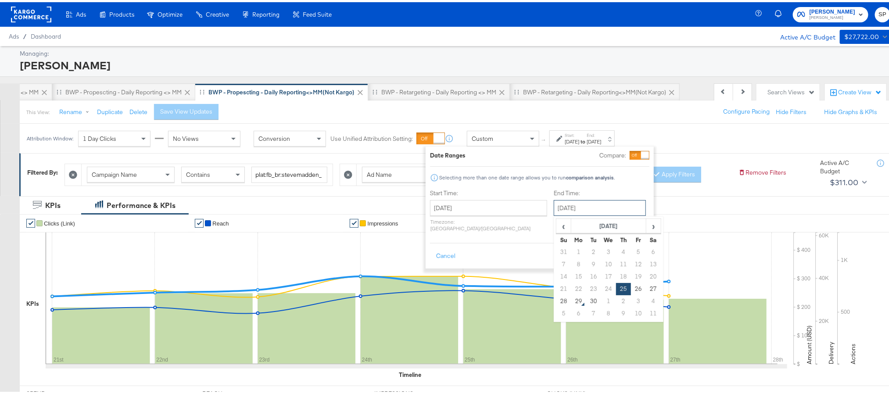
click at [570, 207] on input "September 25th 2025" at bounding box center [600, 206] width 92 height 16
click at [557, 299] on td "28" at bounding box center [564, 299] width 15 height 12
type input "[DATE]"
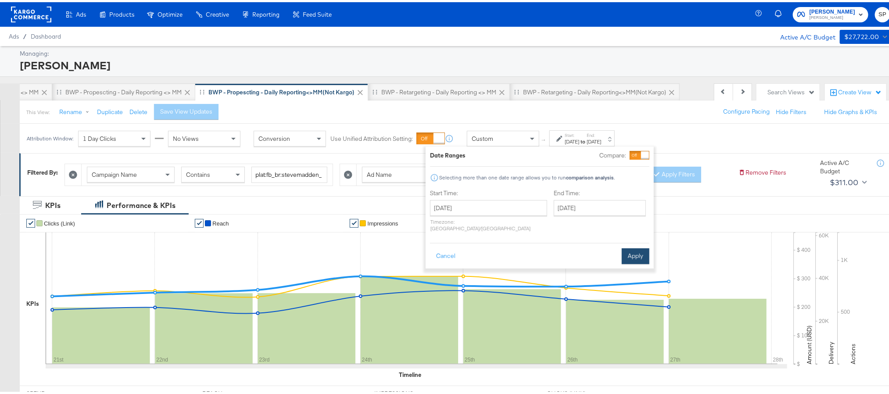
click at [627, 246] on button "Apply" at bounding box center [636, 254] width 28 height 16
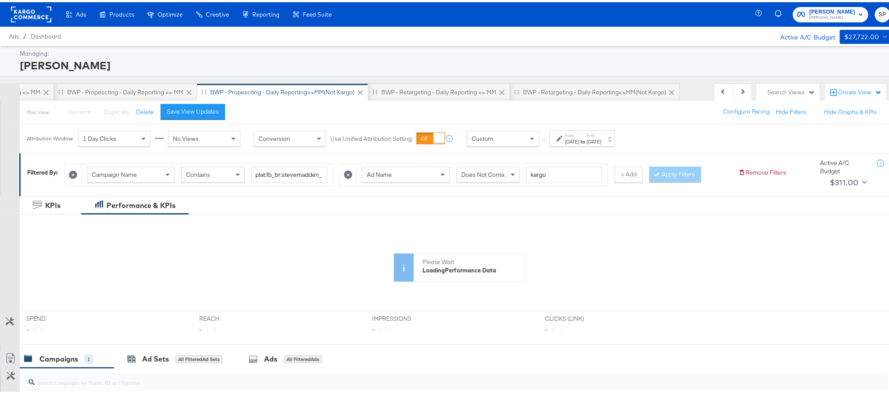
scroll to position [166, 0]
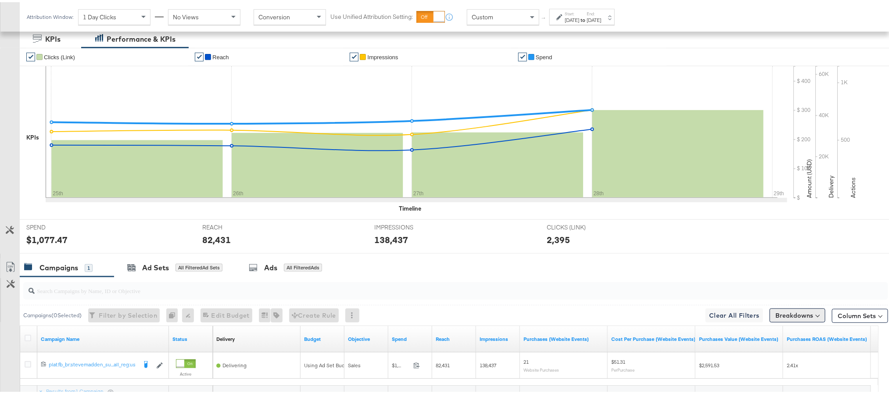
click at [777, 313] on button "Breakdowns" at bounding box center [798, 313] width 56 height 14
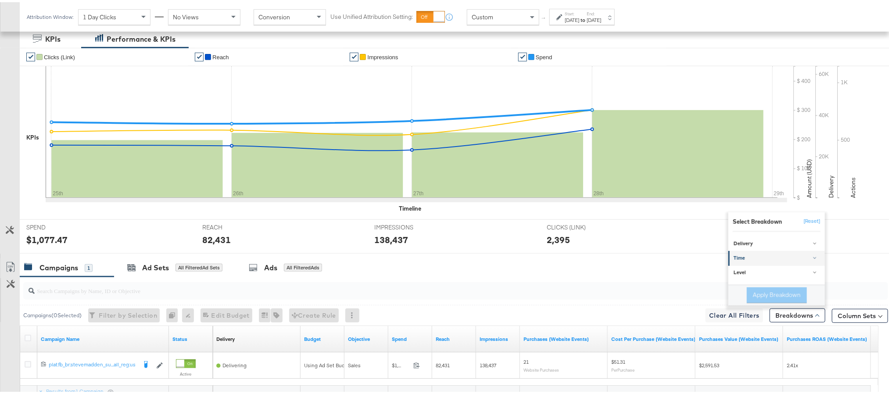
click at [767, 257] on div "Time" at bounding box center [777, 256] width 87 height 7
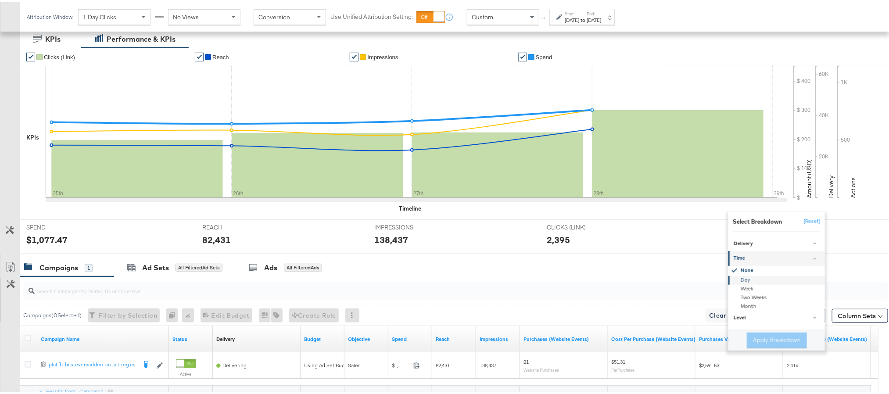
click at [755, 278] on div "Day" at bounding box center [777, 278] width 95 height 9
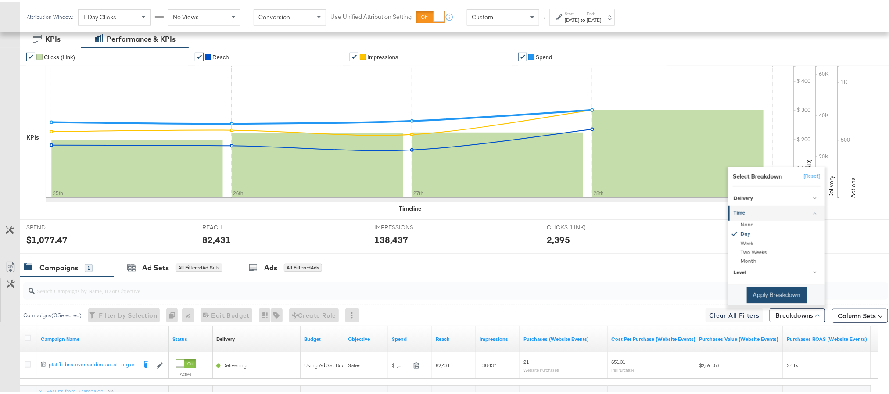
click at [755, 290] on button "Apply Breakdown" at bounding box center [777, 293] width 60 height 16
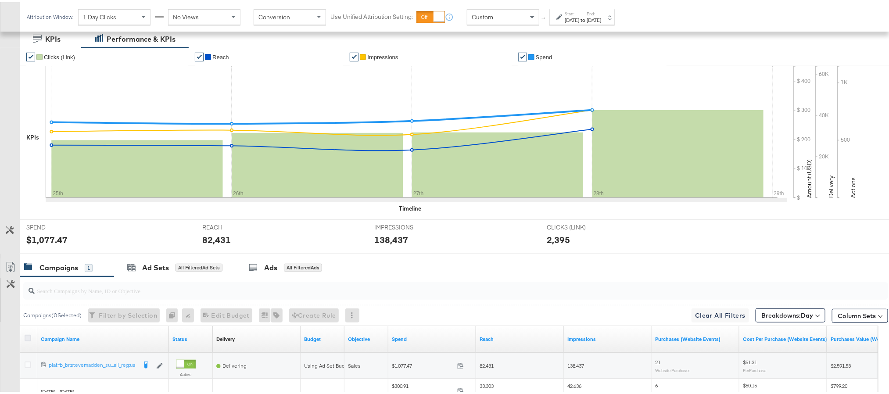
click at [28, 338] on icon at bounding box center [28, 336] width 7 height 7
click at [0, 0] on input "checkbox" at bounding box center [0, 0] width 0 height 0
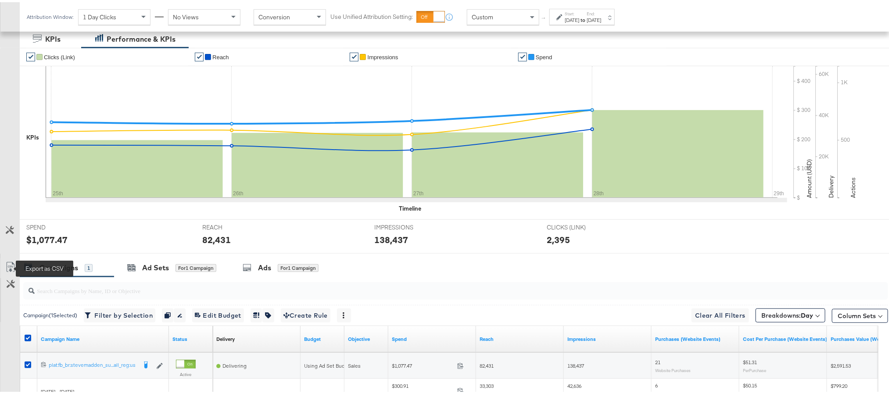
click at [5, 269] on icon at bounding box center [10, 265] width 11 height 11
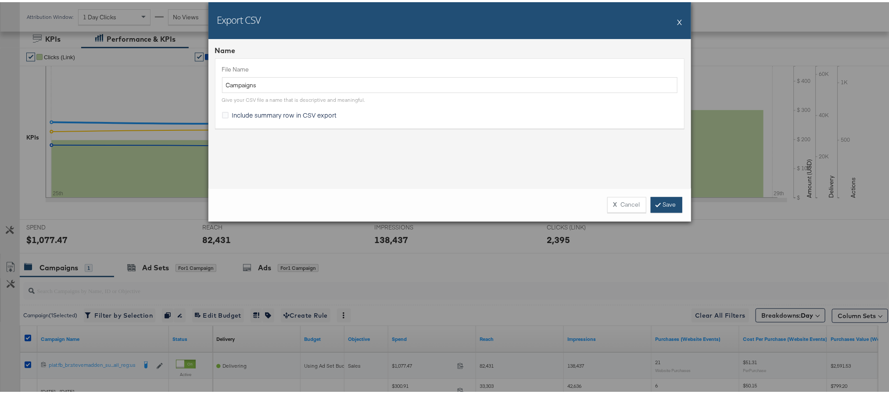
click at [671, 200] on link "Save" at bounding box center [667, 203] width 32 height 16
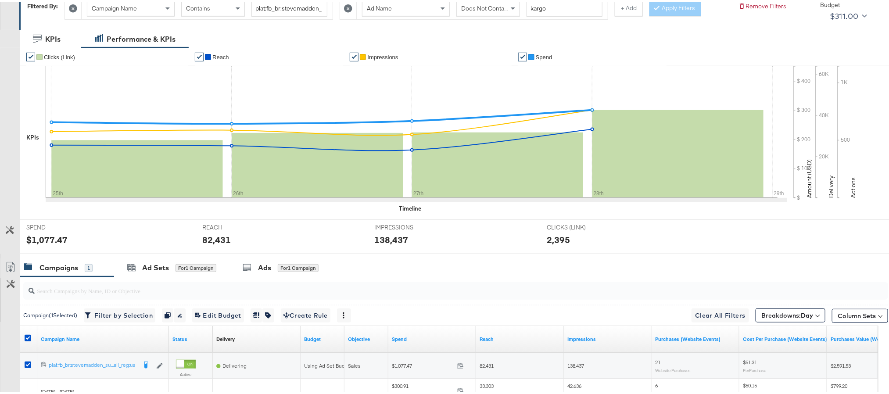
scroll to position [0, 0]
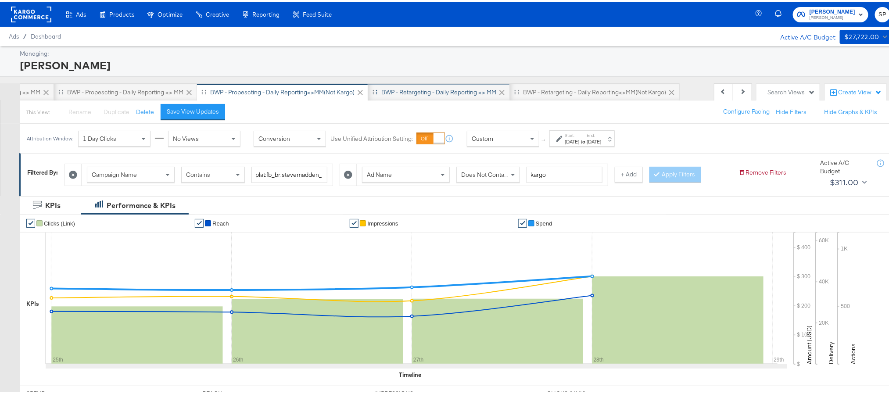
click at [451, 92] on div "BWP - Retargeting - Daily Reporting <> MM" at bounding box center [439, 90] width 115 height 8
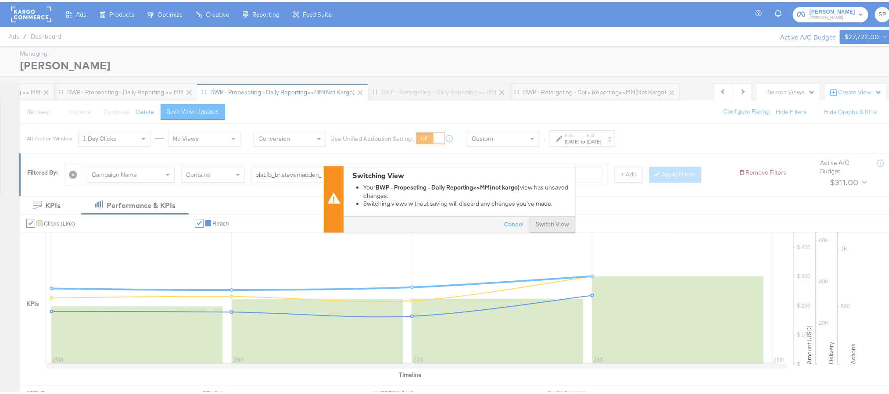
click at [552, 219] on button "Switch View" at bounding box center [553, 223] width 46 height 16
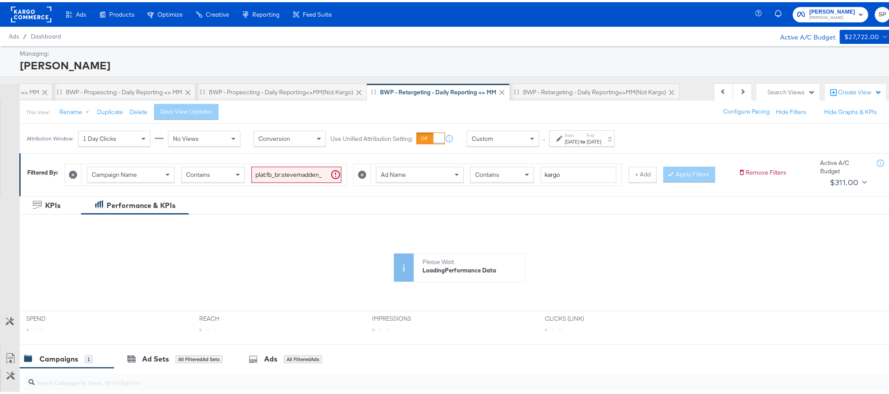
click at [587, 140] on strong "to" at bounding box center [583, 139] width 7 height 7
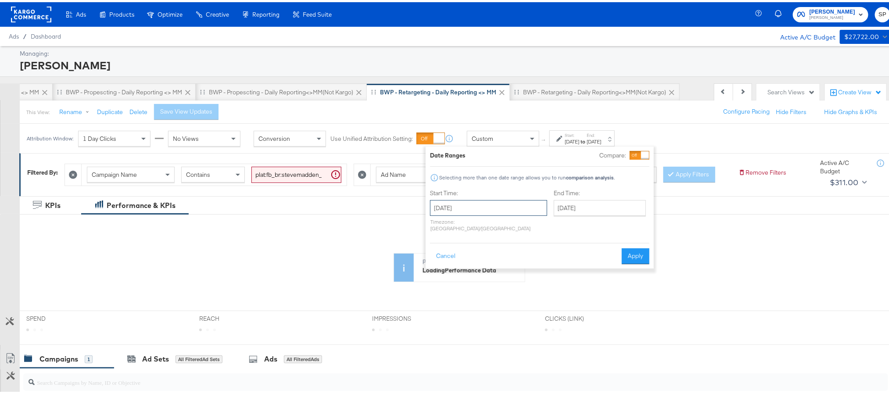
click at [500, 213] on input "August 21st 2025" at bounding box center [488, 206] width 117 height 16
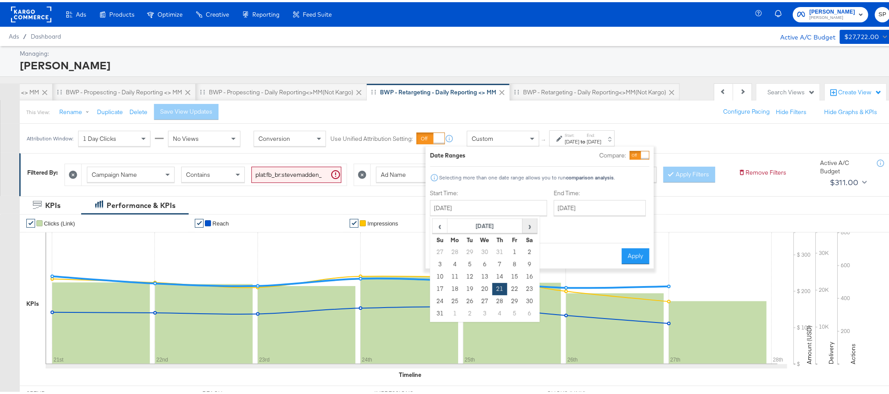
click at [531, 227] on span "›" at bounding box center [530, 223] width 14 height 13
click at [502, 290] on td "25" at bounding box center [500, 287] width 15 height 12
type input "September 25th 2025"
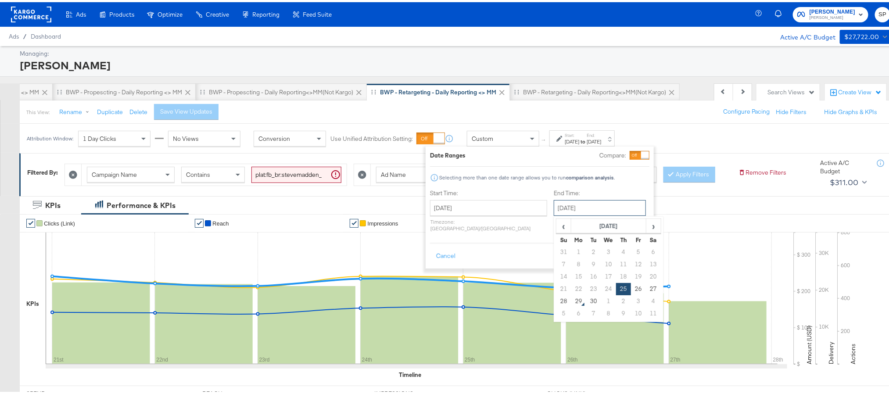
click at [601, 210] on input "September 25th 2025" at bounding box center [600, 206] width 92 height 16
click at [557, 301] on td "28" at bounding box center [564, 299] width 15 height 12
type input "[DATE]"
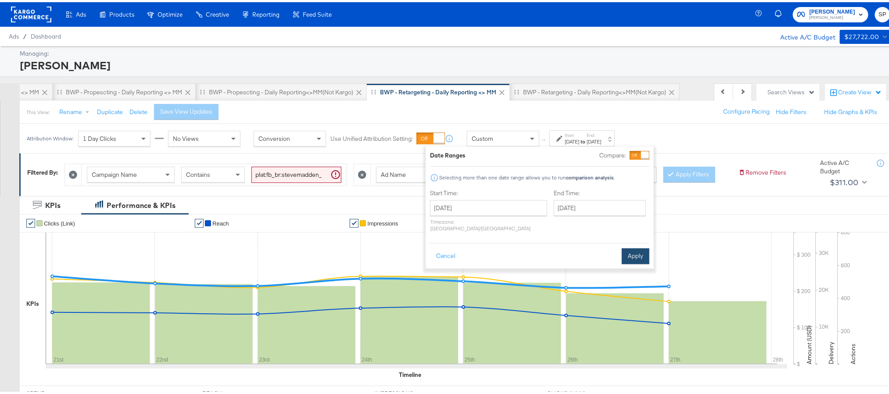
click at [637, 253] on button "Apply" at bounding box center [636, 254] width 28 height 16
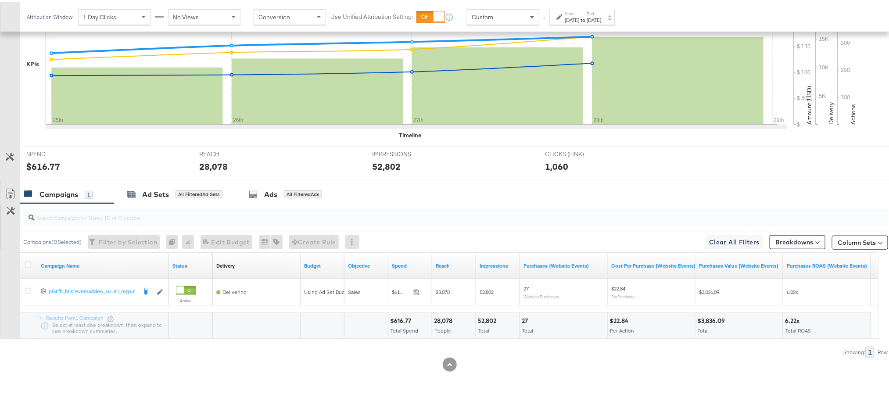
scroll to position [256, 0]
click at [783, 241] on button "Breakdowns" at bounding box center [798, 240] width 56 height 14
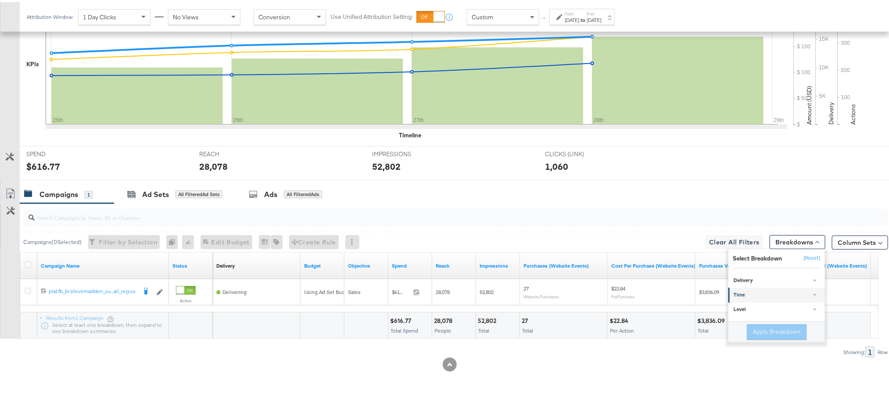
click at [748, 292] on div "Time" at bounding box center [777, 293] width 87 height 7
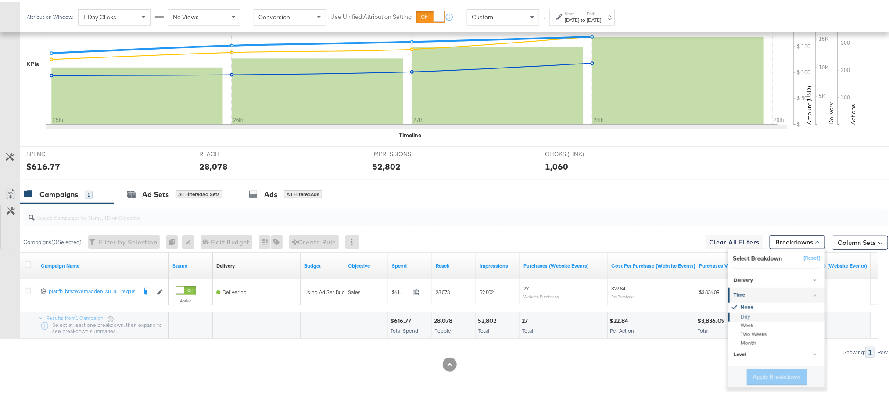
click at [747, 313] on div "Day" at bounding box center [777, 315] width 95 height 9
click at [755, 374] on button "Apply Breakdown" at bounding box center [777, 375] width 60 height 16
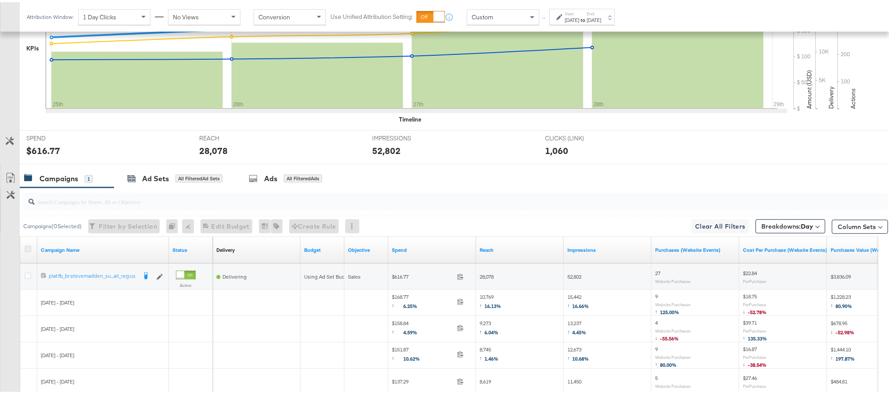
click at [30, 250] on icon at bounding box center [28, 247] width 7 height 7
click at [0, 0] on input "checkbox" at bounding box center [0, 0] width 0 height 0
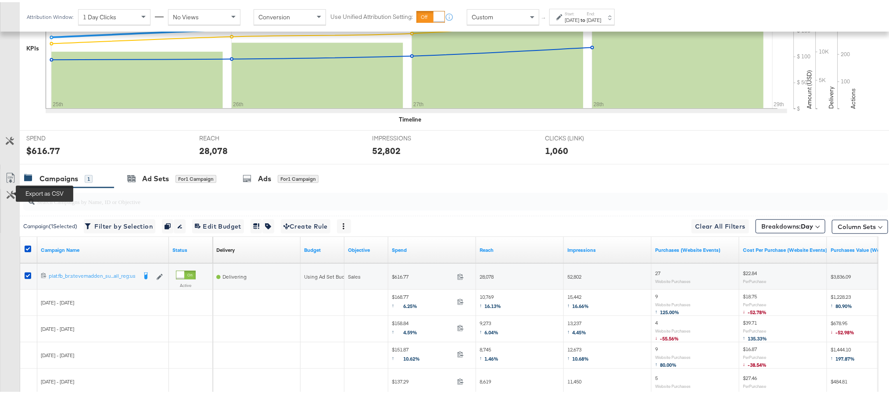
click at [11, 181] on icon at bounding box center [10, 176] width 11 height 11
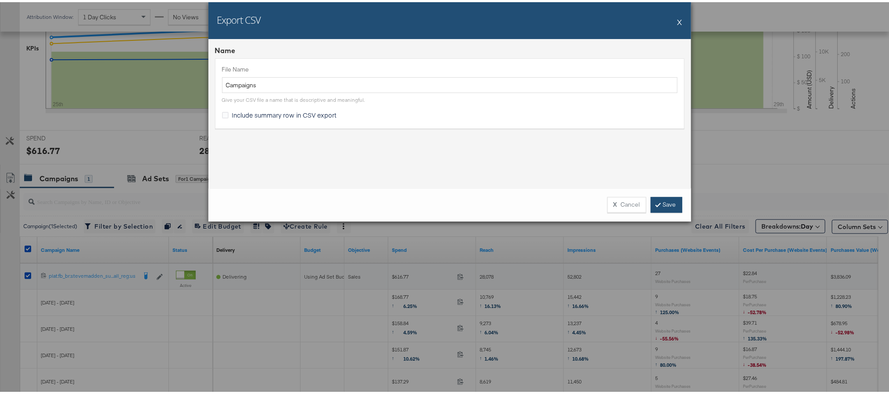
click at [666, 199] on link "Save" at bounding box center [667, 203] width 32 height 16
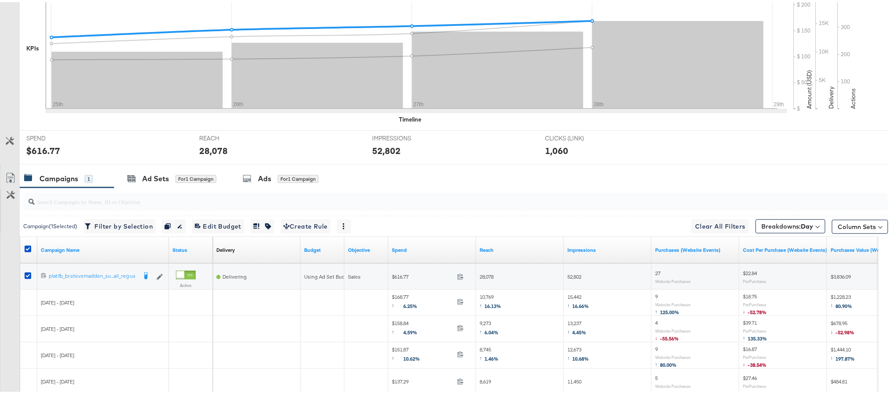
scroll to position [0, 0]
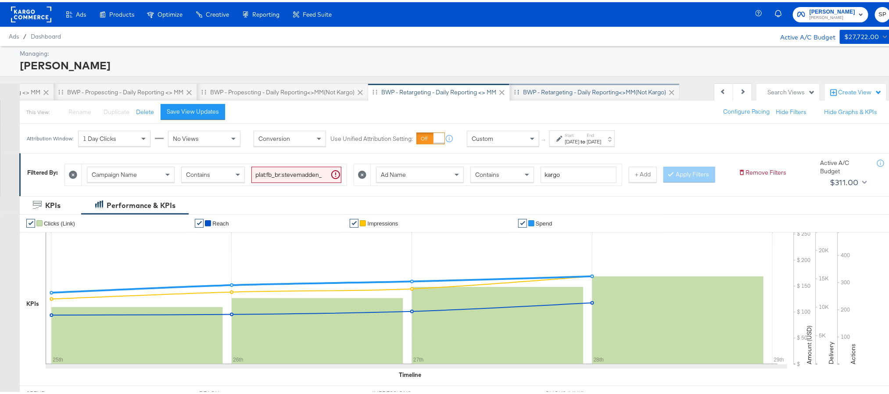
click at [577, 87] on div "BWP - Retargeting - Daily Reporting<>MM(not kargo)" at bounding box center [594, 90] width 143 height 8
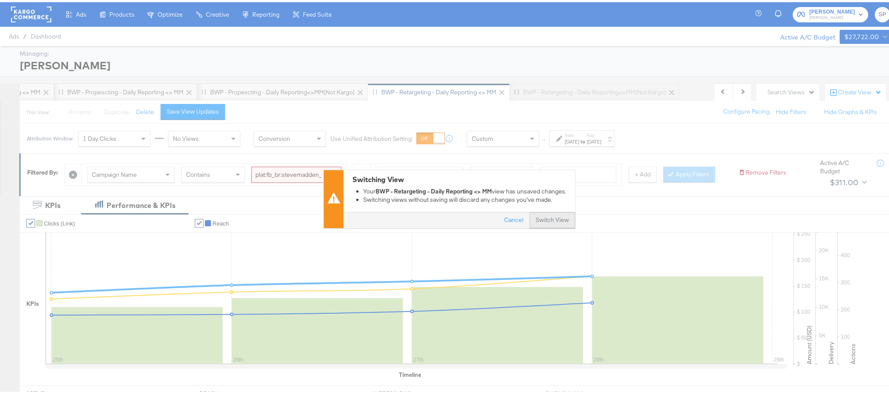
click at [551, 220] on button "Switch View" at bounding box center [553, 219] width 46 height 16
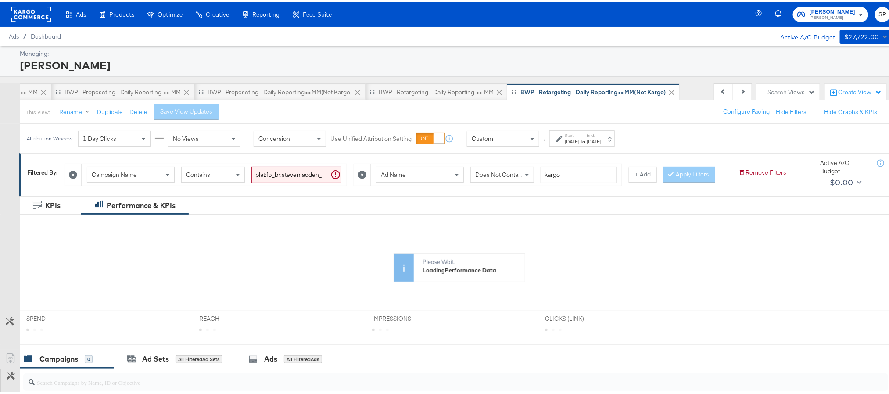
click at [601, 137] on div "Aug 27th 2025" at bounding box center [594, 139] width 14 height 7
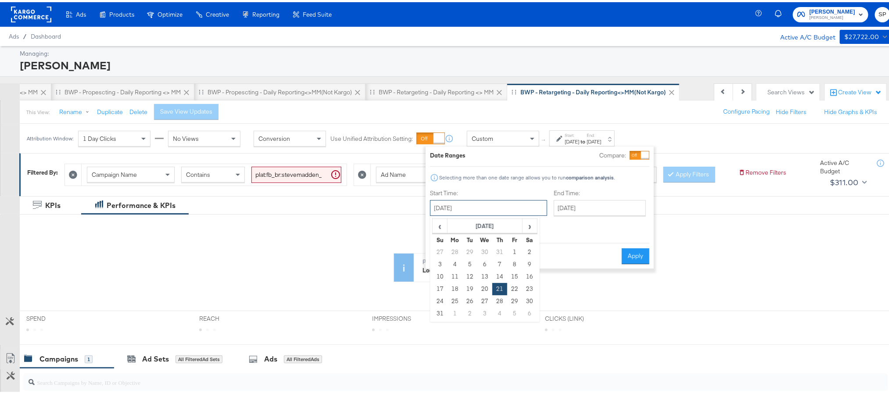
click at [504, 205] on input "August 21st 2025" at bounding box center [488, 206] width 117 height 16
click at [528, 227] on span "›" at bounding box center [530, 223] width 14 height 13
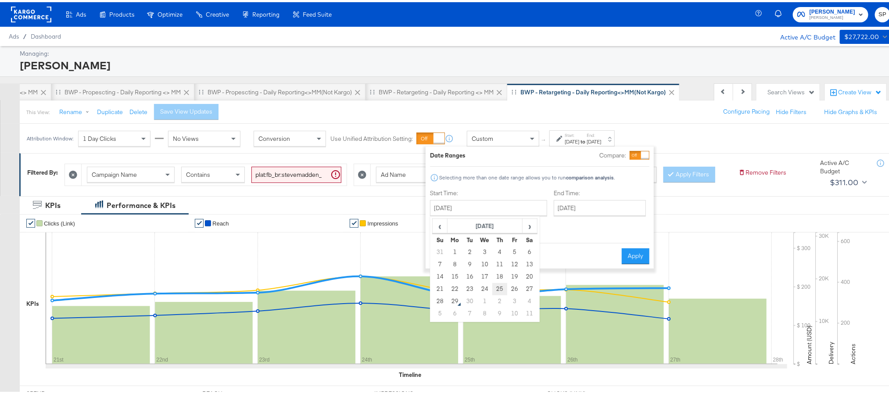
click at [501, 287] on td "25" at bounding box center [500, 287] width 15 height 12
type input "September 25th 2025"
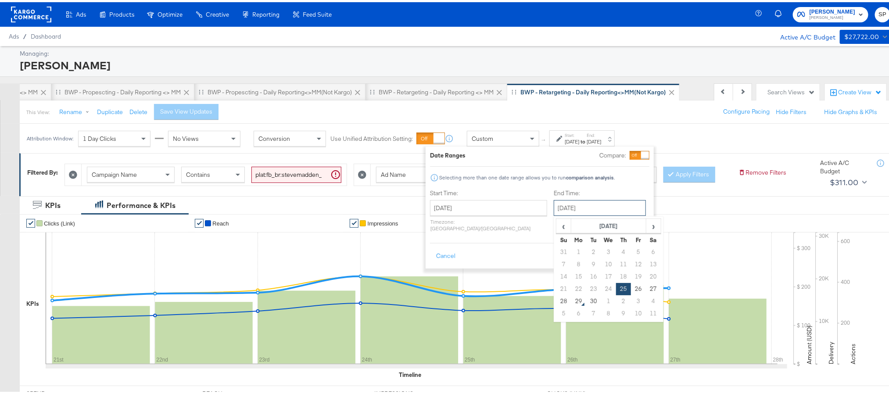
click at [576, 212] on input "September 25th 2025" at bounding box center [600, 206] width 92 height 16
click at [557, 301] on td "28" at bounding box center [564, 299] width 15 height 12
type input "[DATE]"
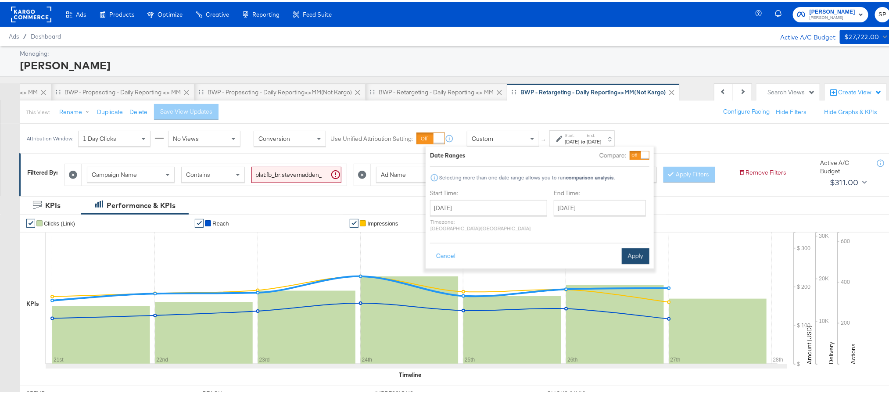
click at [630, 255] on button "Apply" at bounding box center [636, 254] width 28 height 16
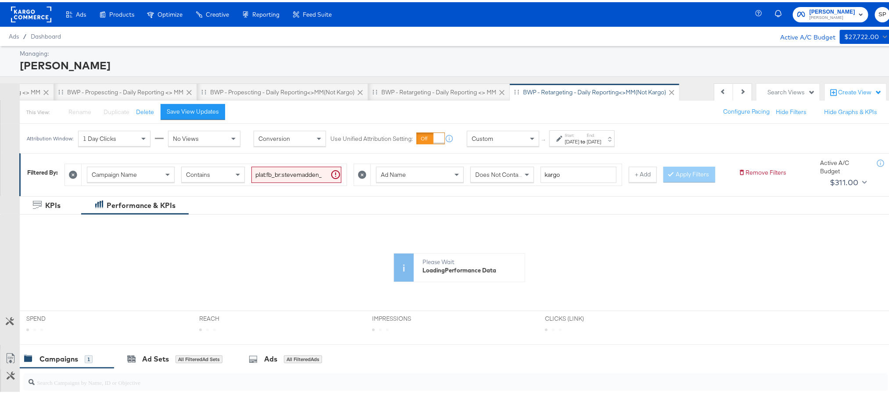
scroll to position [180, 0]
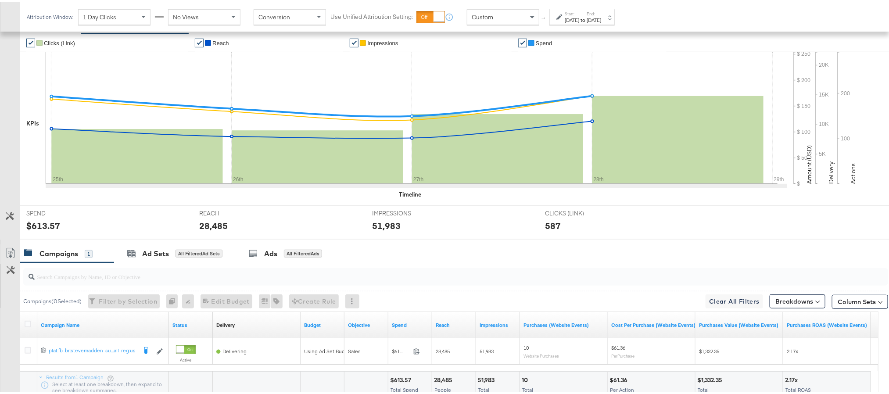
click at [816, 301] on span at bounding box center [818, 299] width 4 height 4
click at [778, 246] on div "Time" at bounding box center [777, 242] width 87 height 7
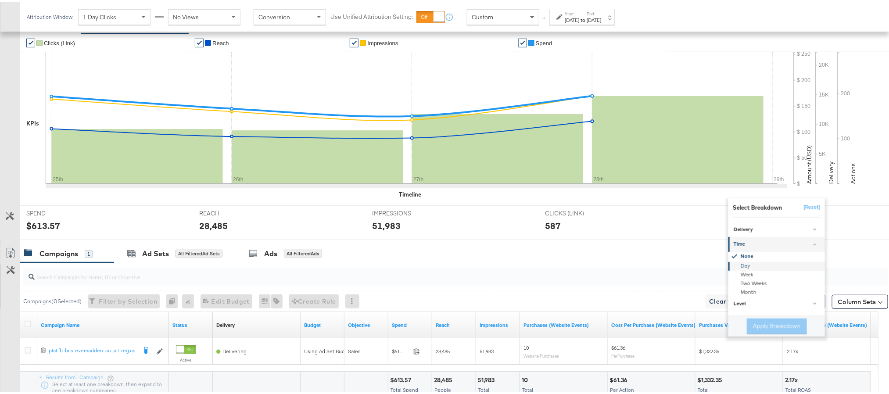
click at [771, 269] on div "Day" at bounding box center [777, 264] width 95 height 9
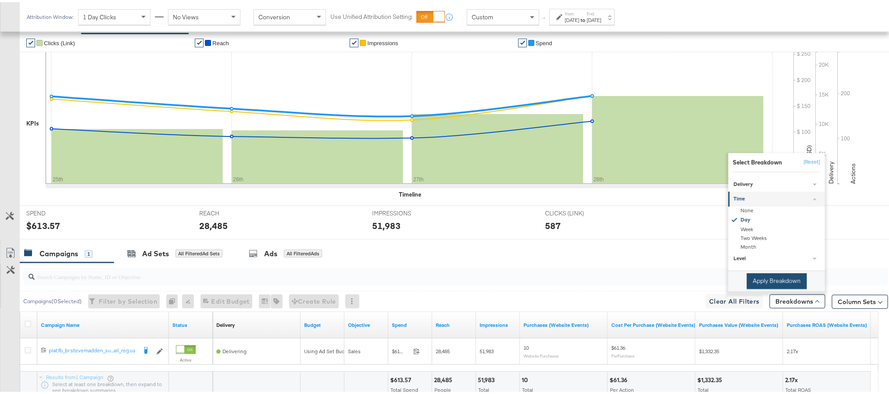
click at [769, 287] on button "Apply Breakdown" at bounding box center [777, 279] width 60 height 16
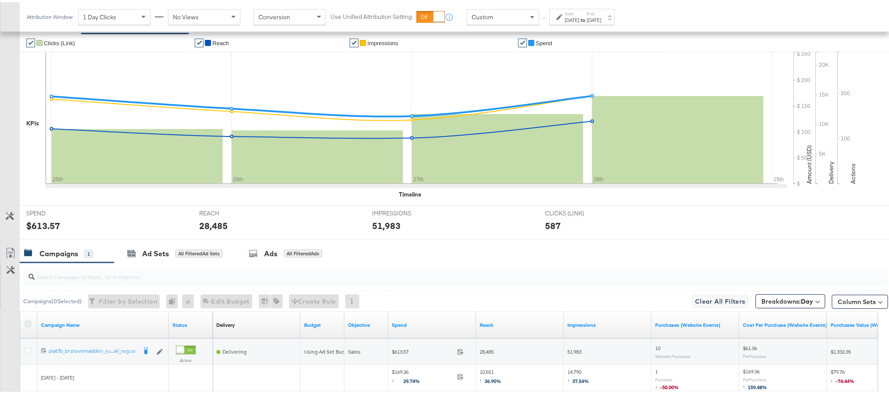
click at [25, 325] on icon at bounding box center [28, 322] width 7 height 7
click at [0, 0] on input "checkbox" at bounding box center [0, 0] width 0 height 0
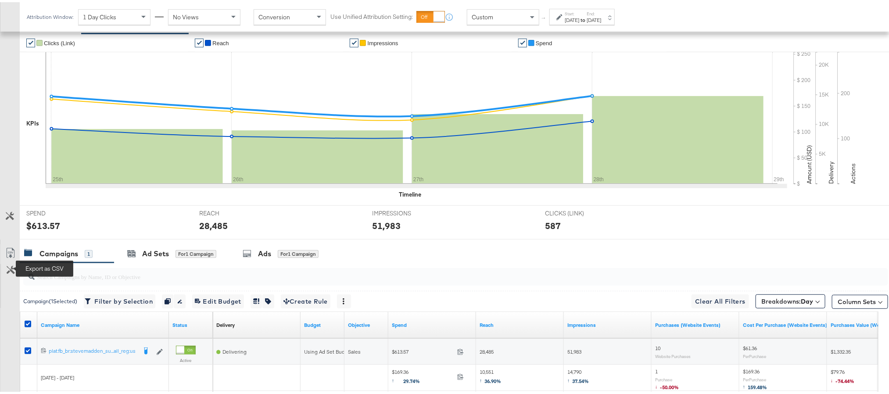
click at [8, 256] on icon at bounding box center [10, 251] width 11 height 11
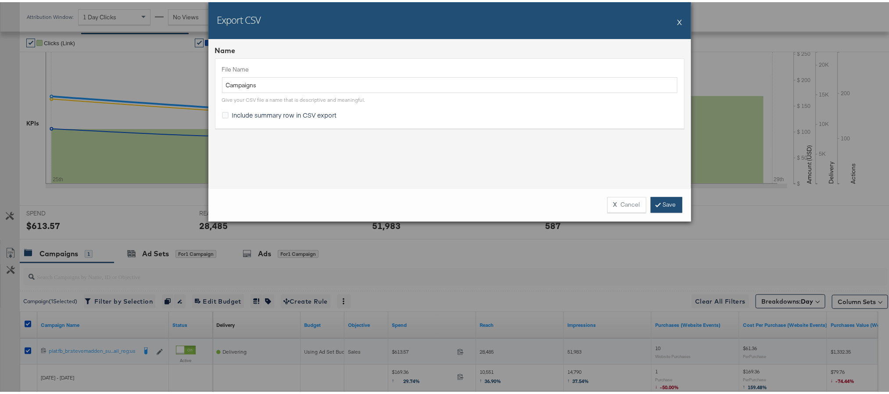
click at [659, 202] on link "Save" at bounding box center [667, 203] width 32 height 16
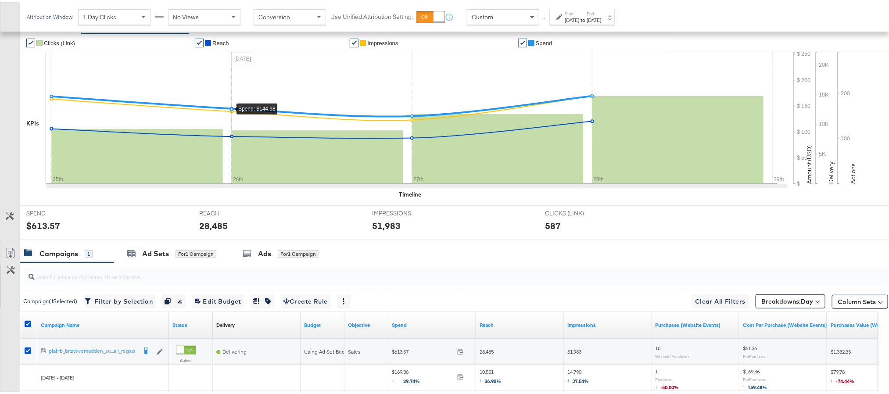
scroll to position [0, 0]
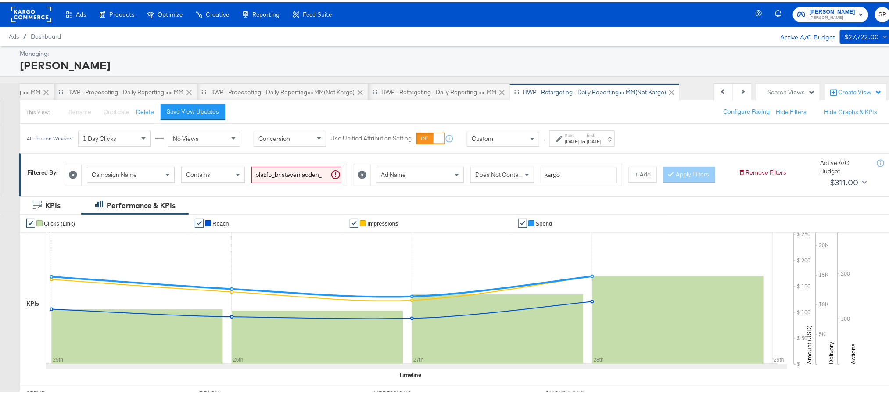
click at [40, 17] on rect at bounding box center [31, 12] width 40 height 16
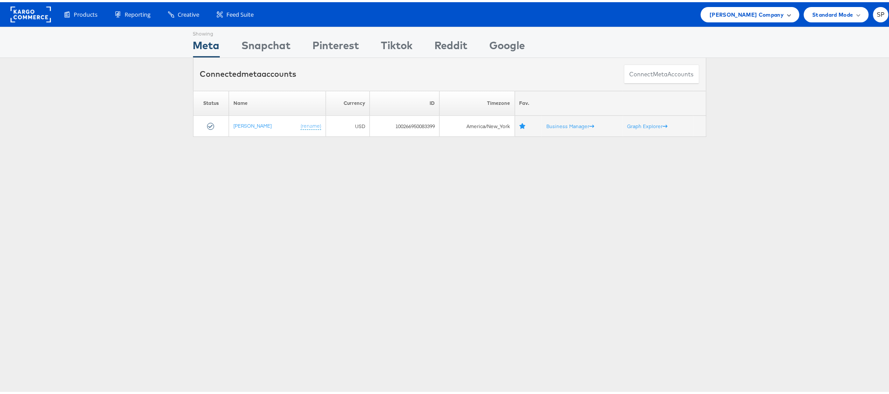
click at [738, 16] on span "[PERSON_NAME] Company" at bounding box center [747, 12] width 74 height 9
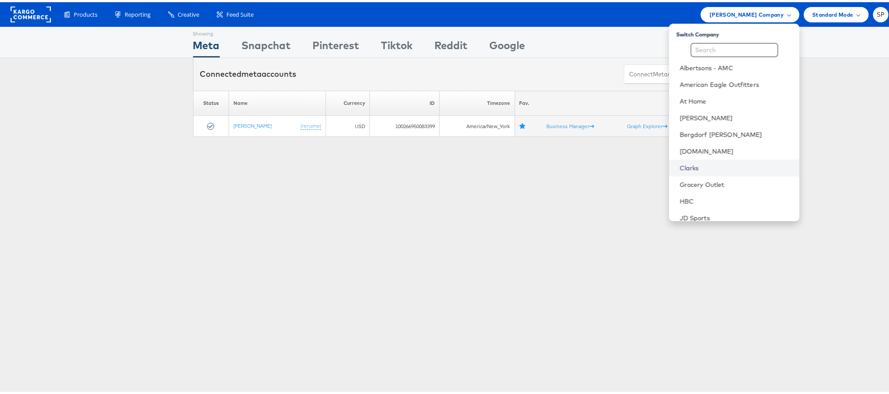
click at [680, 162] on link "Clarks" at bounding box center [736, 166] width 113 height 9
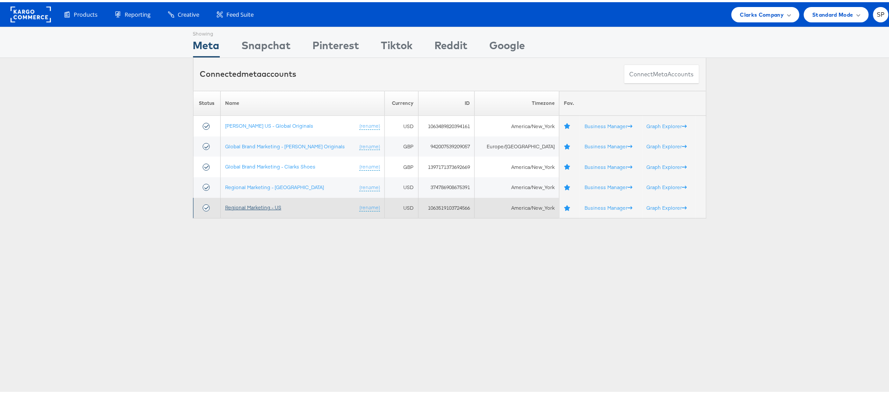
click at [268, 206] on link "Regional Marketing - US" at bounding box center [253, 205] width 56 height 7
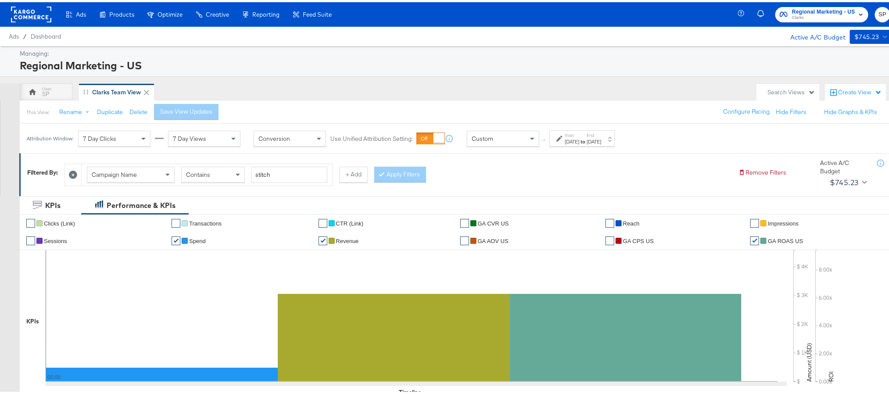
click at [601, 134] on label "End:" at bounding box center [594, 133] width 14 height 6
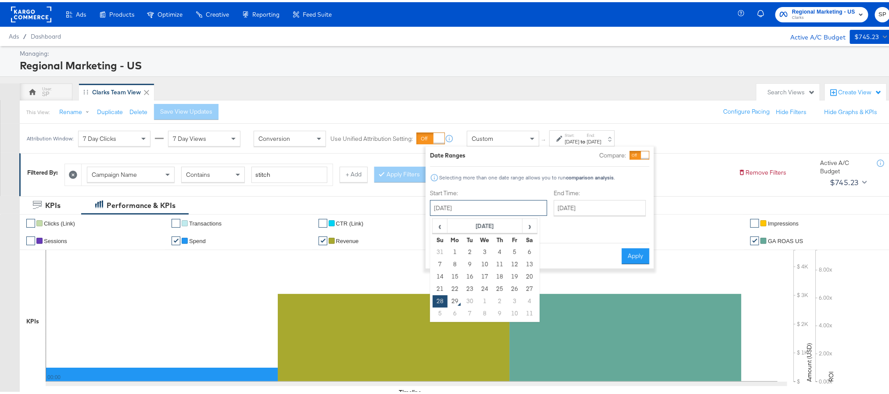
click at [512, 205] on input "[DATE]" at bounding box center [488, 206] width 117 height 16
click at [484, 288] on td "24" at bounding box center [485, 287] width 15 height 12
type input "[DATE]"
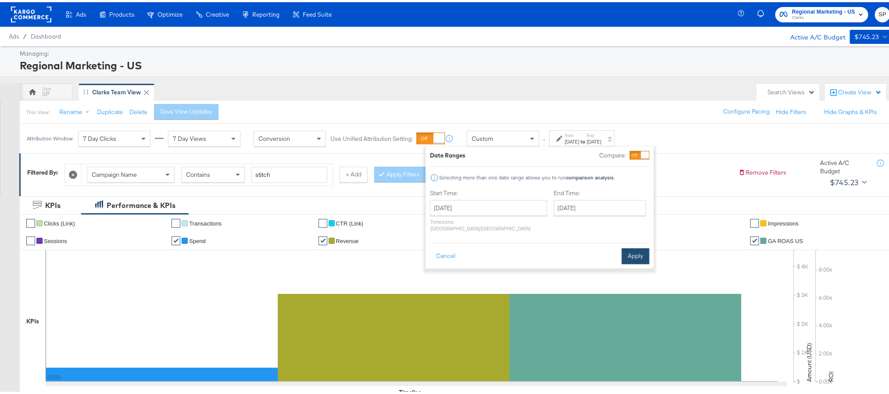
click at [629, 249] on button "Apply" at bounding box center [636, 254] width 28 height 16
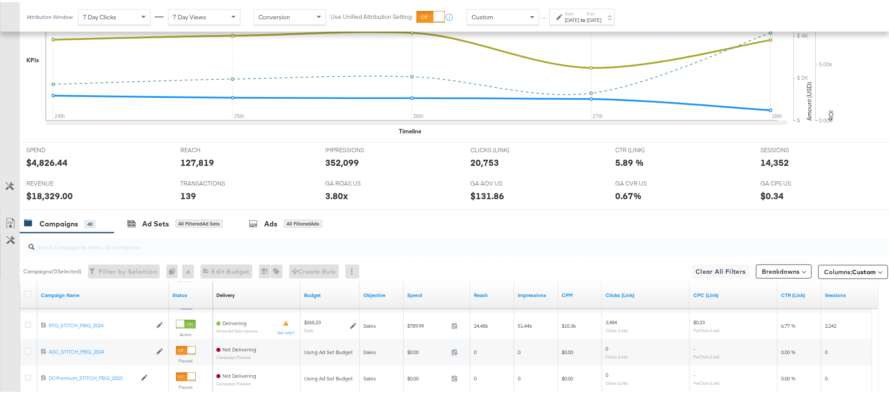
scroll to position [260, 0]
